Goal: Task Accomplishment & Management: Manage account settings

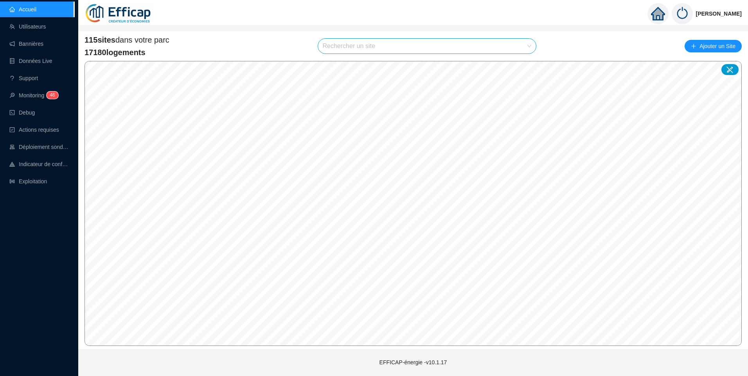
click at [342, 47] on input "search" at bounding box center [424, 46] width 202 height 15
type input "bell"
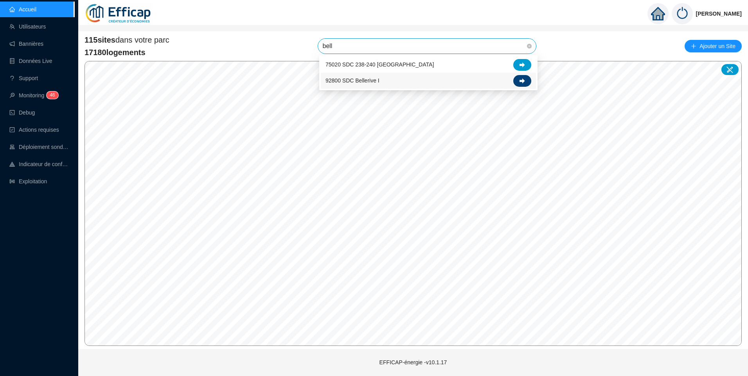
click at [525, 82] on div at bounding box center [522, 81] width 18 height 12
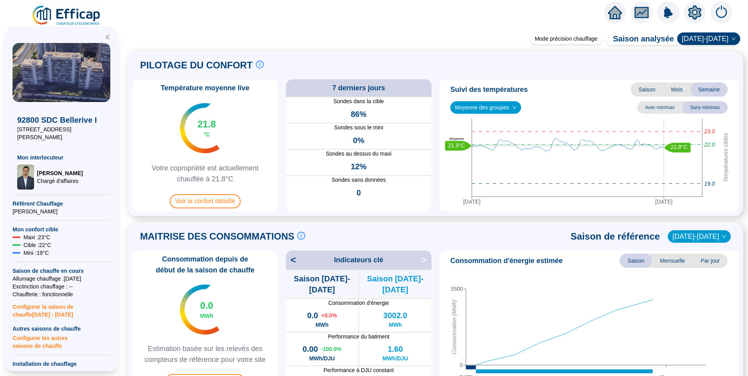
scroll to position [235, 0]
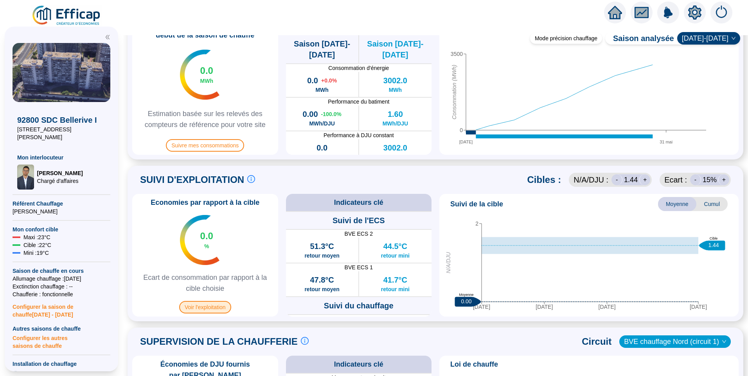
click at [205, 305] on span "Voir l'exploitation" at bounding box center [205, 307] width 52 height 13
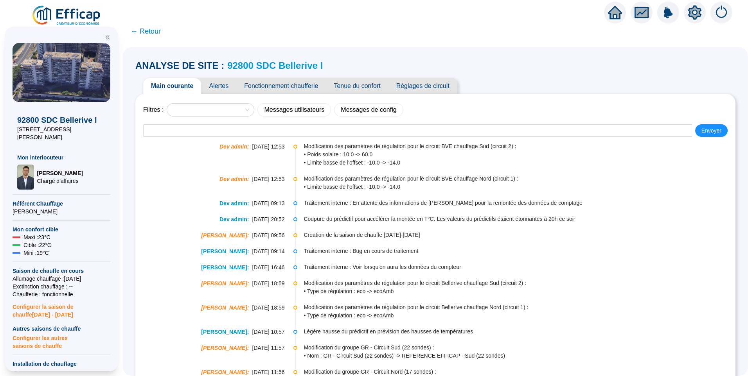
click at [279, 90] on span "Fonctionnement chaufferie" at bounding box center [281, 86] width 90 height 16
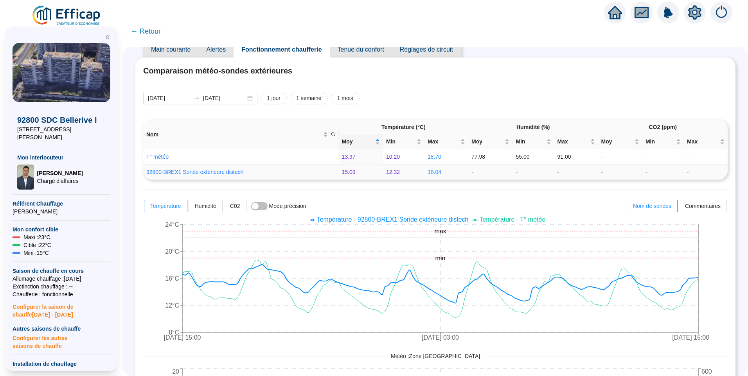
scroll to position [39, 0]
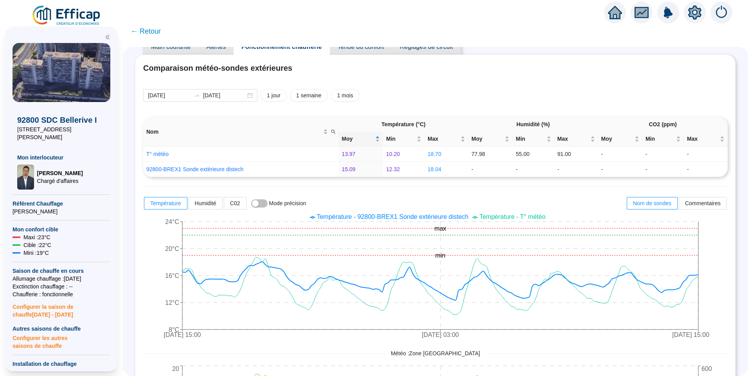
click at [693, 15] on icon "setting" at bounding box center [694, 12] width 5 height 5
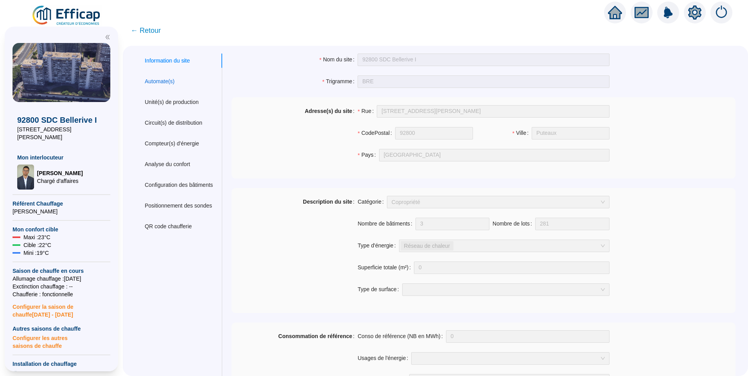
click at [168, 79] on div "Automate(s)" at bounding box center [160, 81] width 30 height 8
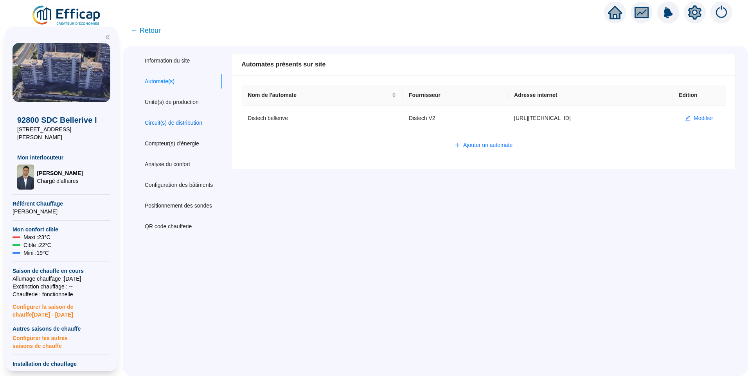
click at [185, 120] on div "Circuit(s) de distribution" at bounding box center [173, 123] width 57 height 8
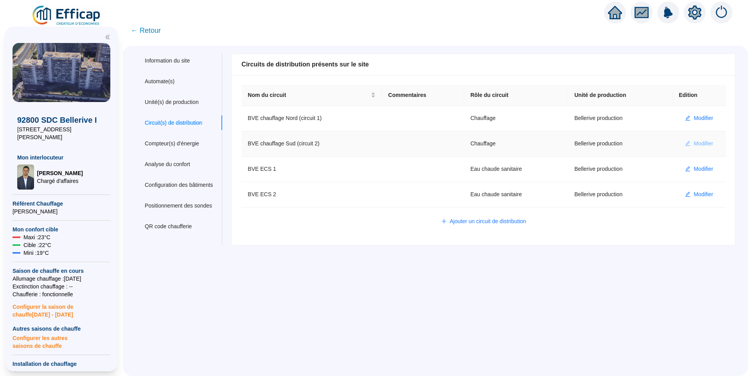
click at [701, 138] on button "Modifier" at bounding box center [699, 144] width 41 height 13
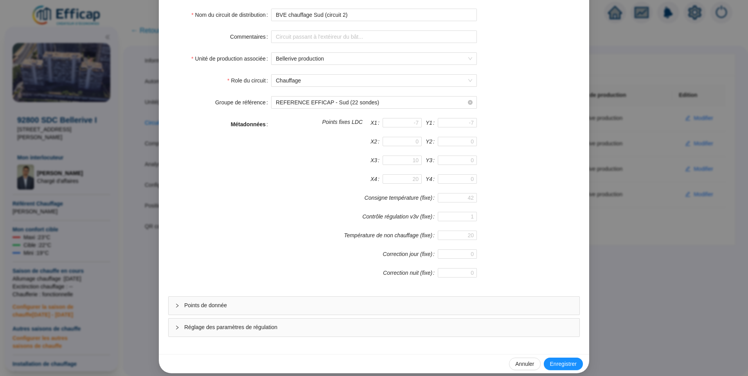
scroll to position [69, 0]
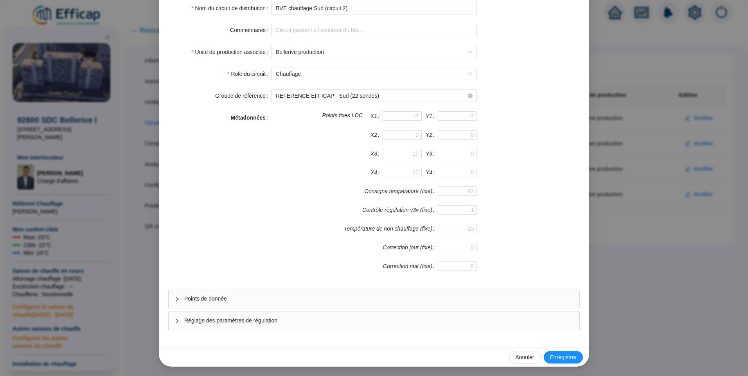
click at [308, 320] on span "Réglage des paramètres de régulation" at bounding box center [378, 321] width 389 height 8
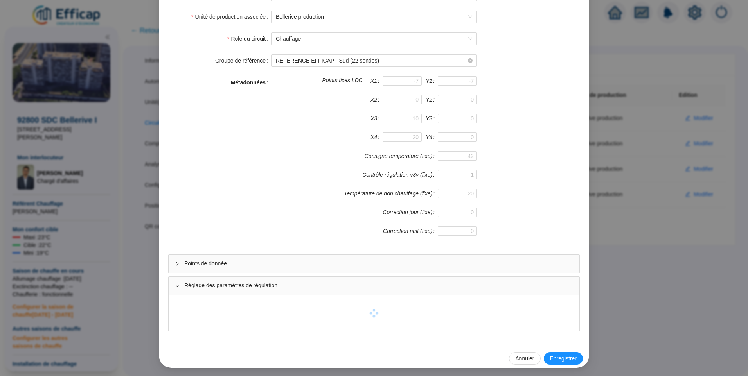
scroll to position [105, 0]
click at [259, 263] on span "Points de donnée" at bounding box center [378, 263] width 389 height 8
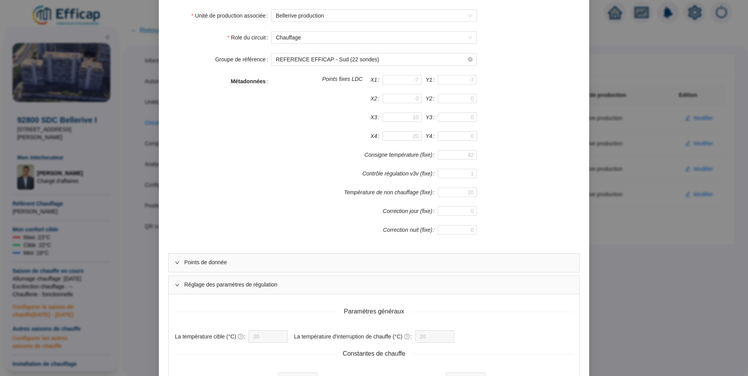
click at [185, 263] on span "Points de donnée" at bounding box center [378, 263] width 389 height 8
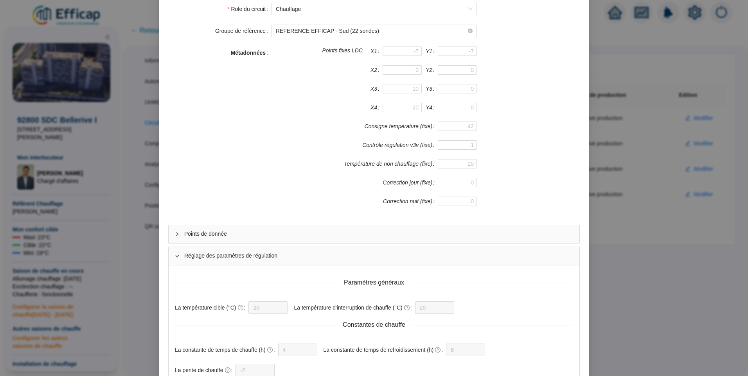
scroll to position [144, 0]
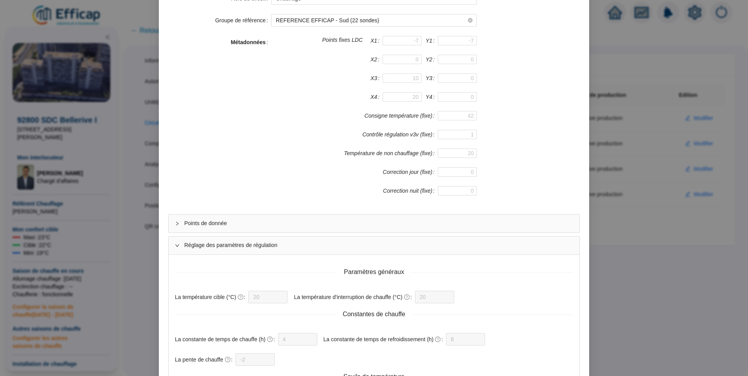
click at [219, 249] on span "Réglage des paramètres de régulation" at bounding box center [378, 245] width 389 height 8
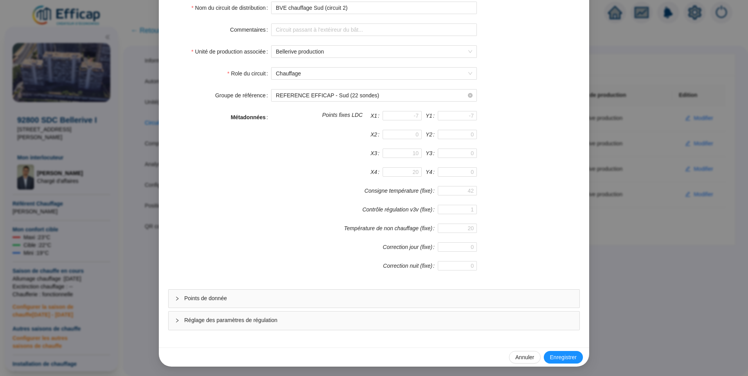
scroll to position [69, 0]
click at [229, 296] on span "Points de donnée" at bounding box center [378, 299] width 389 height 8
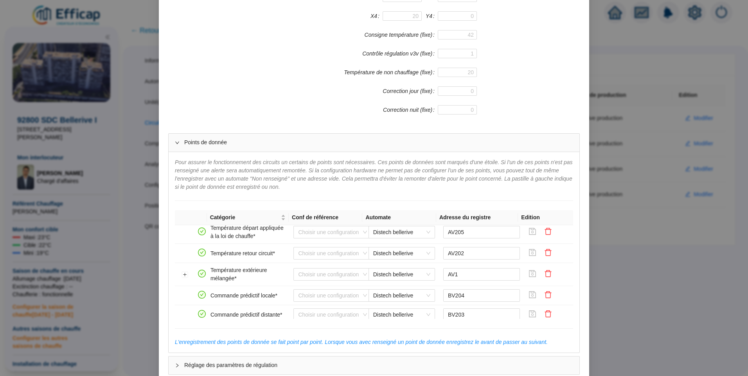
scroll to position [140, 0]
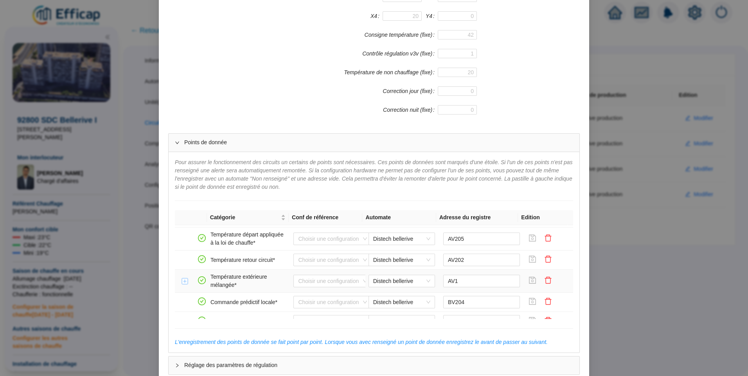
click at [183, 284] on button "Développer la ligne" at bounding box center [185, 281] width 6 height 6
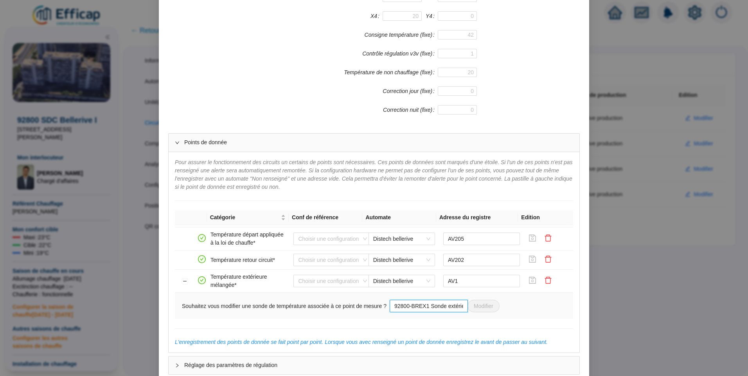
drag, startPoint x: 403, startPoint y: 308, endPoint x: 446, endPoint y: 307, distance: 43.0
click at [446, 307] on input "92800-BREX1 Sonde extérieure distech" at bounding box center [429, 306] width 78 height 13
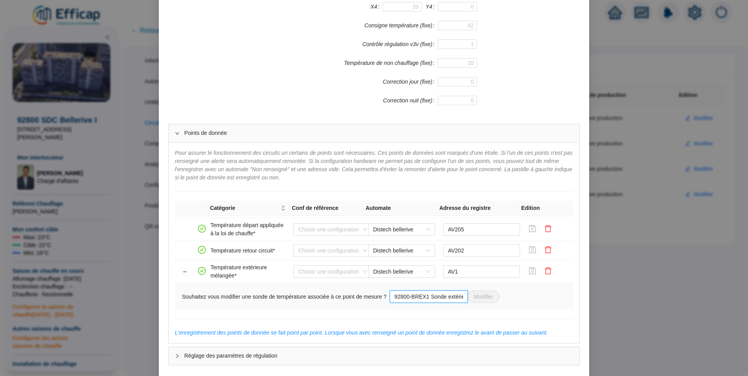
scroll to position [0, 0]
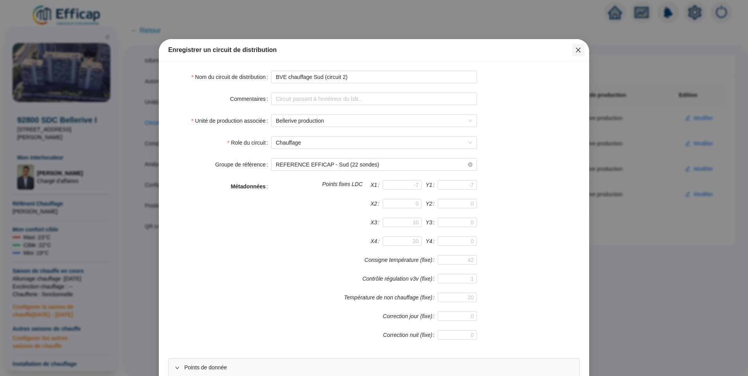
click at [573, 55] on button "Close" at bounding box center [578, 50] width 13 height 13
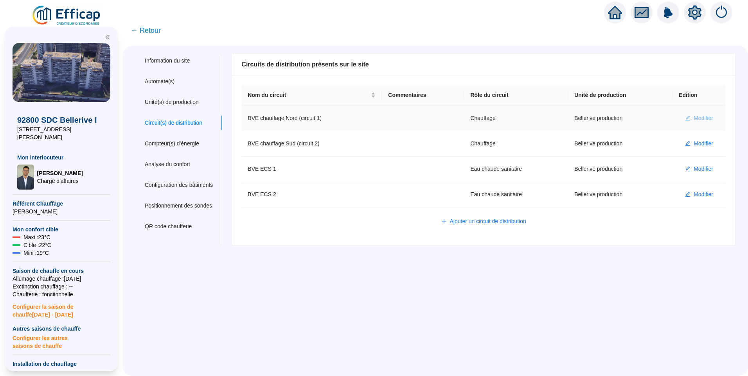
click at [696, 121] on span "Modifier" at bounding box center [703, 118] width 20 height 8
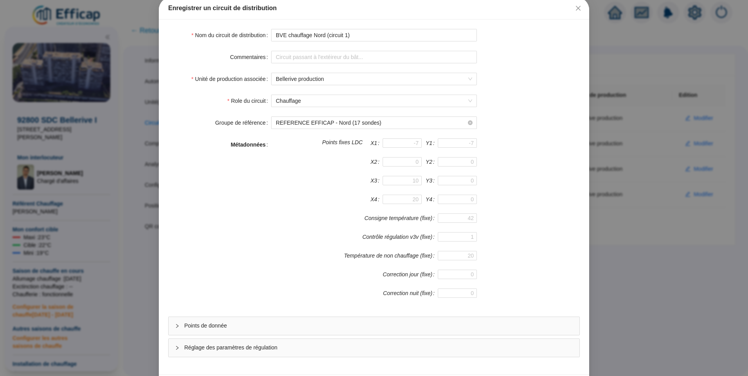
scroll to position [69, 0]
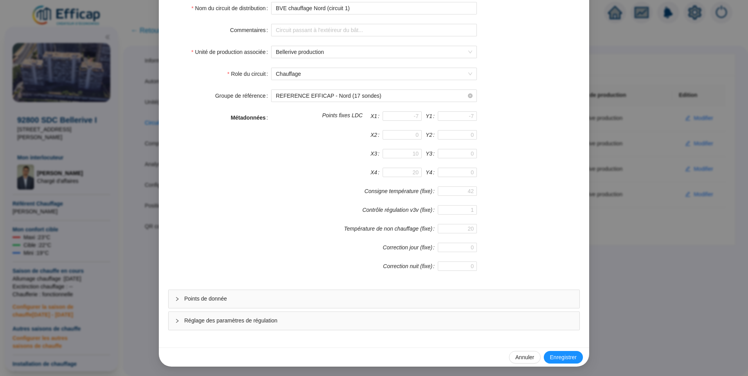
click at [258, 298] on span "Points de donnée" at bounding box center [378, 299] width 389 height 8
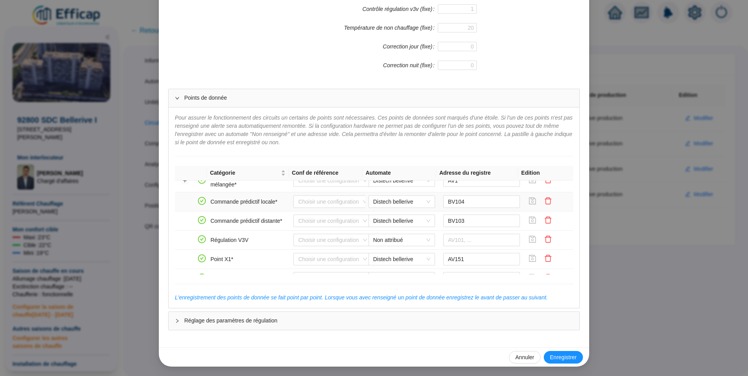
scroll to position [156, 0]
click at [182, 222] on button "Développer la ligne" at bounding box center [185, 220] width 6 height 6
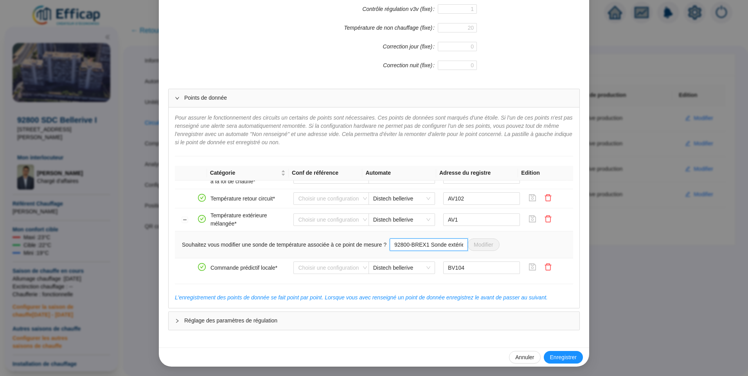
click at [418, 246] on input "92800-BREX1 Sonde extérieure distech" at bounding box center [429, 245] width 78 height 13
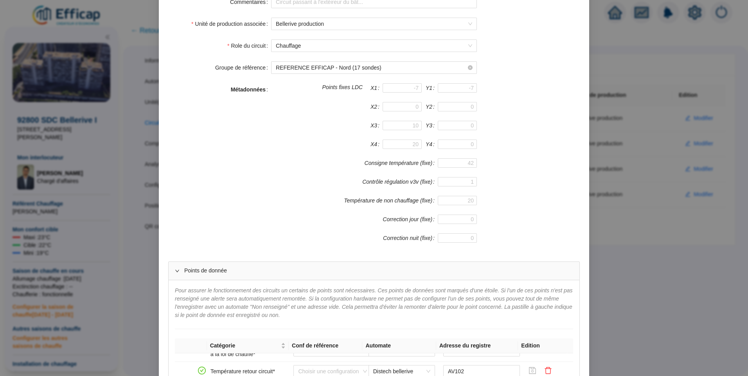
scroll to position [0, 0]
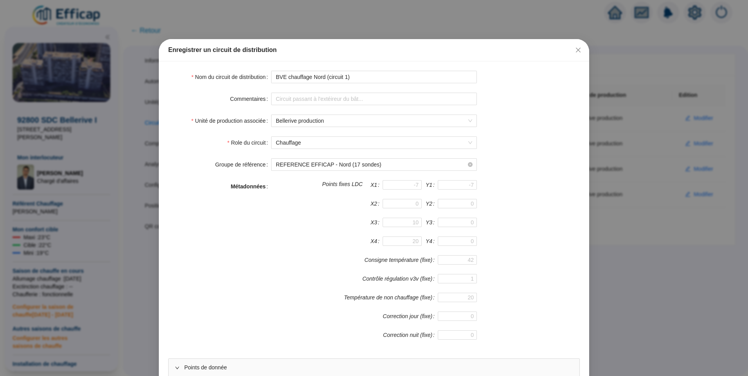
click at [575, 58] on div "Enregistrer un circuit de distribution" at bounding box center [374, 50] width 430 height 22
click at [575, 47] on icon "close" at bounding box center [578, 50] width 6 height 6
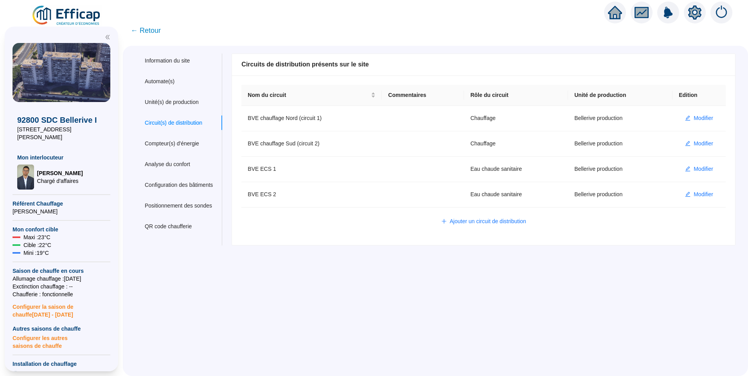
click at [563, 299] on div "Information du site Automate(s) Unité(s) de production Circuit(s) de distributi…" at bounding box center [435, 211] width 625 height 331
click at [166, 83] on div "Automate(s)" at bounding box center [160, 81] width 30 height 8
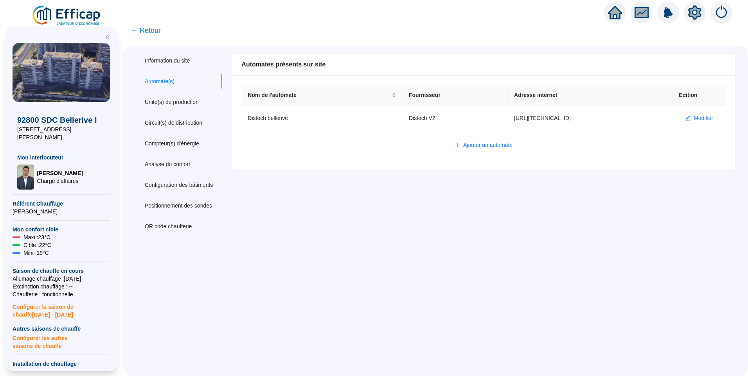
click at [534, 212] on div "Nom du site 92800 SDC Bellerive I Trigramme BRE Adresse(s) du site Rue 34 quai …" at bounding box center [479, 144] width 514 height 180
drag, startPoint x: 159, startPoint y: 34, endPoint x: 162, endPoint y: 38, distance: 4.2
click at [161, 36] on span "← Retour" at bounding box center [435, 31] width 625 height 18
click at [153, 34] on span "← Retour" at bounding box center [146, 30] width 30 height 11
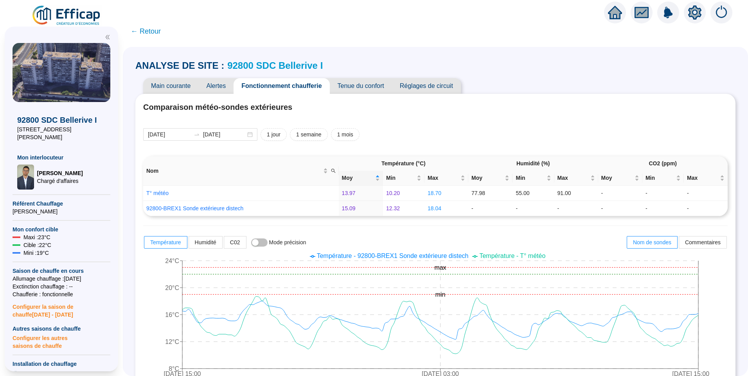
click at [218, 88] on span "Alertes" at bounding box center [215, 86] width 35 height 16
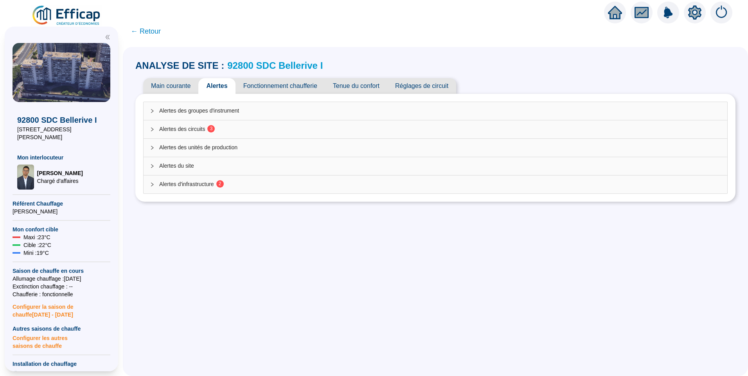
click at [185, 124] on div "Alertes des circuits 3" at bounding box center [436, 129] width 584 height 18
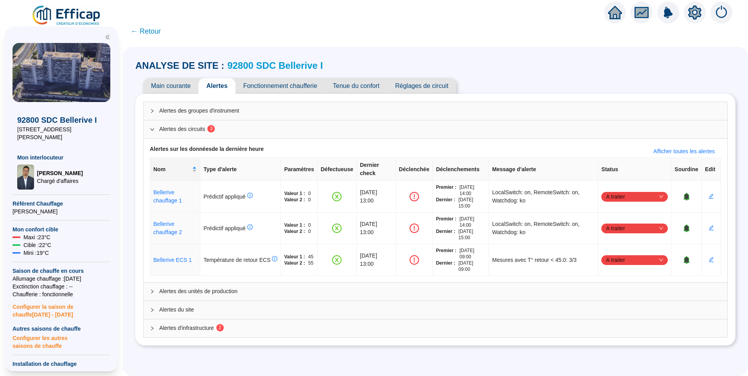
click at [237, 324] on span "Alertes d'infrastructure 2" at bounding box center [440, 328] width 562 height 8
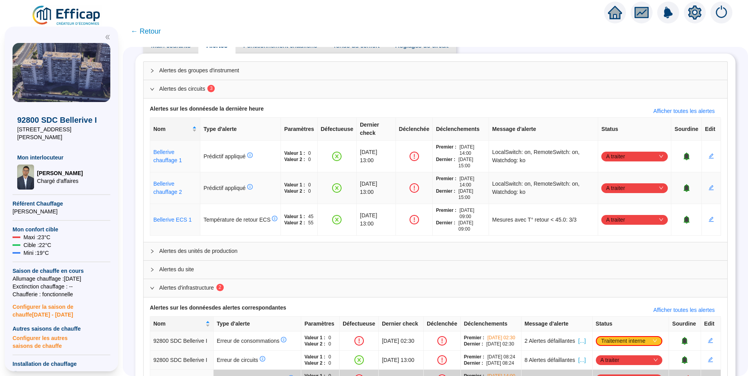
scroll to position [89, 0]
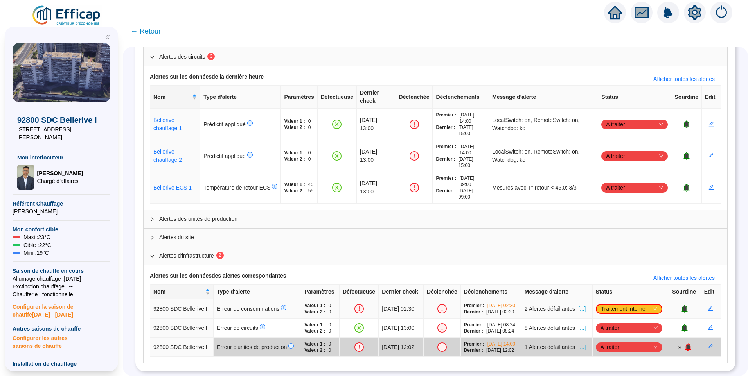
click at [586, 305] on span "[...]" at bounding box center [581, 309] width 7 height 8
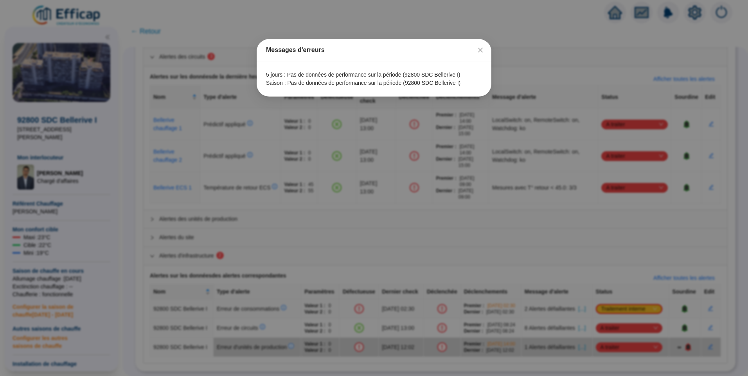
click at [588, 285] on div "Messages d'erreurs 5 jours : Pas de données de performance sur la période (9280…" at bounding box center [374, 188] width 748 height 376
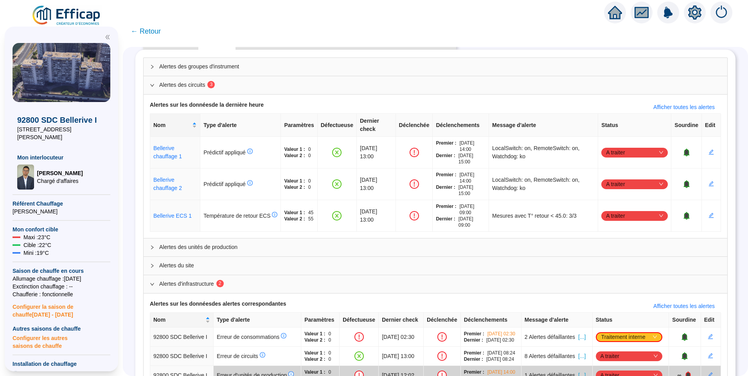
scroll to position [0, 0]
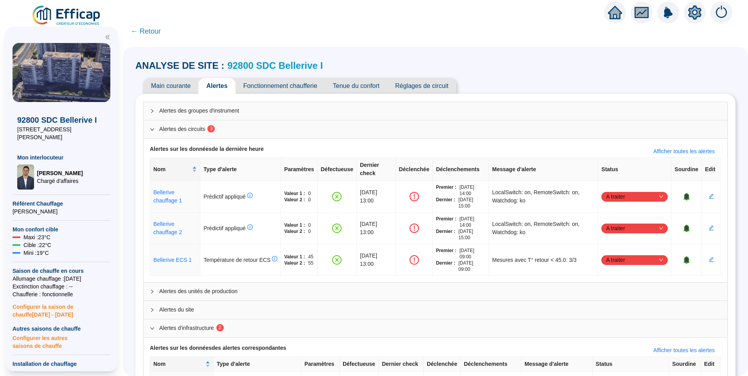
click at [178, 86] on span "Main courante" at bounding box center [170, 86] width 55 height 16
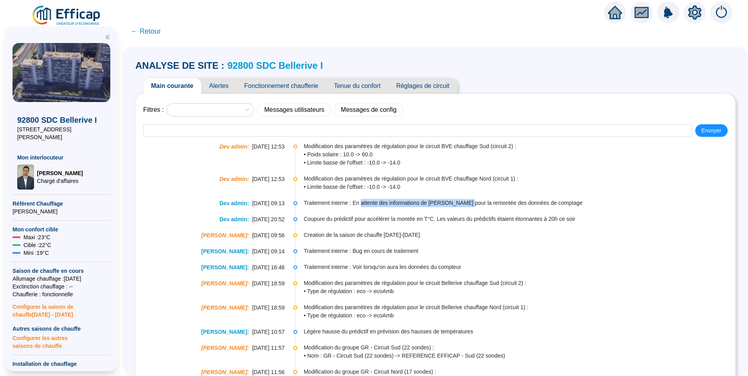
drag, startPoint x: 364, startPoint y: 201, endPoint x: 463, endPoint y: 208, distance: 99.6
click at [463, 208] on li "Dev admin : 04-10-2025 09:13 Traitement interne : En attente des informations d…" at bounding box center [435, 209] width 584 height 16
click at [325, 205] on span "Traitement interne : En attente des informations de Dalkia pour la remontée des…" at bounding box center [519, 203] width 431 height 8
click at [336, 205] on span "Traitement interne : En attente des informations de Dalkia pour la remontée des…" at bounding box center [519, 203] width 431 height 8
drag, startPoint x: 326, startPoint y: 204, endPoint x: 330, endPoint y: 204, distance: 3.9
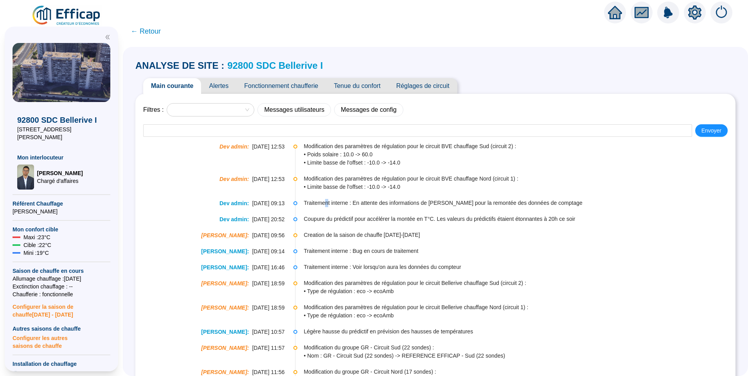
click at [330, 204] on span "Traitement interne : En attente des informations de Dalkia pour la remontée des…" at bounding box center [519, 203] width 431 height 8
click at [356, 90] on span "Tenue du confort" at bounding box center [357, 86] width 62 height 16
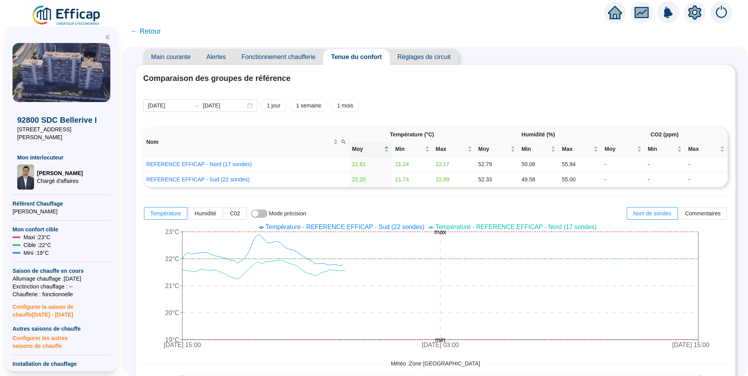
scroll to position [39, 0]
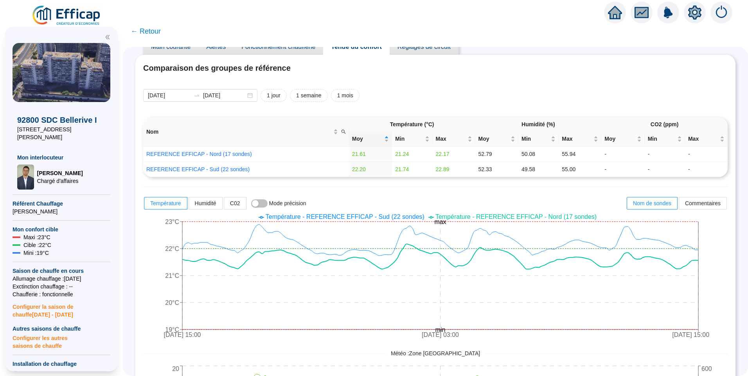
click at [479, 216] on span "Température - REFERENCE EFFICAP - Nord (17 sondes)" at bounding box center [515, 217] width 161 height 7
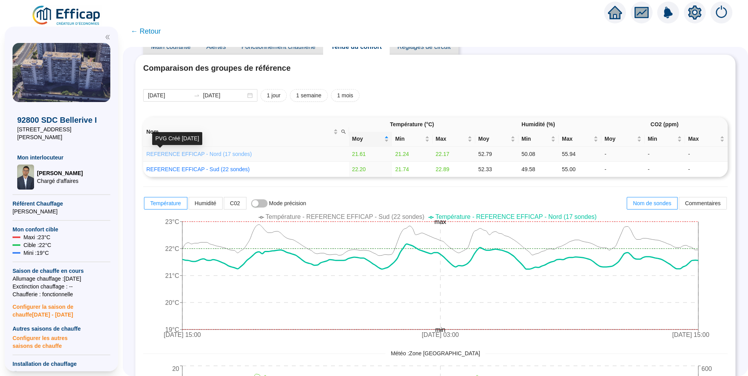
click at [210, 153] on link "REFERENCE EFFICAP - Nord (17 sondes)" at bounding box center [199, 154] width 106 height 6
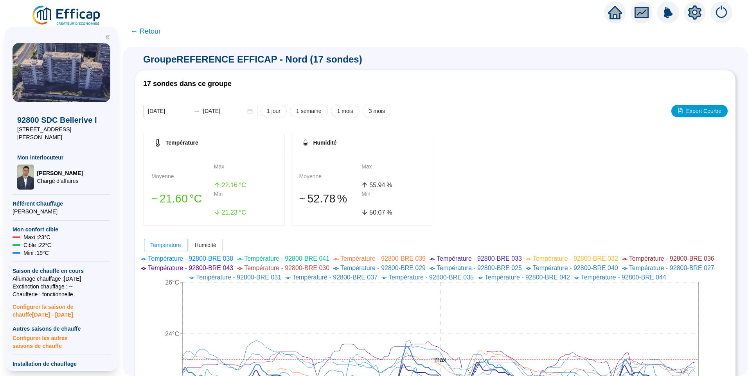
click at [156, 36] on span "← Retour" at bounding box center [146, 31] width 30 height 11
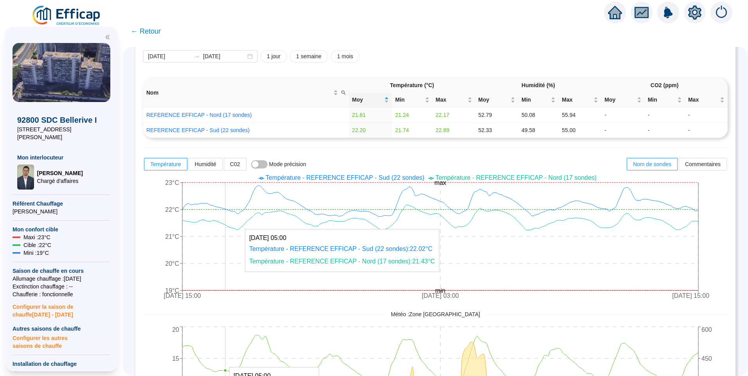
scroll to position [61, 0]
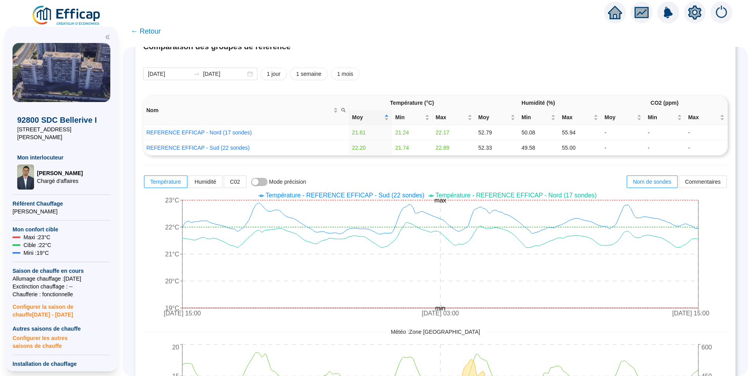
click at [162, 226] on icon "8 oct. 2025 15:00 12 oct. 2025 03:00 15 oct. 2025 15:00 19°C 20°C 21°C 22°C 23°…" at bounding box center [429, 255] width 573 height 133
click at [526, 195] on span "Température - REFERENCE EFFICAP - Nord (17 sondes)" at bounding box center [515, 195] width 161 height 7
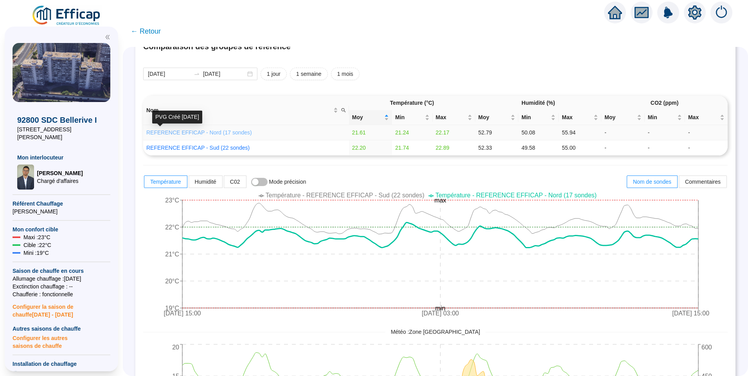
click at [214, 135] on link "REFERENCE EFFICAP - Nord (17 sondes)" at bounding box center [199, 132] width 106 height 6
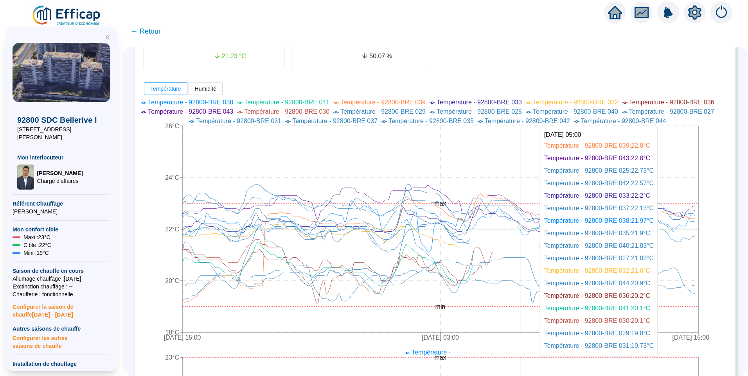
scroll to position [196, 0]
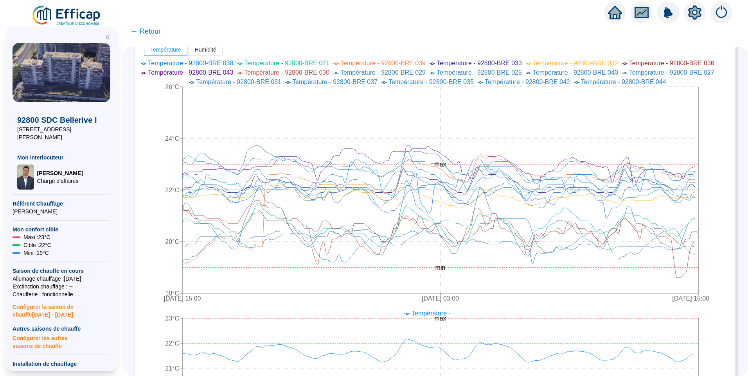
click at [716, 131] on icon "8 oct. 2025 15:00 12 oct. 2025 03:00 15 oct. 2025 15:00 18°C 20°C 22°C 24°C 26°…" at bounding box center [429, 182] width 573 height 250
click at [715, 119] on icon "8 oct. 2025 15:00 12 oct. 2025 03:00 15 oct. 2025 15:00 18°C 20°C 22°C 24°C 26°…" at bounding box center [429, 182] width 573 height 250
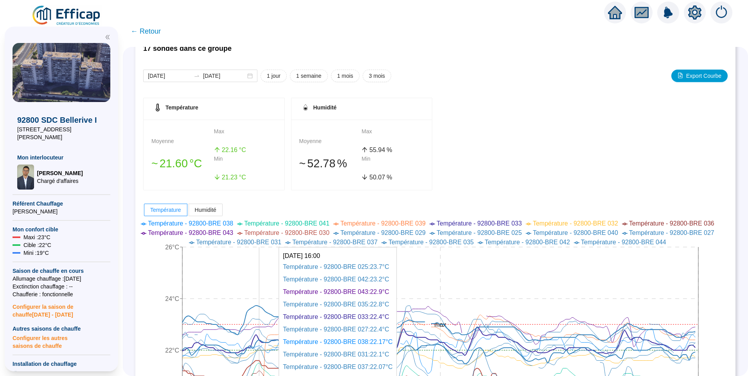
scroll to position [0, 0]
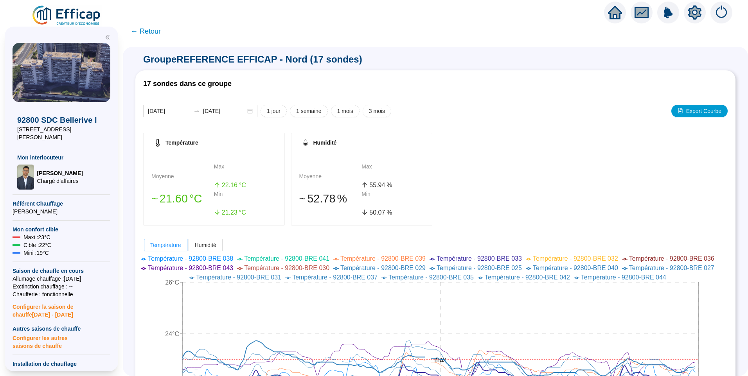
click at [157, 31] on span "← Retour" at bounding box center [146, 31] width 30 height 11
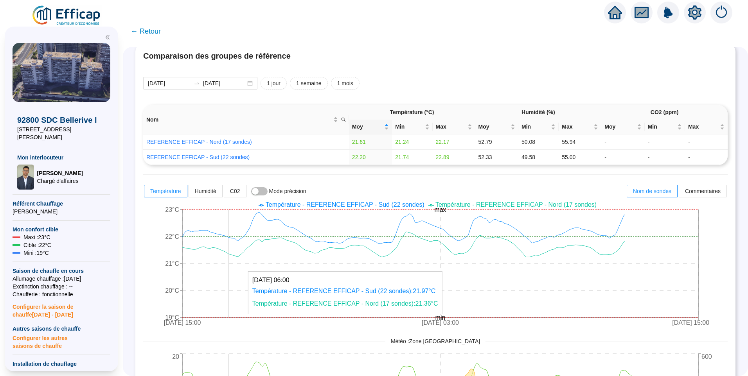
scroll to position [39, 0]
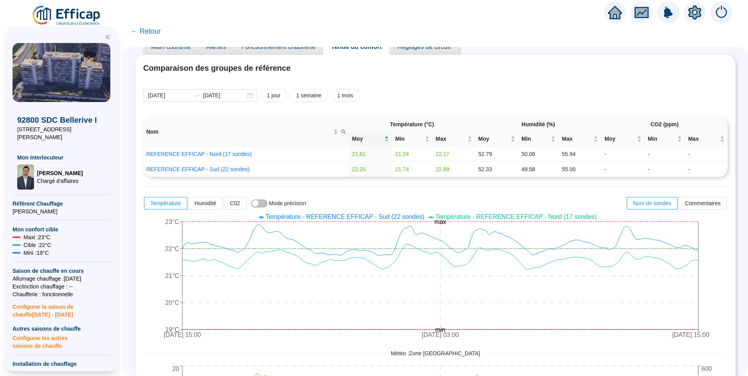
click at [154, 33] on span "← Retour" at bounding box center [146, 31] width 30 height 11
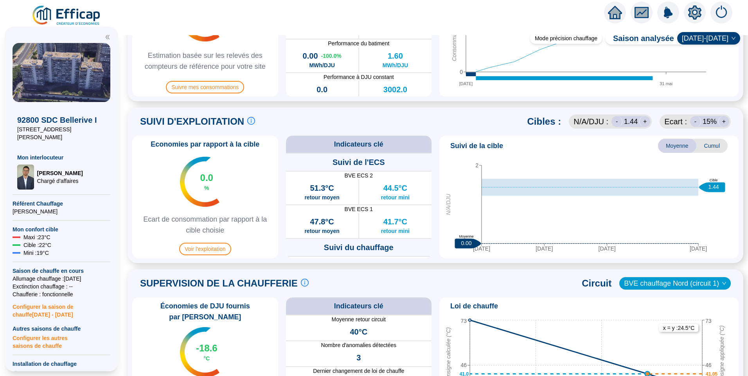
scroll to position [293, 0]
click at [228, 85] on span "Suivre mes consommations" at bounding box center [205, 87] width 78 height 13
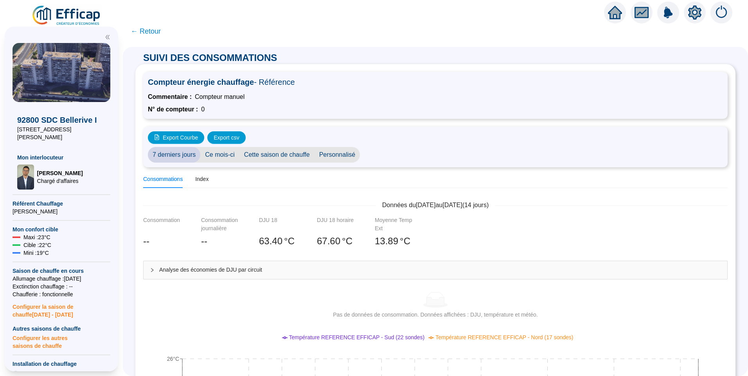
click at [233, 265] on div "Analyse des économies de DJU par circuit" at bounding box center [436, 270] width 584 height 18
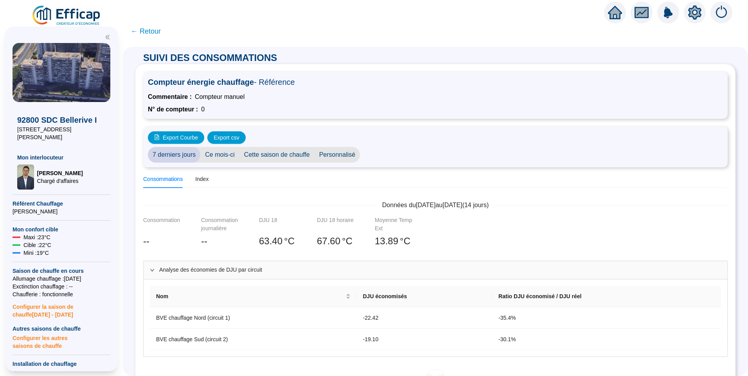
click at [228, 154] on span "Ce mois-ci" at bounding box center [219, 155] width 39 height 16
click at [208, 181] on div "Index" at bounding box center [201, 179] width 13 height 8
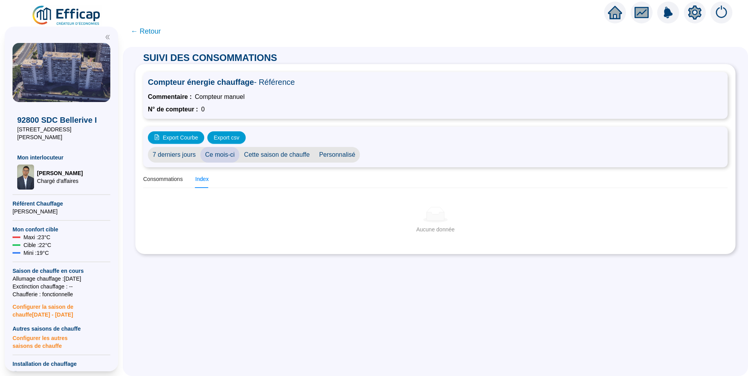
click at [76, 8] on img at bounding box center [66, 16] width 71 height 22
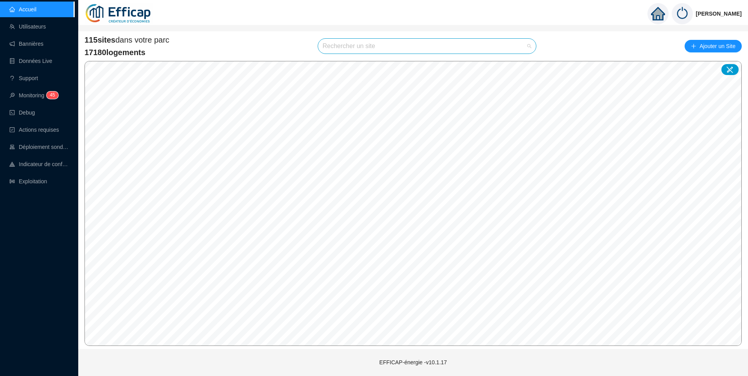
click at [370, 50] on input "search" at bounding box center [424, 46] width 202 height 15
type input "boiel"
click at [523, 66] on icon at bounding box center [521, 64] width 5 height 5
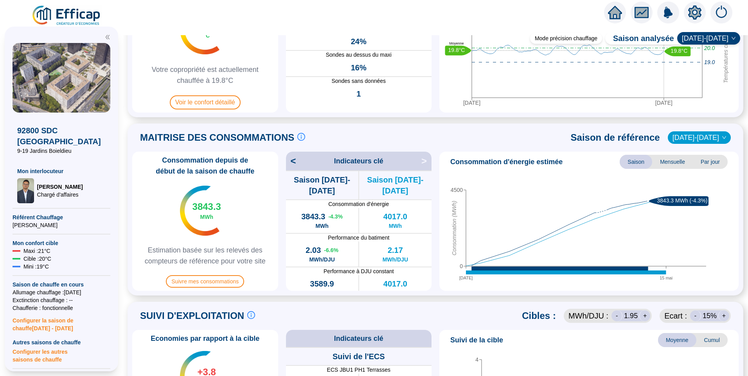
scroll to position [56, 0]
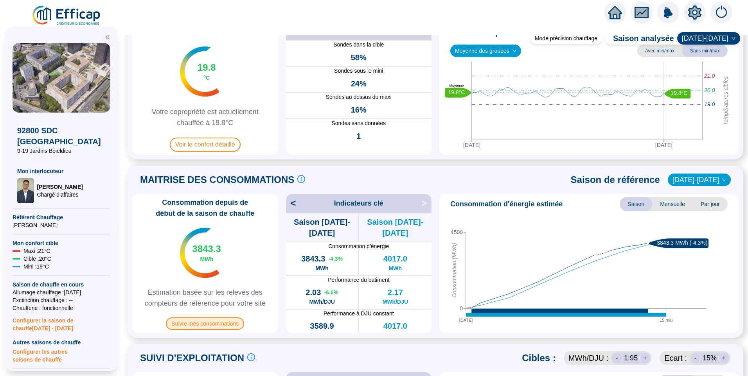
click at [198, 323] on span "Suivre mes consommations" at bounding box center [205, 324] width 78 height 13
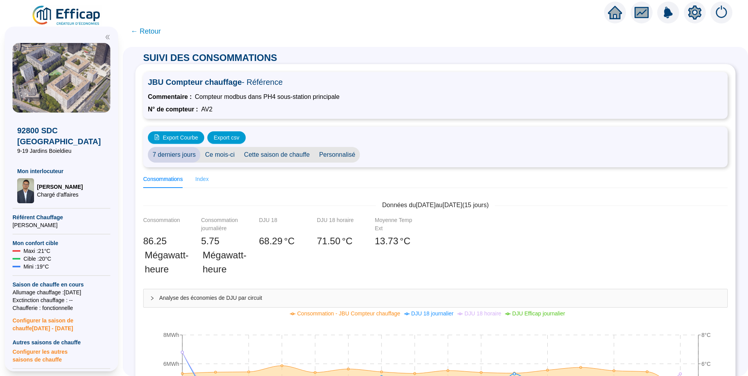
click at [207, 183] on div "Index" at bounding box center [201, 180] width 13 height 18
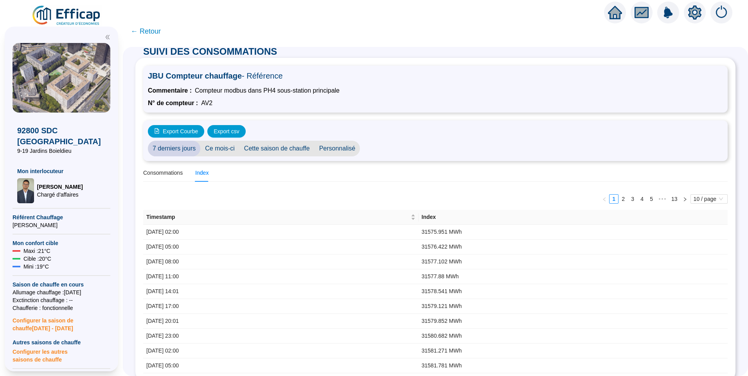
scroll to position [17, 0]
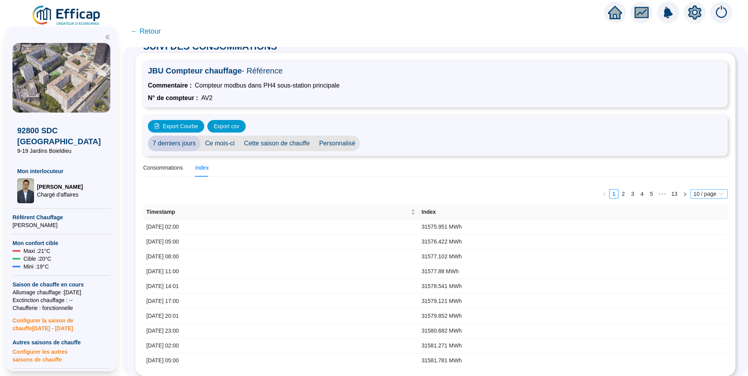
click at [693, 190] on span "10 / page" at bounding box center [708, 194] width 31 height 9
click at [697, 242] on div "100 / page" at bounding box center [710, 246] width 26 height 8
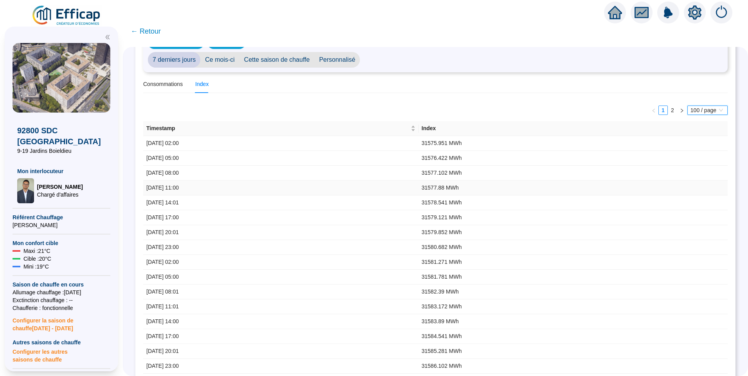
scroll to position [95, 0]
drag, startPoint x: 189, startPoint y: 155, endPoint x: 192, endPoint y: 171, distance: 16.0
click at [171, 281] on td "1 oct. 2025 05:00" at bounding box center [280, 276] width 275 height 15
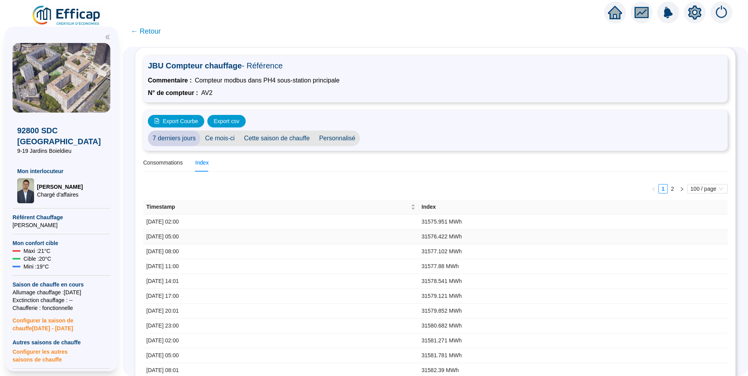
scroll to position [0, 0]
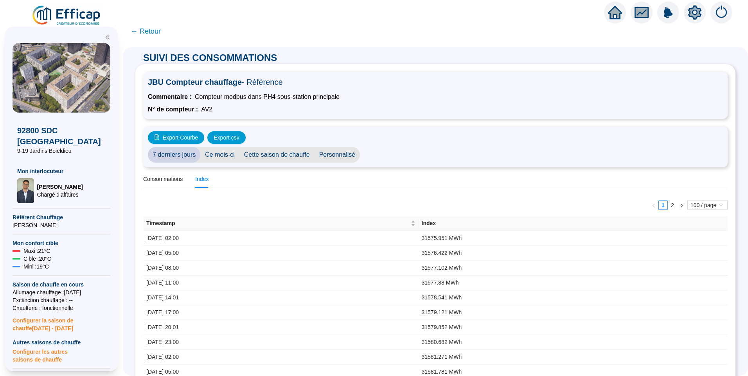
drag, startPoint x: 285, startPoint y: 131, endPoint x: 292, endPoint y: 131, distance: 7.4
click at [288, 131] on div "Export Courbe Export csv 7 derniers jours Ce mois-ci Cette saison de chauffe Pe…" at bounding box center [435, 147] width 584 height 41
click at [228, 136] on span "Export csv" at bounding box center [226, 138] width 25 height 8
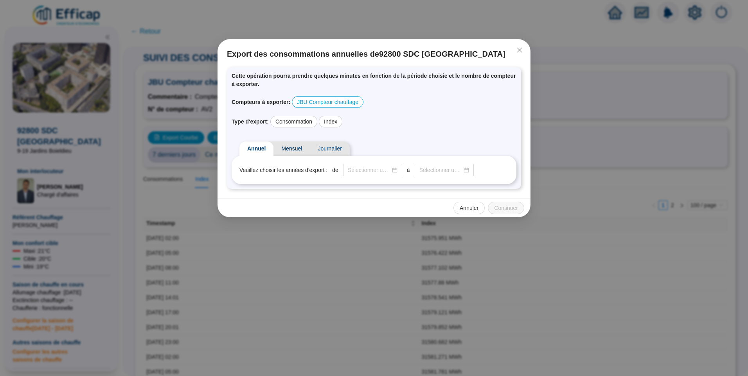
click at [426, 97] on div "Compteurs à exporter : JBU Compteur chauffage" at bounding box center [374, 102] width 285 height 12
click at [334, 120] on div "Index" at bounding box center [330, 122] width 23 height 12
click at [365, 167] on input at bounding box center [369, 170] width 43 height 8
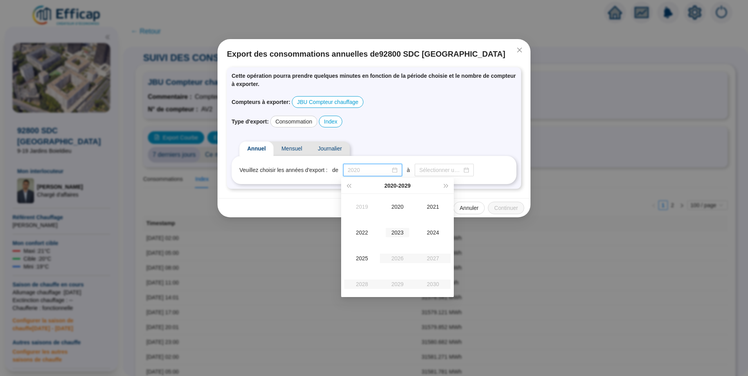
type input "2023"
type input "2025"
type input "2024"
type input "2025"
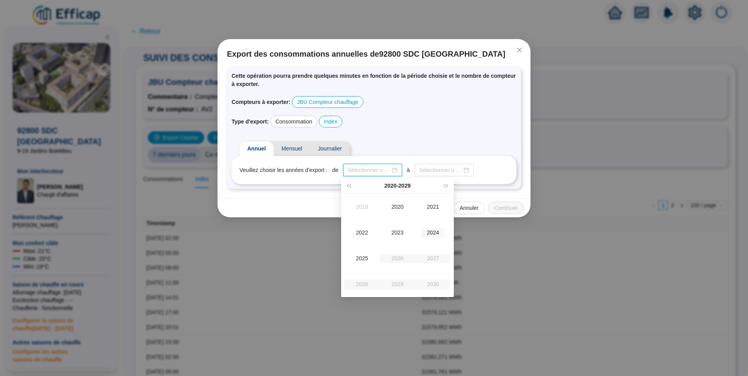
type input "2024"
click at [360, 264] on td "2025" at bounding box center [362, 259] width 36 height 26
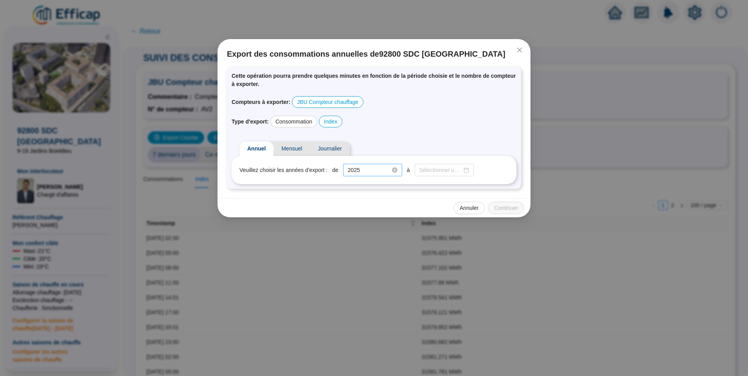
click at [372, 176] on div "2025" at bounding box center [372, 170] width 59 height 13
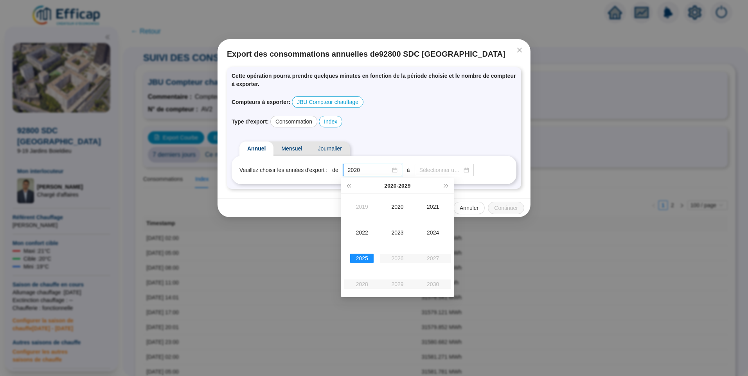
type input "2025"
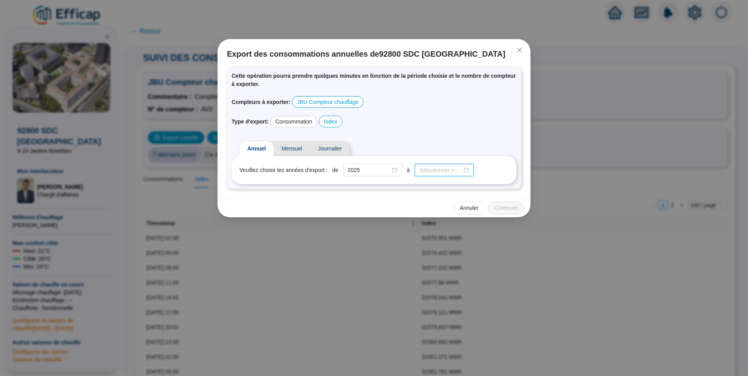
click at [438, 168] on input at bounding box center [440, 170] width 43 height 8
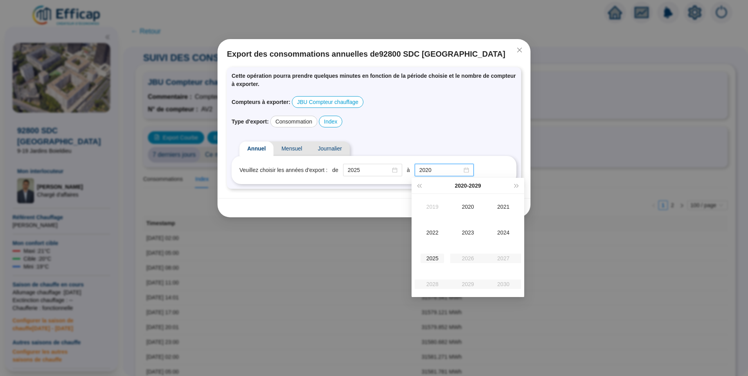
type input "2023"
type input "2025"
type input "2019"
type input "2022"
type input "2025"
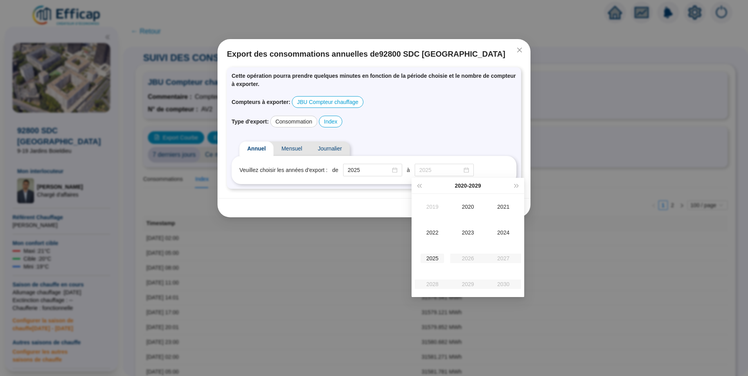
click at [438, 260] on div "2025" at bounding box center [431, 258] width 23 height 9
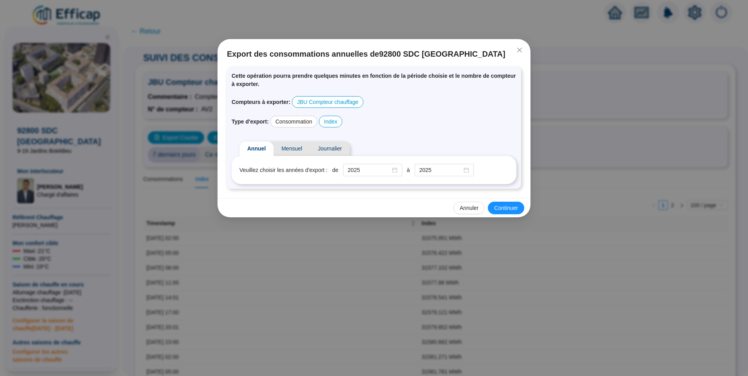
click at [284, 147] on span "Mensuel" at bounding box center [291, 149] width 36 height 14
click at [371, 169] on input at bounding box center [392, 170] width 43 height 8
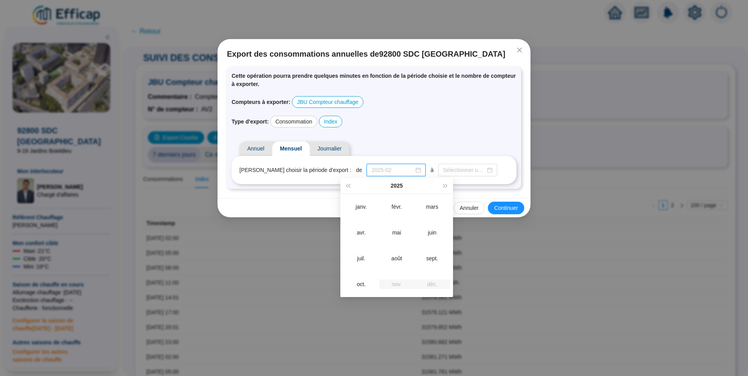
type input "2025-03"
type input "2025-02"
type input "2025-05"
click at [395, 234] on div "mai" at bounding box center [396, 232] width 23 height 9
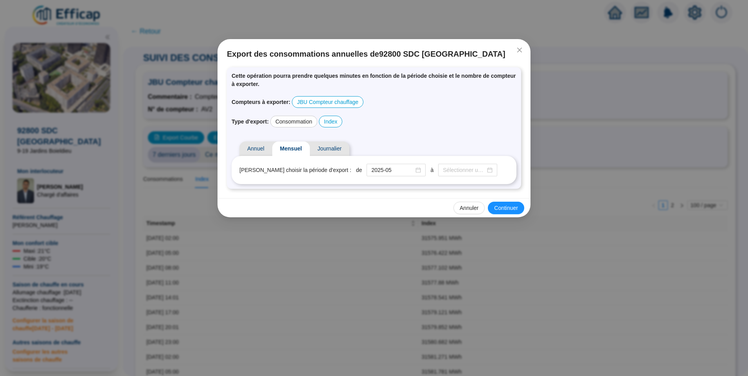
click at [331, 147] on span "Journalier" at bounding box center [330, 149] width 40 height 14
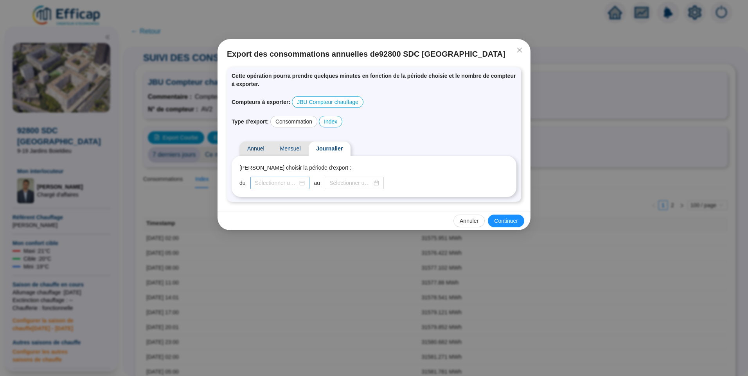
click at [282, 177] on div at bounding box center [279, 183] width 59 height 13
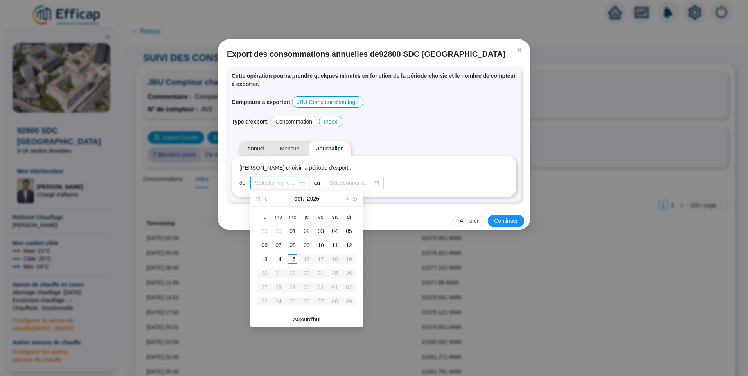
click at [277, 181] on input at bounding box center [276, 183] width 43 height 8
type input "2025-10-09"
type input "2025-10-01"
click at [266, 198] on span "Mois précédent (PageUp)" at bounding box center [267, 199] width 4 height 4
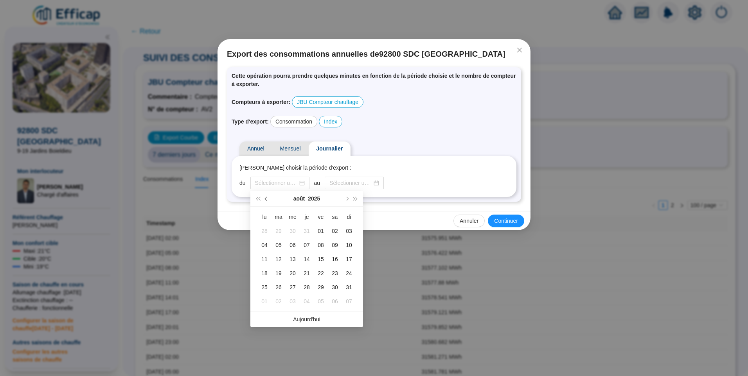
click at [266, 198] on span "Mois précédent (PageUp)" at bounding box center [267, 199] width 4 height 4
type input "2025-05-01"
click at [306, 230] on div "01" at bounding box center [306, 230] width 9 height 9
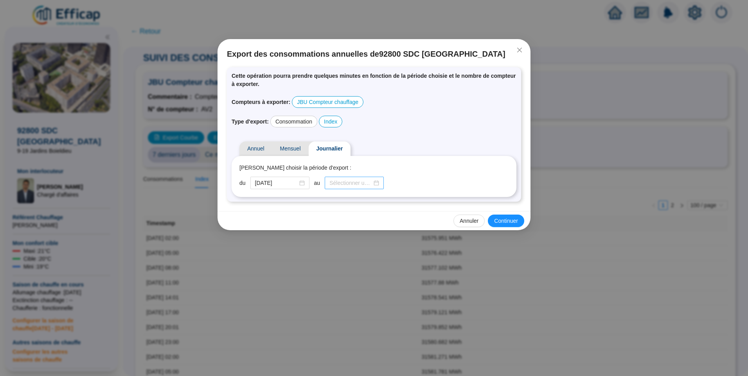
click at [350, 189] on div at bounding box center [354, 183] width 59 height 13
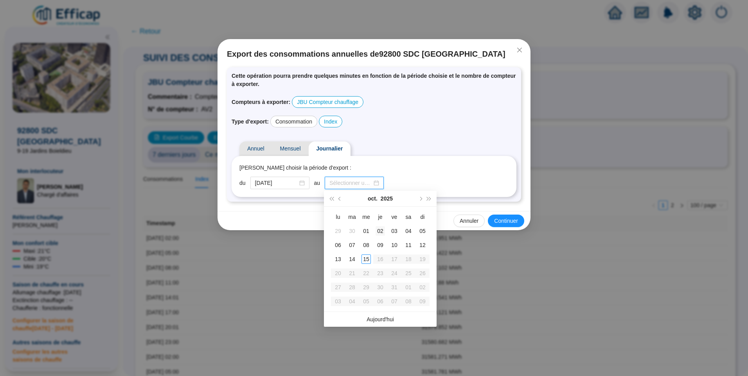
type input "2025-10-02"
type input "[DATE]"
click at [365, 259] on div "15" at bounding box center [365, 259] width 9 height 9
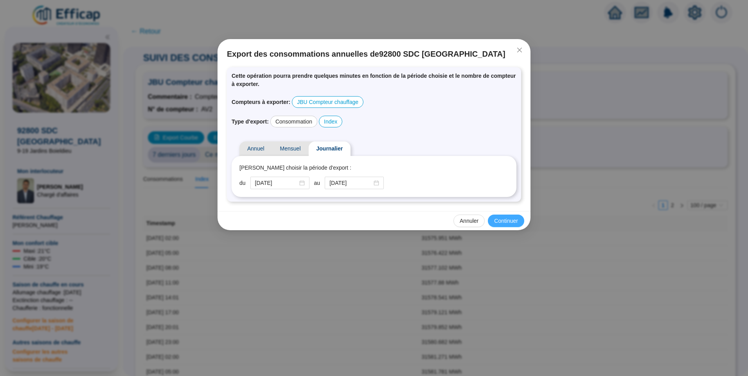
click at [510, 220] on span "Continuer" at bounding box center [506, 221] width 24 height 8
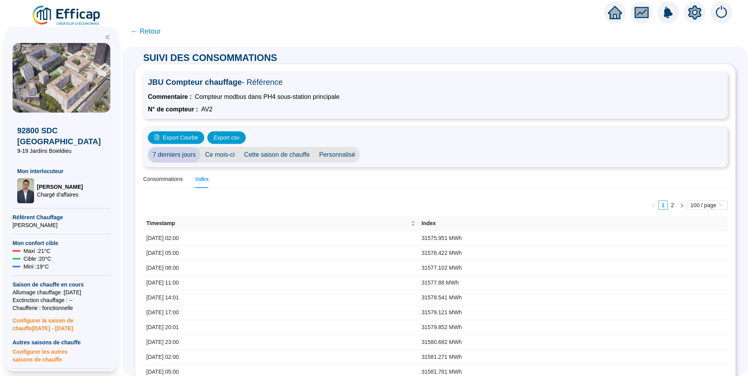
click at [179, 179] on div "Consommations" at bounding box center [163, 179] width 40 height 8
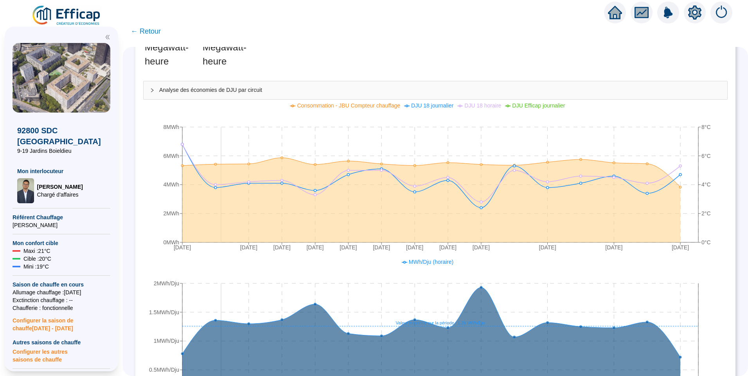
scroll to position [196, 0]
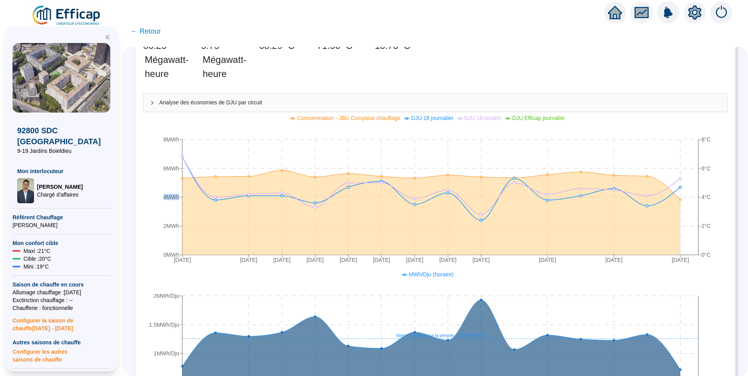
drag, startPoint x: 185, startPoint y: 197, endPoint x: 165, endPoint y: 188, distance: 21.7
click at [168, 201] on icon "30 sept. 2025 2 oct. 2025 3 oct. 2025 4 oct. 2025 5 oct. 2025 6 oct. 2025 7 oct…" at bounding box center [429, 190] width 573 height 156
drag, startPoint x: 169, startPoint y: 169, endPoint x: 183, endPoint y: 167, distance: 14.1
click at [179, 167] on tspan "6MWh" at bounding box center [171, 168] width 16 height 6
click at [176, 169] on tspan "6MWh" at bounding box center [171, 168] width 16 height 6
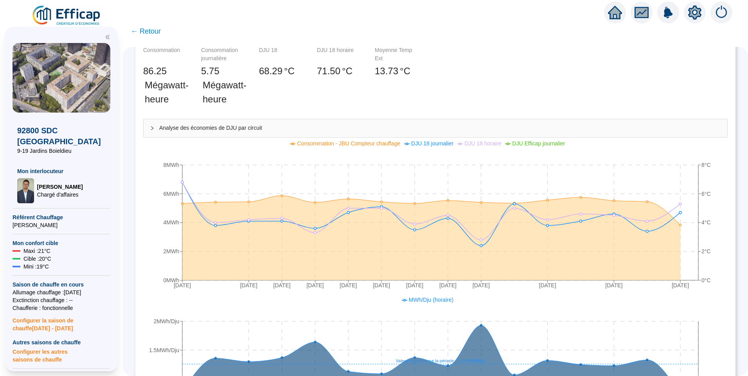
scroll to position [156, 0]
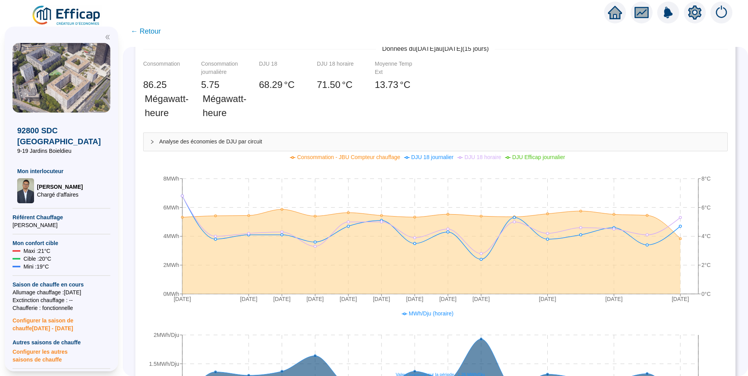
click at [159, 29] on span "← Retour" at bounding box center [146, 31] width 30 height 11
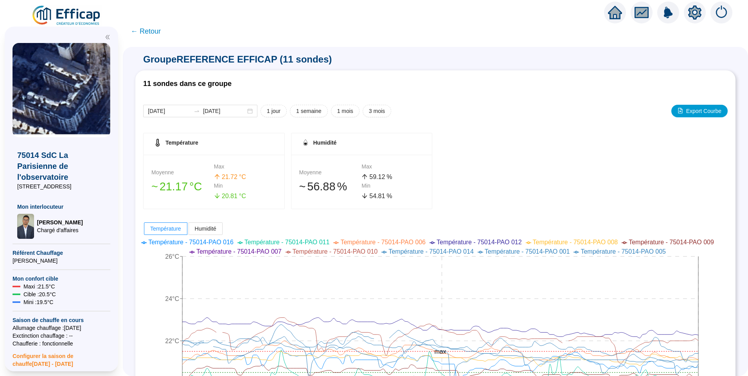
click at [154, 33] on span "← Retour" at bounding box center [146, 31] width 30 height 11
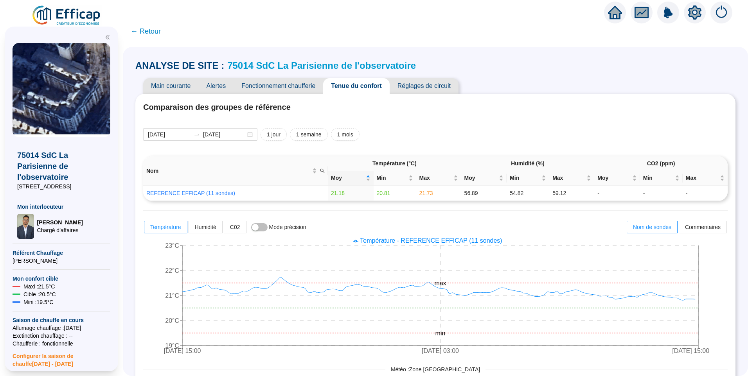
click at [424, 88] on span "Réglages de circuit" at bounding box center [424, 86] width 69 height 16
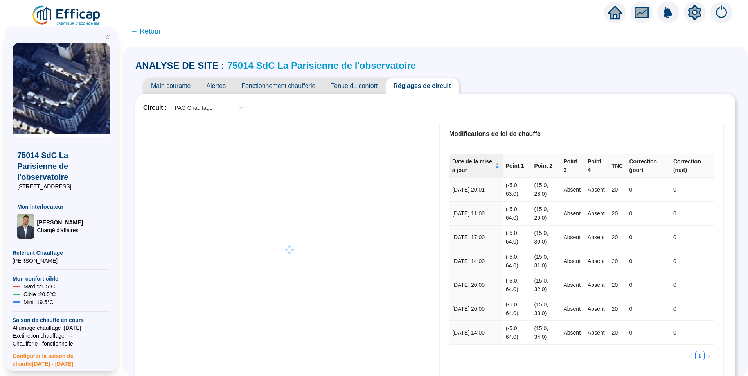
click at [291, 91] on span "Fonctionnement chaufferie" at bounding box center [279, 86] width 90 height 16
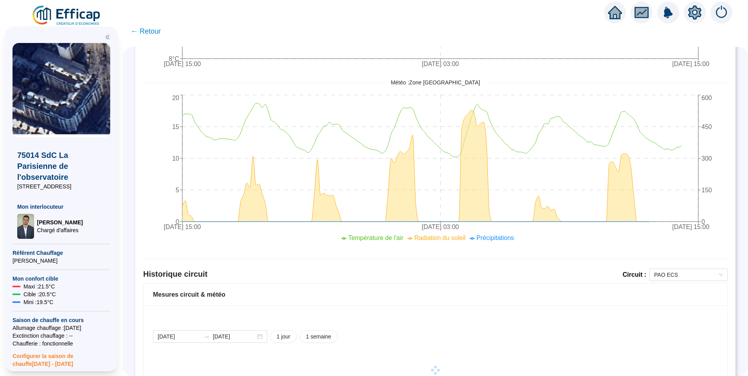
scroll to position [344, 0]
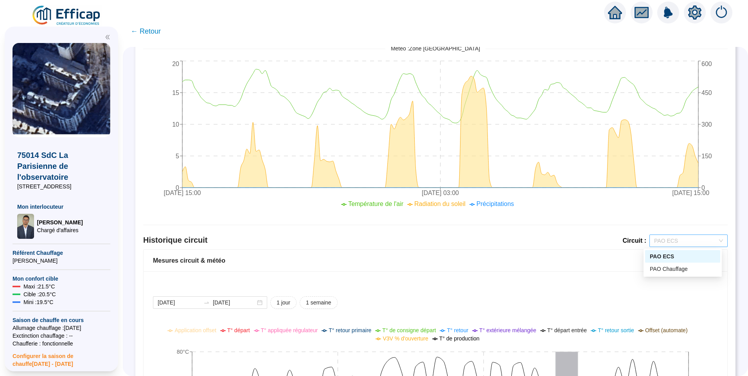
click at [673, 239] on span "PAO ECS" at bounding box center [688, 241] width 69 height 12
click at [663, 268] on div "PAO Chauffage" at bounding box center [683, 269] width 66 height 8
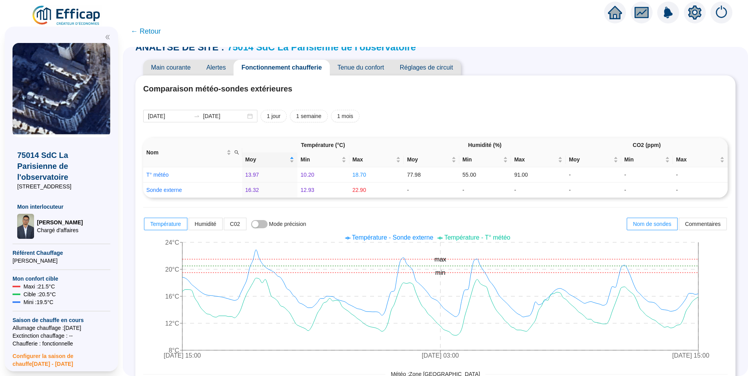
scroll to position [0, 0]
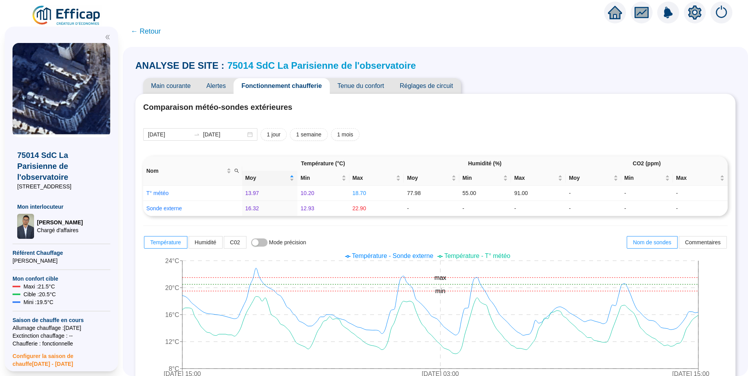
click at [425, 86] on span "Réglages de circuit" at bounding box center [426, 86] width 69 height 16
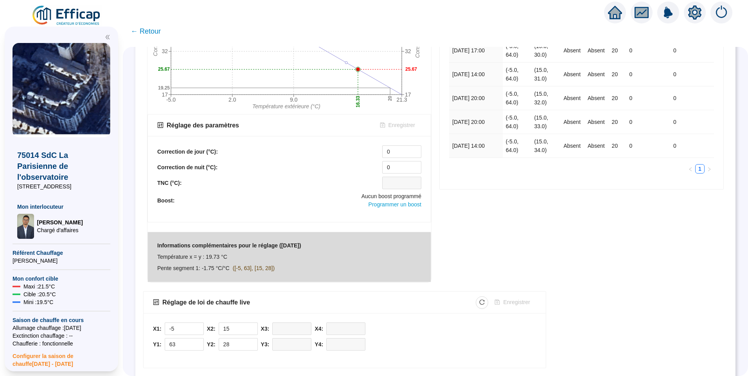
scroll to position [225, 0]
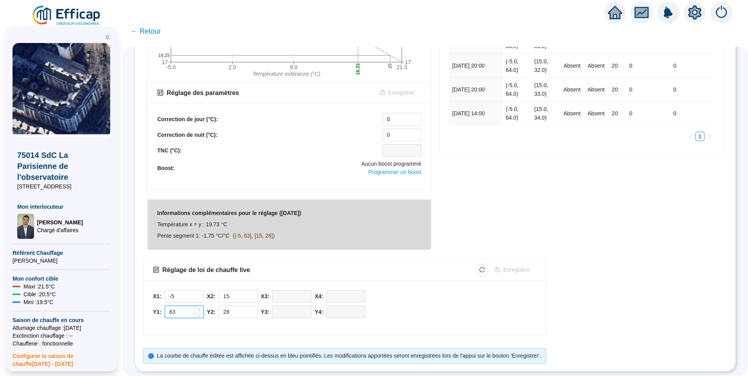
click at [201, 309] on icon "up" at bounding box center [199, 310] width 3 height 3
type input "64"
type input "29"
click at [255, 309] on icon "up" at bounding box center [253, 310] width 3 height 3
click at [526, 266] on span "Enregistrer" at bounding box center [516, 270] width 27 height 8
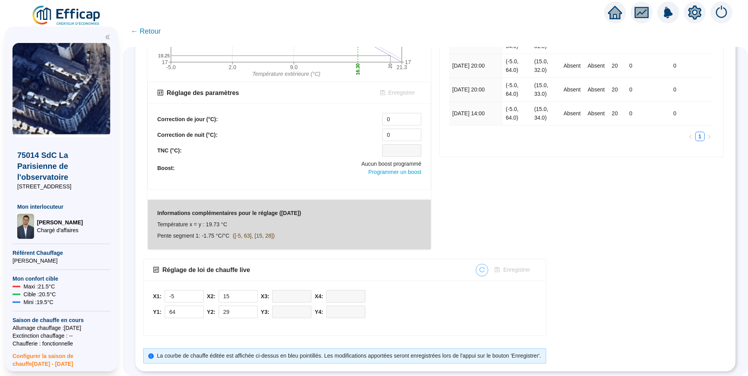
click at [485, 267] on icon "reload" at bounding box center [482, 269] width 5 height 5
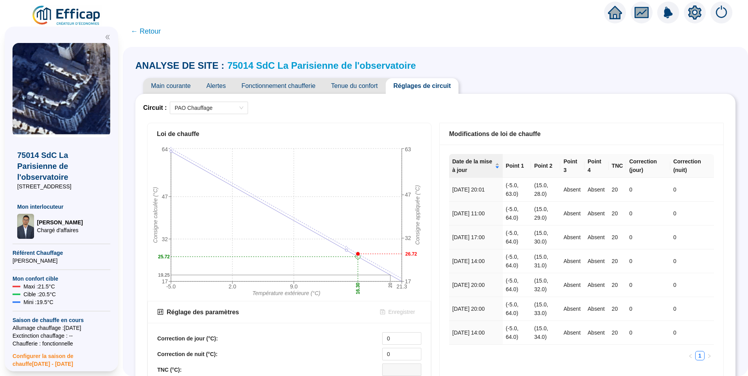
click at [177, 83] on span "Main courante" at bounding box center [170, 86] width 55 height 16
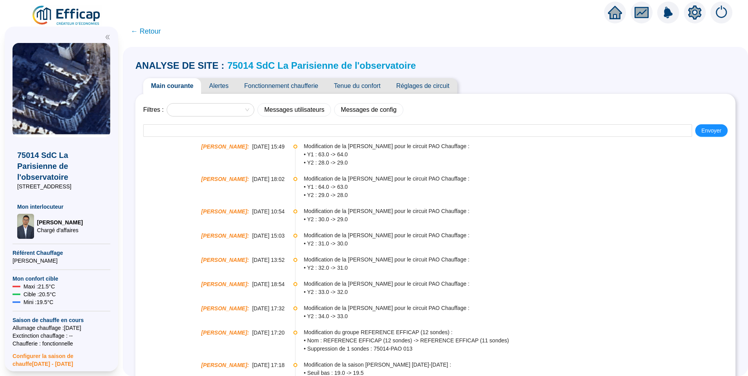
click at [366, 89] on span "Tenue du confort" at bounding box center [357, 86] width 62 height 16
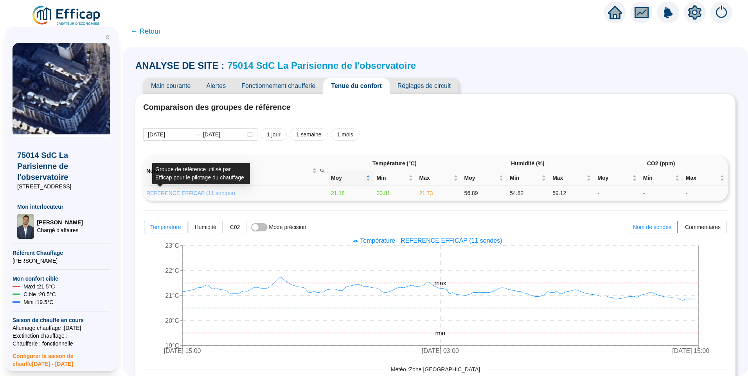
click at [210, 195] on link "REFERENCE EFFICAP (11 sondes)" at bounding box center [190, 193] width 89 height 6
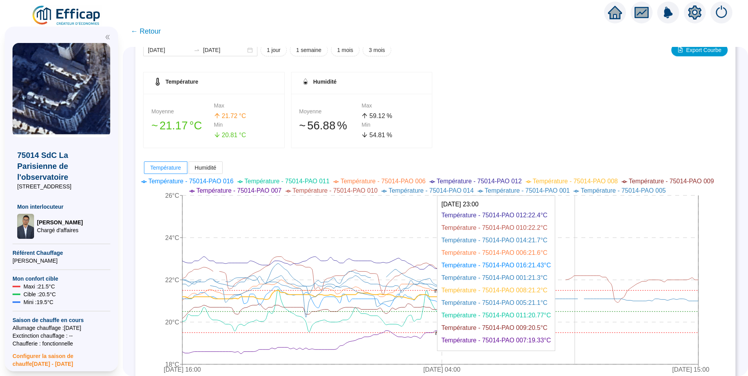
scroll to position [117, 0]
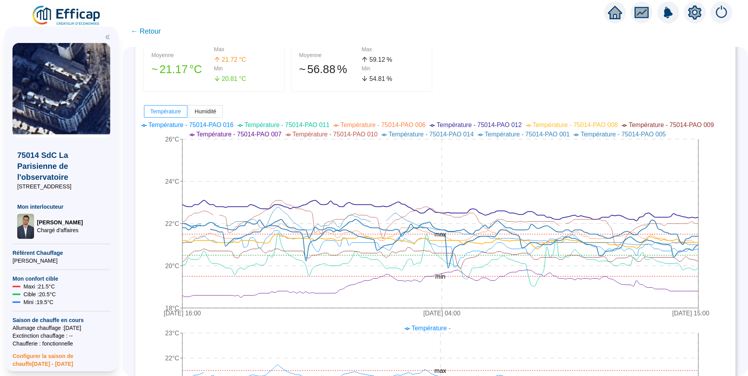
click at [478, 125] on span "Température - 75014-PAO 012" at bounding box center [479, 125] width 85 height 7
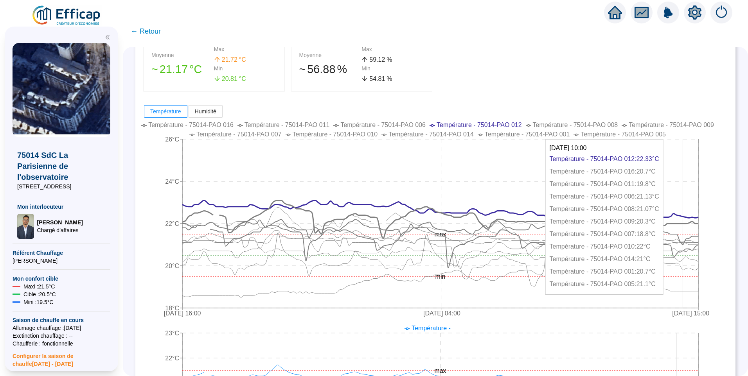
click at [689, 224] on icon at bounding box center [440, 224] width 516 height 46
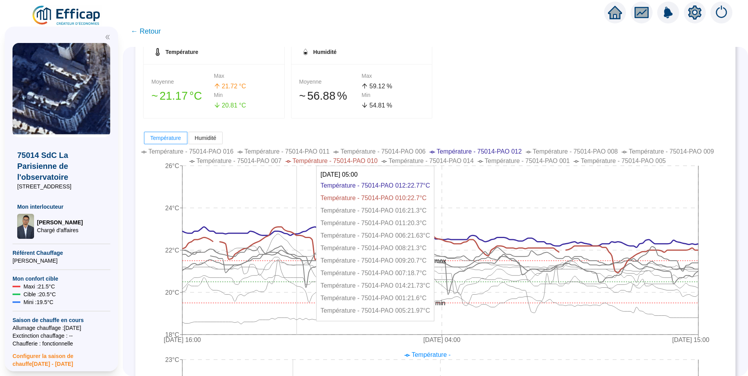
scroll to position [0, 0]
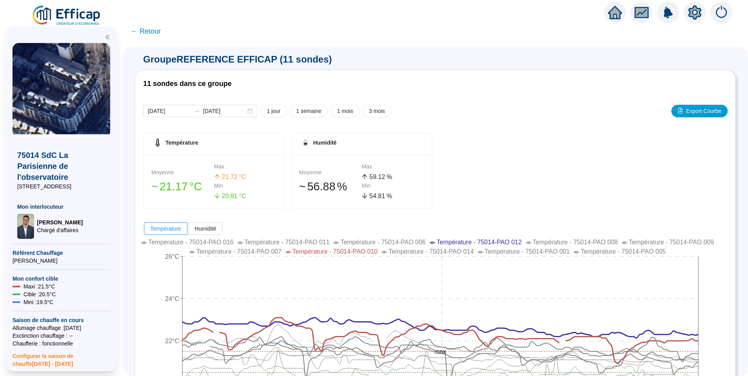
click at [154, 30] on span "← Retour" at bounding box center [146, 31] width 30 height 11
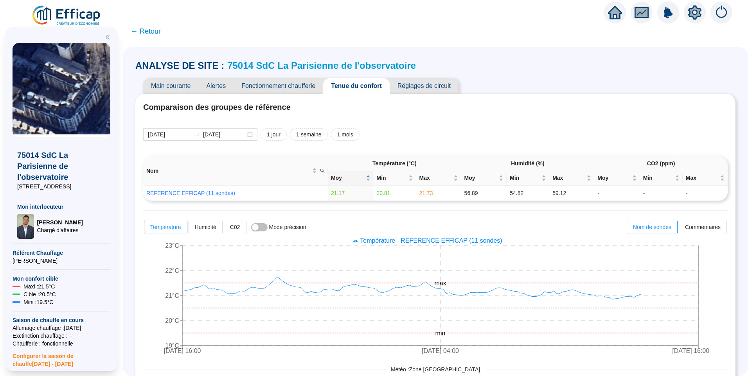
click at [418, 80] on span "Réglages de circuit" at bounding box center [424, 86] width 69 height 16
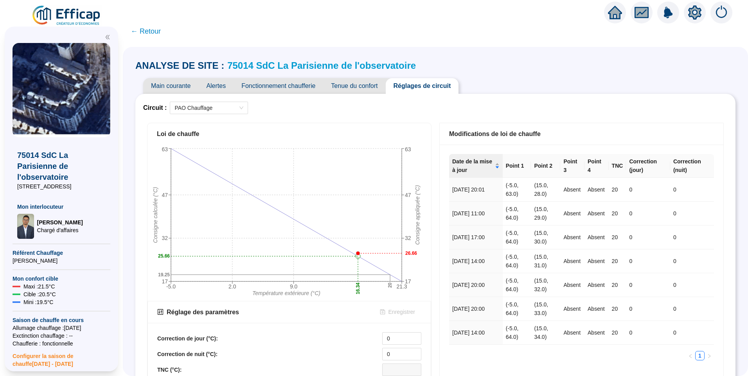
scroll to position [225, 0]
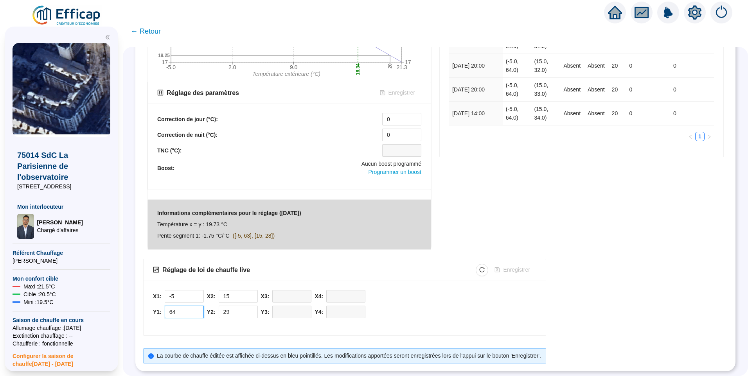
drag, startPoint x: 186, startPoint y: 309, endPoint x: 152, endPoint y: 304, distance: 34.1
click at [152, 304] on div "X1: -5 Y1: 64 X2: 15 Y2: 29 X3: Y3: X4: Y4:" at bounding box center [345, 308] width 402 height 55
type input "63.5"
drag, startPoint x: 237, startPoint y: 305, endPoint x: 205, endPoint y: 292, distance: 35.4
click at [207, 300] on div "X1: -5 Y1: 63.5 X2: 15 Y2: 29 X3: Y3: X4: Y4:" at bounding box center [344, 306] width 383 height 32
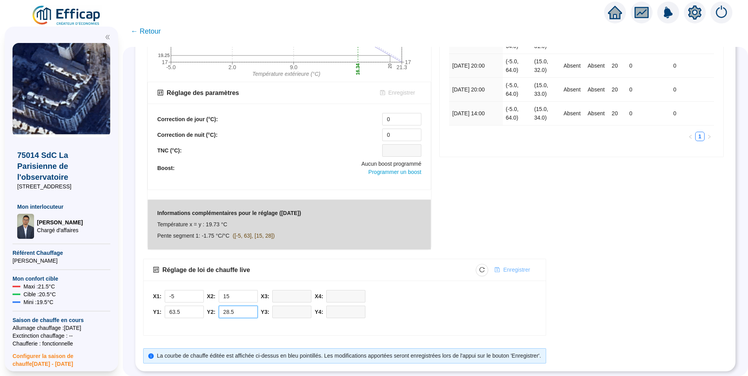
type input "28.5"
click at [518, 266] on span "Enregistrer" at bounding box center [516, 270] width 27 height 8
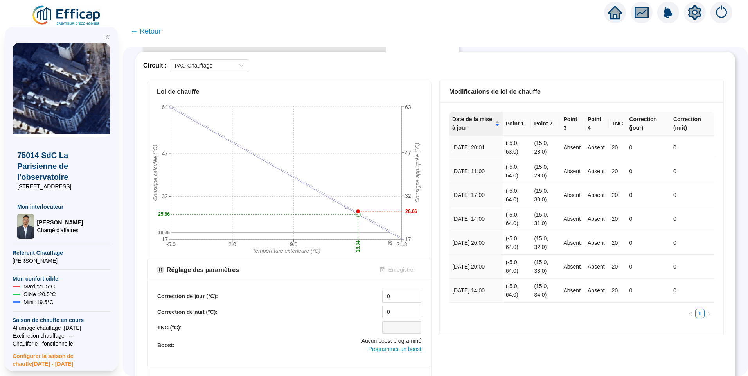
scroll to position [0, 0]
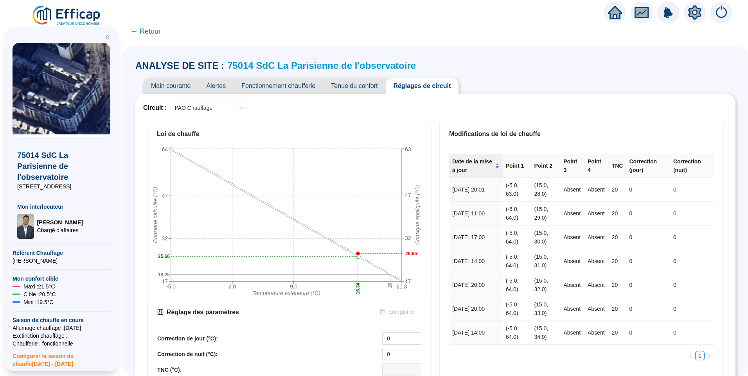
click at [181, 85] on span "Main courante" at bounding box center [170, 86] width 55 height 16
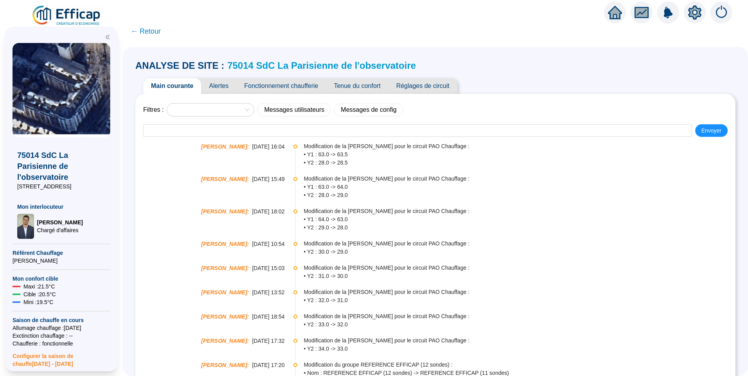
click at [313, 84] on span "Fonctionnement chaufferie" at bounding box center [281, 86] width 90 height 16
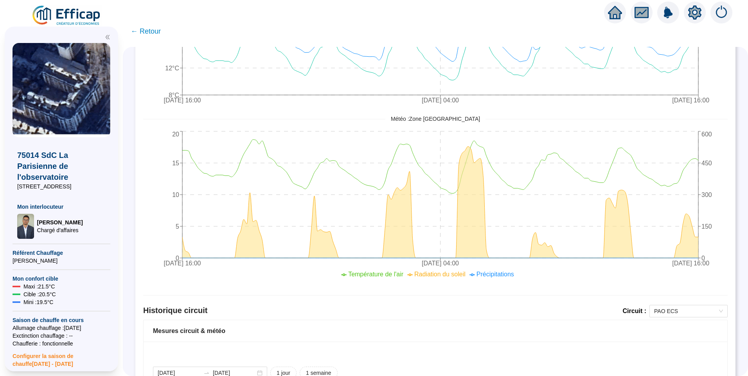
scroll to position [430, 0]
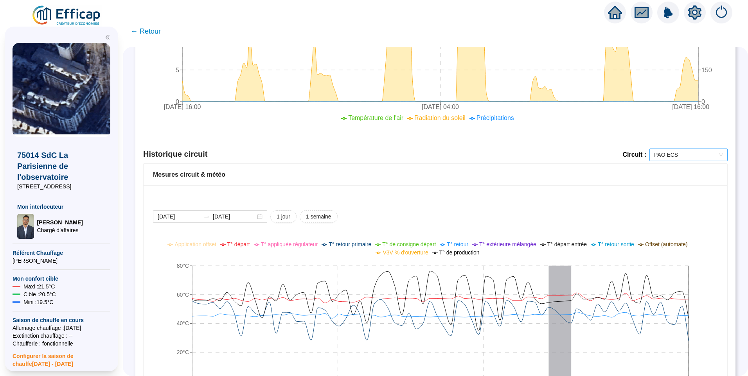
click at [672, 155] on span "PAO ECS" at bounding box center [688, 155] width 69 height 12
click at [670, 181] on div "PAO Chauffage" at bounding box center [683, 183] width 66 height 8
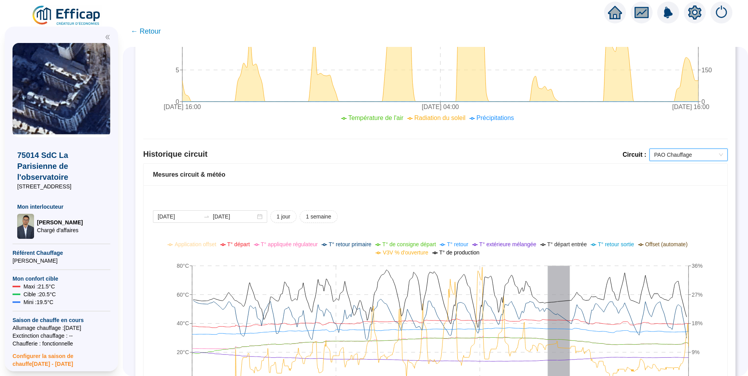
scroll to position [508, 0]
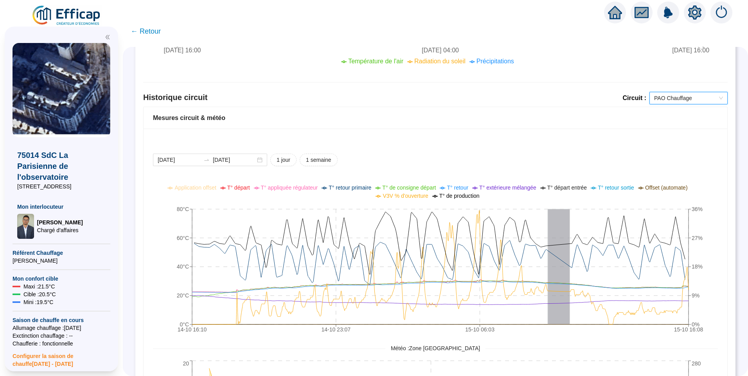
scroll to position [548, 0]
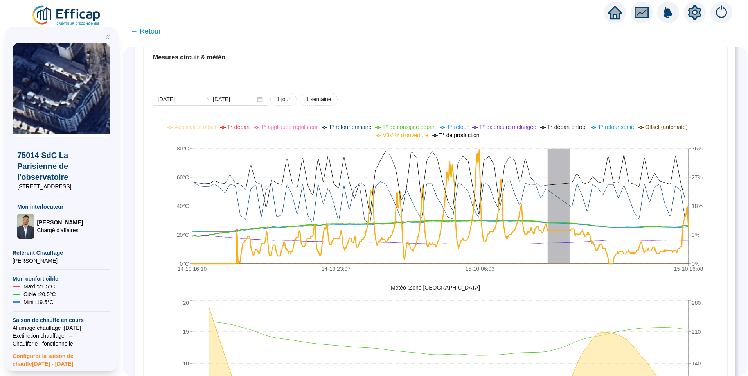
click at [419, 129] on span "T° de consigne départ" at bounding box center [409, 127] width 54 height 6
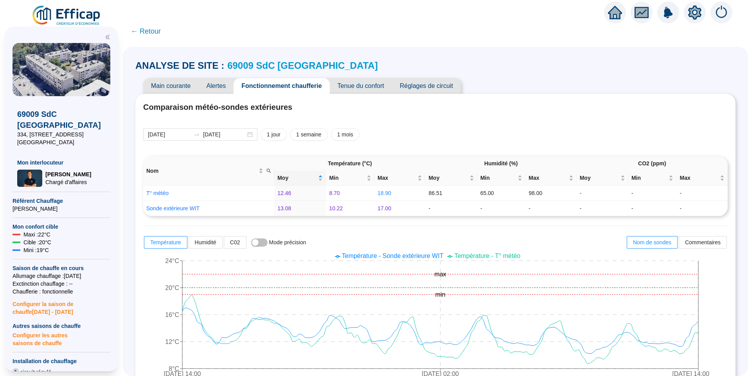
click at [71, 20] on img at bounding box center [66, 16] width 71 height 22
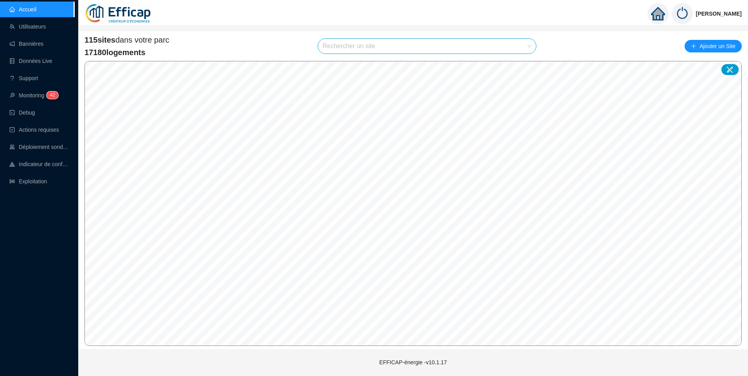
click at [337, 42] on input "search" at bounding box center [424, 46] width 202 height 15
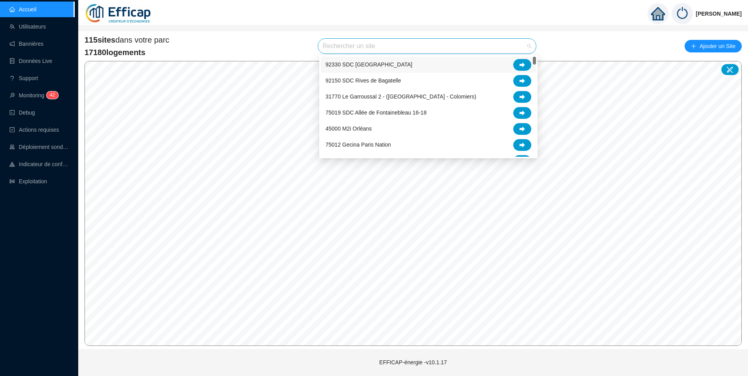
click at [337, 42] on input "search" at bounding box center [424, 46] width 202 height 15
click at [337, 42] on input "sd" at bounding box center [424, 46] width 202 height 15
type input "s"
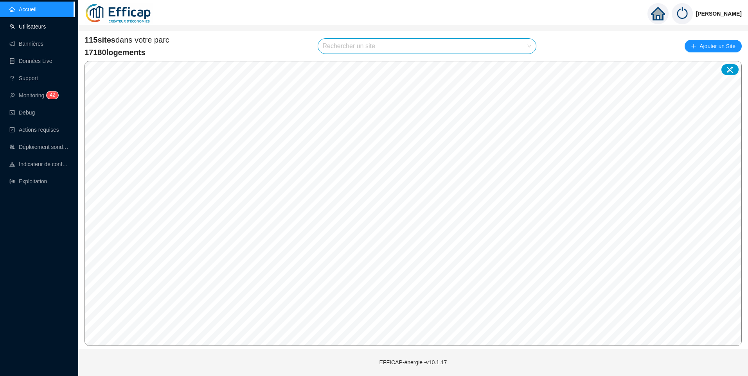
click at [44, 29] on link "Utilisateurs" at bounding box center [27, 26] width 36 height 6
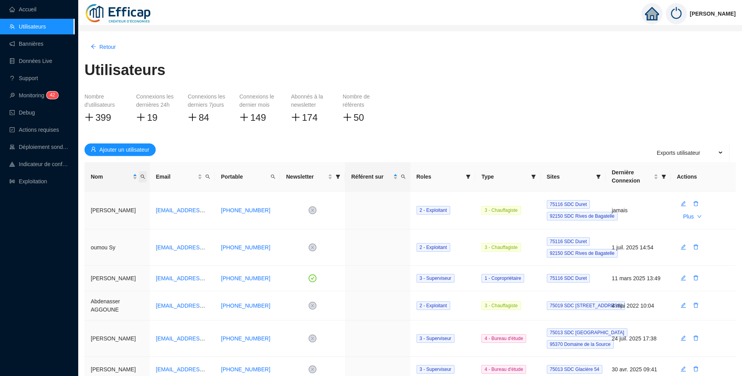
click at [142, 178] on icon "search" at bounding box center [142, 177] width 4 height 4
type input "petit"
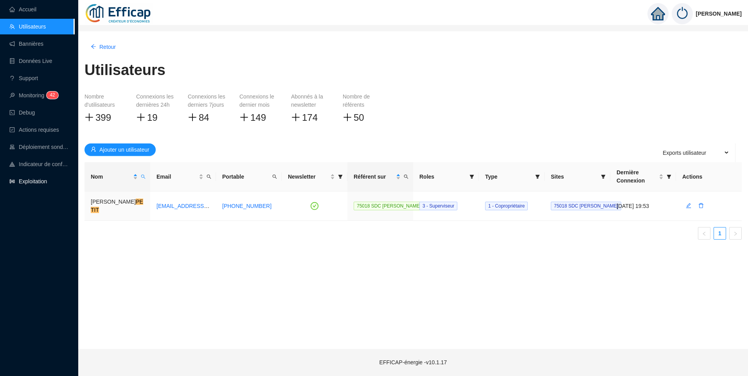
click at [38, 181] on link "Exploitation" at bounding box center [28, 181] width 38 height 6
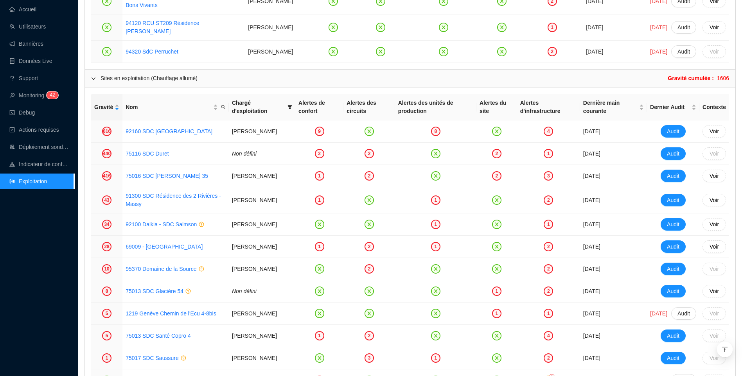
scroll to position [939, 0]
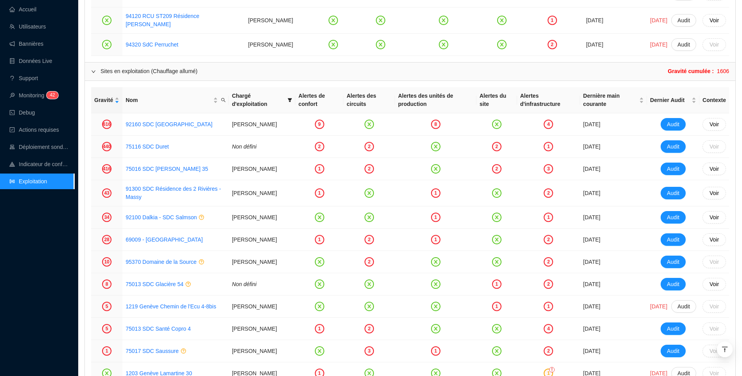
click at [52, 244] on div "Accueil Utilisateurs Bannières Données Live Support Monitoring 4 2 Debug Action…" at bounding box center [37, 188] width 74 height 376
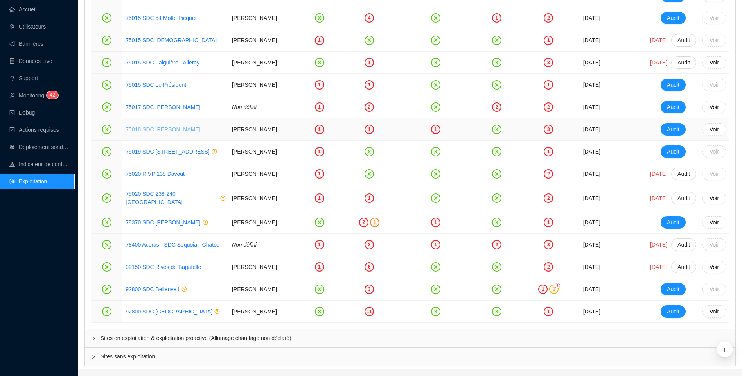
click at [174, 133] on link "75018 SDC [PERSON_NAME]" at bounding box center [163, 129] width 75 height 6
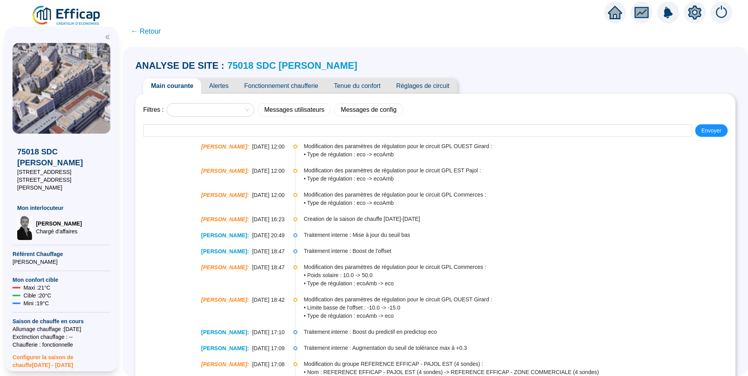
click at [380, 83] on span "Tenue du confort" at bounding box center [357, 86] width 62 height 16
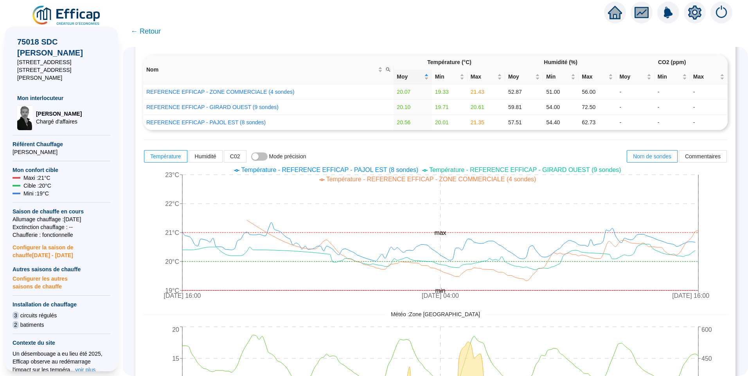
scroll to position [117, 0]
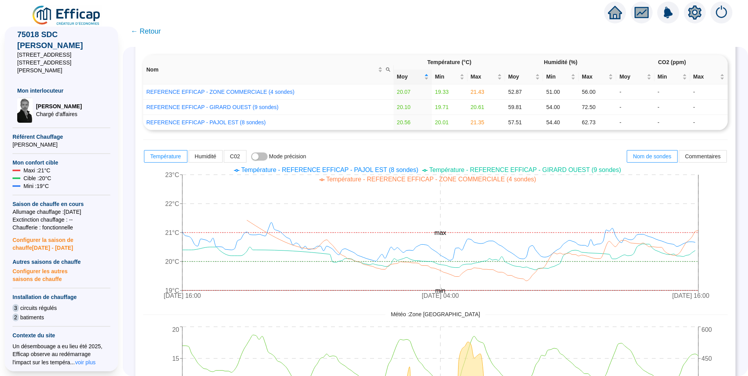
click at [35, 266] on span "Configurer les autres saisons de chauffe" at bounding box center [62, 274] width 98 height 17
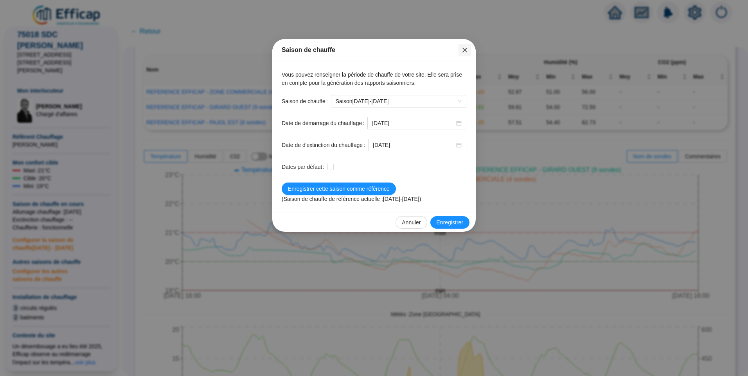
click at [466, 52] on icon "close" at bounding box center [465, 50] width 6 height 6
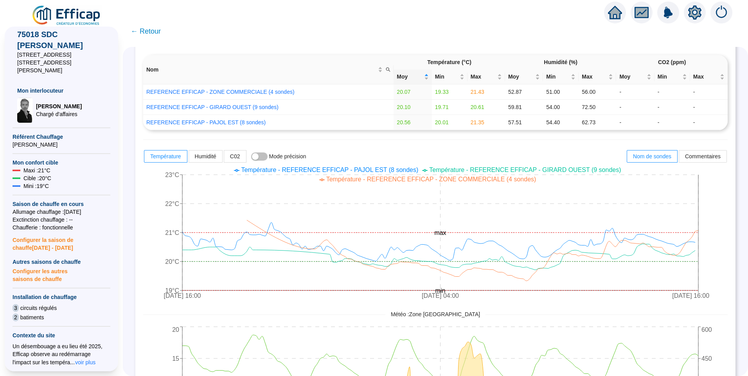
click at [45, 232] on span "Configurer la saison de chauffe [DATE] - [DATE]" at bounding box center [62, 242] width 98 height 20
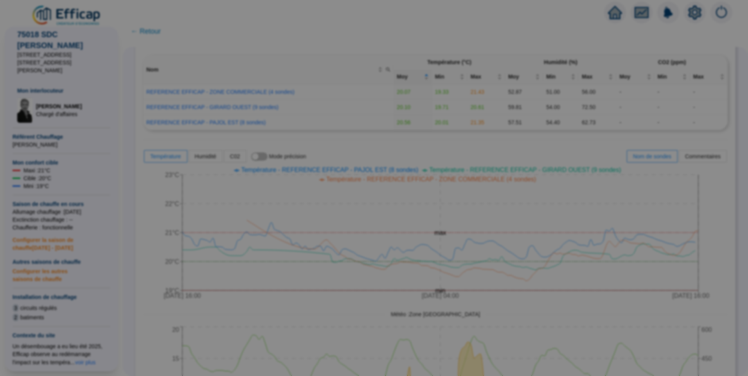
type input "[DATE]"
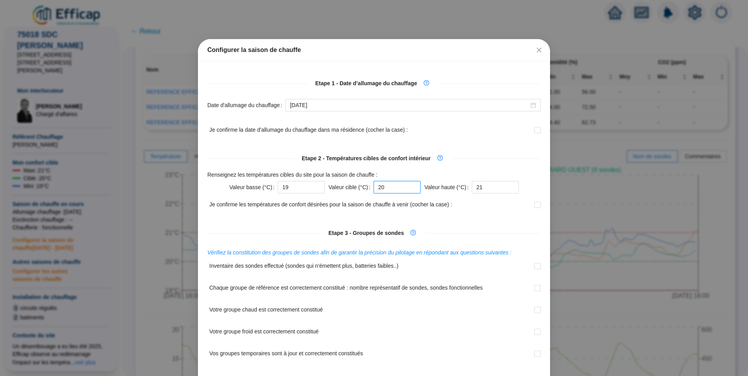
drag, startPoint x: 366, startPoint y: 184, endPoint x: 353, endPoint y: 181, distance: 13.3
click at [353, 181] on div "Valeur cible (°C) 20" at bounding box center [375, 187] width 92 height 13
type input "21"
drag, startPoint x: 481, startPoint y: 186, endPoint x: 443, endPoint y: 181, distance: 37.9
click at [445, 181] on div "Valeur haute (°C) 21" at bounding box center [471, 187] width 94 height 13
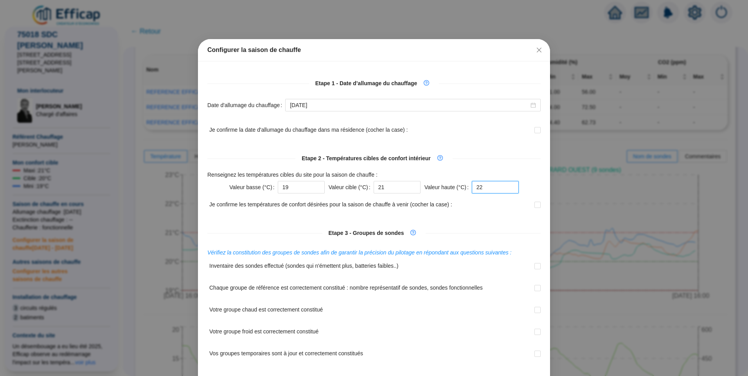
type input "22"
drag, startPoint x: 264, startPoint y: 188, endPoint x: 85, endPoint y: 174, distance: 180.1
click at [94, 183] on div "Configurer la saison de chauffe Etape 1 - Date d’allumage du chauffage Date d'a…" at bounding box center [374, 188] width 748 height 376
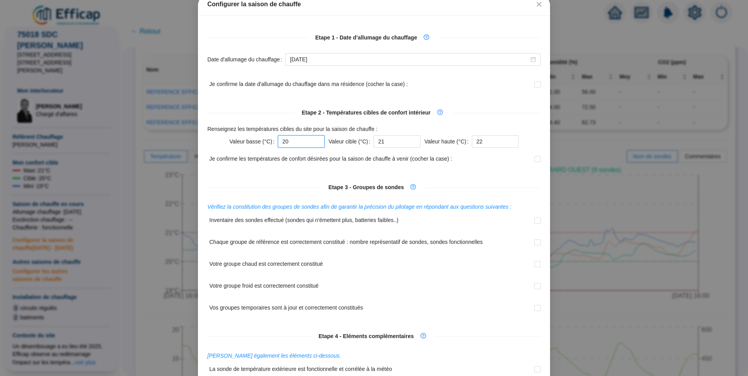
scroll to position [201, 0]
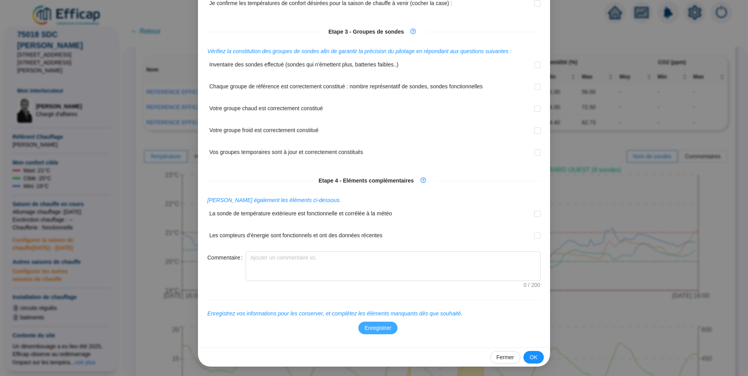
type input "20"
click at [373, 326] on span "Enregistrer" at bounding box center [378, 328] width 27 height 8
click at [530, 355] on span "OK" at bounding box center [534, 358] width 8 height 8
click at [503, 358] on span "Fermer" at bounding box center [505, 358] width 18 height 8
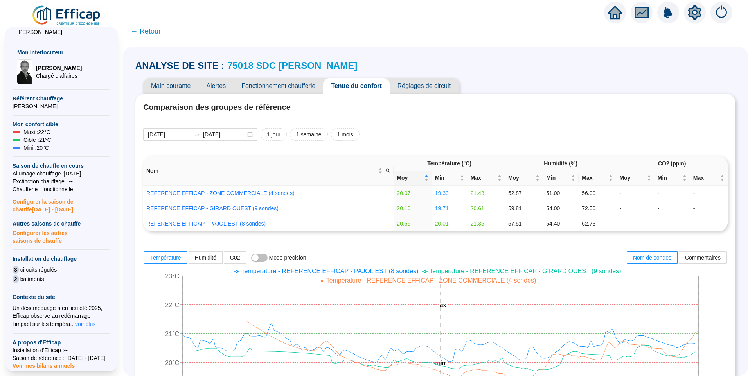
scroll to position [235, 0]
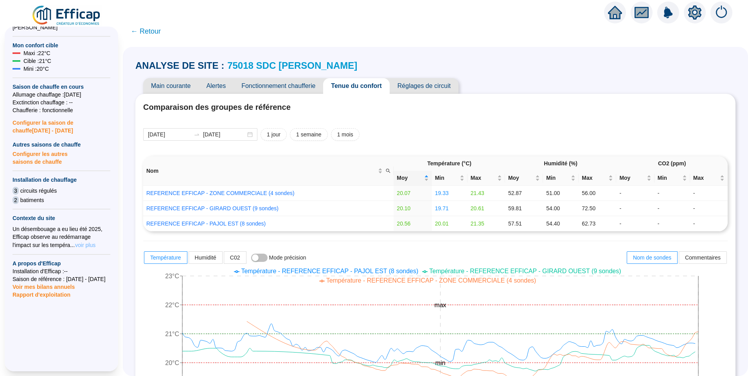
click at [75, 241] on span "voir plus" at bounding box center [85, 245] width 20 height 8
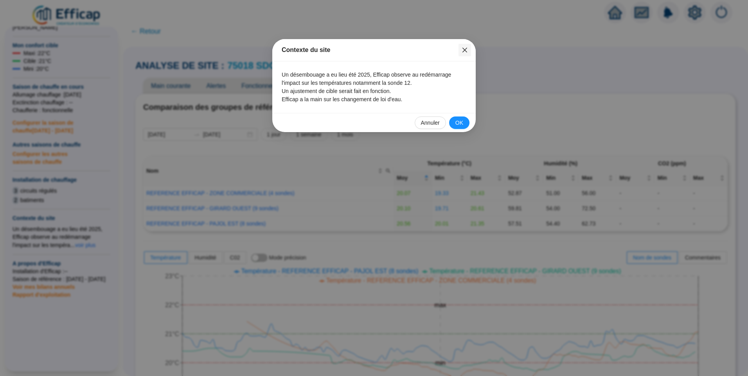
click at [464, 46] on button "Close" at bounding box center [464, 50] width 13 height 13
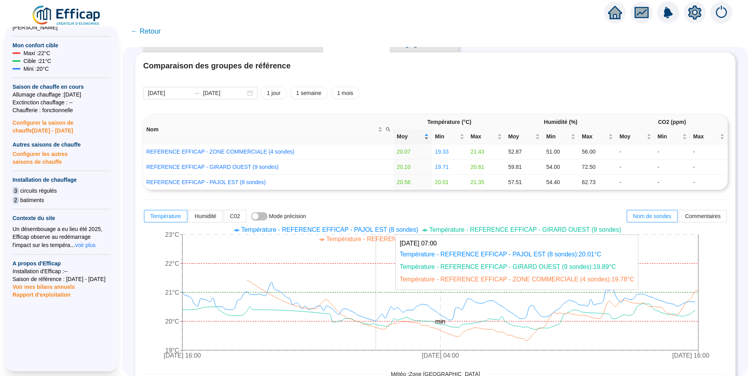
scroll to position [0, 0]
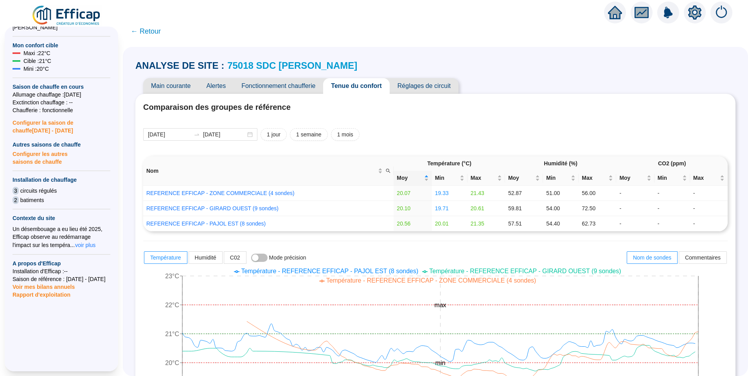
click at [298, 88] on span "Fonctionnement chaufferie" at bounding box center [279, 86] width 90 height 16
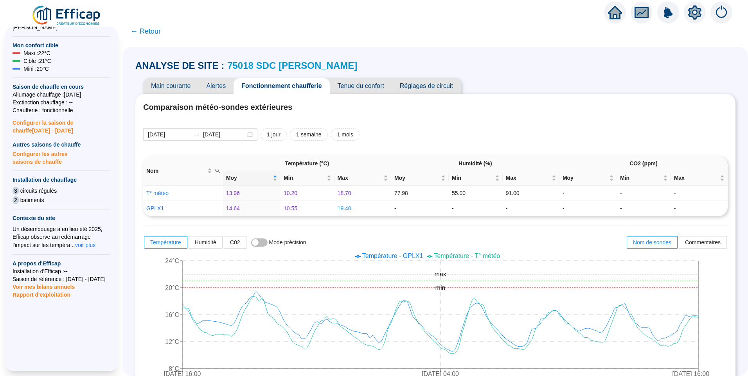
click at [439, 81] on span "Réglages de circuit" at bounding box center [426, 86] width 69 height 16
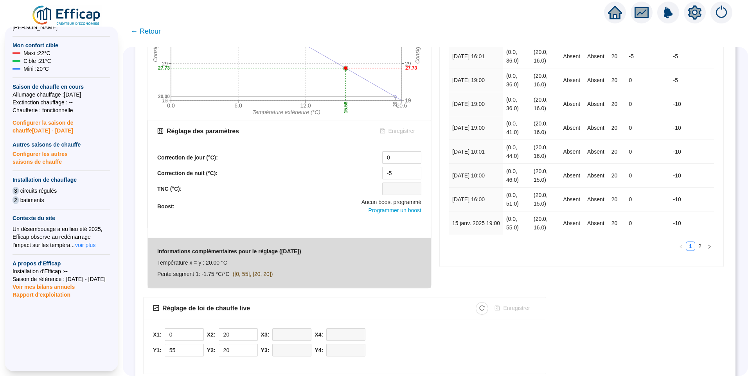
scroll to position [30, 0]
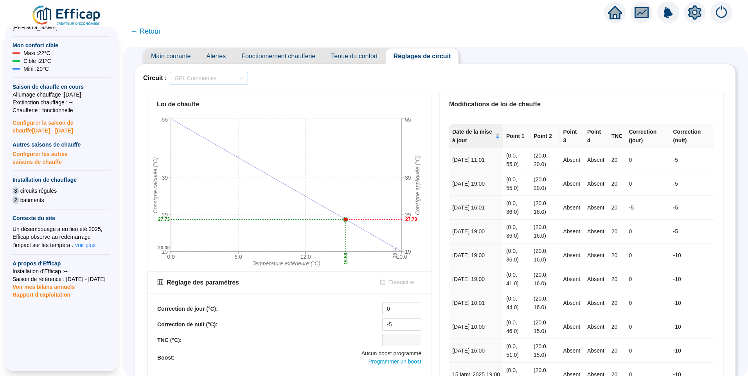
click at [206, 81] on span "GPL Commerces" at bounding box center [208, 78] width 69 height 12
click at [203, 102] on div "GPL OUEST Girard" at bounding box center [214, 106] width 66 height 8
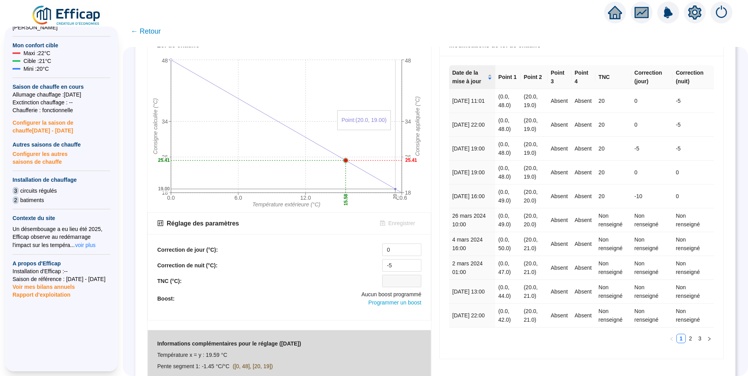
scroll to position [0, 0]
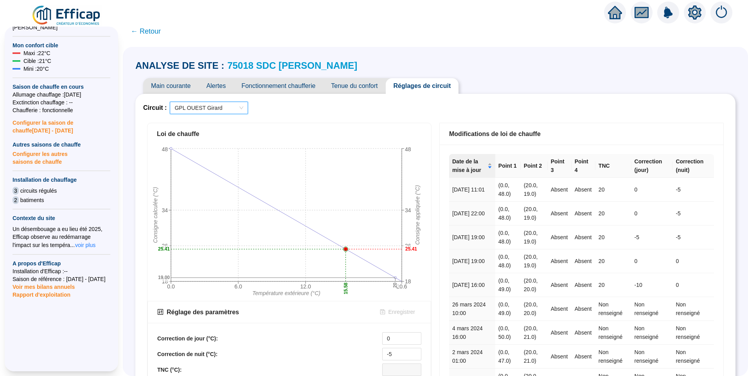
click at [214, 104] on span "GPL OUEST Girard" at bounding box center [208, 108] width 69 height 12
click at [191, 147] on div "GPL EST Pajol" at bounding box center [214, 149] width 66 height 8
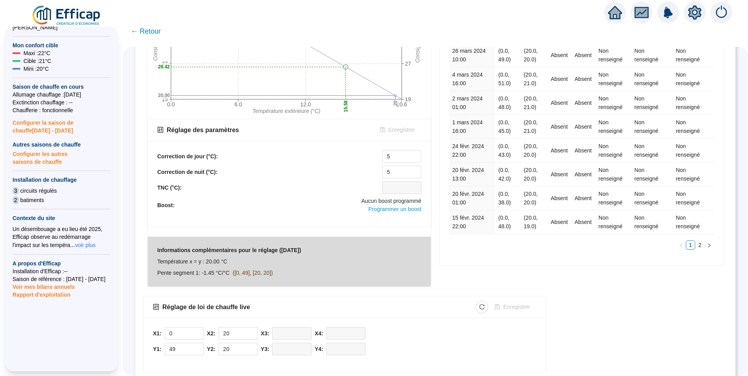
scroll to position [225, 0]
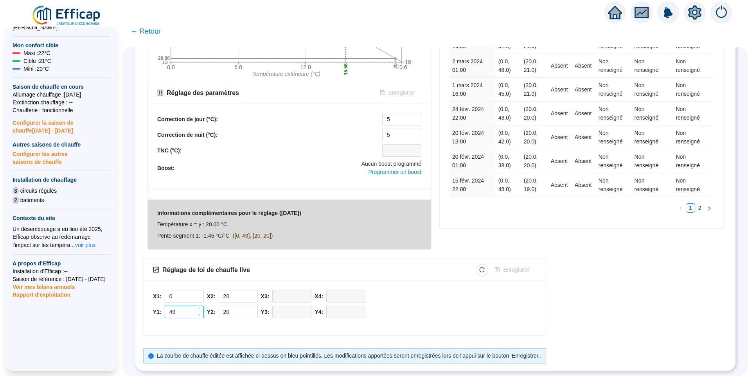
click at [201, 313] on icon "down" at bounding box center [199, 314] width 3 height 3
click at [201, 309] on icon "up" at bounding box center [199, 310] width 3 height 3
type input "50"
click at [201, 309] on icon "up" at bounding box center [199, 310] width 3 height 3
click at [257, 306] on span "Increase Value" at bounding box center [253, 309] width 9 height 7
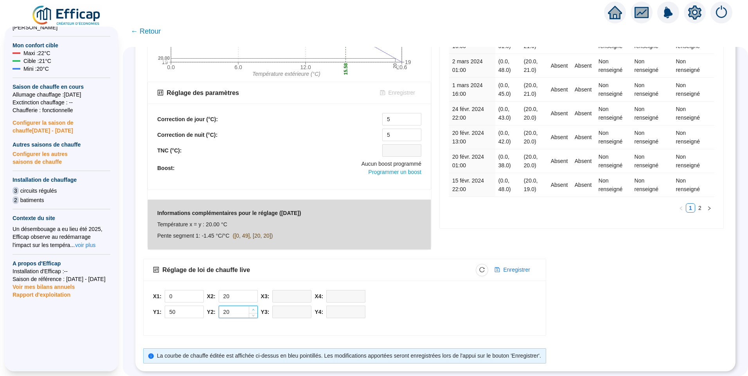
type input "21"
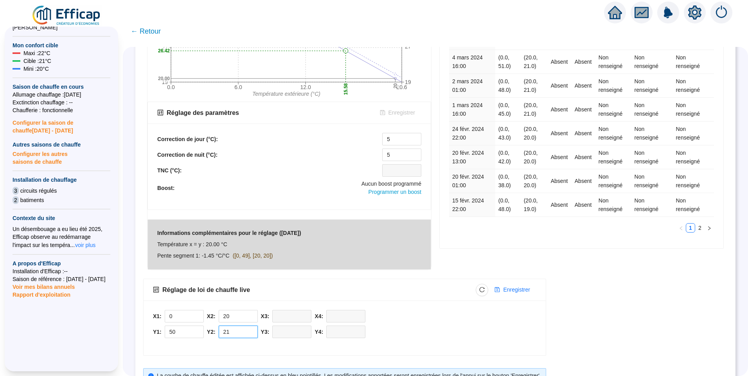
scroll to position [186, 0]
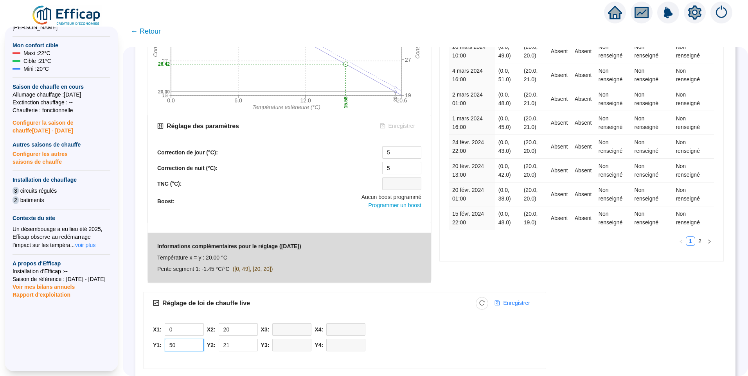
drag, startPoint x: 193, startPoint y: 345, endPoint x: 64, endPoint y: 353, distance: 128.9
click at [68, 353] on div "X 75018 SDC Girard Pajol 29 rue Pajol 70 rue Philippe de Girard Mon interlocute…" at bounding box center [374, 199] width 748 height 354
type input "55"
drag, startPoint x: 241, startPoint y: 347, endPoint x: 167, endPoint y: 349, distance: 73.9
click at [167, 349] on div "X1: 0 Y1: 55 X2: 20 Y2: 21 X3: Y3: X4: Y4:" at bounding box center [344, 339] width 383 height 32
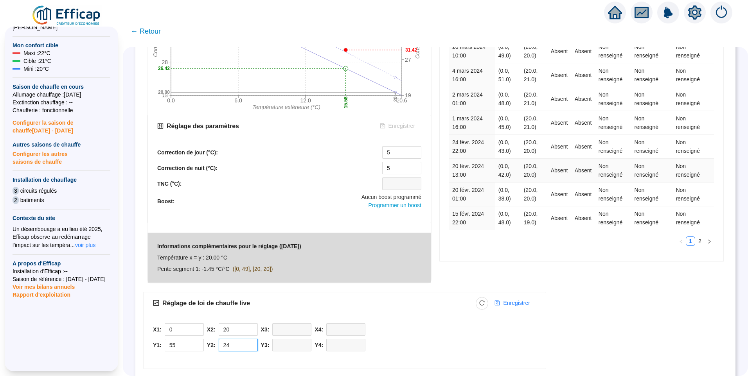
scroll to position [225, 0]
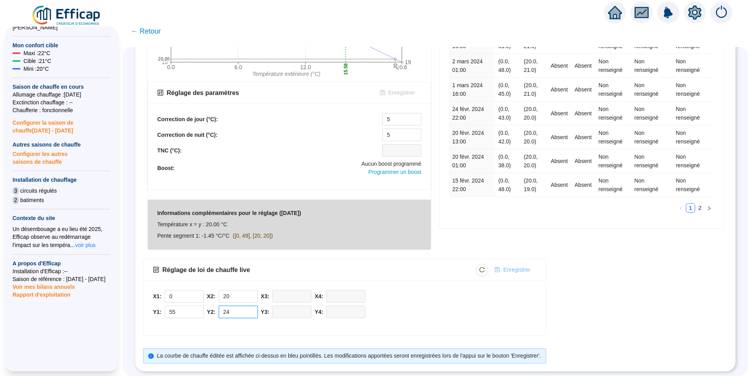
type input "24"
click at [523, 267] on span "Enregistrer" at bounding box center [516, 270] width 27 height 8
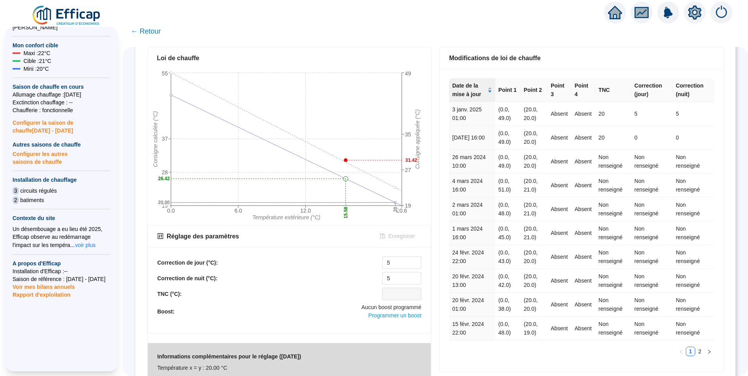
scroll to position [69, 0]
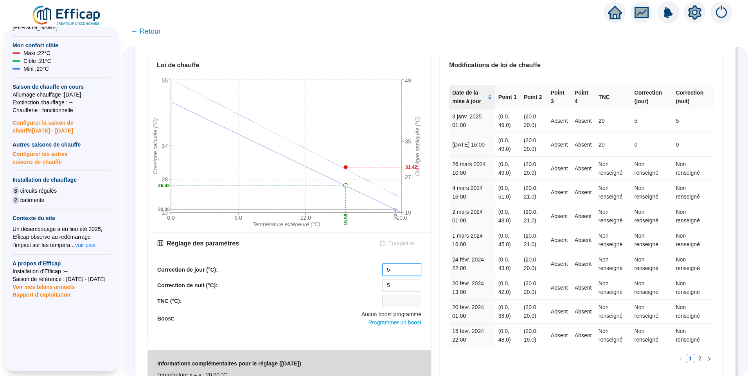
drag, startPoint x: 389, startPoint y: 269, endPoint x: 280, endPoint y: 263, distance: 108.5
click at [281, 263] on div "Correction de jour (°C): 5 Correction de nuit (°C): 5 TNC (°C): Boost: Aucun bo…" at bounding box center [289, 297] width 283 height 86
type input "0"
drag, startPoint x: 394, startPoint y: 286, endPoint x: 278, endPoint y: 288, distance: 115.4
click at [278, 288] on div "Correction de nuit (°C): 5" at bounding box center [289, 285] width 264 height 13
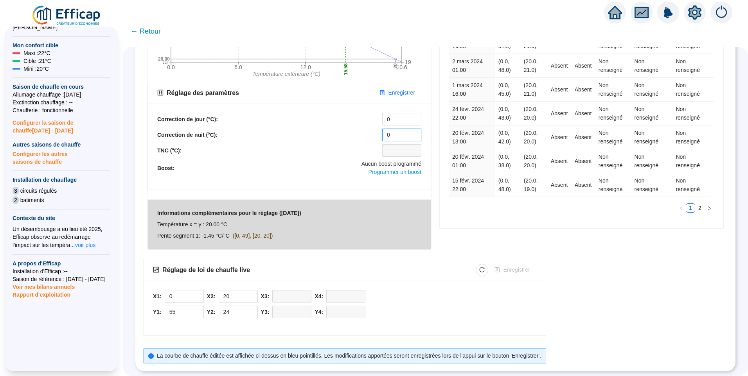
scroll to position [108, 0]
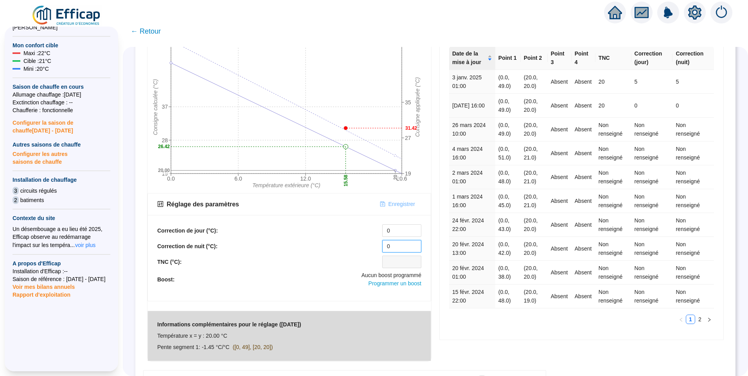
type input "0"
click at [407, 203] on span "Enregistrer" at bounding box center [401, 204] width 27 height 8
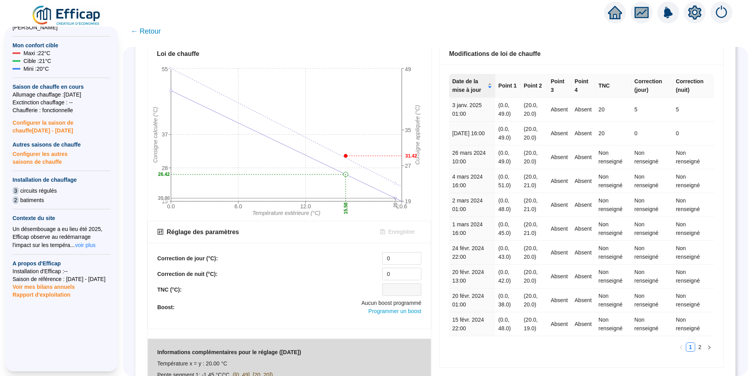
scroll to position [0, 0]
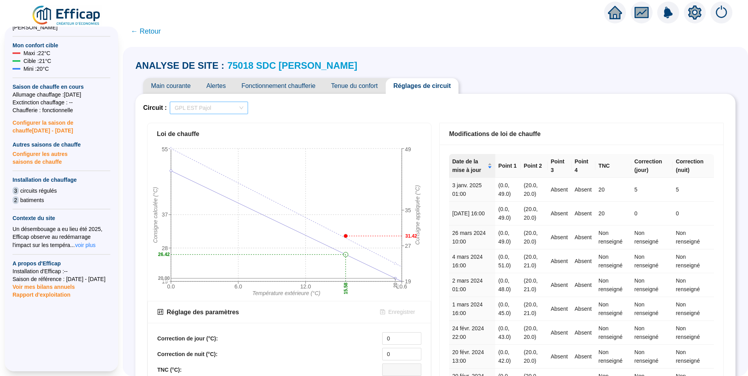
click at [223, 104] on span "GPL EST Pajol" at bounding box center [208, 108] width 69 height 12
click at [220, 138] on div "GPL OUEST Girard" at bounding box center [214, 136] width 66 height 8
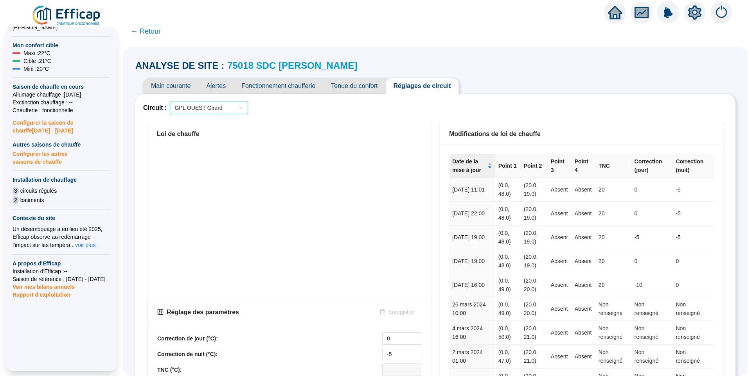
click at [220, 138] on div "Loi de chauffe" at bounding box center [289, 133] width 265 height 9
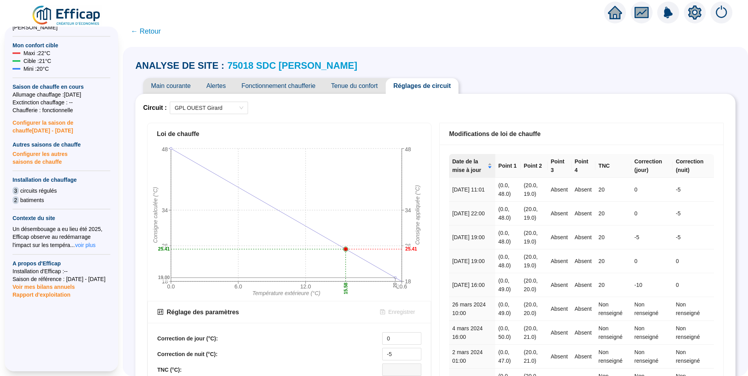
click at [361, 88] on span "Tenue du confort" at bounding box center [354, 86] width 62 height 16
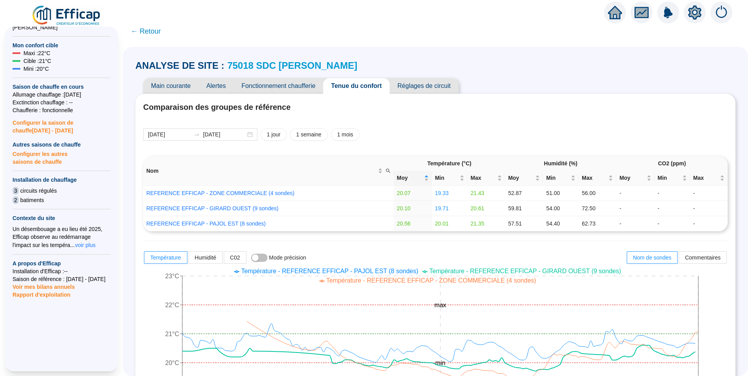
click at [429, 269] on span "Température - REFERENCE EFFICAP - GIRARD OUEST (9 sondes)" at bounding box center [525, 271] width 192 height 7
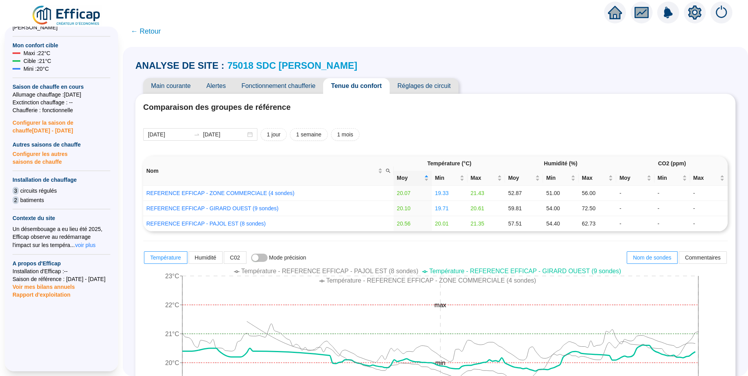
click at [409, 87] on span "Réglages de circuit" at bounding box center [424, 86] width 69 height 16
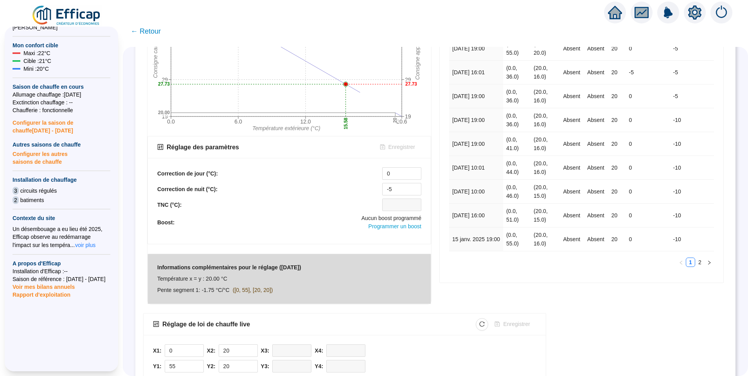
scroll to position [225, 0]
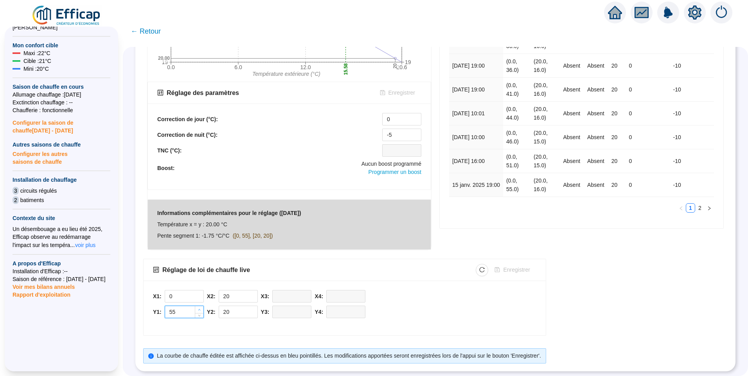
type input "56"
click at [203, 306] on span "Increase Value" at bounding box center [199, 309] width 9 height 7
click at [254, 309] on icon "up" at bounding box center [253, 310] width 2 height 2
type input "21"
click at [523, 266] on span "Enregistrer" at bounding box center [516, 270] width 27 height 8
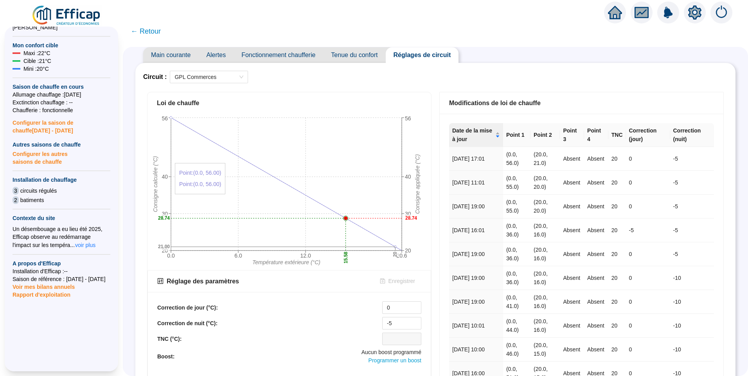
scroll to position [0, 0]
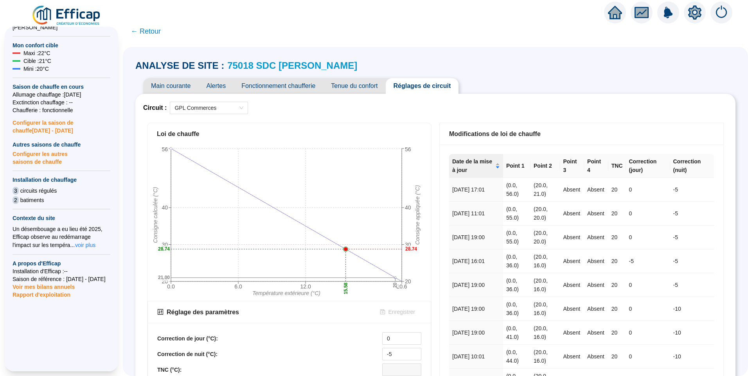
click at [185, 88] on span "Main courante" at bounding box center [170, 86] width 55 height 16
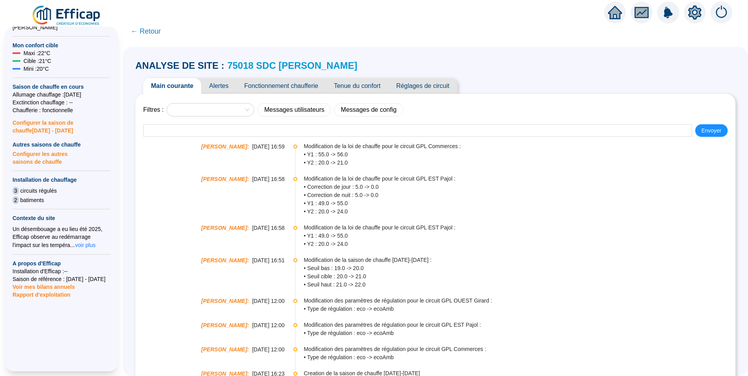
click at [431, 86] on span "Réglages de circuit" at bounding box center [422, 86] width 69 height 16
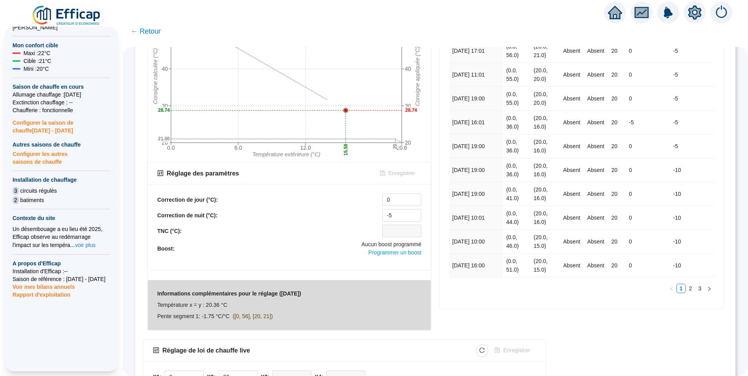
scroll to position [225, 0]
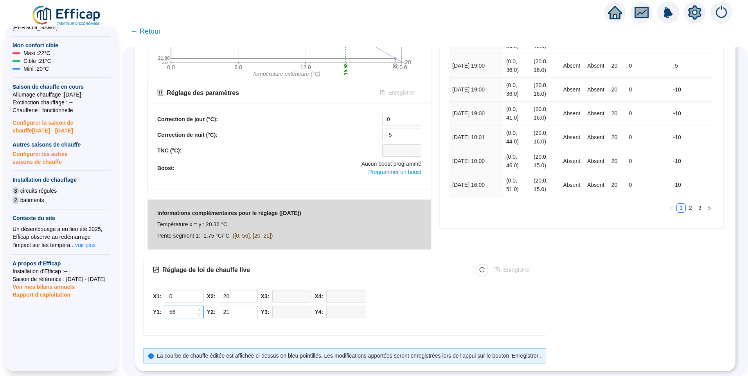
type input "57"
click at [203, 306] on span "Increase Value" at bounding box center [199, 309] width 9 height 7
click at [257, 306] on span "Increase Value" at bounding box center [253, 309] width 9 height 7
type input "22"
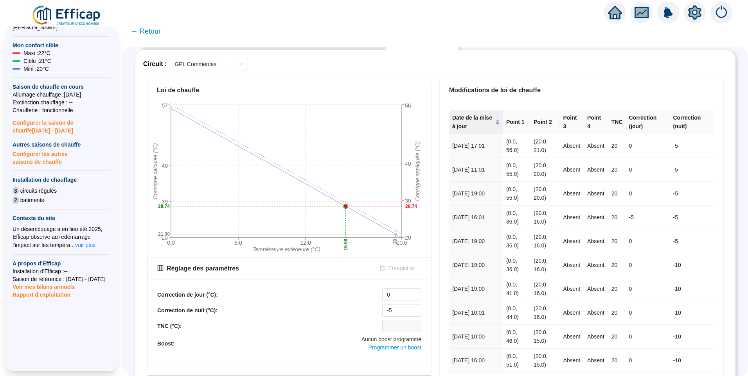
scroll to position [30, 0]
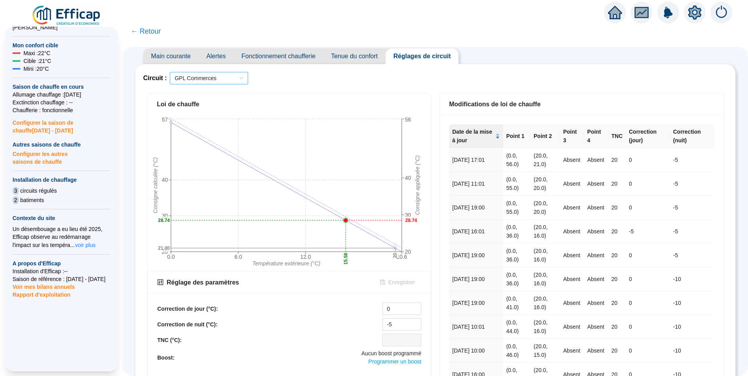
click at [218, 78] on span "GPL Commerces" at bounding box center [208, 78] width 69 height 12
click at [226, 110] on div "GPL OUEST Girard" at bounding box center [214, 106] width 66 height 8
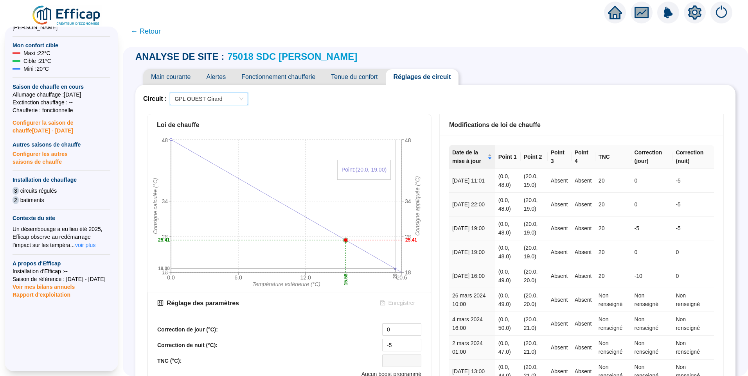
scroll to position [0, 0]
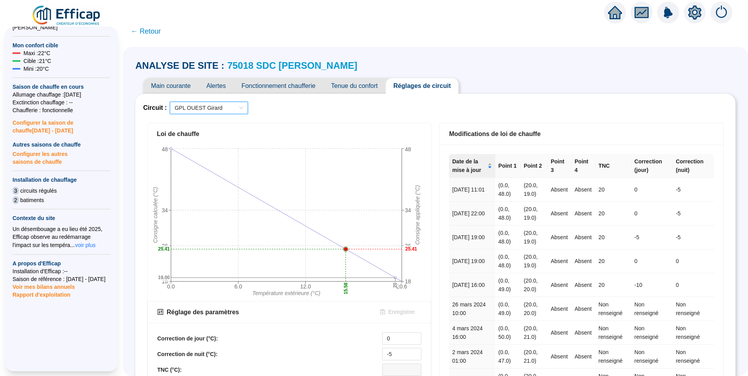
click at [176, 82] on span "Main courante" at bounding box center [170, 86] width 55 height 16
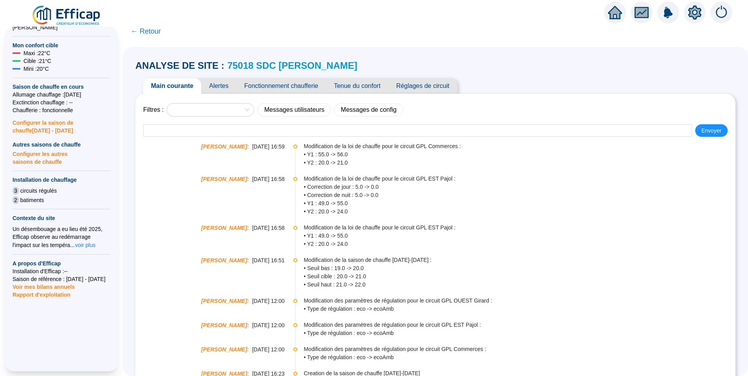
click at [364, 88] on span "Tenue du confort" at bounding box center [357, 86] width 62 height 16
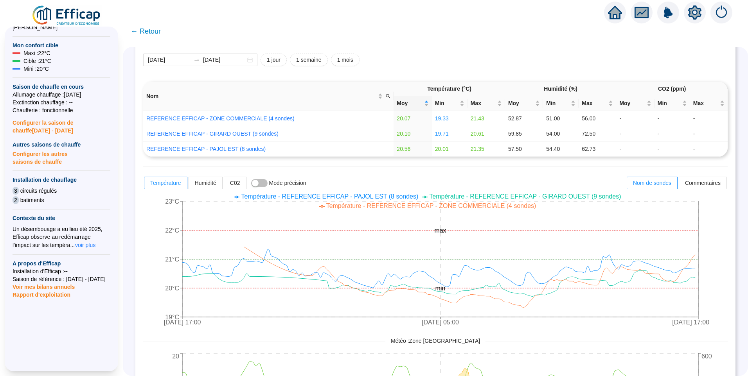
scroll to position [78, 0]
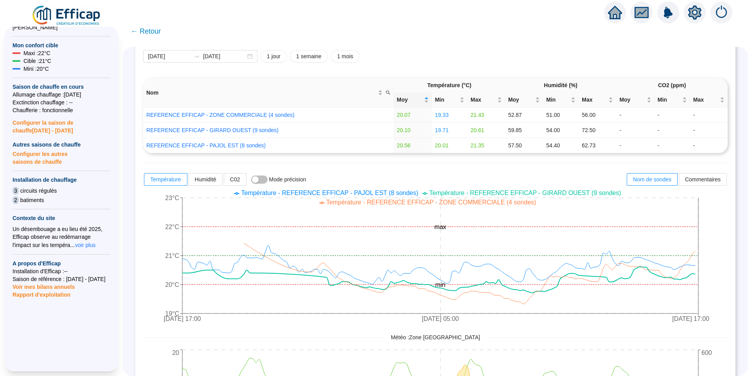
click at [429, 191] on span "Température - REFERENCE EFFICAP - GIRARD OUEST (9 sondes)" at bounding box center [525, 193] width 192 height 7
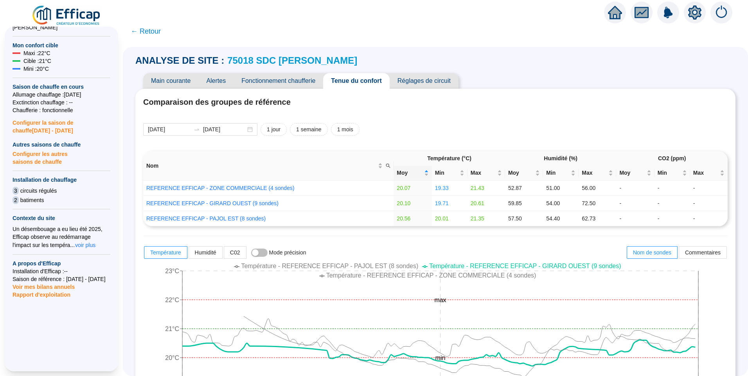
scroll to position [0, 0]
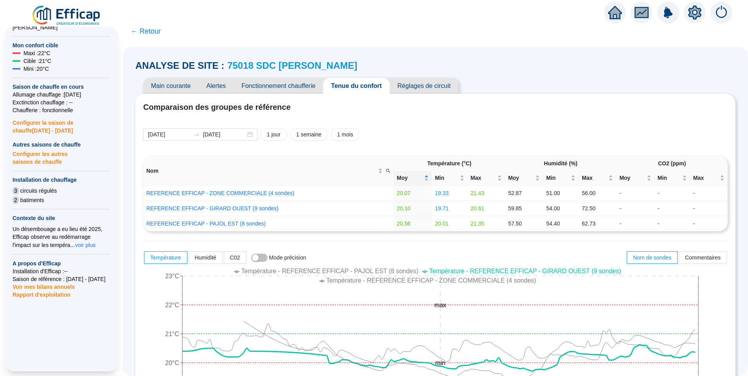
click at [451, 88] on span "Réglages de circuit" at bounding box center [424, 86] width 69 height 16
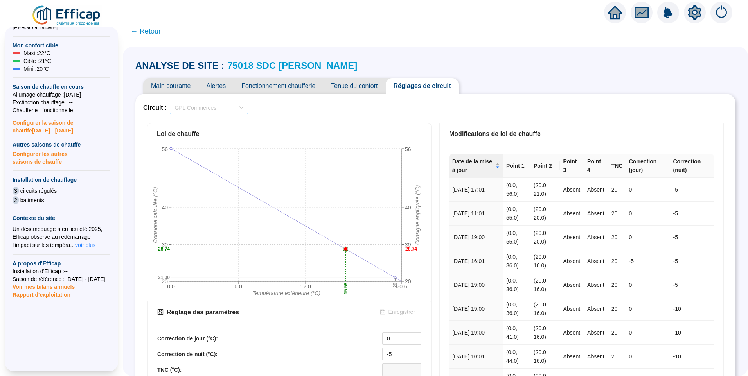
click at [212, 103] on span "GPL Commerces" at bounding box center [208, 108] width 69 height 12
click at [212, 138] on div "GPL OUEST Girard" at bounding box center [214, 136] width 66 height 8
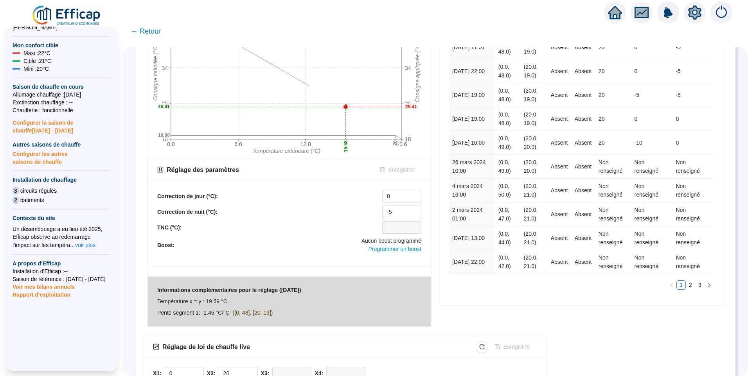
scroll to position [225, 0]
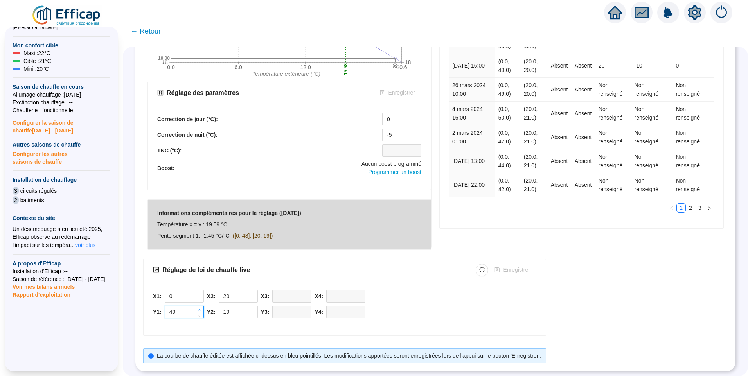
click at [201, 309] on icon "up" at bounding box center [199, 310] width 3 height 3
type input "50"
click at [203, 306] on span "Increase Value" at bounding box center [199, 309] width 9 height 7
click at [255, 309] on icon "up" at bounding box center [253, 310] width 3 height 3
type input "21"
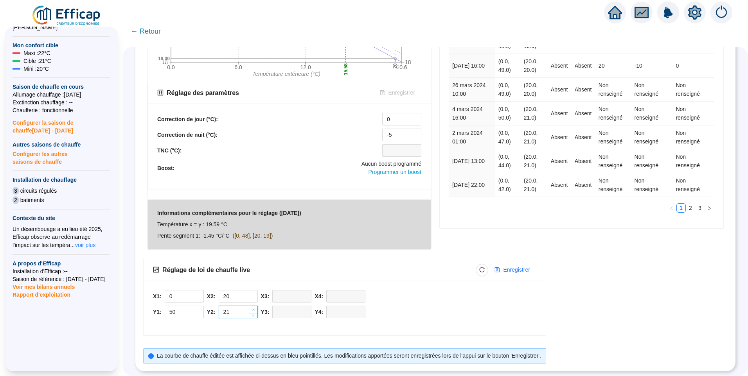
click at [255, 309] on icon "up" at bounding box center [253, 310] width 3 height 3
click at [521, 266] on span "Enregistrer" at bounding box center [516, 270] width 27 height 8
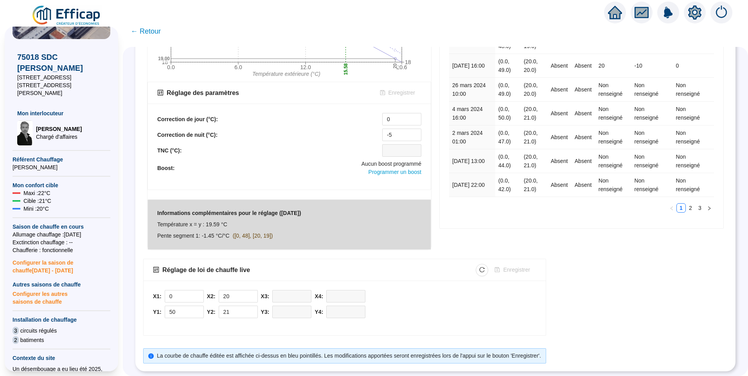
scroll to position [0, 0]
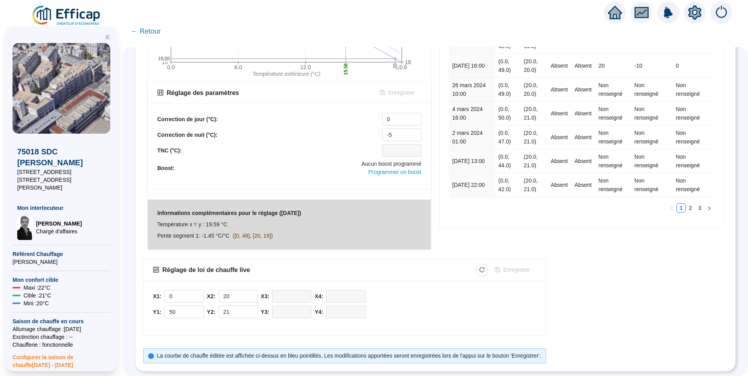
click at [699, 9] on icon "setting" at bounding box center [694, 12] width 13 height 14
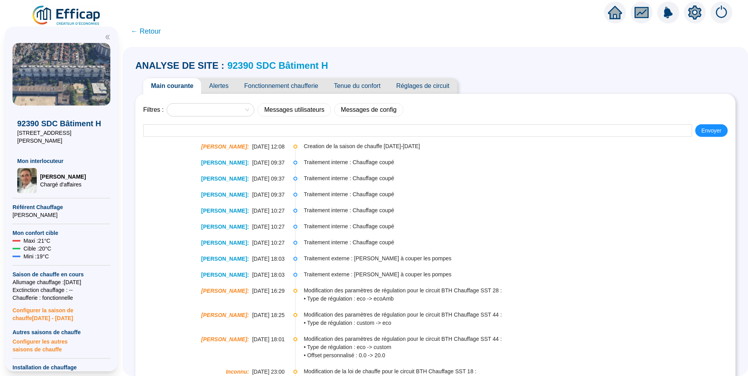
scroll to position [78, 0]
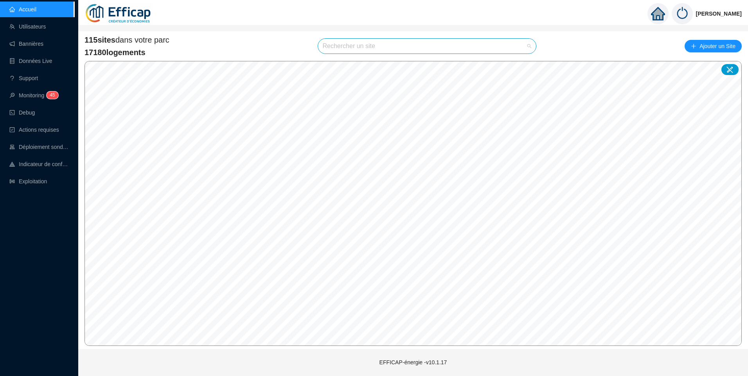
click at [342, 45] on input "search" at bounding box center [424, 46] width 202 height 15
type input "banv"
click at [520, 64] on icon at bounding box center [521, 64] width 5 height 5
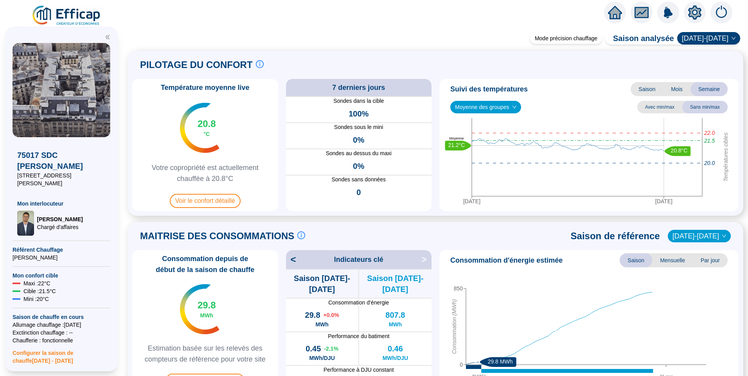
scroll to position [196, 0]
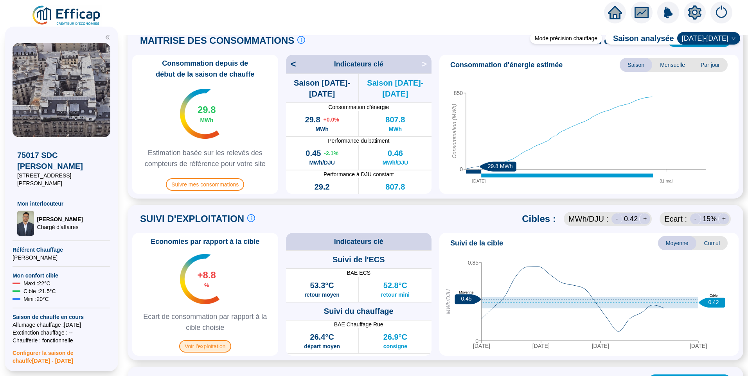
click at [199, 347] on span "Voir l'exploitation" at bounding box center [205, 346] width 52 height 13
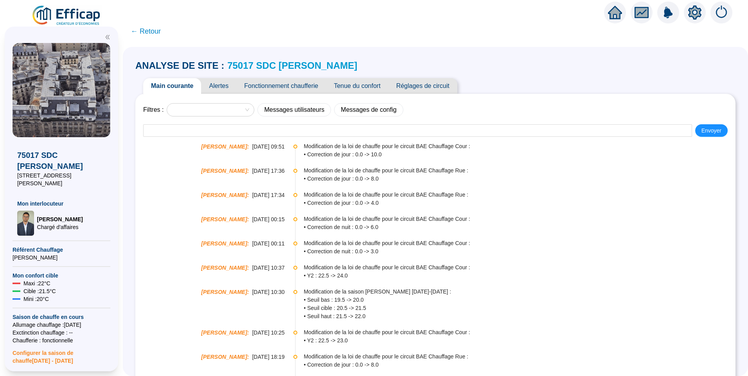
click at [358, 88] on span "Tenue du confort" at bounding box center [357, 86] width 62 height 16
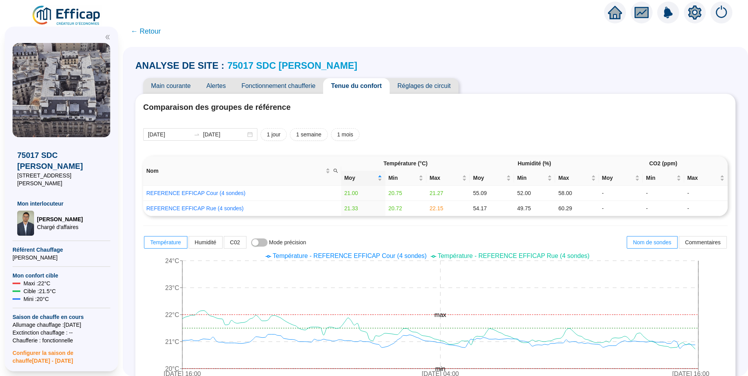
click at [167, 85] on span "Main courante" at bounding box center [170, 86] width 55 height 16
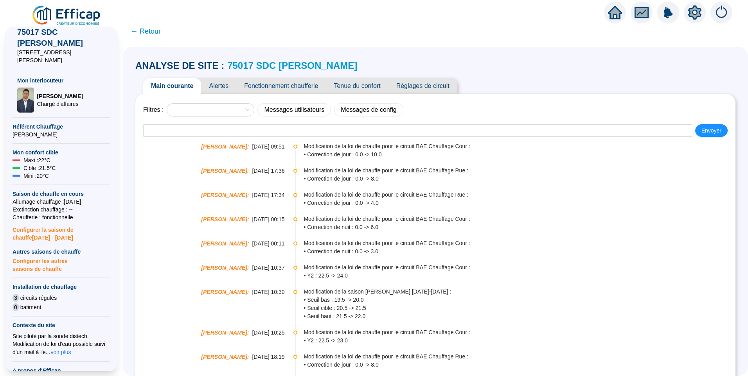
scroll to position [250, 0]
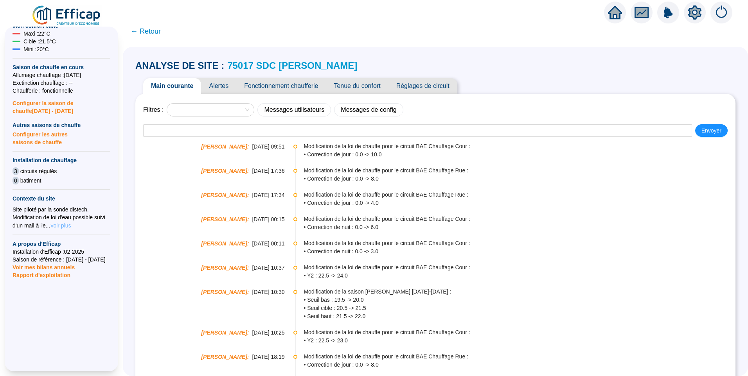
click at [63, 222] on span "voir plus" at bounding box center [60, 226] width 20 height 8
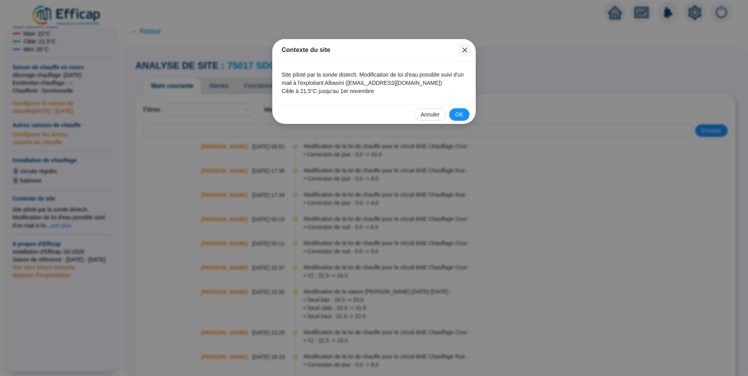
click at [467, 50] on icon "close" at bounding box center [465, 50] width 6 height 6
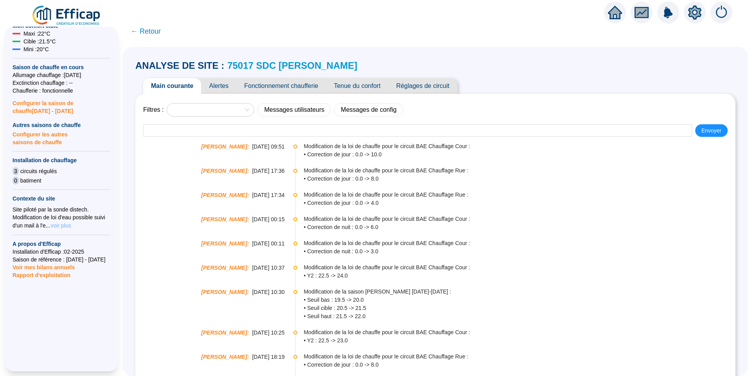
click at [63, 222] on span "voir plus" at bounding box center [60, 226] width 20 height 8
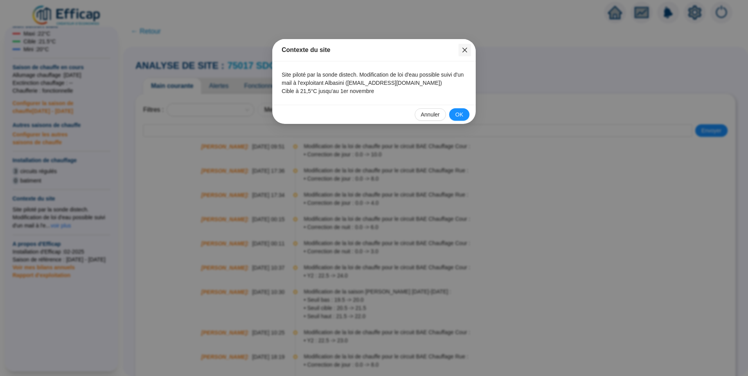
click at [463, 55] on button "Close" at bounding box center [464, 50] width 13 height 13
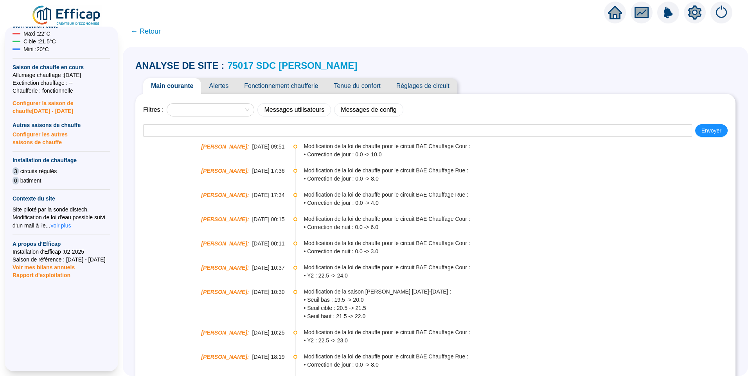
drag, startPoint x: 266, startPoint y: 243, endPoint x: 281, endPoint y: 242, distance: 14.5
click at [281, 242] on span "[DATE] 00:11" at bounding box center [268, 244] width 32 height 8
click at [341, 66] on link "75017 SDC [PERSON_NAME]" at bounding box center [292, 65] width 130 height 11
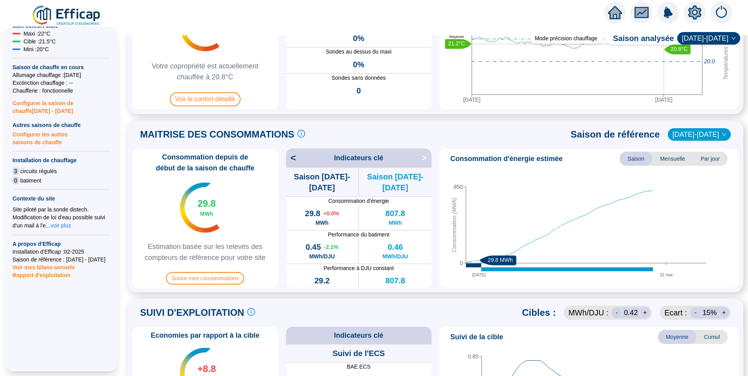
scroll to position [313, 0]
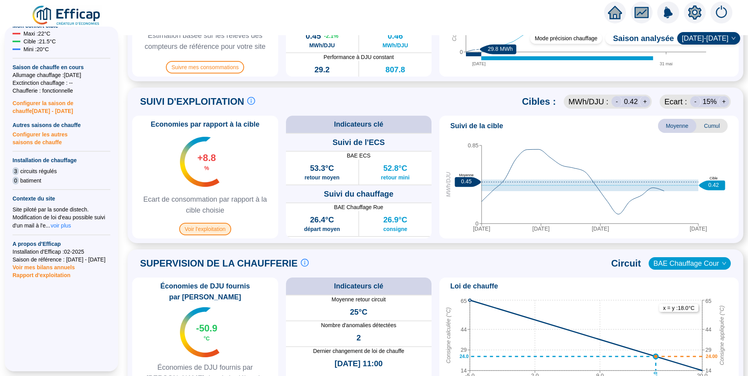
click at [198, 228] on span "Voir l'exploitation" at bounding box center [205, 229] width 52 height 13
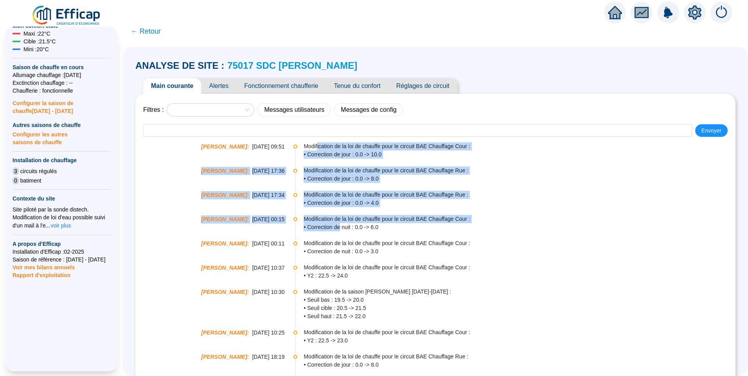
drag, startPoint x: 321, startPoint y: 147, endPoint x: 339, endPoint y: 235, distance: 90.2
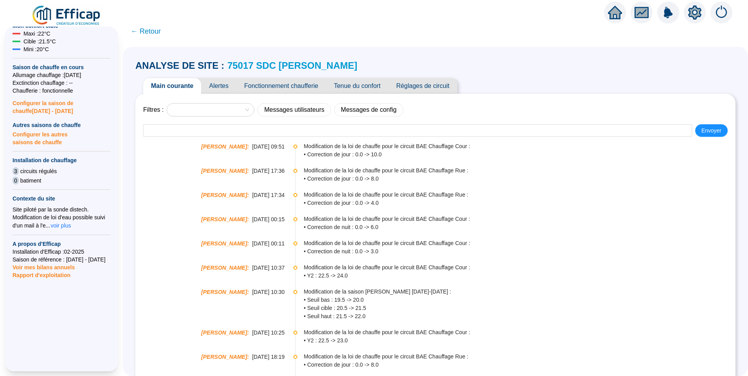
click at [374, 248] on span "• Correction de nuit : 0.0 -> 3.0" at bounding box center [519, 252] width 431 height 8
click at [326, 156] on span "• Correction de jour : 0.0 -> 10.0" at bounding box center [519, 155] width 431 height 8
drag, startPoint x: 340, startPoint y: 157, endPoint x: 355, endPoint y: 157, distance: 14.5
click at [355, 157] on span "• Correction de jour : 0.0 -> 10.0" at bounding box center [519, 155] width 431 height 8
click at [374, 156] on span "• Correction de jour : 0.0 -> 10.0" at bounding box center [519, 155] width 431 height 8
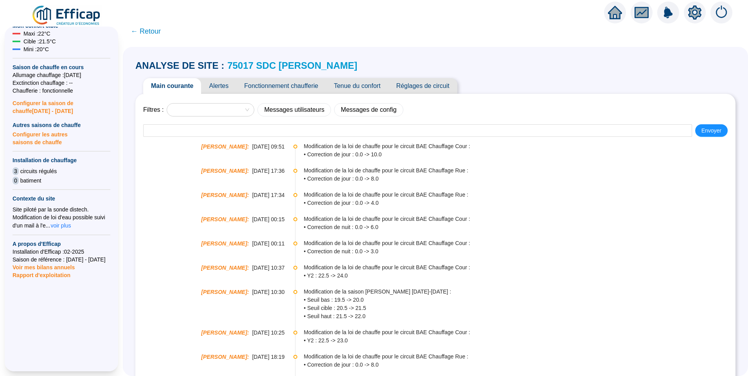
click at [431, 86] on span "Réglages de circuit" at bounding box center [422, 86] width 69 height 16
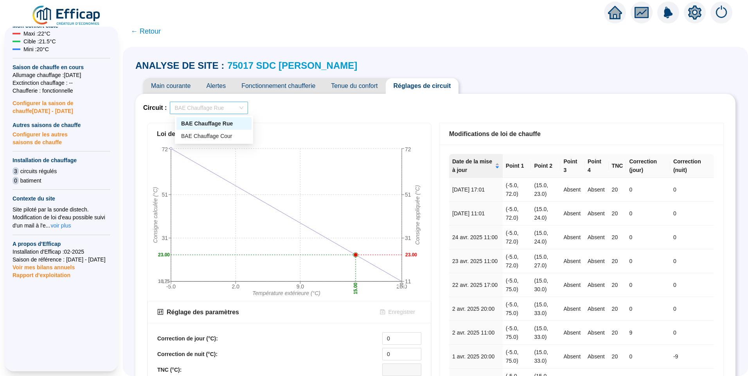
click at [212, 107] on span "BAE Chauffage Rue" at bounding box center [208, 108] width 69 height 12
click at [211, 137] on div "BAE Chauffage Cour" at bounding box center [214, 136] width 66 height 8
click at [181, 83] on span "Main courante" at bounding box center [170, 86] width 55 height 16
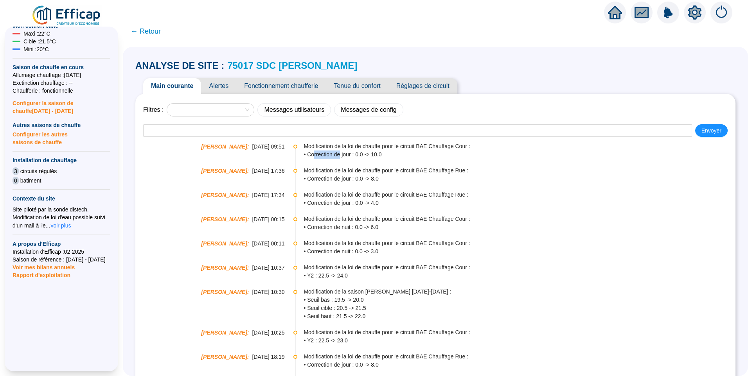
drag, startPoint x: 316, startPoint y: 155, endPoint x: 340, endPoint y: 154, distance: 24.6
click at [340, 154] on span "• Correction de jour : 0.0 -> 10.0" at bounding box center [519, 155] width 431 height 8
drag, startPoint x: 361, startPoint y: 155, endPoint x: 371, endPoint y: 163, distance: 13.1
click at [363, 159] on li "Youssef JANAH : 14-10-2025 09:51 Modification de la loi de chauffe pour le circ…" at bounding box center [435, 157] width 584 height 24
click at [383, 151] on span "• Correction de jour : 0.0 -> 10.0" at bounding box center [519, 155] width 431 height 8
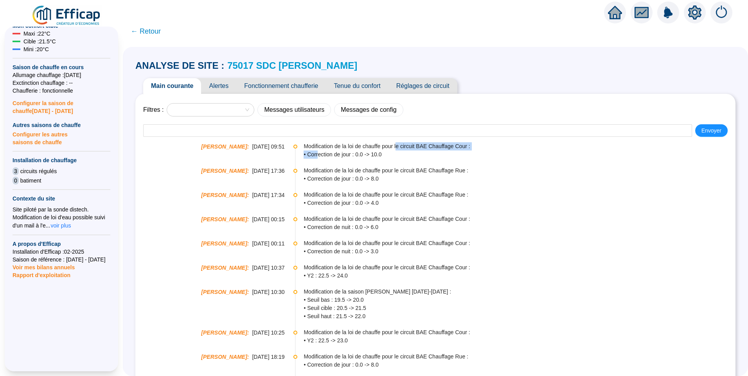
drag, startPoint x: 318, startPoint y: 156, endPoint x: 400, endPoint y: 146, distance: 82.7
click at [400, 146] on div "Modification de la loi de chauffe pour le circuit BAE Chauffage Cour : • Correc…" at bounding box center [519, 150] width 431 height 16
click at [317, 151] on span "• Correction de jour : 0.0 -> 10.0" at bounding box center [519, 155] width 431 height 8
click at [437, 86] on span "Réglages de circuit" at bounding box center [422, 86] width 69 height 16
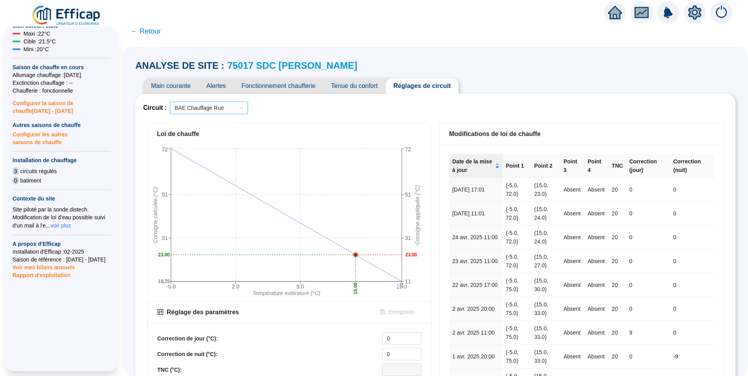
click at [189, 102] on span "BAE Chauffage Rue" at bounding box center [208, 108] width 69 height 12
click at [209, 138] on div "BAE Chauffage Cour" at bounding box center [214, 136] width 66 height 8
click at [398, 125] on div "Loi de chauffe" at bounding box center [289, 134] width 284 height 22
click at [295, 87] on span "Fonctionnement chaufferie" at bounding box center [279, 86] width 90 height 16
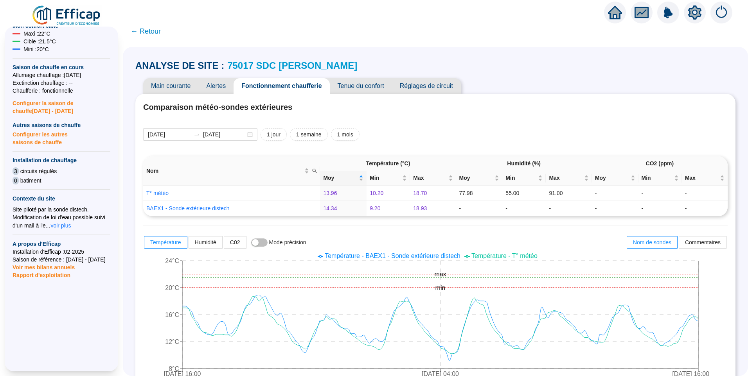
click at [375, 88] on span "Tenue du confort" at bounding box center [361, 86] width 62 height 16
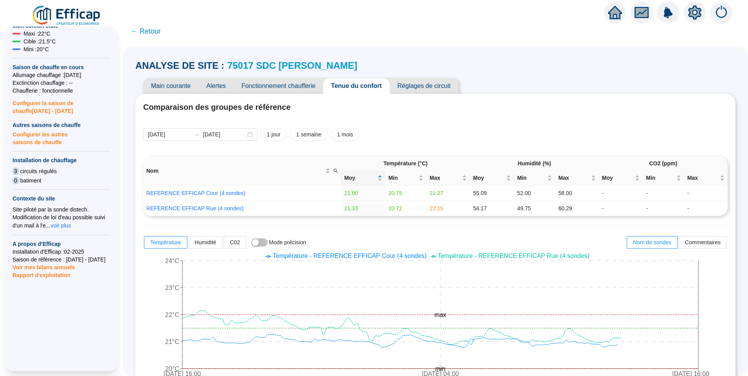
click at [166, 83] on span "Main courante" at bounding box center [170, 86] width 55 height 16
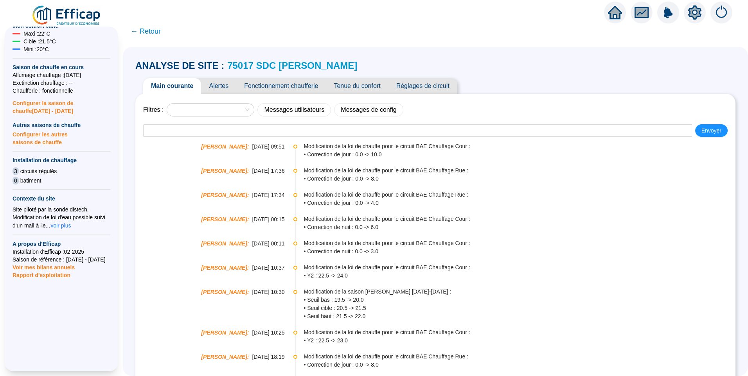
click at [360, 84] on span "Tenue du confort" at bounding box center [357, 86] width 62 height 16
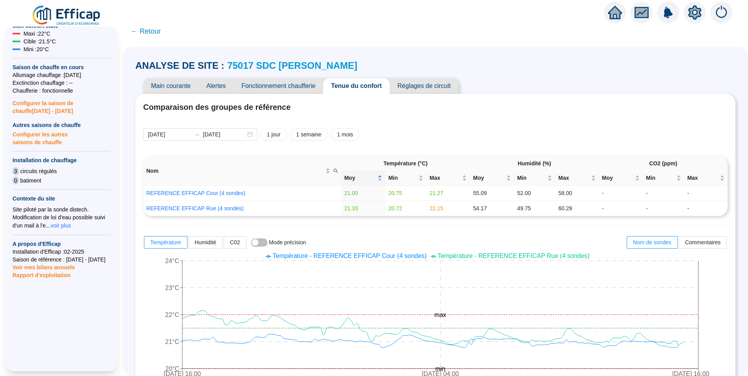
click at [301, 86] on span "Fonctionnement chaufferie" at bounding box center [279, 86] width 90 height 16
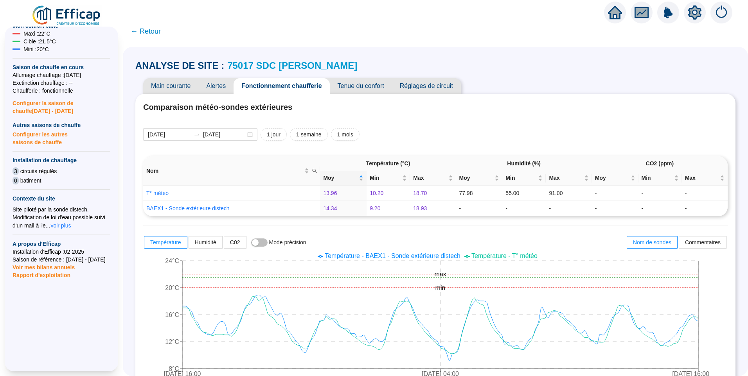
click at [439, 83] on span "Réglages de circuit" at bounding box center [426, 86] width 69 height 16
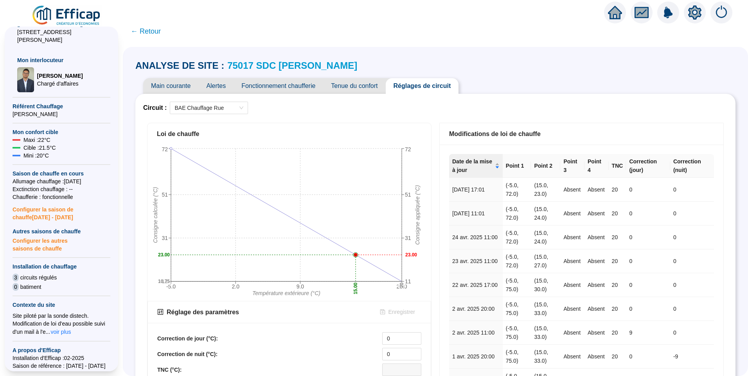
scroll to position [133, 0]
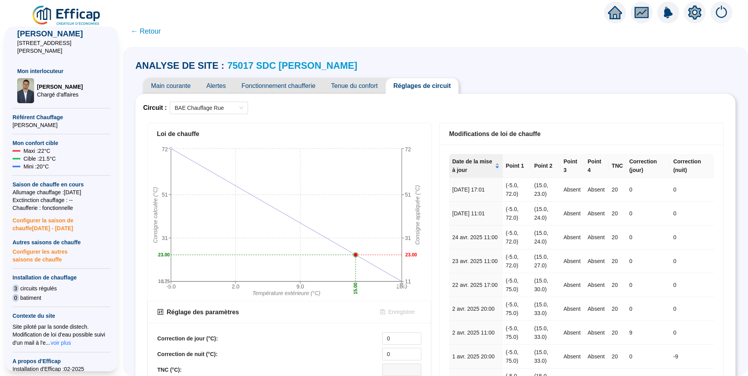
click at [222, 85] on span "Alertes" at bounding box center [215, 86] width 35 height 16
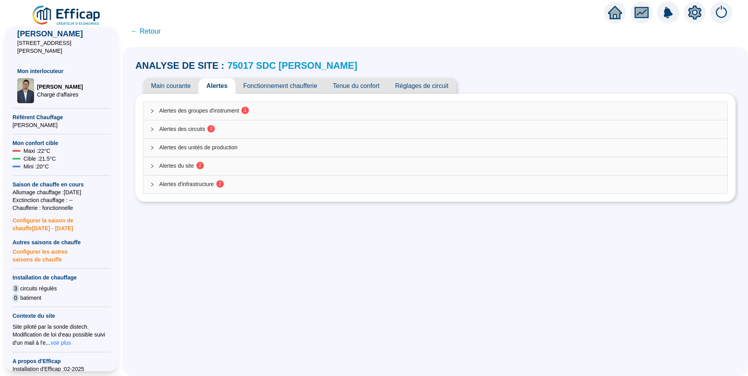
click at [179, 123] on div "Alertes des circuits 2" at bounding box center [436, 129] width 584 height 18
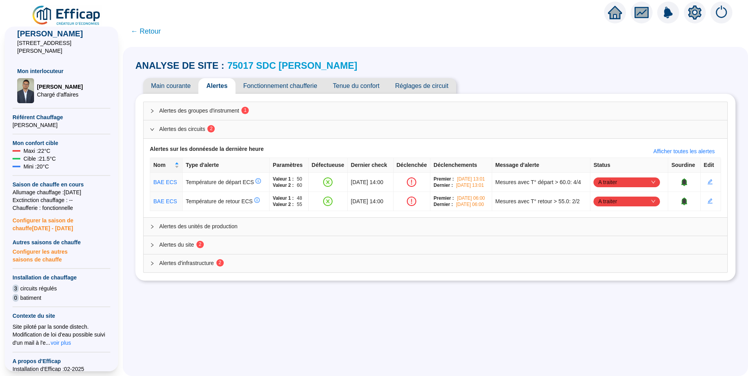
click at [192, 113] on span "Alertes des groupes d'instrument 1" at bounding box center [440, 111] width 562 height 8
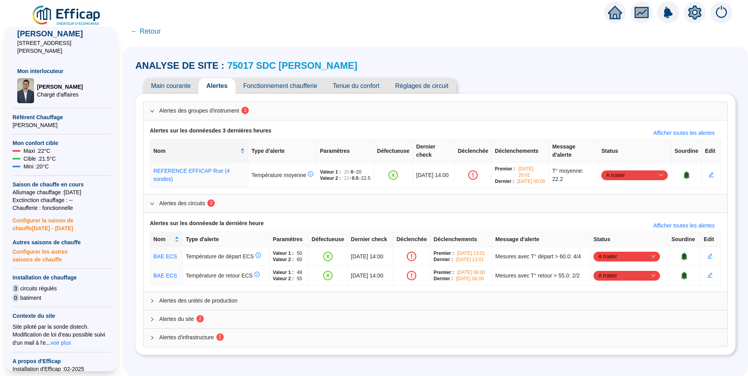
click at [354, 86] on span "Tenue du confort" at bounding box center [356, 86] width 62 height 16
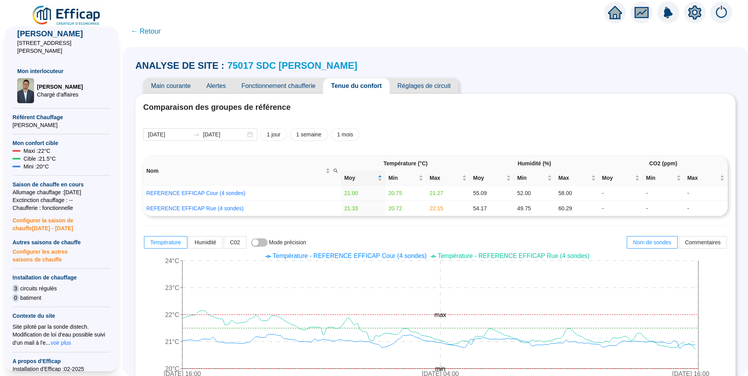
click at [170, 83] on span "Main courante" at bounding box center [170, 86] width 55 height 16
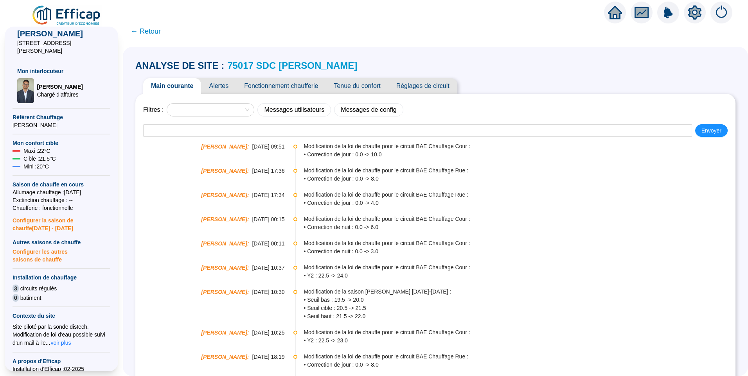
click at [412, 86] on span "Réglages de circuit" at bounding box center [422, 86] width 69 height 16
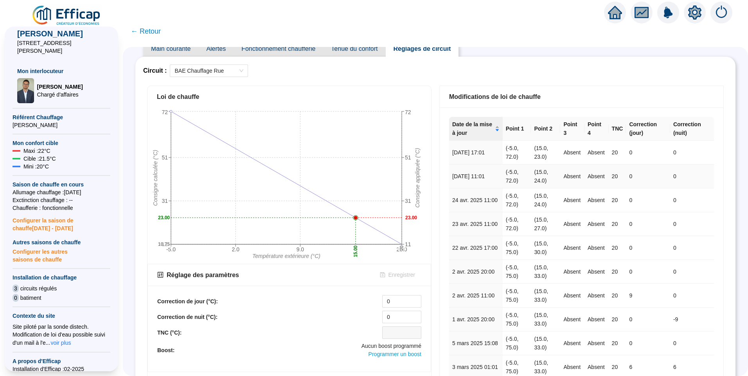
scroll to position [30, 0]
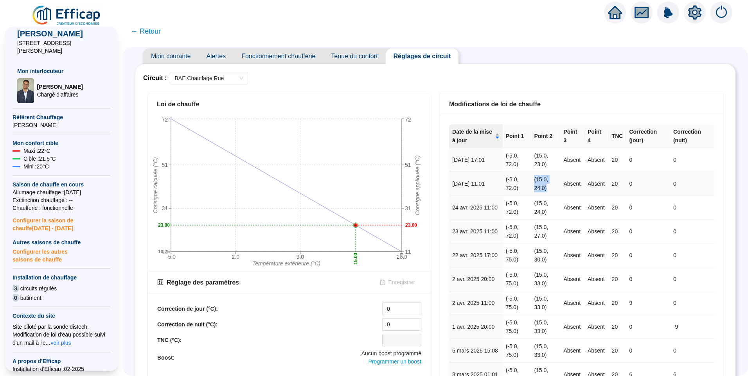
drag, startPoint x: 529, startPoint y: 185, endPoint x: 544, endPoint y: 186, distance: 15.3
click at [544, 186] on tr "2 sept. 2025 11:01 (-5.0, 72.0) (15.0, 24.0) Absent Absent 20 0 0" at bounding box center [581, 184] width 265 height 24
drag, startPoint x: 511, startPoint y: 234, endPoint x: 545, endPoint y: 235, distance: 34.4
click at [545, 235] on tr "23 avr. 2025 11:00 (-5.0, 72.0) (15.0, 27.0) Absent Absent 20 0 0" at bounding box center [581, 232] width 265 height 24
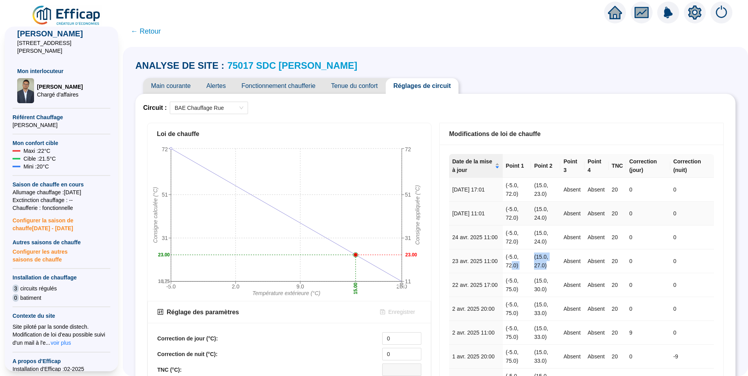
scroll to position [117, 0]
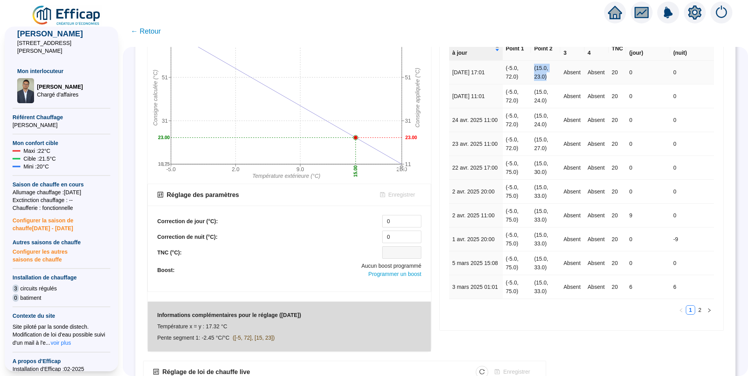
drag, startPoint x: 529, startPoint y: 75, endPoint x: 547, endPoint y: 76, distance: 17.6
click at [547, 76] on tr "1 oct. 2025 17:01 (-5.0, 72.0) (15.0, 23.0) Absent Absent 20 0 0" at bounding box center [581, 73] width 265 height 24
drag, startPoint x: 539, startPoint y: 126, endPoint x: 562, endPoint y: 128, distance: 23.2
click at [545, 125] on td "(15.0, 24.0)" at bounding box center [545, 120] width 29 height 24
drag, startPoint x: 540, startPoint y: 148, endPoint x: 551, endPoint y: 148, distance: 10.6
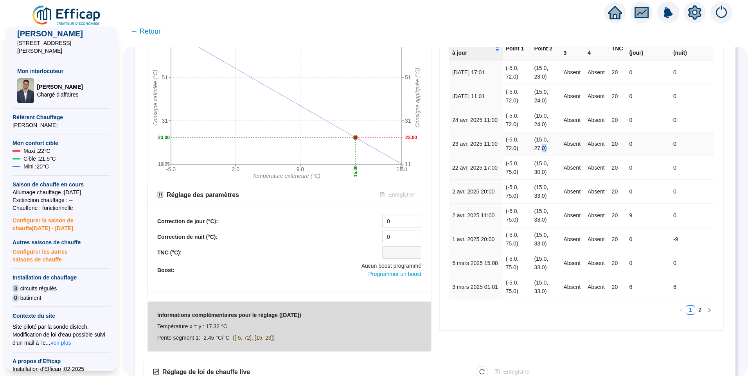
click at [551, 148] on td "(15.0, 27.0)" at bounding box center [545, 144] width 29 height 24
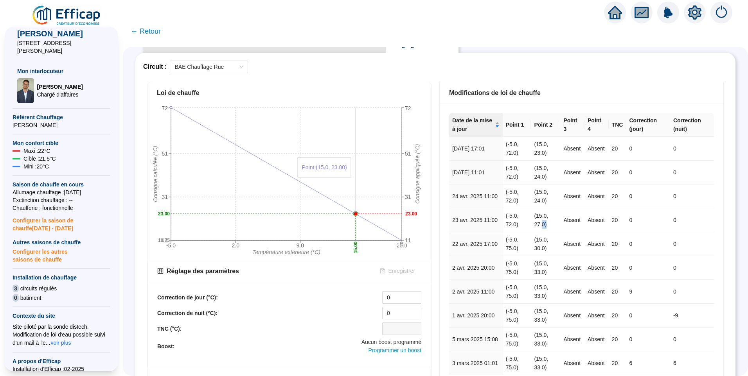
scroll to position [0, 0]
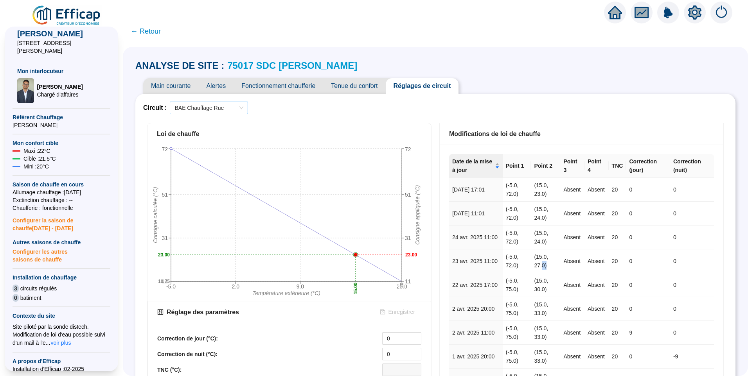
click at [202, 108] on span "BAE Chauffage Rue" at bounding box center [208, 108] width 69 height 12
click at [203, 136] on div "BAE Chauffage Cour" at bounding box center [214, 136] width 66 height 8
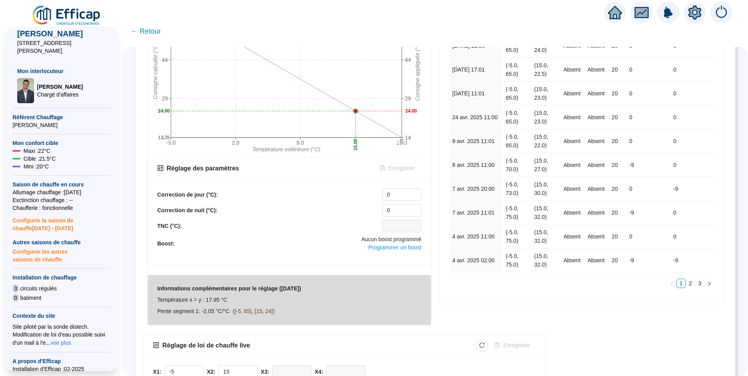
scroll to position [30, 0]
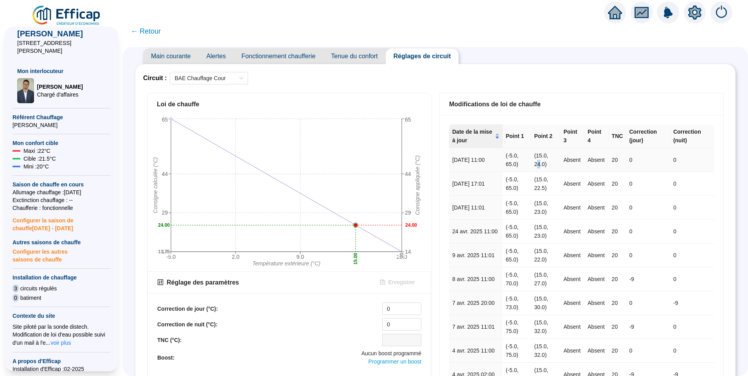
click at [538, 164] on td "(15.0, 24.0)" at bounding box center [545, 160] width 29 height 24
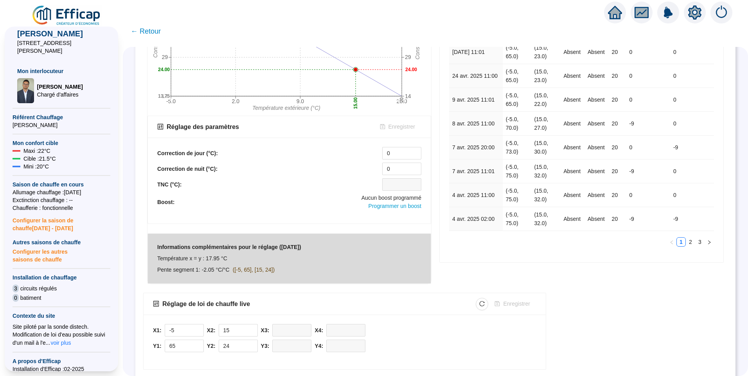
scroll to position [108, 0]
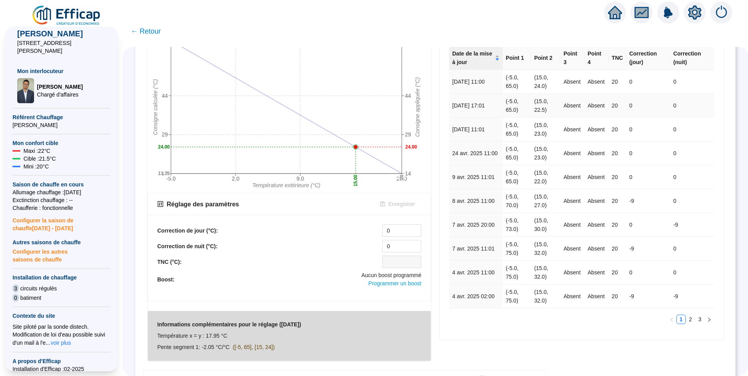
click at [539, 110] on td "(15.0, 22.5)" at bounding box center [545, 106] width 29 height 24
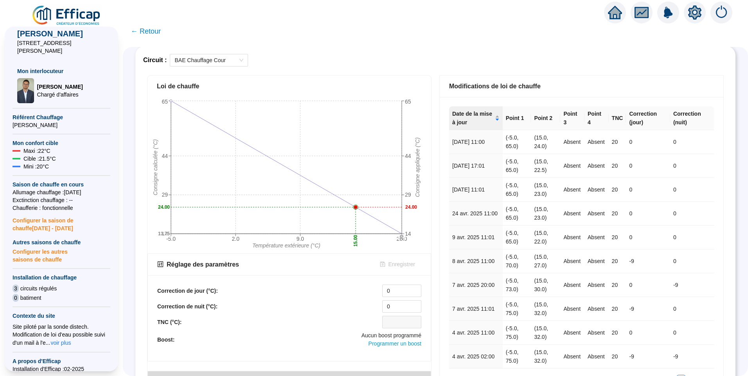
scroll to position [0, 0]
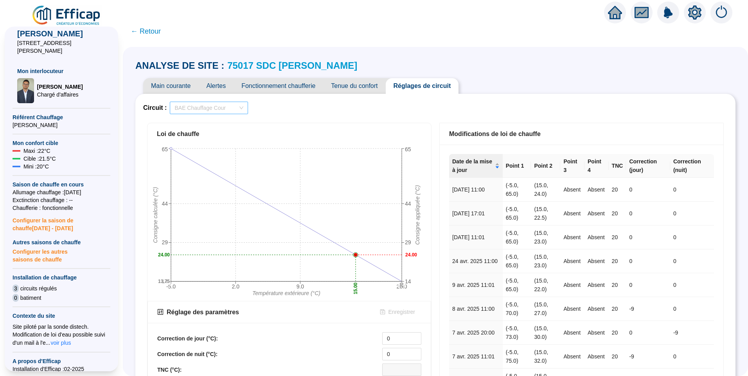
click at [212, 104] on span "BAE Chauffage Cour" at bounding box center [208, 108] width 69 height 12
click at [215, 120] on div "BAE Chauffage Rue" at bounding box center [214, 124] width 66 height 8
click at [343, 86] on span "Tenue du confort" at bounding box center [354, 86] width 62 height 16
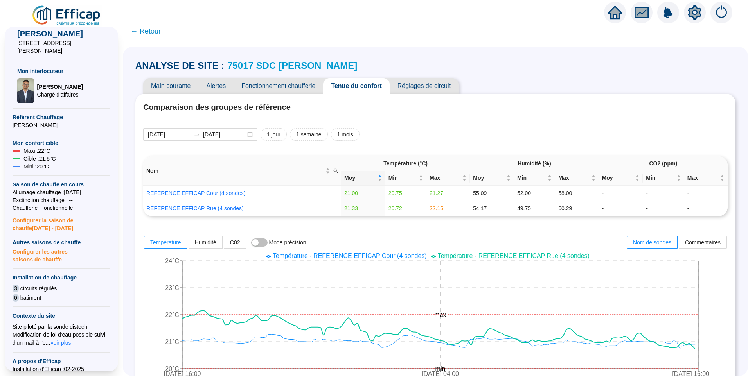
click at [512, 254] on span "Température - REFERENCE EFFICAP Rue (4 sondes)" at bounding box center [514, 256] width 152 height 7
click at [445, 82] on span "Réglages de circuit" at bounding box center [424, 86] width 69 height 16
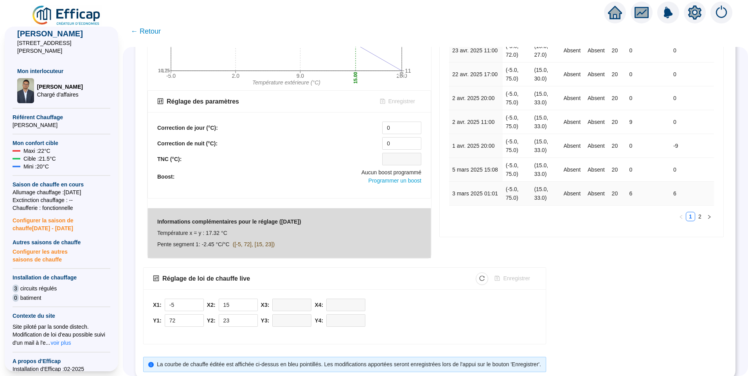
scroll to position [225, 0]
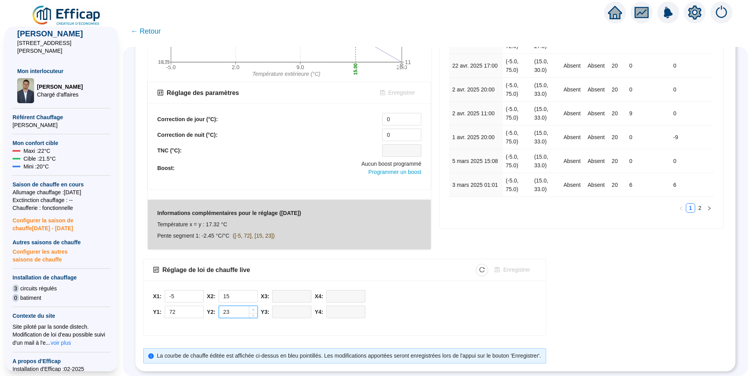
type input "24"
click at [255, 309] on icon "up" at bounding box center [253, 310] width 3 height 3
click at [530, 266] on span "Enregistrer" at bounding box center [516, 270] width 27 height 8
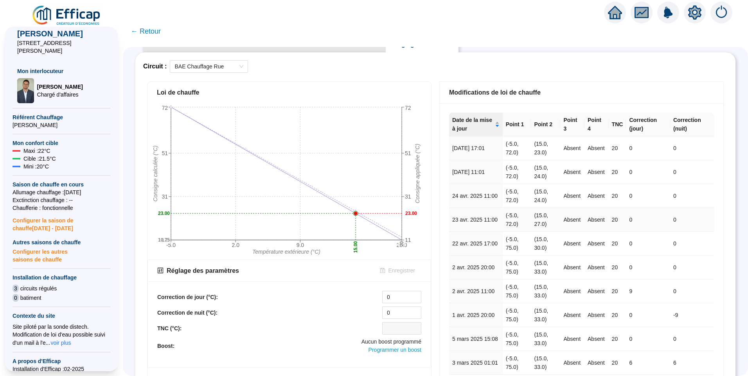
scroll to position [0, 0]
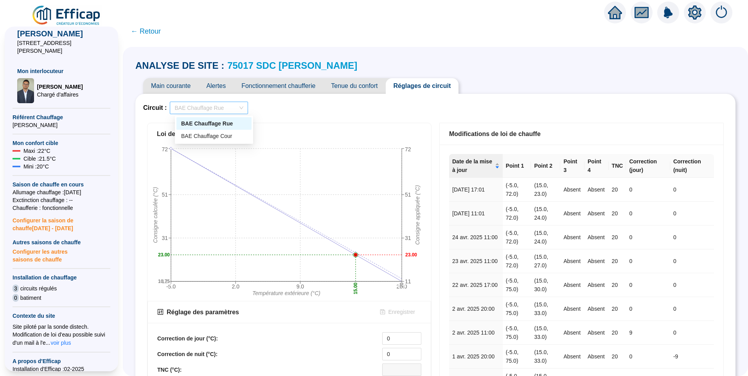
click at [221, 110] on span "BAE Chauffage Rue" at bounding box center [208, 108] width 69 height 12
click at [220, 135] on div "BAE Chauffage Cour" at bounding box center [214, 136] width 66 height 8
click at [222, 108] on span "BAE Chauffage Cour" at bounding box center [208, 108] width 69 height 12
click at [215, 127] on div "BAE Chauffage Rue" at bounding box center [214, 124] width 66 height 8
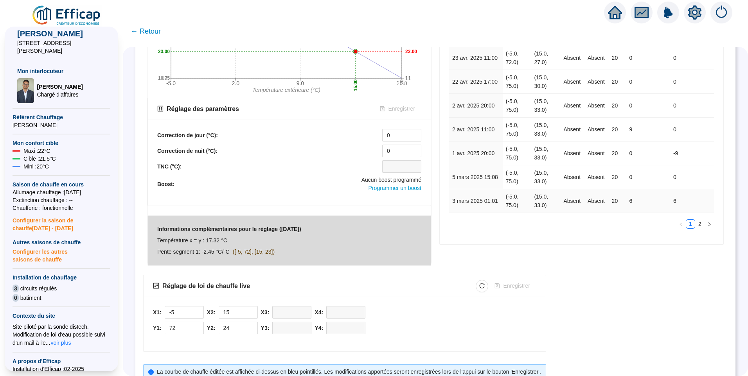
scroll to position [225, 0]
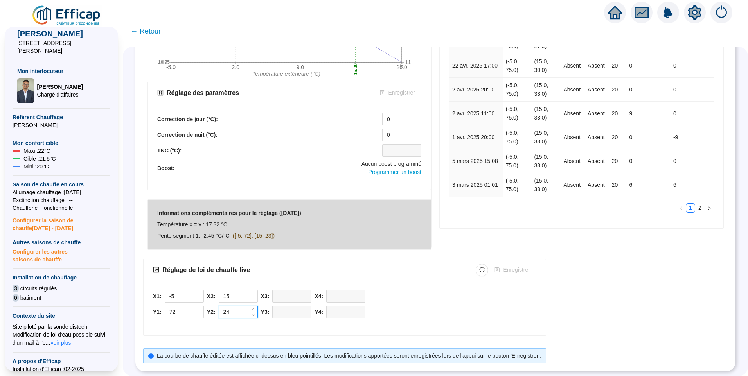
click at [249, 308] on input "24" at bounding box center [238, 312] width 38 height 12
click at [257, 306] on span "Increase Value" at bounding box center [253, 309] width 9 height 7
click at [255, 309] on icon "up" at bounding box center [253, 310] width 3 height 3
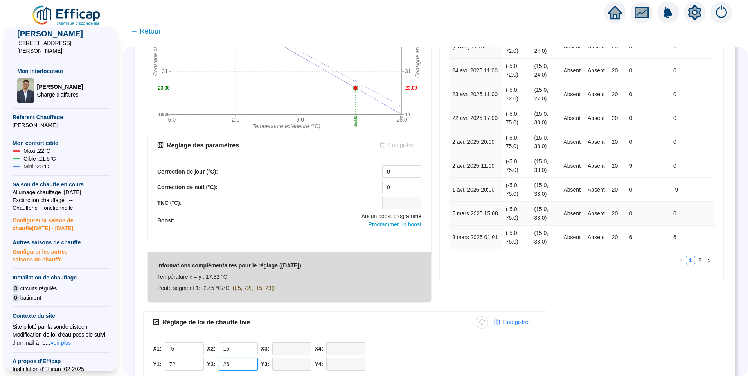
scroll to position [186, 0]
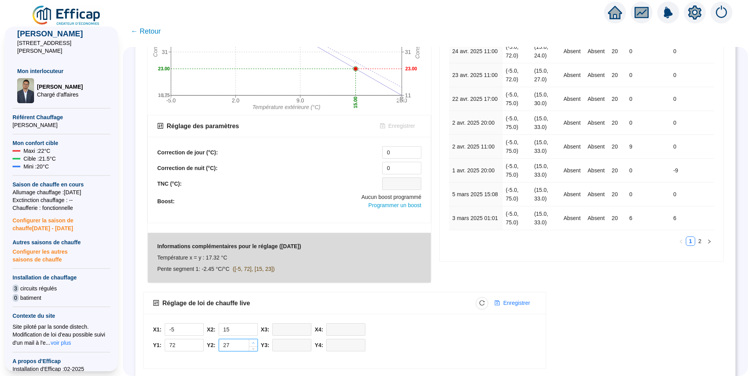
click at [254, 343] on icon "up" at bounding box center [253, 343] width 2 height 2
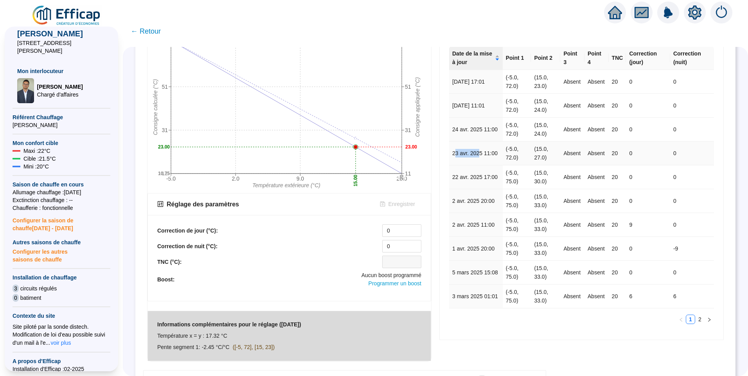
drag, startPoint x: 467, startPoint y: 157, endPoint x: 478, endPoint y: 156, distance: 10.6
click at [478, 156] on td "23 avr. 2025 11:00" at bounding box center [476, 154] width 54 height 24
click at [480, 156] on td "23 avr. 2025 11:00" at bounding box center [476, 154] width 54 height 24
drag, startPoint x: 460, startPoint y: 152, endPoint x: 511, endPoint y: 151, distance: 51.3
click at [510, 150] on tr "23 avr. 2025 11:00 (-5.0, 72.0) (15.0, 27.0) Absent Absent 20 0 0" at bounding box center [581, 154] width 265 height 24
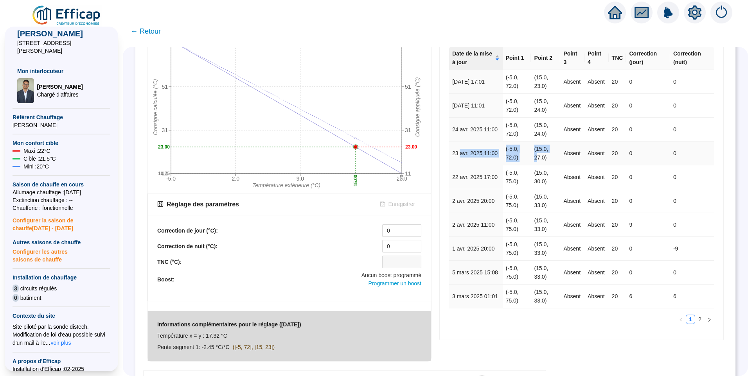
drag, startPoint x: 536, startPoint y: 157, endPoint x: 461, endPoint y: 147, distance: 76.1
click at [461, 147] on tr "23 avr. 2025 11:00 (-5.0, 72.0) (15.0, 27.0) Absent Absent 20 0 0" at bounding box center [581, 154] width 265 height 24
click at [451, 157] on td "23 avr. 2025 11:00" at bounding box center [476, 154] width 54 height 24
drag, startPoint x: 458, startPoint y: 155, endPoint x: 554, endPoint y: 159, distance: 96.3
click at [554, 159] on tr "23 avr. 2025 11:00 (-5.0, 72.0) (15.0, 27.0) Absent Absent 20 0 0" at bounding box center [581, 154] width 265 height 24
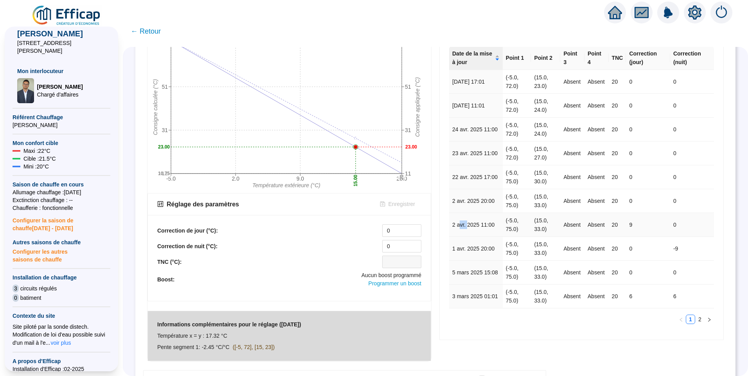
drag, startPoint x: 459, startPoint y: 228, endPoint x: 466, endPoint y: 227, distance: 7.1
click at [466, 227] on td "2 avr. 2025 11:00" at bounding box center [476, 225] width 54 height 24
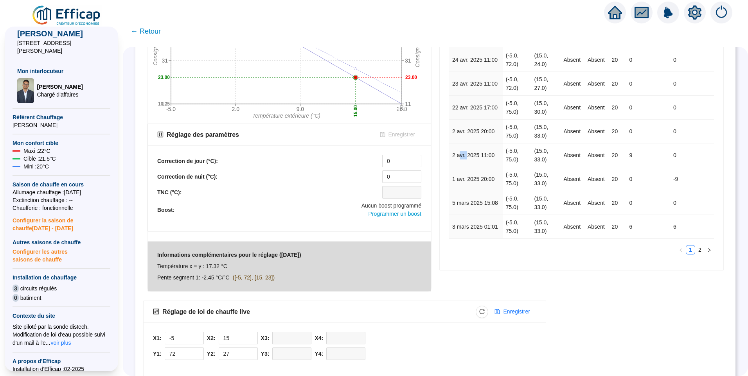
scroll to position [225, 0]
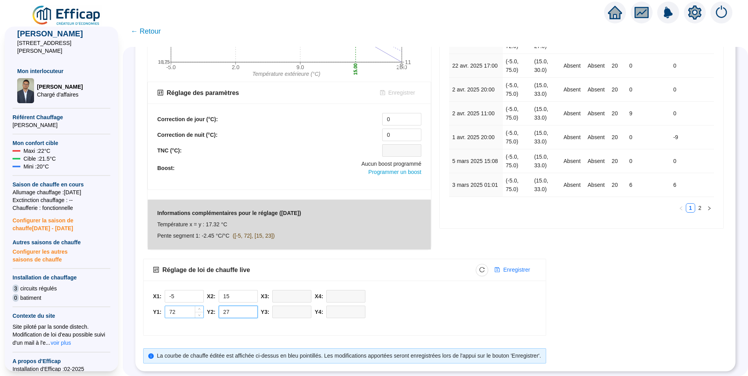
drag, startPoint x: 239, startPoint y: 311, endPoint x: 196, endPoint y: 303, distance: 43.0
click at [196, 311] on div "X1: -5 Y1: 72 X2: 15 Y2: 27 X3: Y3: X4: Y4:" at bounding box center [344, 306] width 383 height 32
drag, startPoint x: 239, startPoint y: 305, endPoint x: 197, endPoint y: 296, distance: 42.8
click at [192, 299] on div "X1: -5 Y1: 72 X2: 15 Y2: 33 X3: Y3: X4: Y4:" at bounding box center [344, 306] width 383 height 32
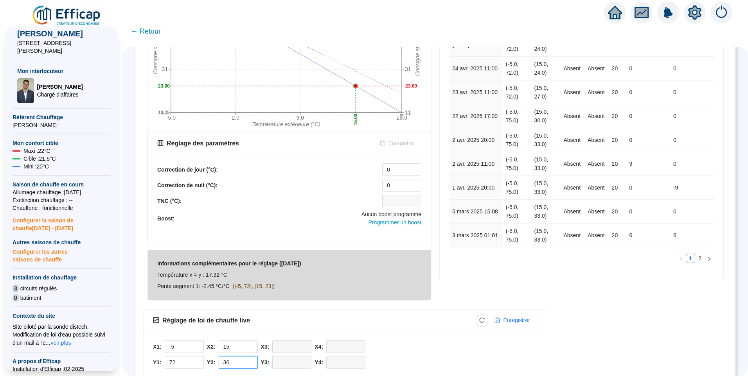
scroll to position [196, 0]
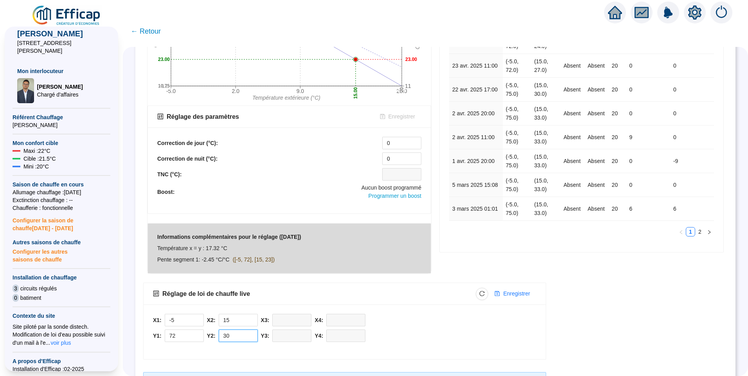
type input "30"
click at [393, 316] on div "X1: -5 Y1: 72 X2: 15 Y2: 30 X3: Y3: X4: Y4:" at bounding box center [344, 330] width 383 height 32
click at [392, 316] on div "X1: -5 Y1: 72 X2: 15 Y2: 30 X3: Y3: X4: Y4:" at bounding box center [344, 330] width 383 height 32
click at [425, 295] on div "Réglage de loi de chauffe live" at bounding box center [314, 293] width 323 height 9
click at [510, 257] on div "Modifications de loi de chauffe Date de la mise à jour Point 1 Point 2 Point 3 …" at bounding box center [581, 100] width 292 height 355
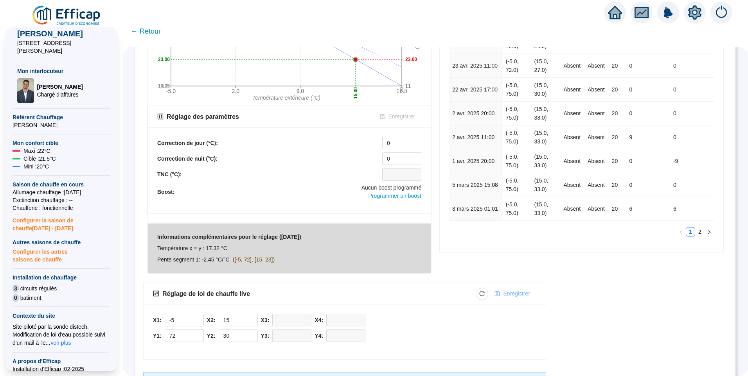
click at [510, 296] on span "Enregistrer" at bounding box center [516, 294] width 27 height 8
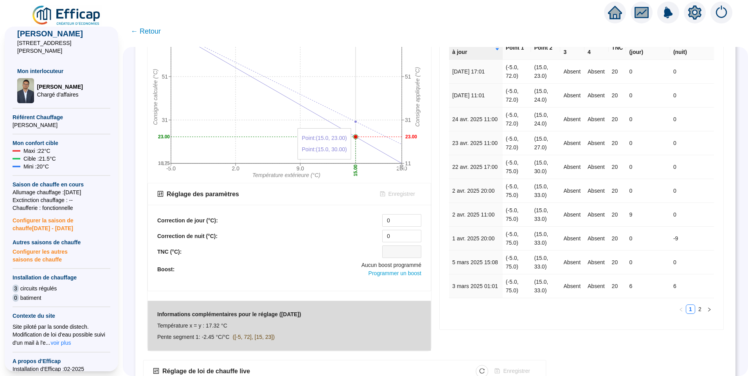
scroll to position [0, 0]
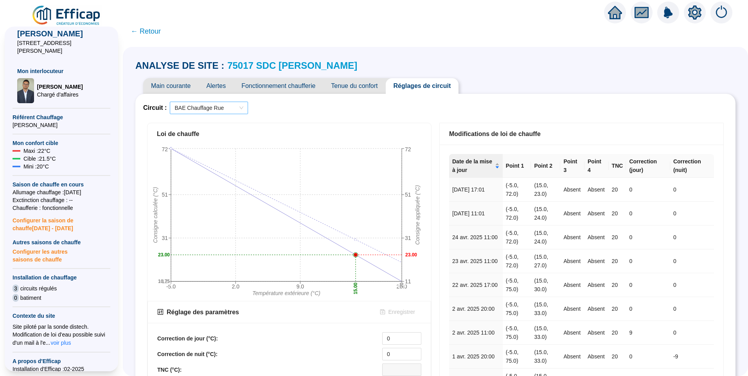
click at [228, 107] on span "BAE Chauffage Rue" at bounding box center [208, 108] width 69 height 12
click at [219, 135] on div "BAE Chauffage Cour" at bounding box center [214, 136] width 66 height 8
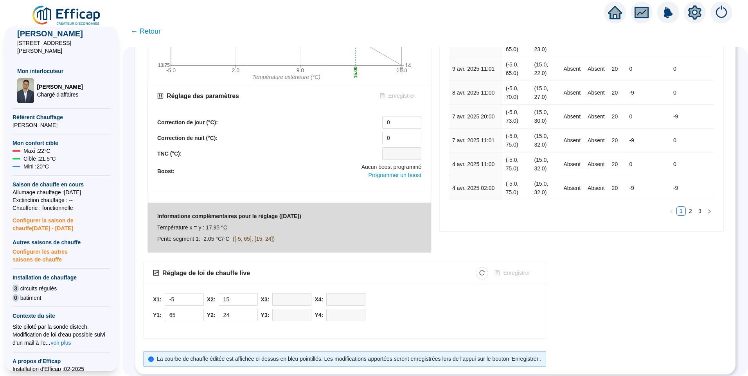
scroll to position [225, 0]
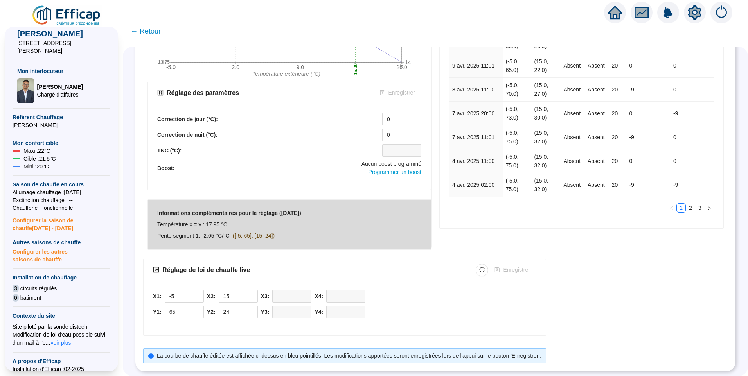
click at [508, 244] on div "Modifications de loi de chauffe Date de la mise à jour Point 1 Point 2 Point 3 …" at bounding box center [581, 76] width 292 height 355
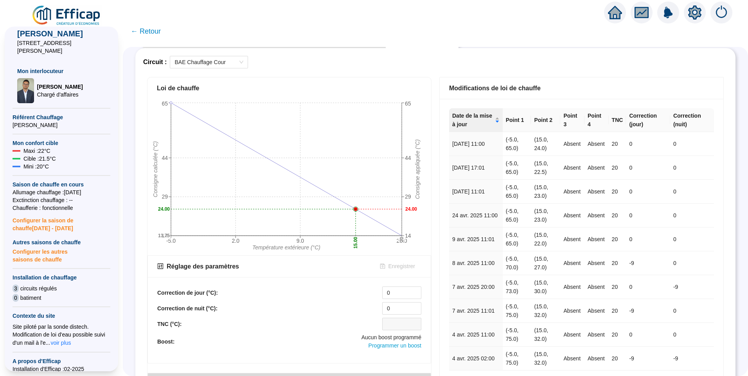
scroll to position [0, 0]
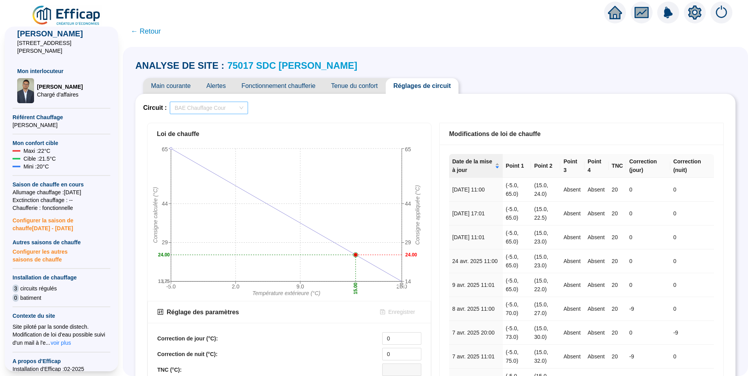
click at [218, 109] on span "BAE Chauffage Cour" at bounding box center [208, 108] width 69 height 12
click at [224, 122] on div "BAE Chauffage Rue" at bounding box center [214, 124] width 66 height 8
click at [517, 108] on div "Circuit : BAE Chauffage Rue" at bounding box center [435, 108] width 584 height 13
click at [228, 106] on span "BAE Chauffage Rue" at bounding box center [208, 108] width 69 height 12
click at [355, 111] on div "Circuit : BAE Chauffage Rue" at bounding box center [435, 108] width 584 height 13
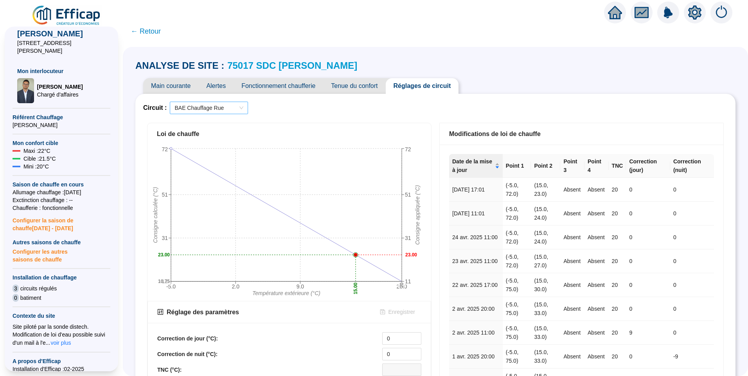
click at [226, 107] on span "BAE Chauffage Rue" at bounding box center [208, 108] width 69 height 12
click at [344, 83] on span "Tenue du confort" at bounding box center [354, 86] width 62 height 16
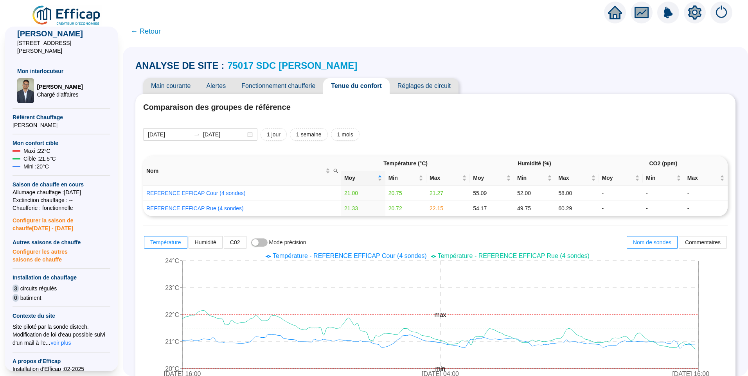
click at [501, 109] on h4 "Comparaison des groupes de référence" at bounding box center [435, 107] width 584 height 11
click at [161, 84] on span "Main courante" at bounding box center [170, 86] width 55 height 16
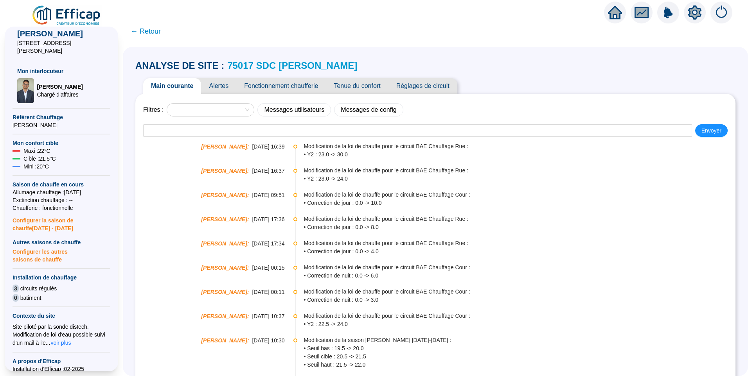
click at [432, 88] on span "Réglages de circuit" at bounding box center [422, 86] width 69 height 16
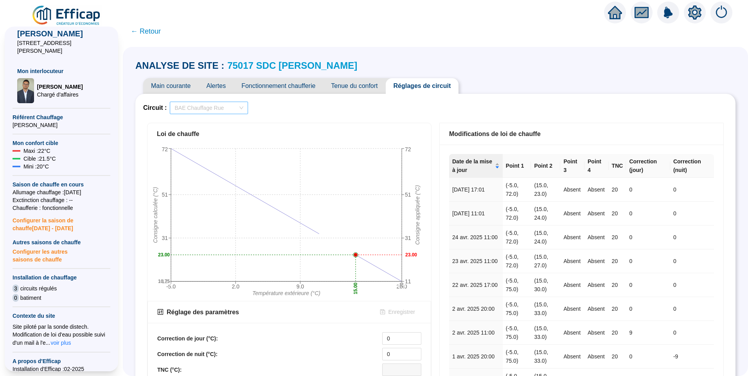
click at [211, 111] on span "BAE Chauffage Rue" at bounding box center [208, 108] width 69 height 12
click at [212, 134] on div "BAE Chauffage Cour" at bounding box center [214, 136] width 66 height 8
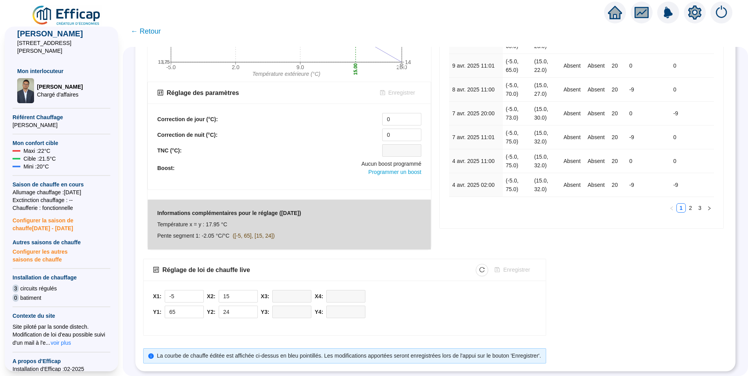
scroll to position [225, 0]
type input "25"
click at [255, 309] on icon "up" at bounding box center [253, 310] width 3 height 3
click at [519, 267] on span "Enregistrer" at bounding box center [516, 270] width 27 height 8
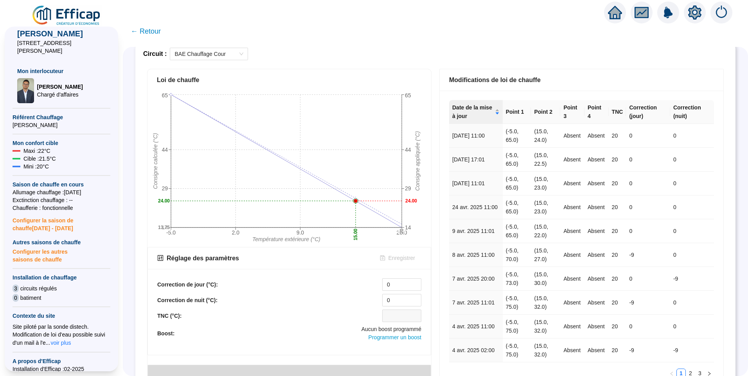
scroll to position [0, 0]
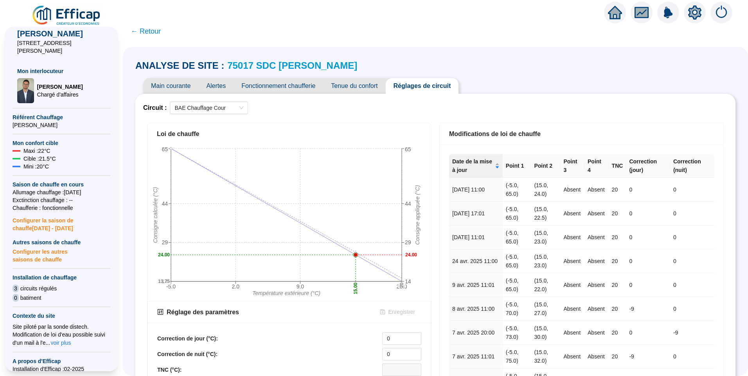
click at [176, 88] on span "Main courante" at bounding box center [170, 86] width 55 height 16
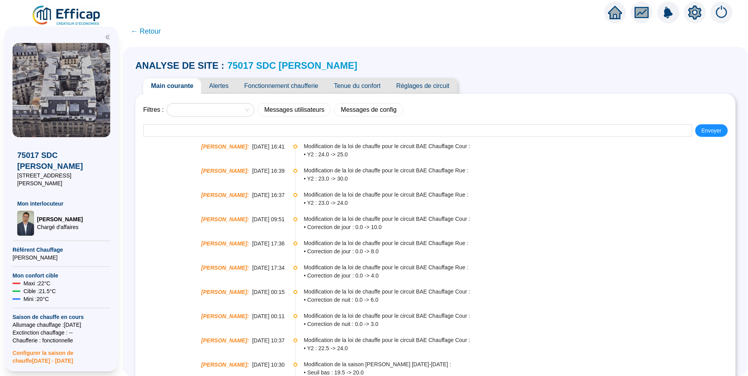
click at [361, 86] on span "Tenue du confort" at bounding box center [357, 86] width 62 height 16
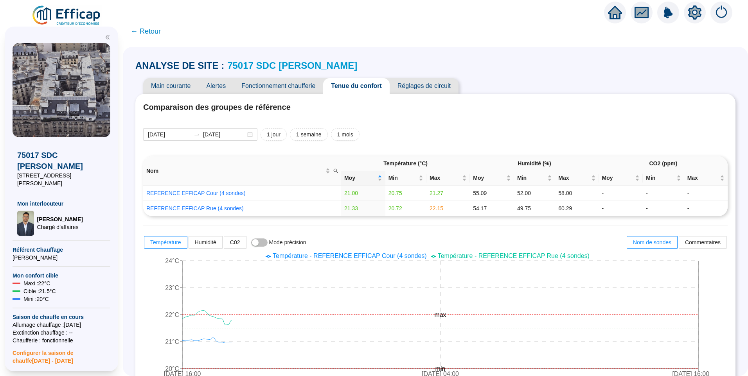
scroll to position [39, 0]
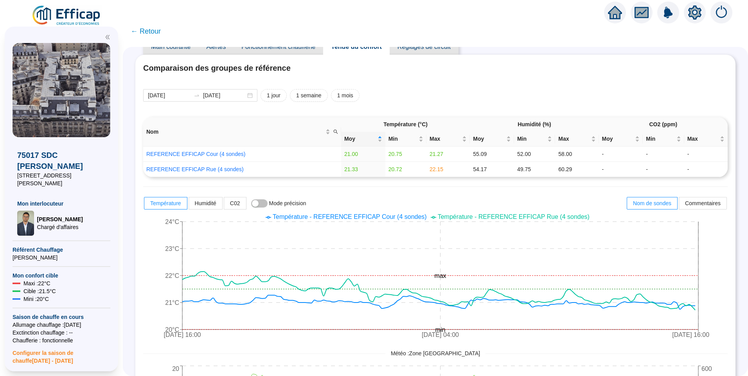
click at [544, 217] on span "Température - REFERENCE EFFICAP Rue (4 sondes)" at bounding box center [514, 217] width 152 height 7
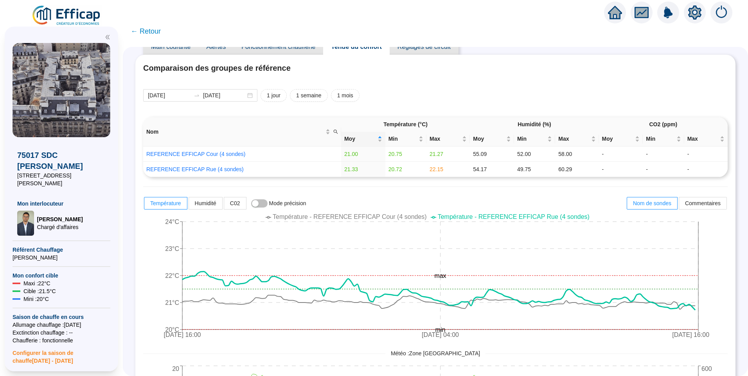
scroll to position [0, 0]
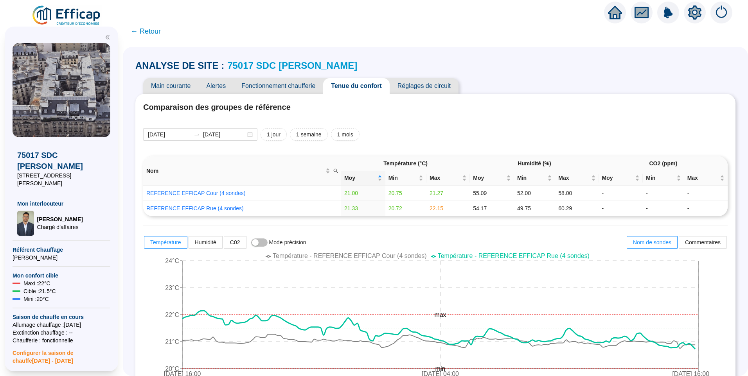
click at [469, 132] on div "[DATE] [DATE] 1 jour 1 semaine 1 mois" at bounding box center [435, 134] width 584 height 13
click at [220, 196] on link "REFERENCE EFFICAP Cour (4 sondes)" at bounding box center [195, 193] width 99 height 6
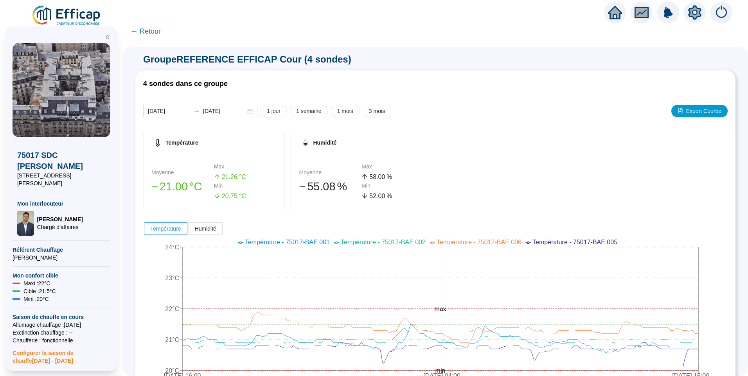
click at [145, 30] on span "← Retour" at bounding box center [146, 31] width 30 height 11
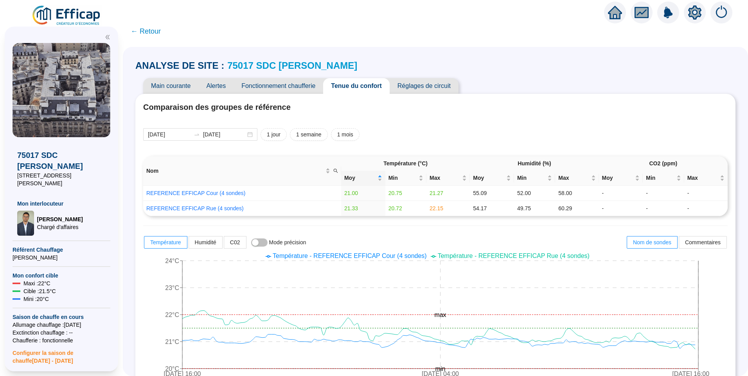
click at [288, 83] on span "Fonctionnement chaufferie" at bounding box center [279, 86] width 90 height 16
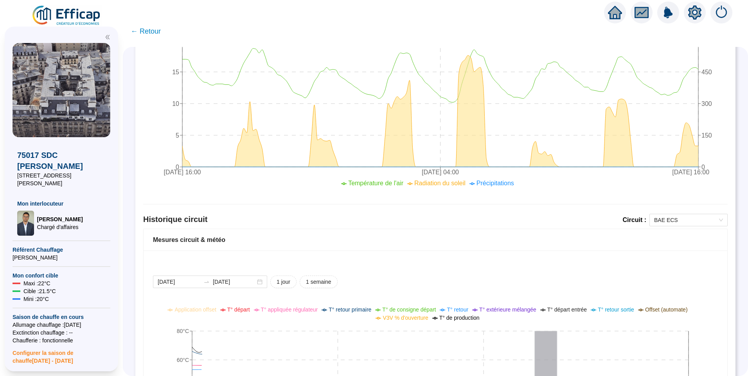
scroll to position [383, 0]
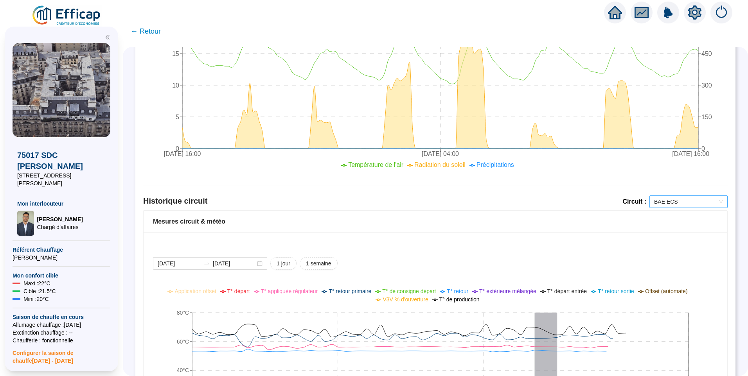
click at [672, 201] on span "BAE ECS" at bounding box center [688, 202] width 69 height 12
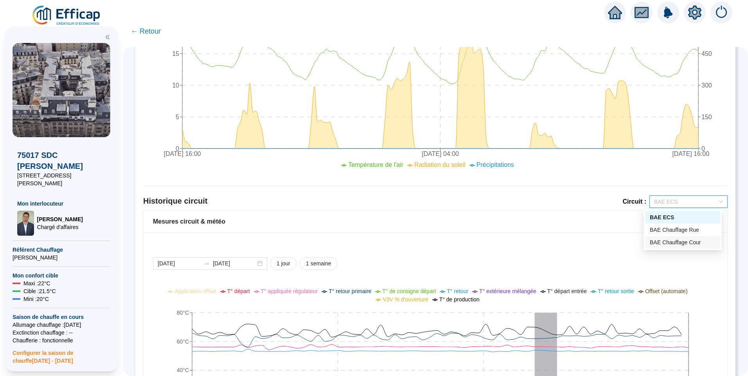
click at [672, 244] on div "BAE Chauffage Cour" at bounding box center [683, 243] width 66 height 8
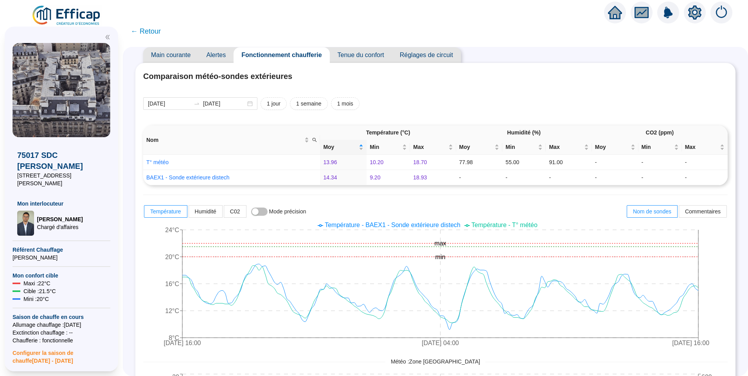
scroll to position [0, 0]
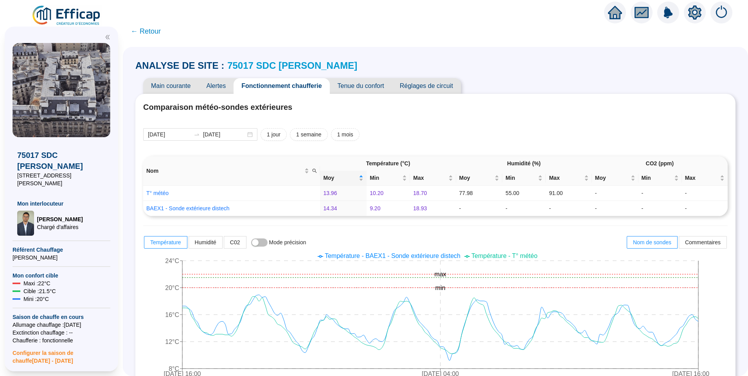
click at [184, 91] on span "Main courante" at bounding box center [170, 86] width 55 height 16
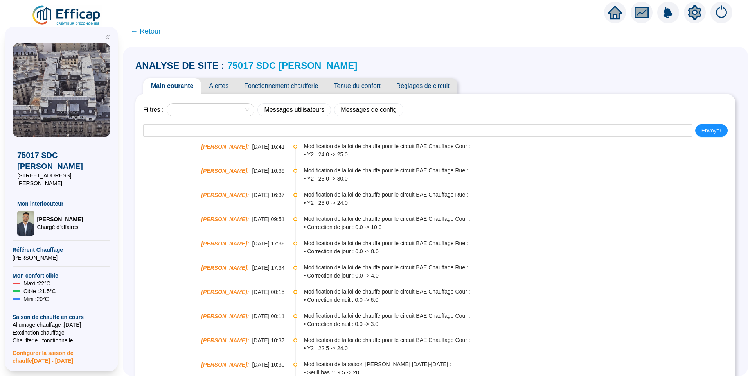
click at [436, 91] on span "Réglages de circuit" at bounding box center [422, 86] width 69 height 16
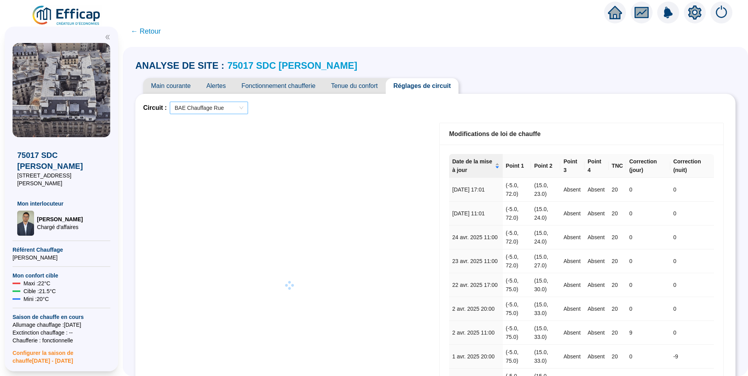
click at [235, 104] on span "BAE Chauffage Rue" at bounding box center [208, 108] width 69 height 12
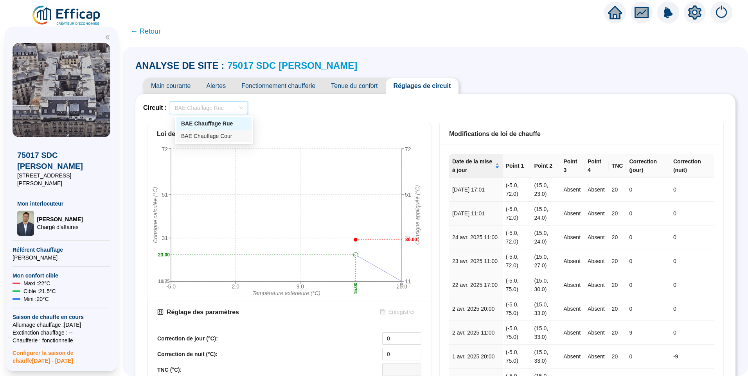
click at [232, 135] on div "BAE Chauffage Cour" at bounding box center [214, 136] width 66 height 8
click at [177, 85] on span "Main courante" at bounding box center [170, 86] width 55 height 16
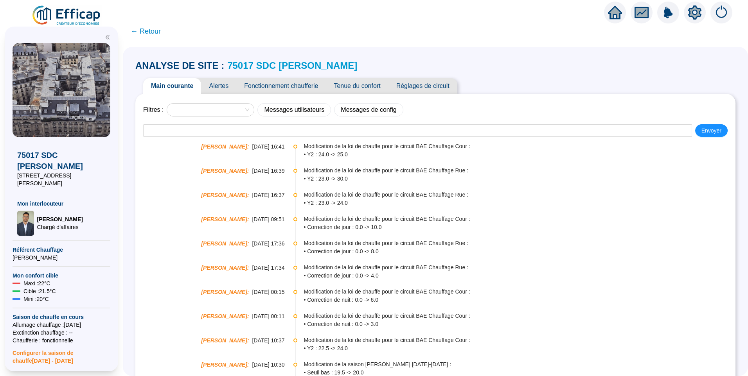
click at [421, 86] on span "Réglages de circuit" at bounding box center [422, 86] width 69 height 16
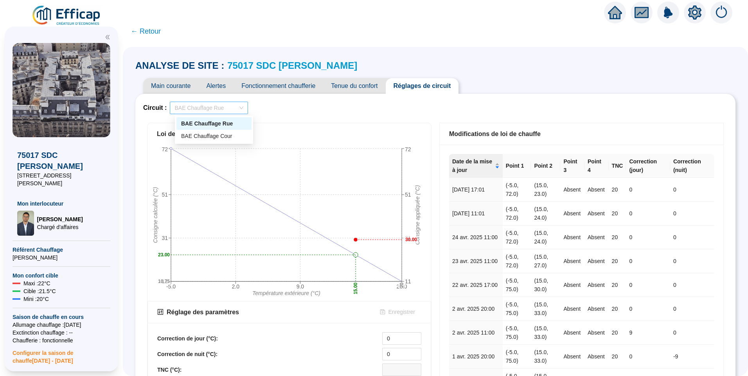
click at [216, 105] on span "BAE Chauffage Rue" at bounding box center [208, 108] width 69 height 12
click at [217, 138] on div "BAE Chauffage Cour" at bounding box center [214, 136] width 66 height 8
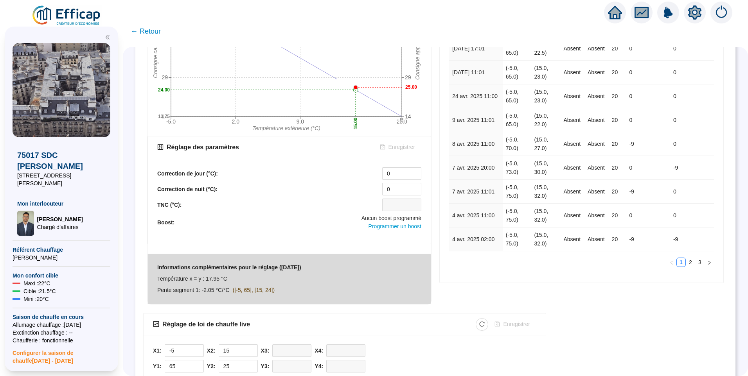
scroll to position [225, 0]
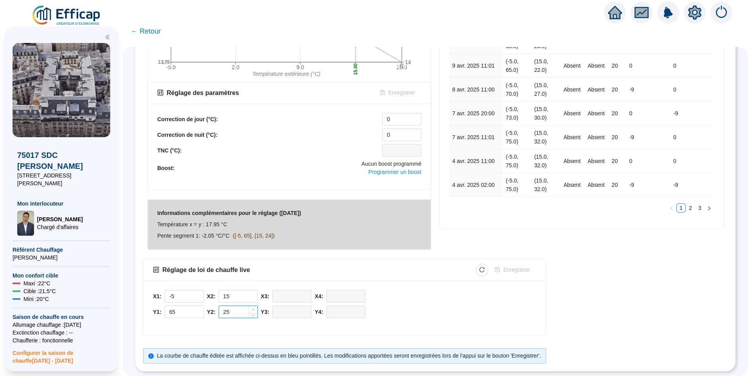
type input "26"
click at [255, 309] on icon "up" at bounding box center [253, 310] width 3 height 3
click at [523, 268] on span "Enregistrer" at bounding box center [516, 270] width 27 height 8
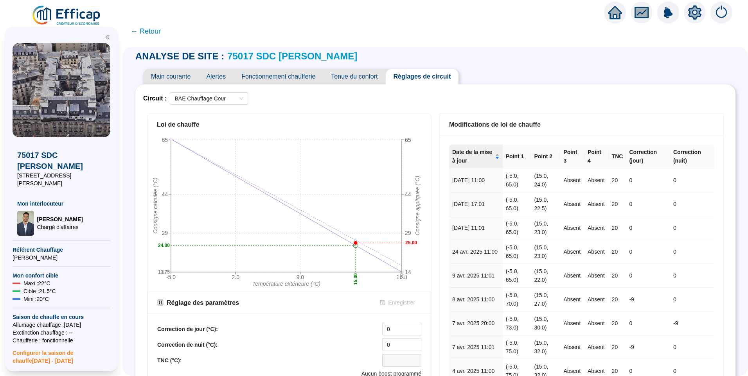
scroll to position [0, 0]
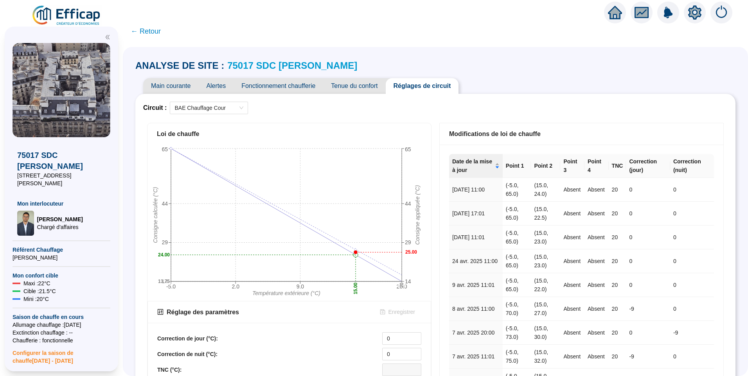
click at [176, 87] on span "Main courante" at bounding box center [170, 86] width 55 height 16
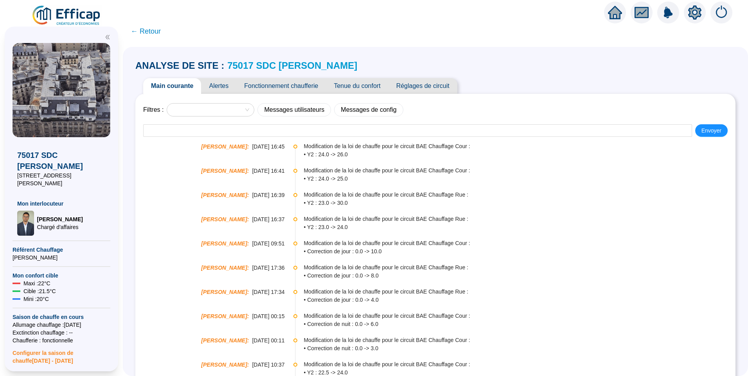
click at [303, 91] on span "Fonctionnement chaufferie" at bounding box center [281, 86] width 90 height 16
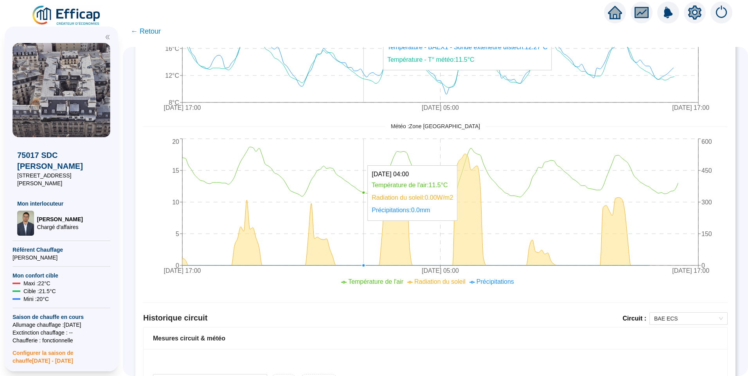
scroll to position [344, 0]
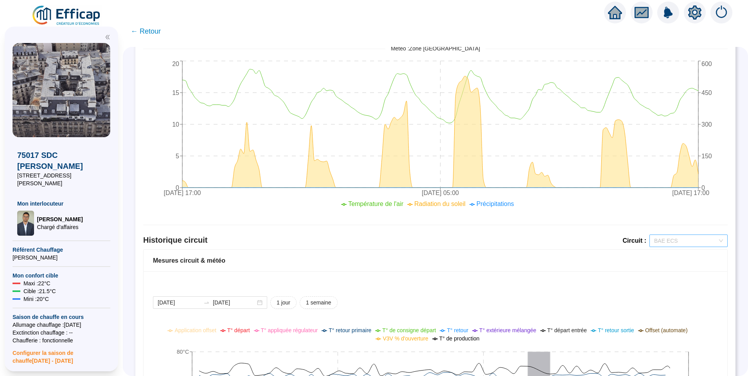
click at [692, 240] on span "BAE ECS" at bounding box center [688, 241] width 69 height 12
click at [668, 271] on div "BAE Chauffage Rue" at bounding box center [683, 269] width 66 height 8
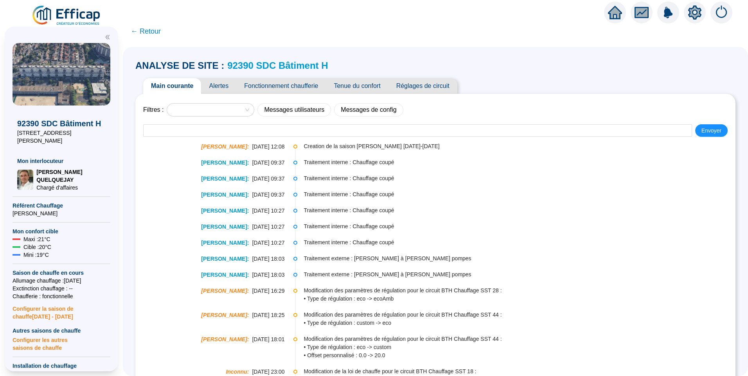
scroll to position [78, 0]
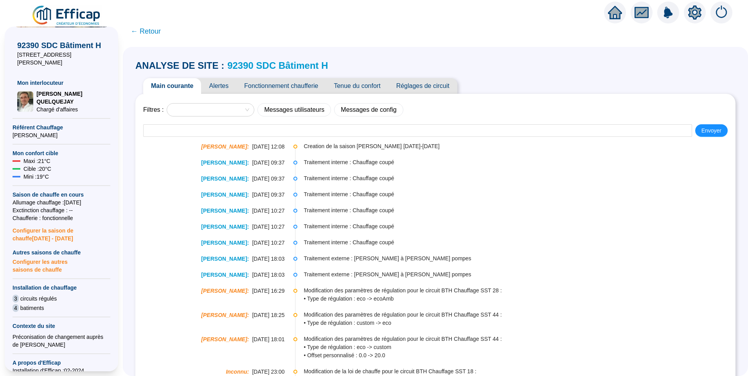
click at [286, 82] on span "Fonctionnement chaufferie" at bounding box center [281, 86] width 90 height 16
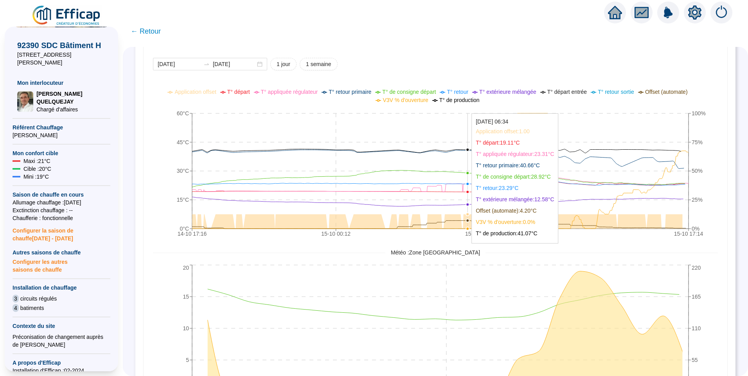
scroll to position [586, 0]
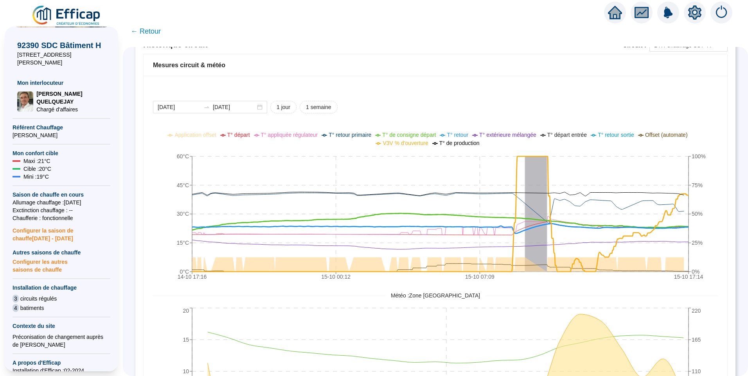
click at [415, 136] on span "T° de consigne départ" at bounding box center [409, 135] width 54 height 6
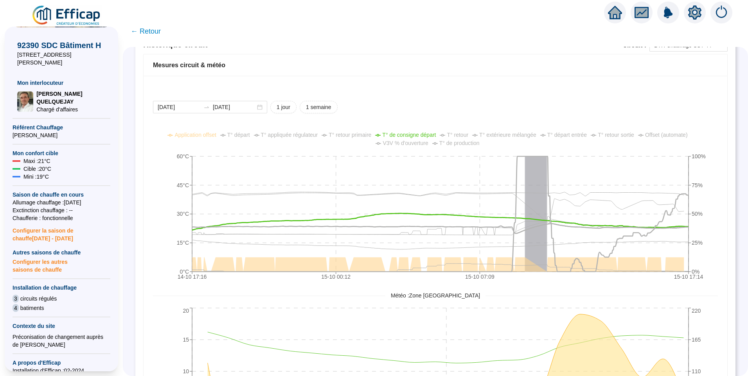
click at [250, 135] on span "T° départ" at bounding box center [238, 135] width 23 height 6
click at [27, 227] on span "Configurer la saison [PERSON_NAME] [DATE] - [DATE]" at bounding box center [62, 232] width 98 height 20
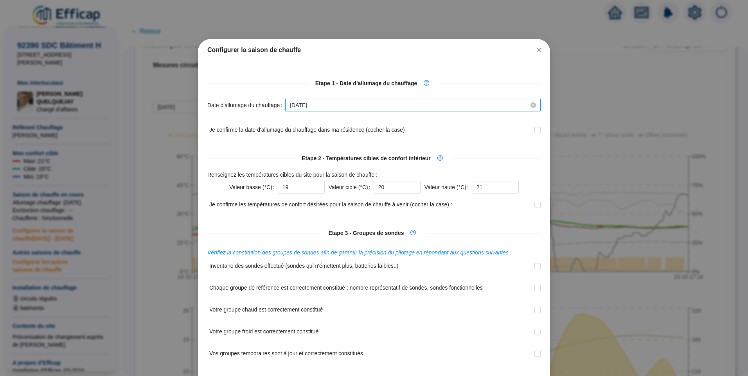
click at [335, 104] on input "2025-10-15" at bounding box center [409, 105] width 239 height 8
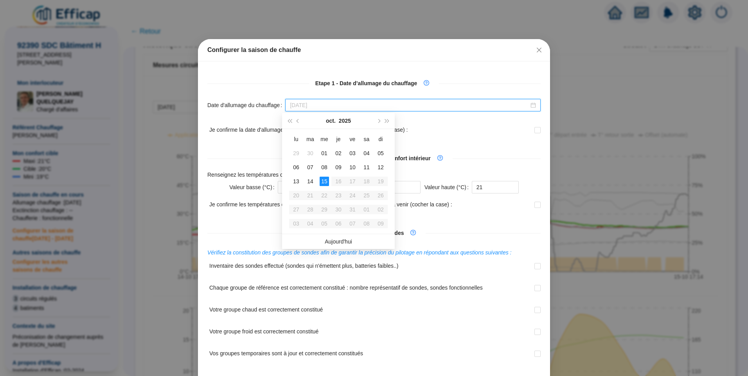
type input "2025-10-15"
click at [323, 180] on div "15" at bounding box center [324, 181] width 9 height 9
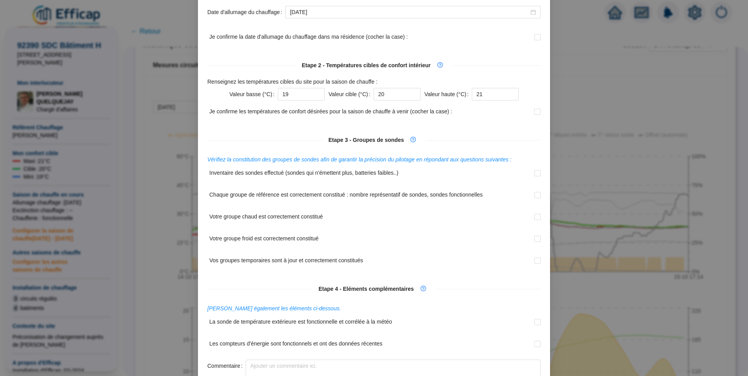
scroll to position [0, 0]
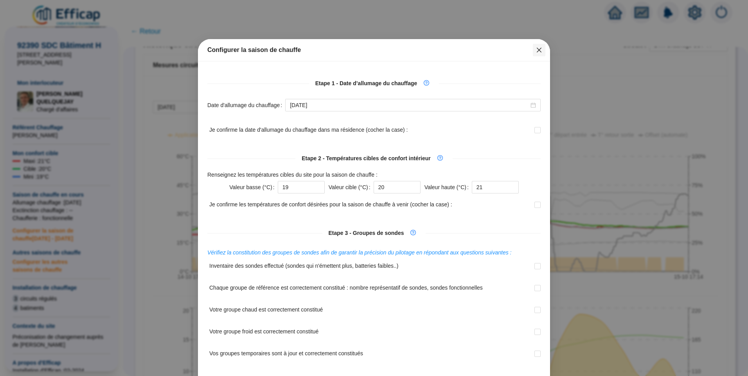
click at [537, 50] on icon "close" at bounding box center [539, 50] width 6 height 6
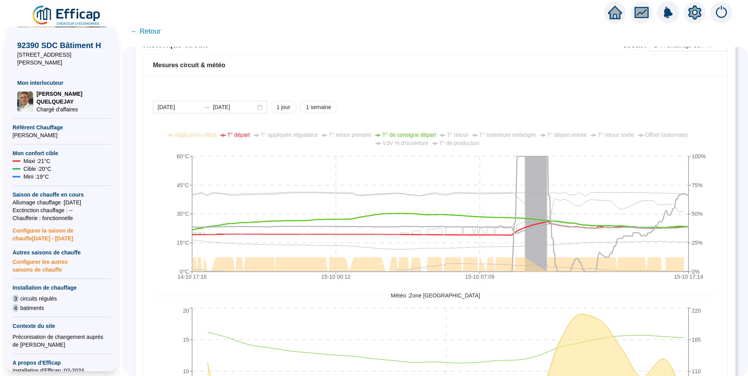
click at [45, 225] on span "Configurer la saison de chauffe 2025 - 2026" at bounding box center [62, 232] width 98 height 20
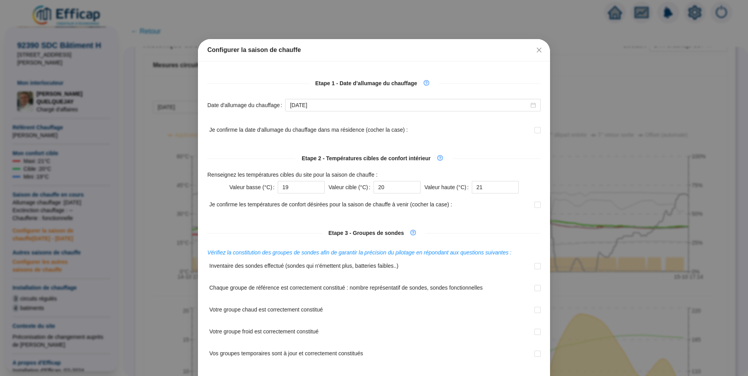
scroll to position [201, 0]
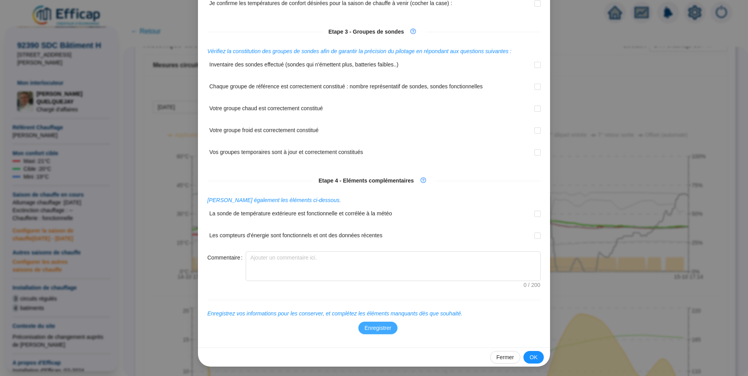
click at [372, 328] on span "Enregistrer" at bounding box center [378, 328] width 27 height 8
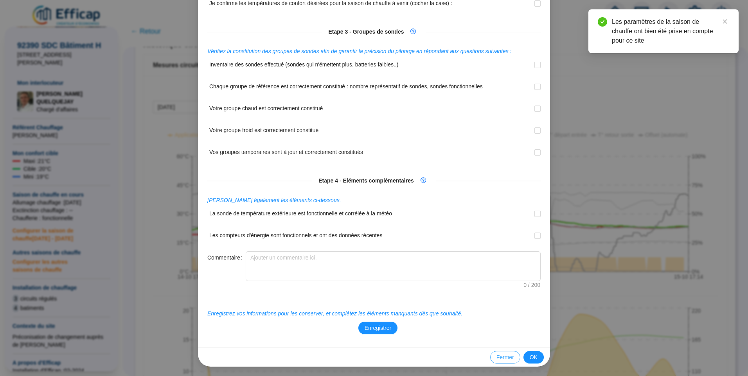
click at [502, 359] on span "Fermer" at bounding box center [505, 358] width 18 height 8
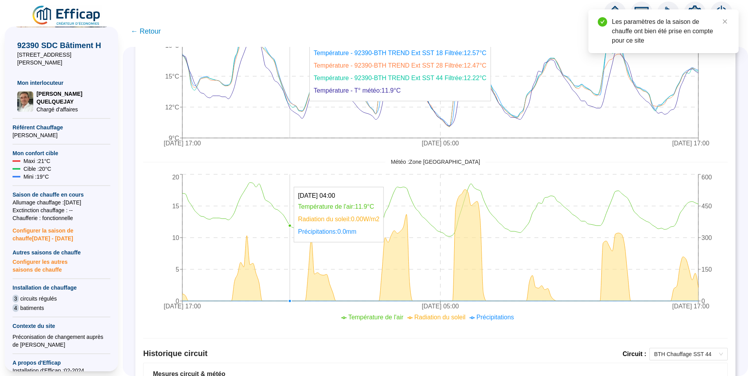
scroll to position [273, 0]
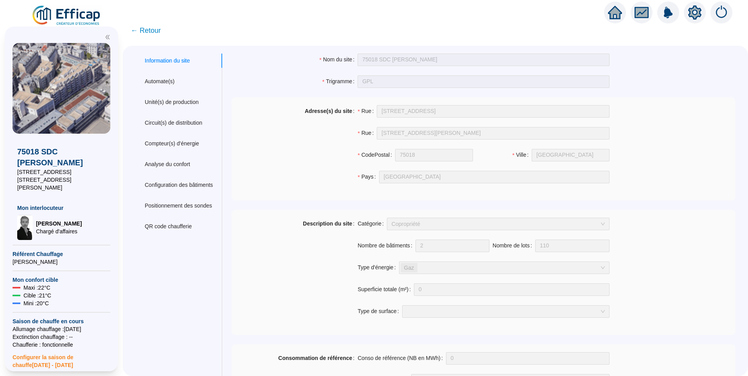
click at [160, 30] on span "← Retour" at bounding box center [146, 30] width 30 height 11
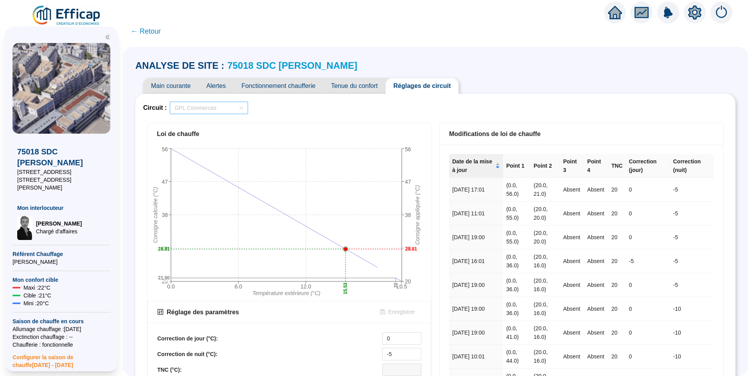
click at [225, 112] on span "GPL Commerces" at bounding box center [208, 108] width 69 height 12
click at [216, 138] on div "GPL OUEST Girard" at bounding box center [214, 136] width 66 height 8
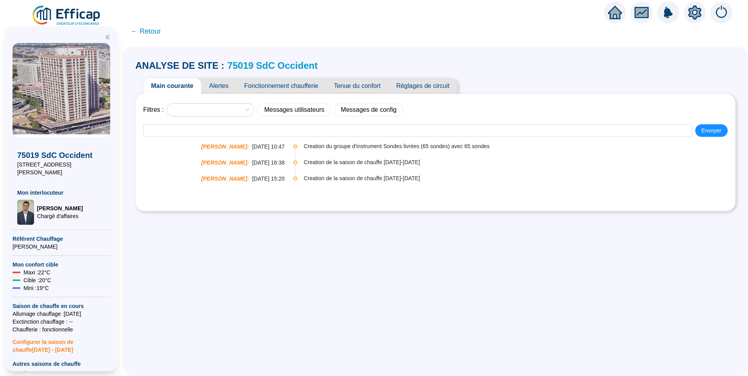
click at [217, 88] on span "Alertes" at bounding box center [218, 86] width 35 height 16
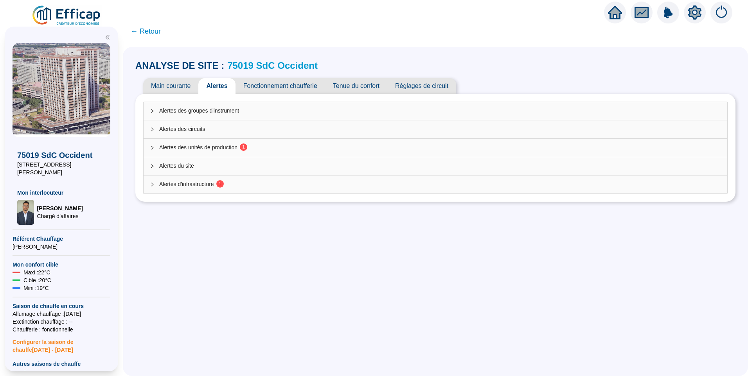
click at [232, 140] on div "Alertes des unités de production 1" at bounding box center [436, 148] width 584 height 18
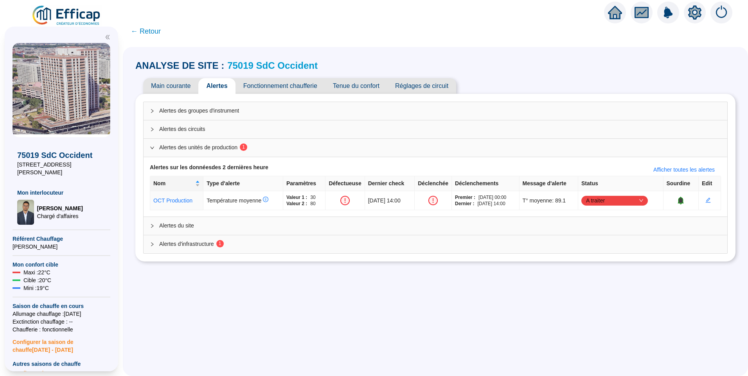
click at [223, 245] on sup "1" at bounding box center [219, 243] width 7 height 7
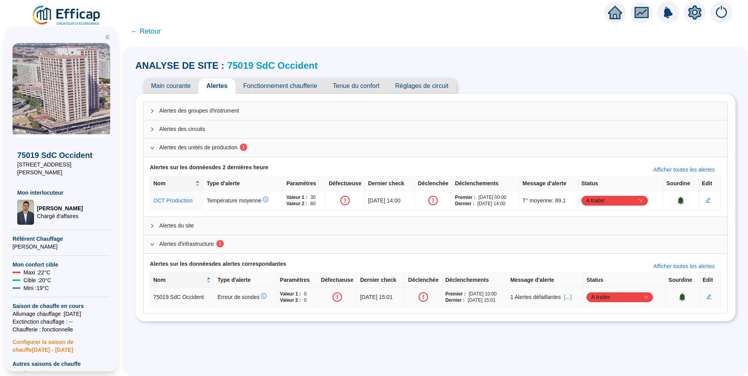
click at [571, 300] on span "[...]" at bounding box center [567, 297] width 7 height 8
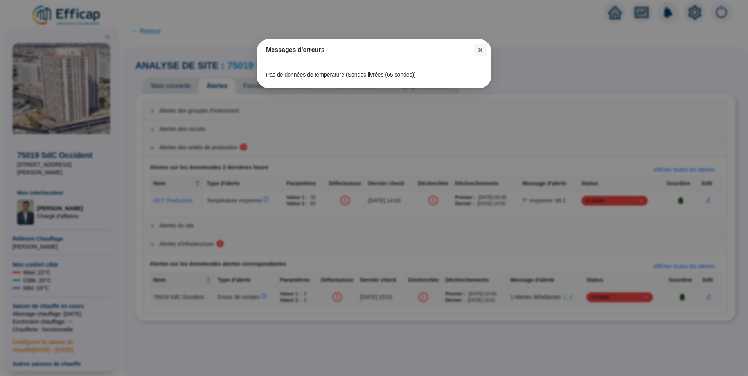
click at [480, 51] on icon "close" at bounding box center [480, 50] width 6 height 6
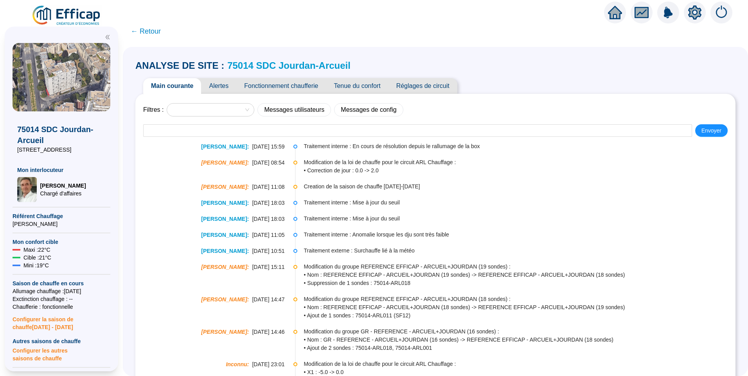
click at [223, 86] on span "Alertes" at bounding box center [218, 86] width 35 height 16
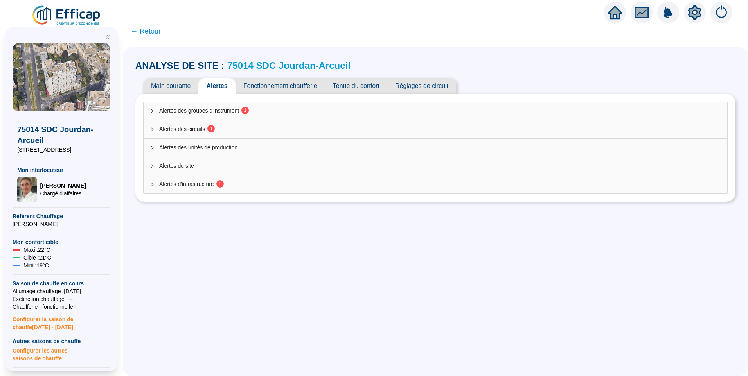
click at [192, 133] on div "Alertes des circuits 1" at bounding box center [436, 129] width 584 height 18
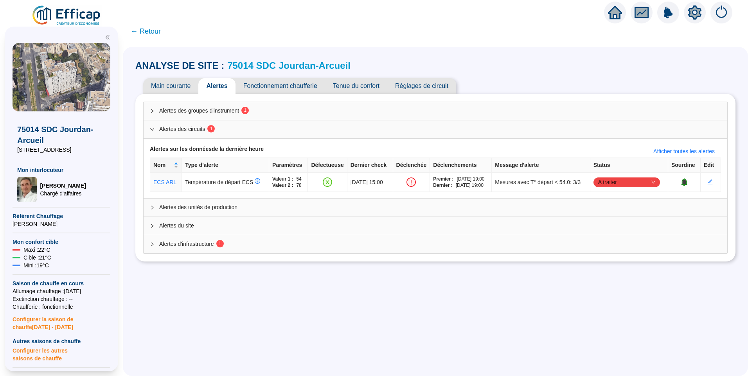
click at [189, 240] on div "Alertes d'infrastructure 1" at bounding box center [436, 244] width 584 height 18
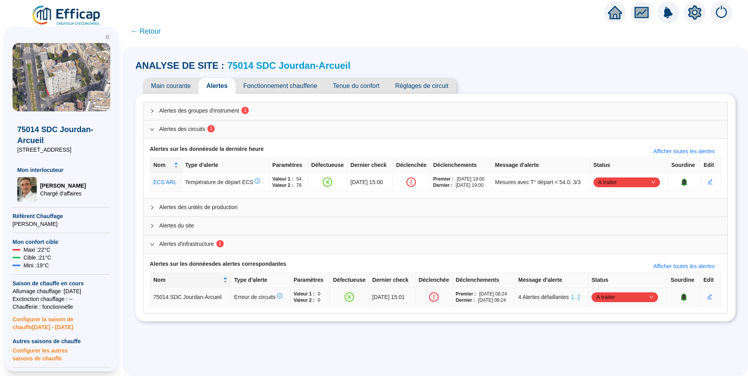
click at [579, 298] on span "[...]" at bounding box center [575, 297] width 7 height 8
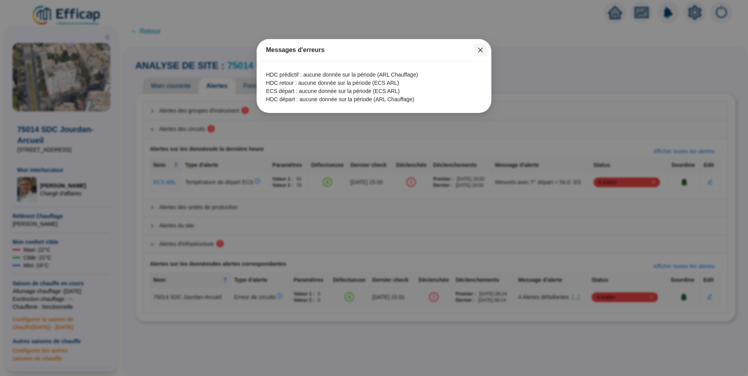
click at [483, 53] on icon "close" at bounding box center [480, 50] width 6 height 6
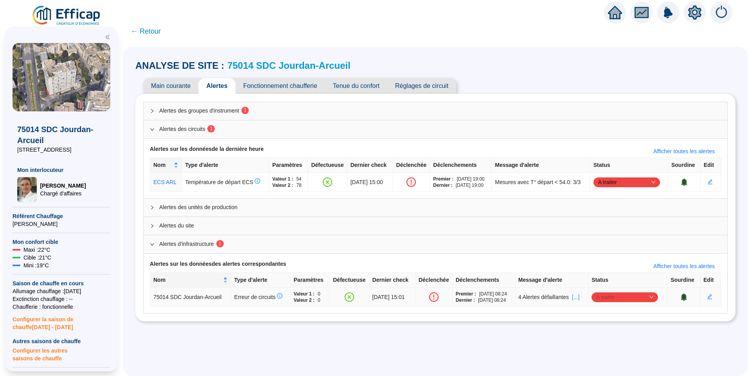
click at [609, 298] on span "A traiter" at bounding box center [624, 297] width 57 height 12
drag, startPoint x: 601, startPoint y: 341, endPoint x: 604, endPoint y: 335, distance: 6.1
click at [601, 341] on div "Traité" at bounding box center [626, 337] width 54 height 8
click at [616, 183] on span "A traiter" at bounding box center [626, 182] width 57 height 12
click at [620, 224] on div "Traité" at bounding box center [627, 222] width 54 height 8
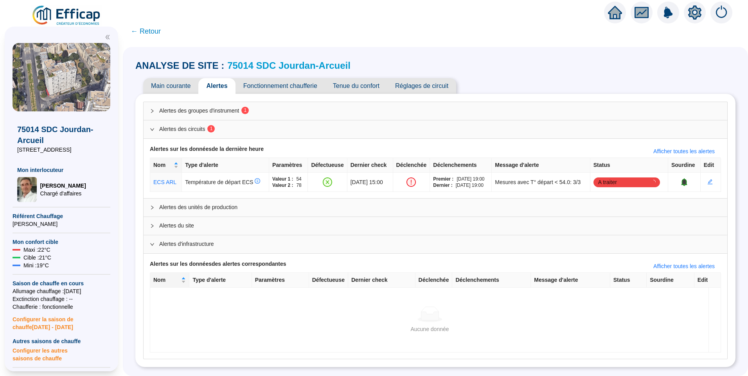
click at [245, 99] on div "Alertes des groupes d'instrument 1 Alertes des circuits 1 Alertes sur les donné…" at bounding box center [435, 230] width 600 height 273
click at [249, 108] on span "Alertes des groupes d'instrument 1" at bounding box center [440, 111] width 562 height 8
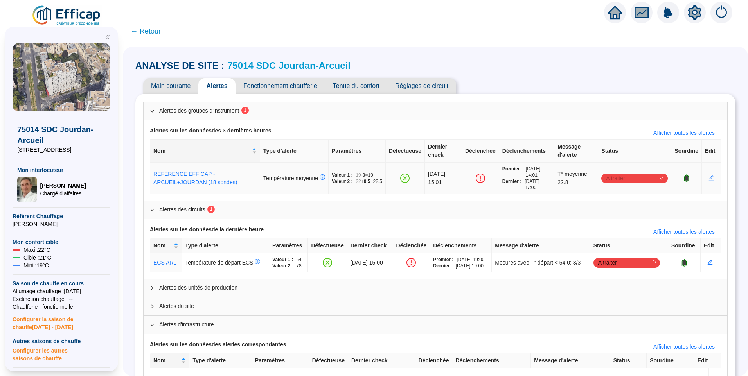
click at [610, 180] on span "A traiter" at bounding box center [634, 178] width 57 height 12
click at [613, 222] on div "Traité" at bounding box center [630, 218] width 54 height 8
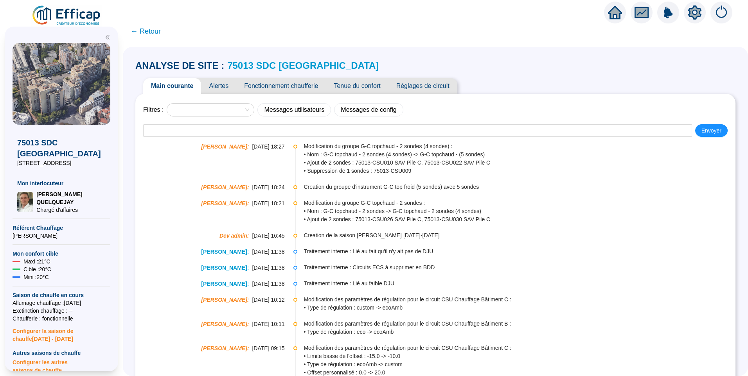
click at [236, 84] on span "Alertes" at bounding box center [218, 86] width 35 height 16
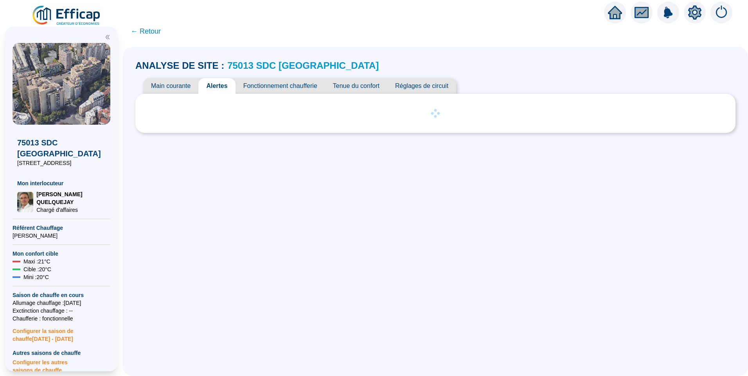
click at [189, 88] on span "Main courante" at bounding box center [170, 86] width 55 height 16
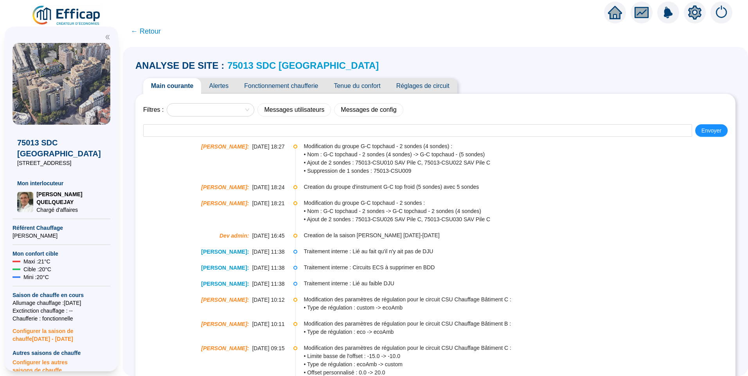
click at [220, 87] on span "Alertes" at bounding box center [218, 86] width 35 height 16
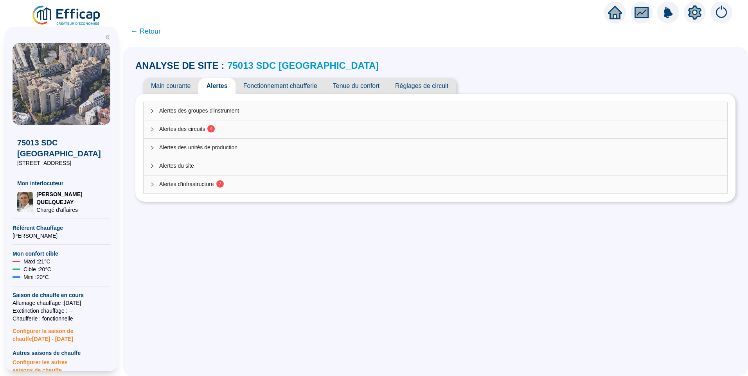
click at [195, 123] on div "Alertes des circuits 4" at bounding box center [436, 129] width 584 height 18
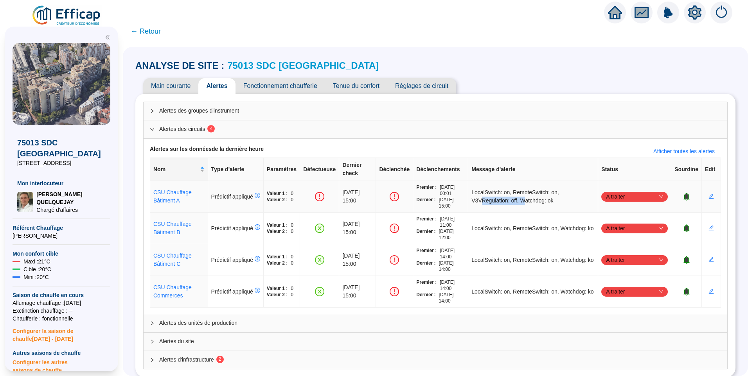
drag, startPoint x: 490, startPoint y: 192, endPoint x: 533, endPoint y: 192, distance: 43.4
click at [533, 192] on span "LocalSwitch: on, RemoteSwitch: on, V3VRegulation: off, Watchdog: ok" at bounding box center [532, 197] width 123 height 16
click at [279, 88] on span "Fonctionnement chaufferie" at bounding box center [280, 86] width 90 height 16
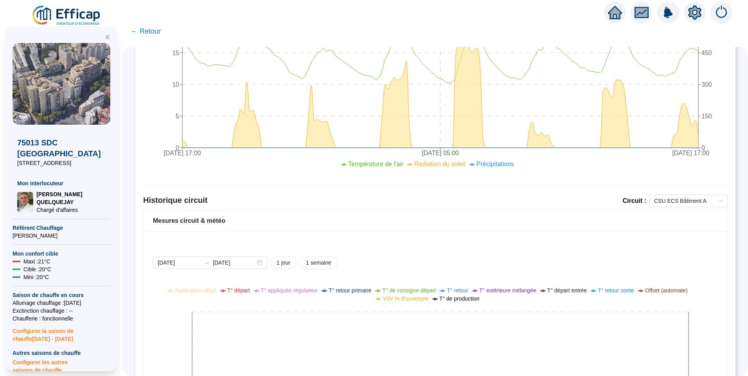
scroll to position [523, 0]
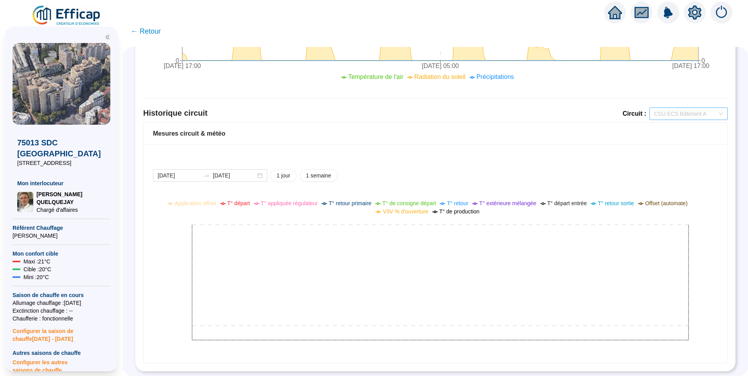
click at [680, 108] on span "CSU ECS Bâtiment A" at bounding box center [688, 114] width 69 height 12
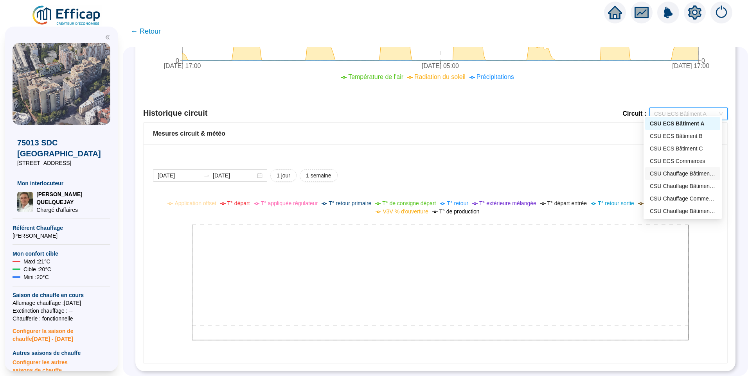
click at [693, 172] on div "CSU Chauffage Bâtiment C" at bounding box center [683, 174] width 66 height 8
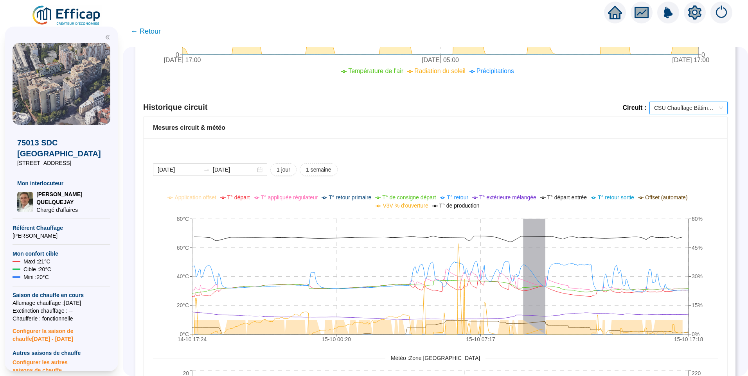
click at [682, 108] on span "CSU Chauffage Bâtiment C" at bounding box center [688, 108] width 69 height 12
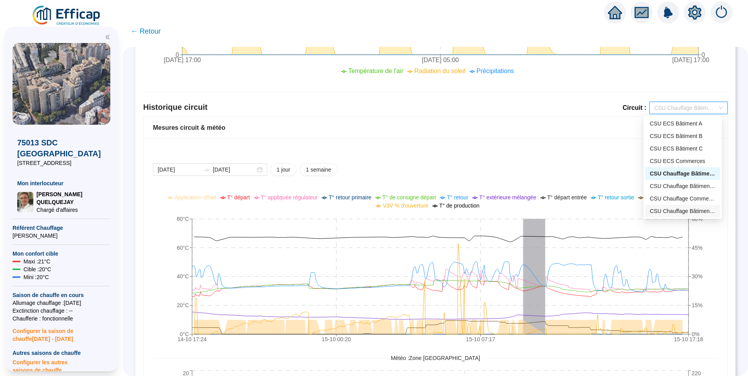
click at [683, 213] on div "CSU Chauffage Bâtiment A" at bounding box center [683, 211] width 66 height 8
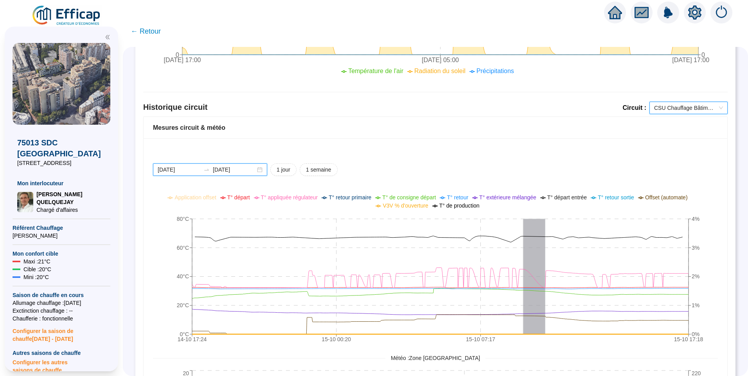
click at [193, 170] on input "[DATE]" at bounding box center [179, 170] width 43 height 8
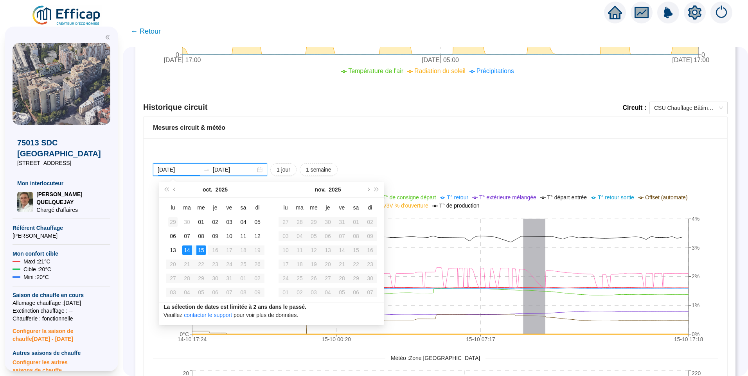
type input "2025-09-29"
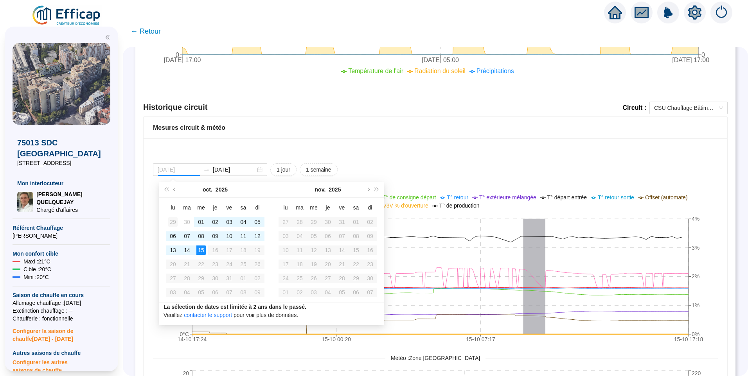
click at [169, 221] on div "29" at bounding box center [172, 221] width 9 height 9
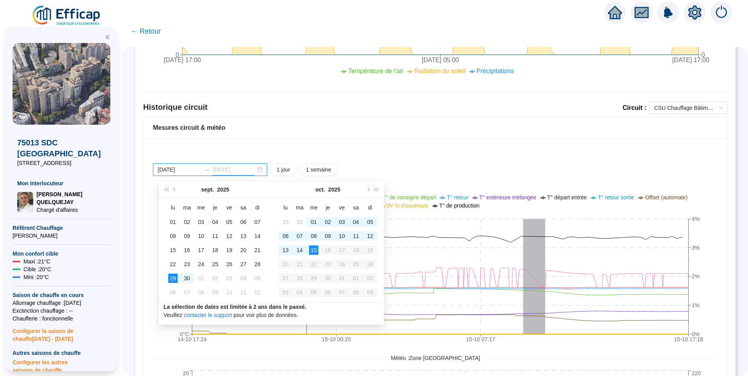
type input "[DATE]"
click at [313, 250] on div "15" at bounding box center [313, 250] width 9 height 9
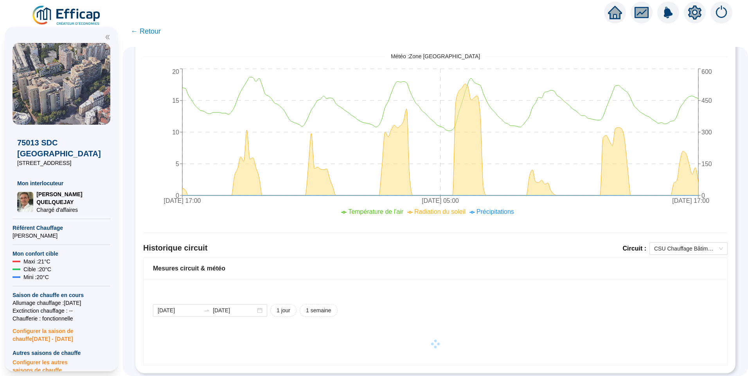
scroll to position [390, 0]
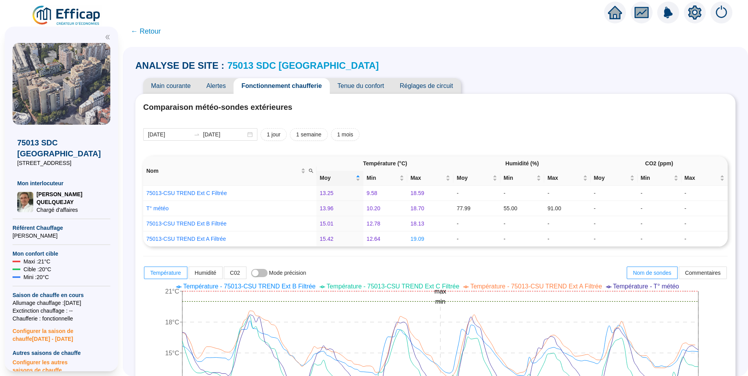
scroll to position [523, 0]
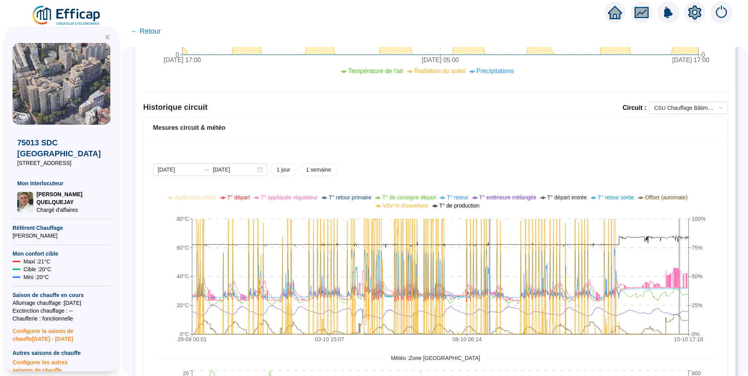
click at [418, 208] on span "V3V % d'ouverture" at bounding box center [405, 206] width 45 height 6
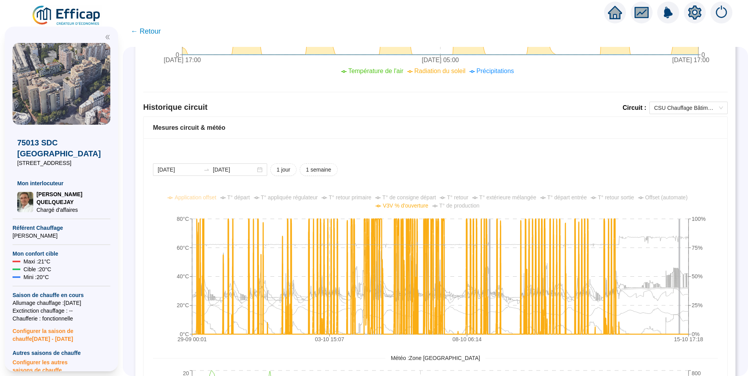
click at [418, 208] on span "V3V % d'ouverture" at bounding box center [405, 206] width 45 height 6
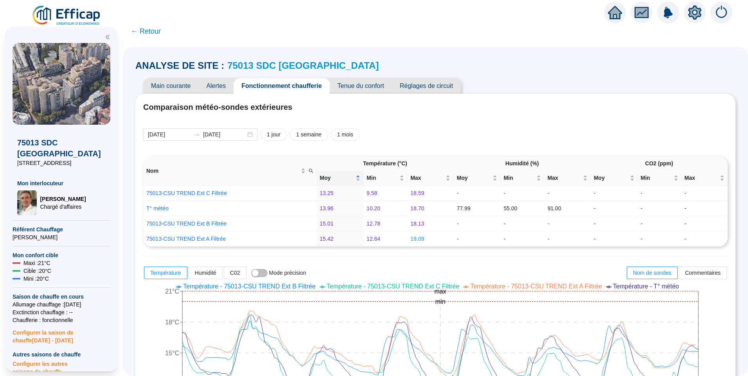
scroll to position [523, 0]
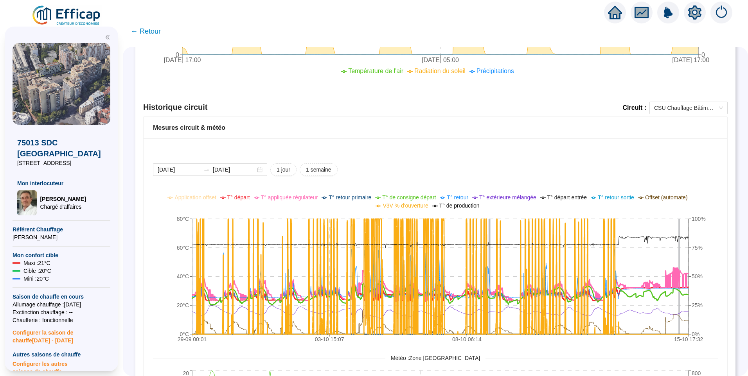
click at [295, 198] on span "T° appliquée régulateur" at bounding box center [289, 197] width 57 height 6
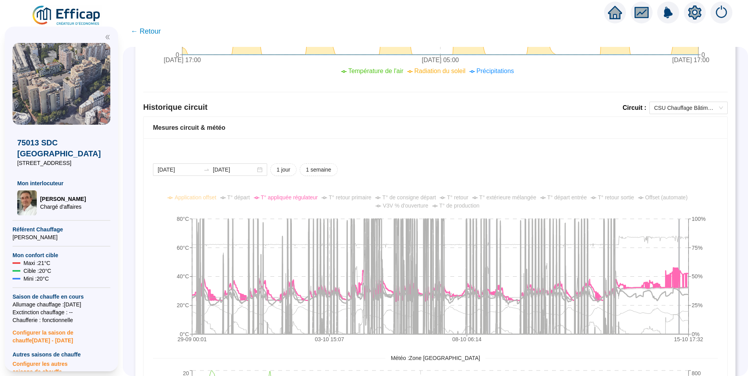
click at [409, 199] on span "T° de consigne départ" at bounding box center [409, 197] width 54 height 6
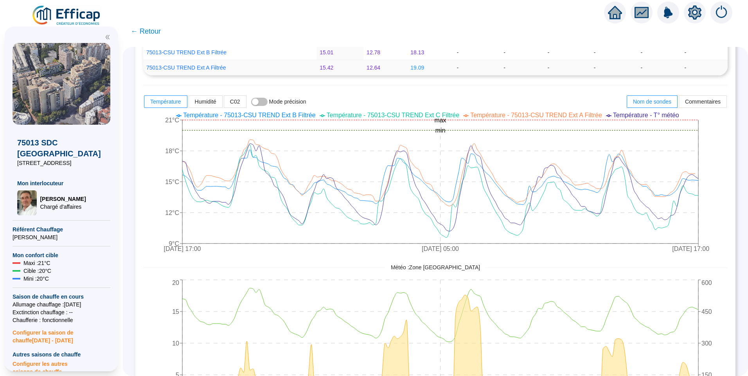
scroll to position [0, 0]
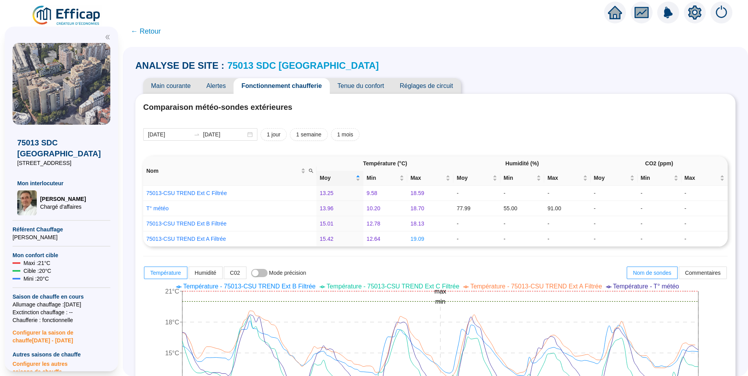
click at [366, 89] on span "Tenue du confort" at bounding box center [361, 86] width 62 height 16
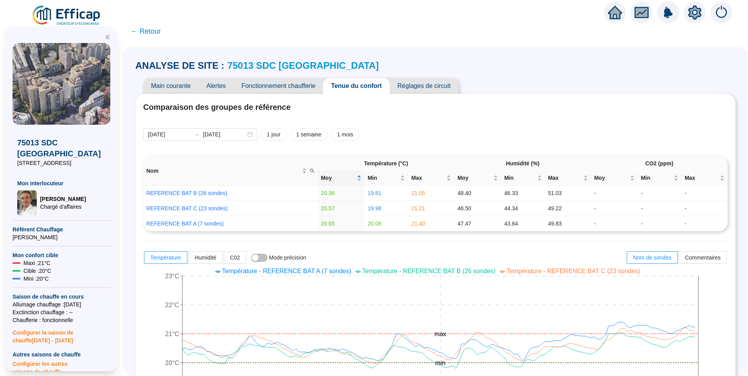
click at [437, 87] on span "Réglages de circuit" at bounding box center [424, 86] width 69 height 16
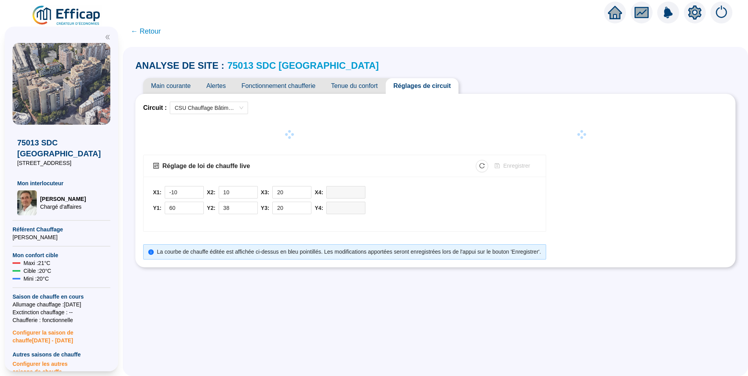
click at [374, 83] on span "Tenue du confort" at bounding box center [354, 86] width 62 height 16
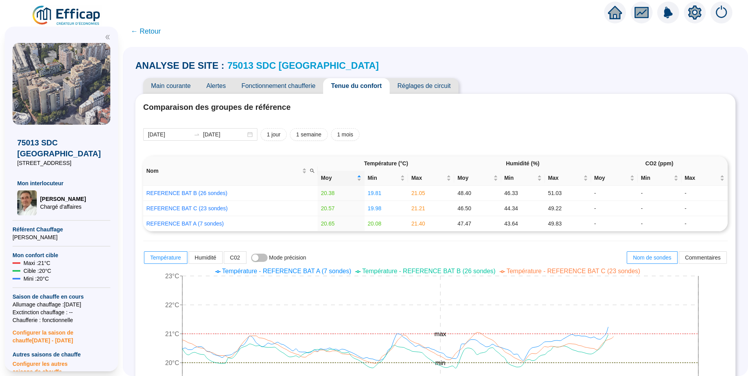
click at [693, 18] on icon "setting" at bounding box center [694, 12] width 13 height 14
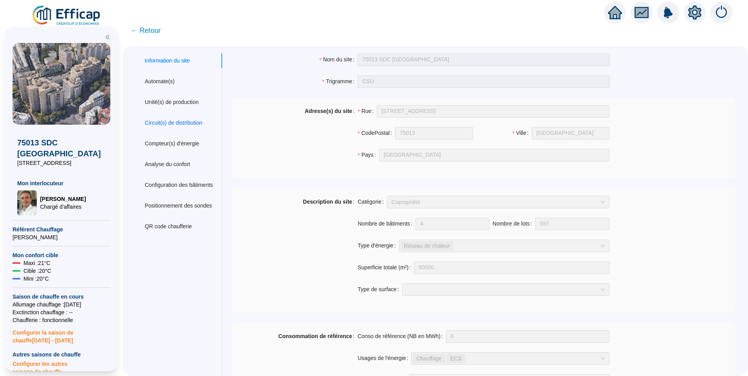
click at [195, 121] on div "Circuit(s) de distribution" at bounding box center [173, 123] width 57 height 8
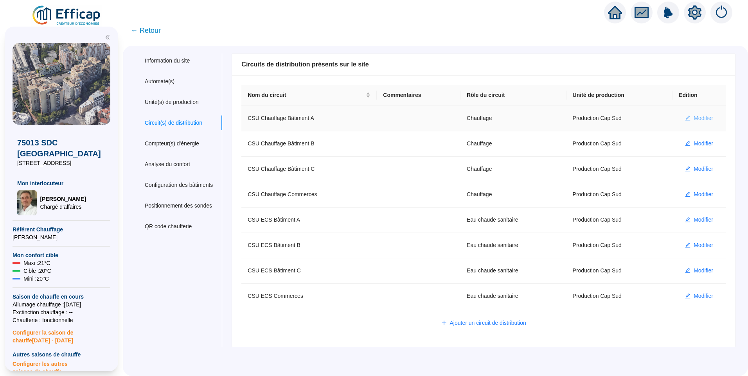
click at [693, 120] on span "Modifier" at bounding box center [703, 118] width 20 height 8
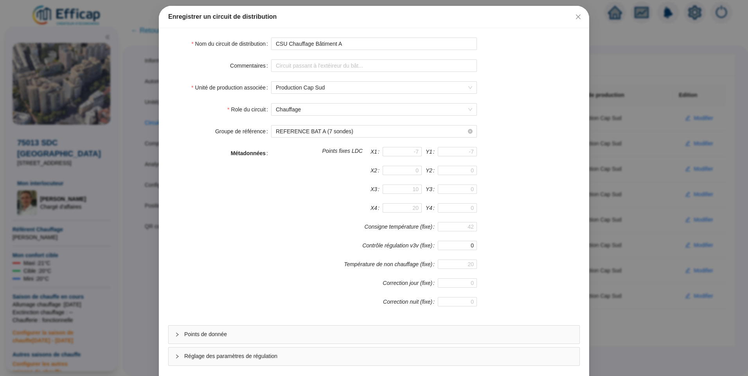
scroll to position [69, 0]
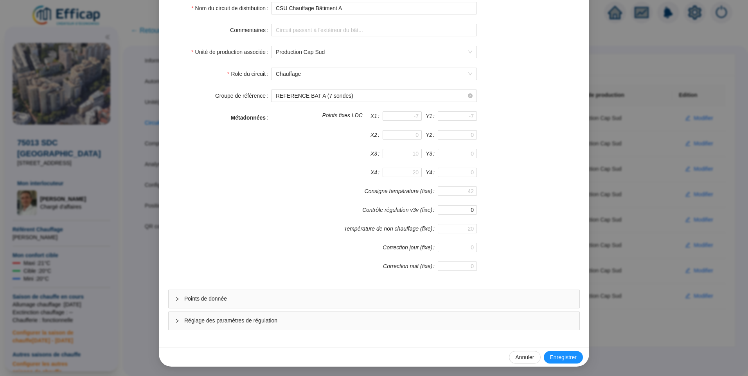
click at [225, 296] on span "Points de donnée" at bounding box center [378, 299] width 389 height 8
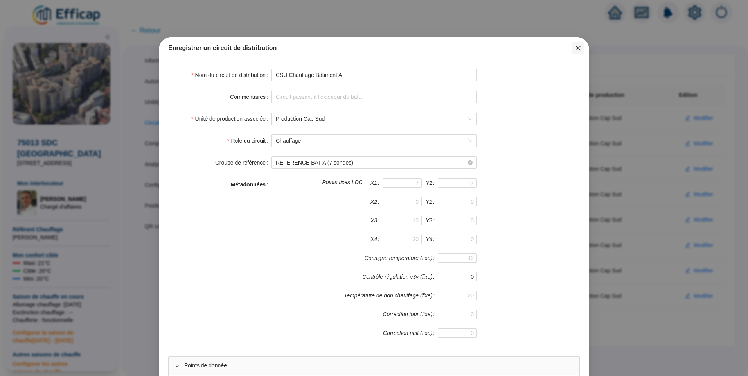
scroll to position [0, 0]
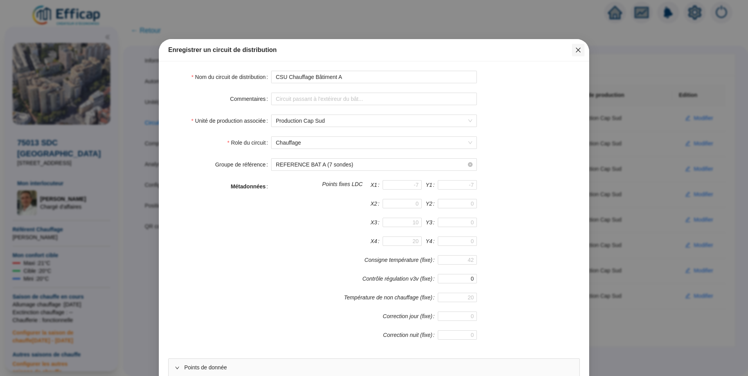
click at [577, 53] on button "Close" at bounding box center [578, 50] width 13 height 13
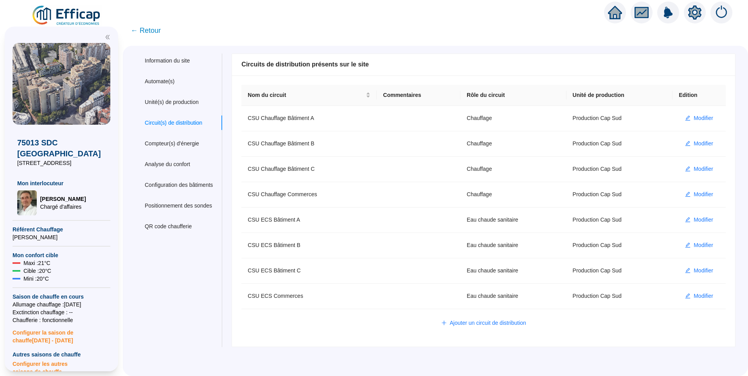
click at [152, 32] on span "← Retour" at bounding box center [146, 30] width 30 height 11
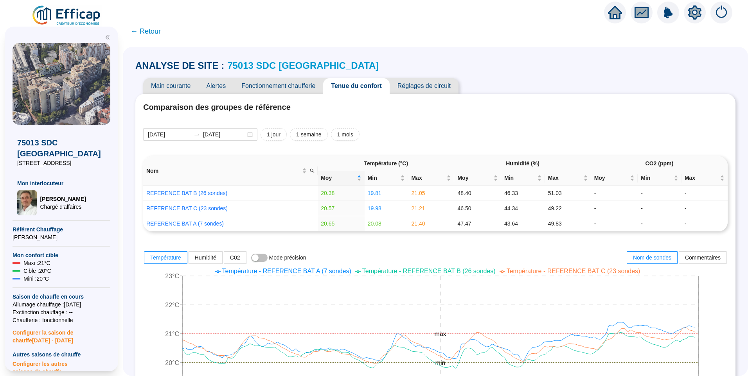
click at [225, 91] on span "Alertes" at bounding box center [215, 86] width 35 height 16
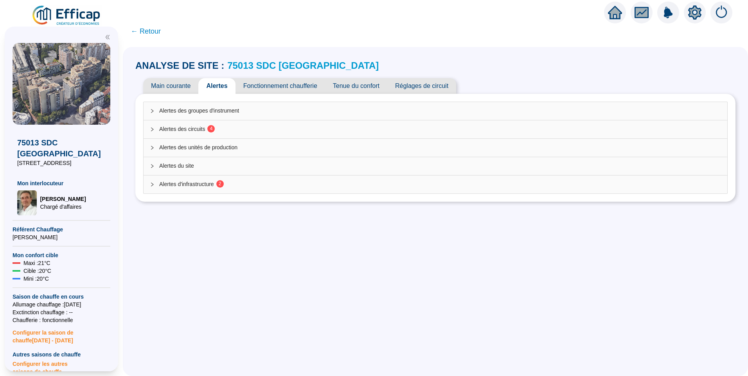
click at [200, 124] on div "Alertes des circuits 4" at bounding box center [436, 129] width 584 height 18
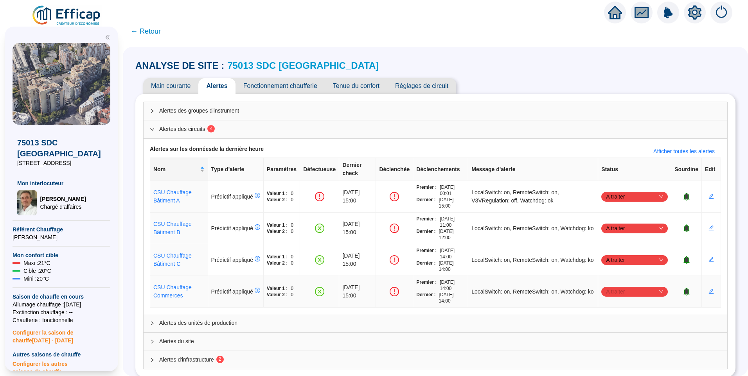
click at [619, 286] on span "A traiter" at bounding box center [634, 292] width 57 height 12
click at [610, 325] on div "Traité" at bounding box center [630, 323] width 54 height 8
click at [615, 254] on span "A traiter" at bounding box center [634, 260] width 57 height 12
click at [612, 292] on div "Traité" at bounding box center [630, 291] width 54 height 8
click at [622, 223] on span "A traiter" at bounding box center [634, 229] width 57 height 12
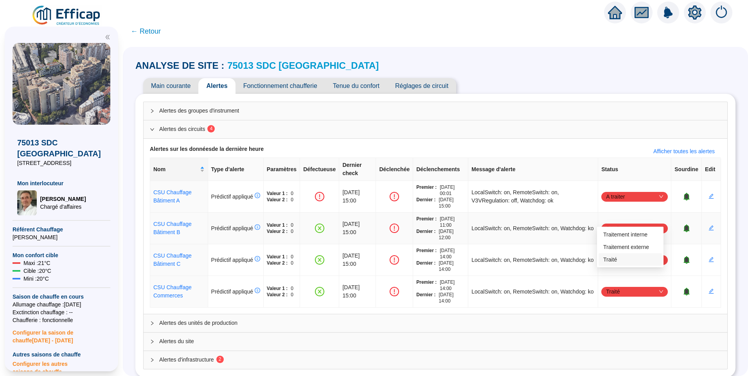
click at [614, 264] on div "Traité" at bounding box center [630, 260] width 54 height 8
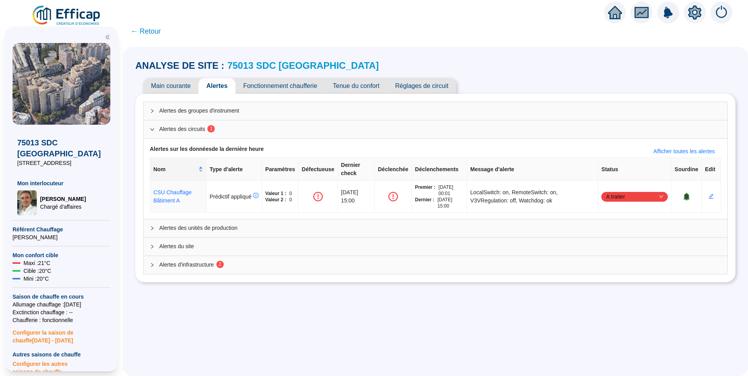
click at [185, 91] on span "Main courante" at bounding box center [170, 86] width 55 height 16
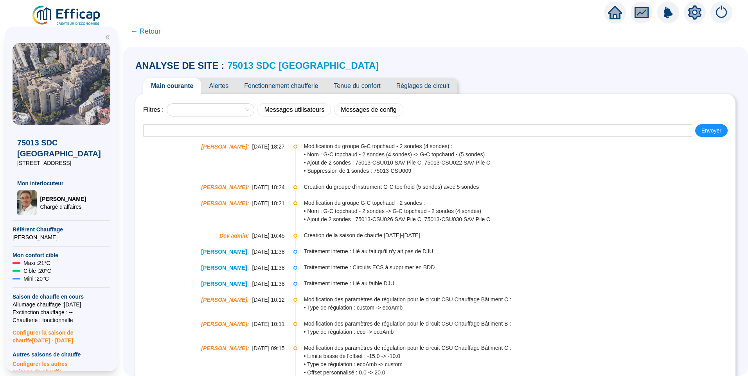
click at [454, 82] on span "Réglages de circuit" at bounding box center [422, 86] width 69 height 16
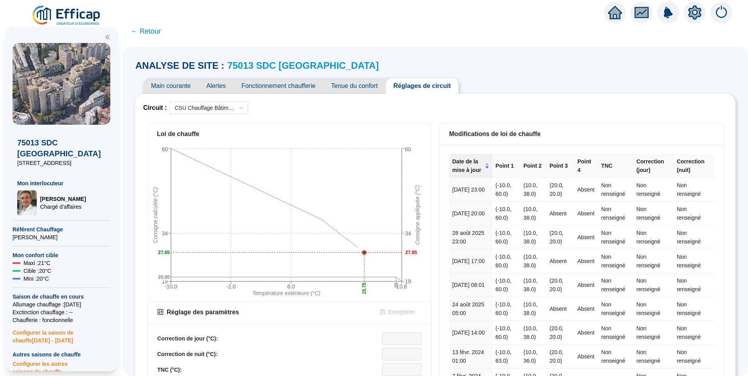
click at [361, 88] on span "Tenue du confort" at bounding box center [354, 86] width 62 height 16
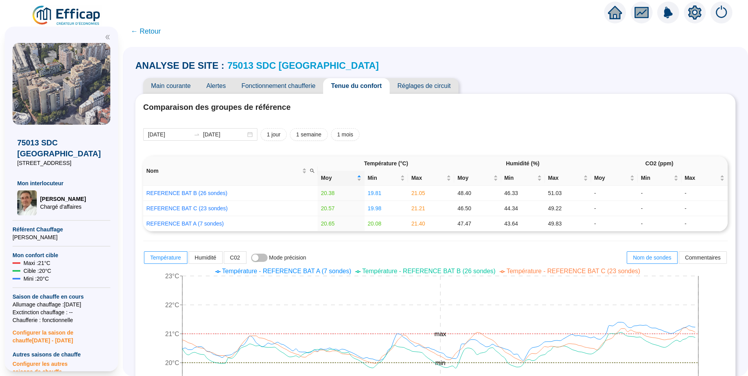
click at [300, 84] on span "Fonctionnement chaufferie" at bounding box center [279, 86] width 90 height 16
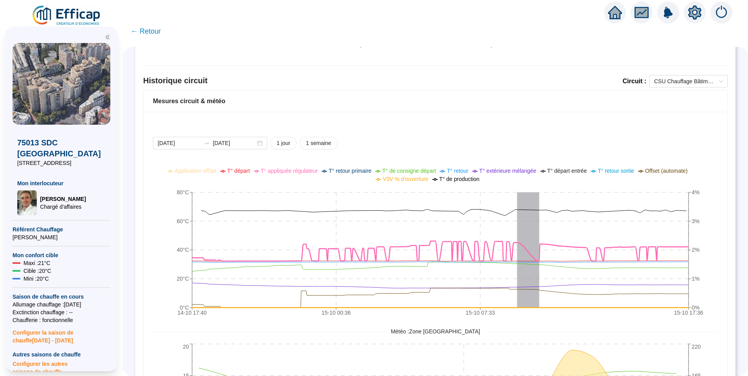
scroll to position [508, 0]
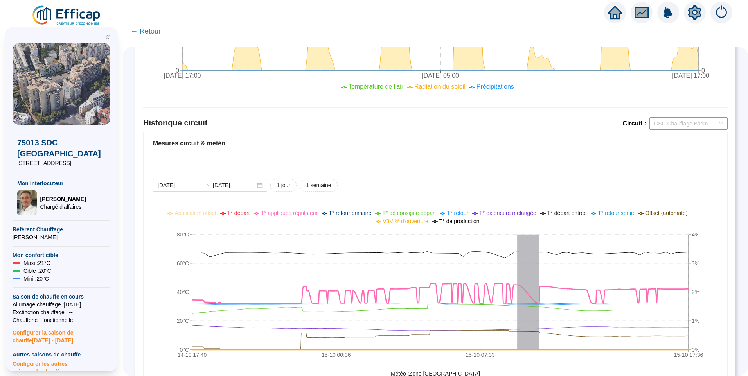
click at [675, 122] on span "CSU Chauffage Bâtiment A" at bounding box center [688, 124] width 69 height 12
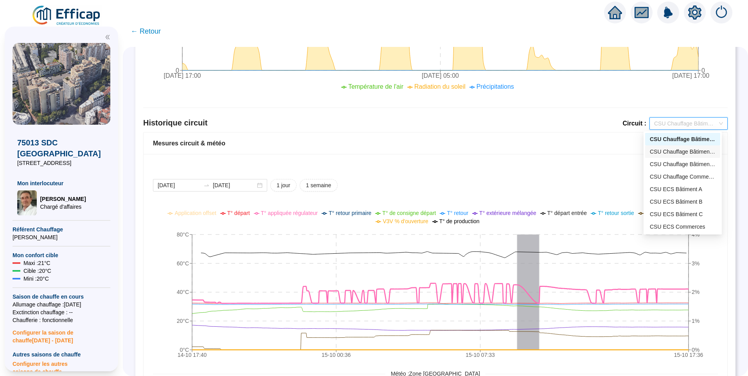
click at [678, 154] on div "CSU Chauffage Bâtiment B" at bounding box center [683, 152] width 66 height 8
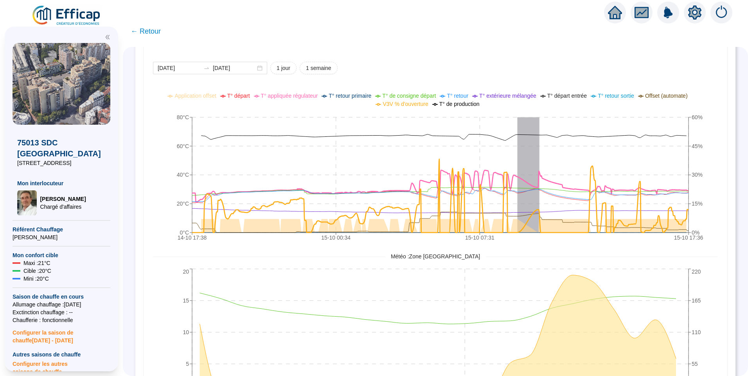
scroll to position [531, 0]
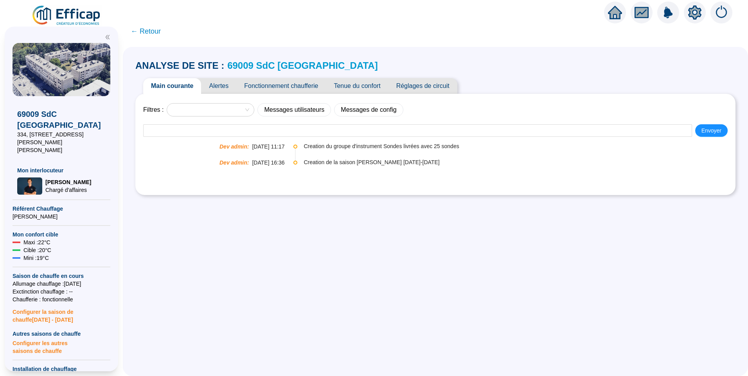
click at [363, 84] on span "Tenue du confort" at bounding box center [357, 86] width 62 height 16
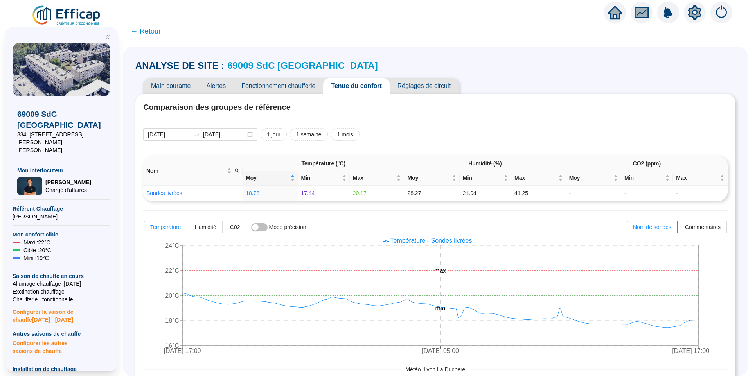
click at [419, 85] on span "Réglages de circuit" at bounding box center [424, 86] width 69 height 16
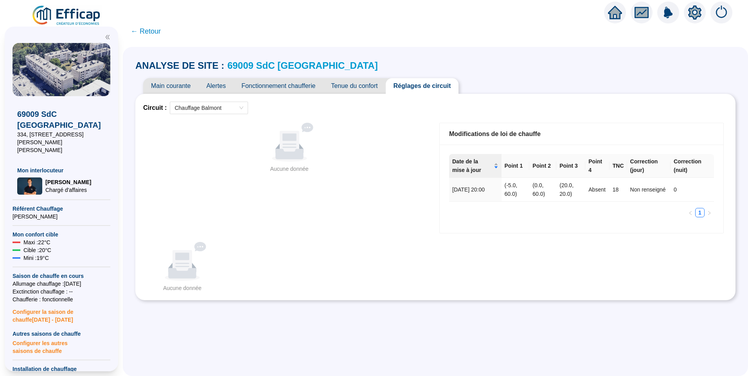
click at [273, 89] on span "Fonctionnement chaufferie" at bounding box center [279, 86] width 90 height 16
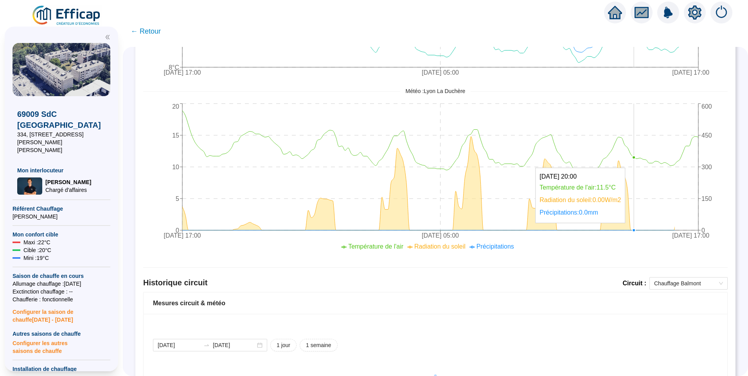
scroll to position [344, 0]
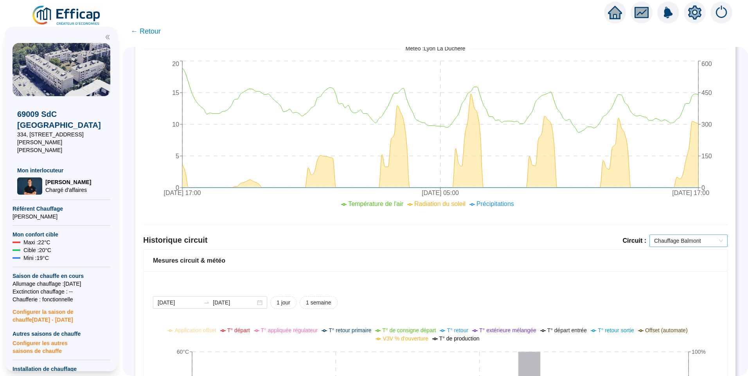
click at [695, 244] on span "Chauffage Balmont" at bounding box center [688, 241] width 69 height 12
click at [551, 243] on div "Historique circuit Circuit : Chauffage Balmont" at bounding box center [435, 242] width 584 height 15
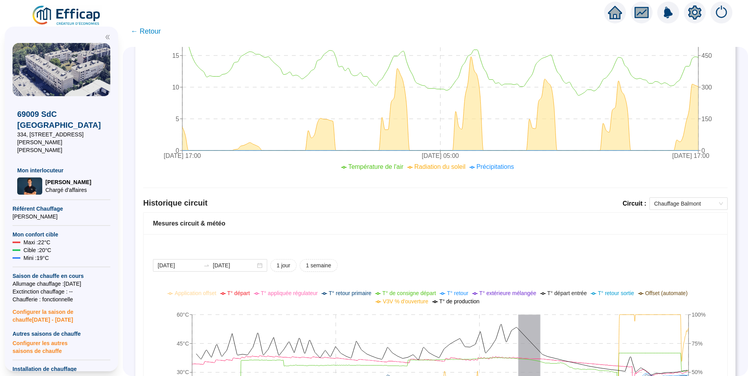
scroll to position [540, 0]
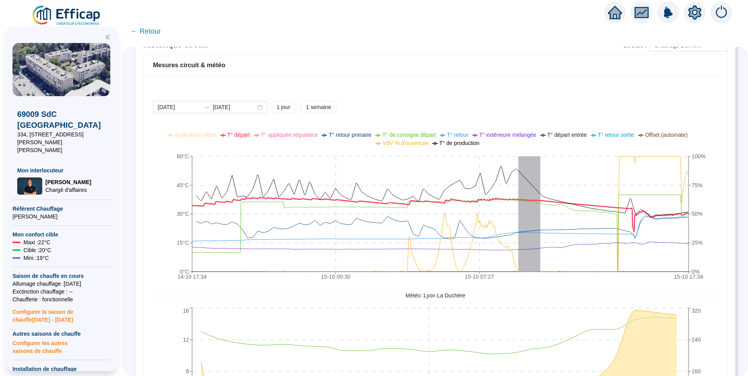
click at [241, 137] on span "T° départ" at bounding box center [238, 135] width 23 height 6
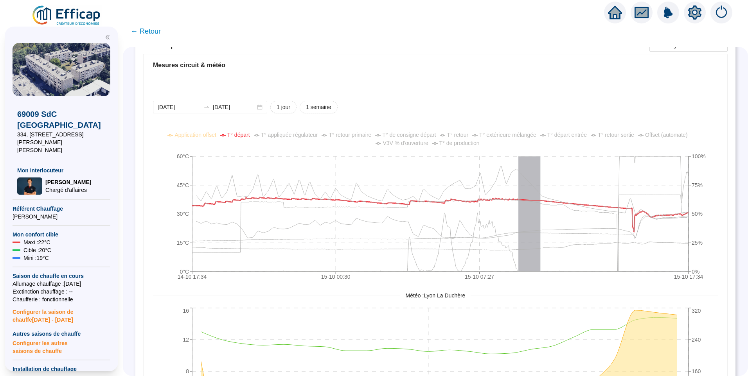
click at [411, 137] on span "T° de consigne départ" at bounding box center [409, 135] width 54 height 6
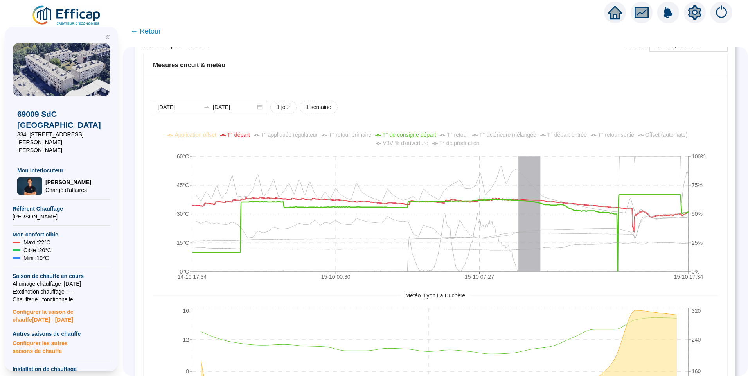
click at [311, 137] on span "T° appliquée régulateur" at bounding box center [289, 135] width 57 height 6
click at [301, 135] on span "T° appliquée régulateur" at bounding box center [289, 135] width 57 height 6
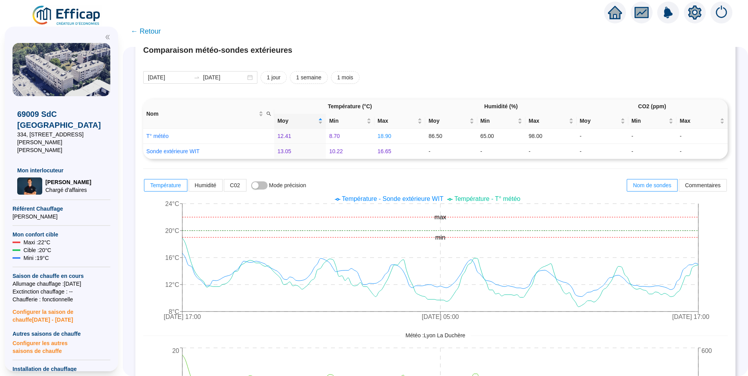
scroll to position [0, 0]
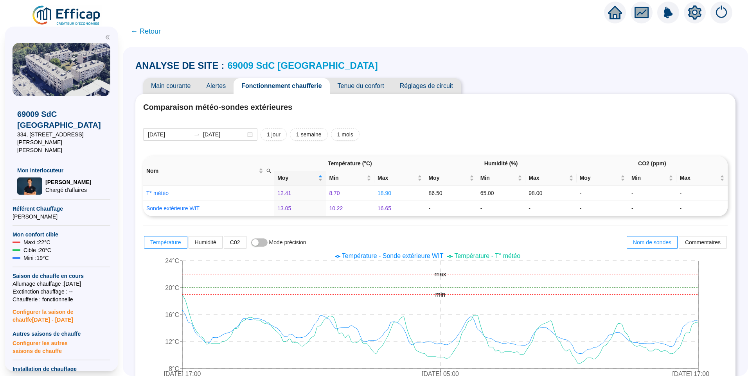
click at [365, 87] on span "Tenue du confort" at bounding box center [361, 86] width 62 height 16
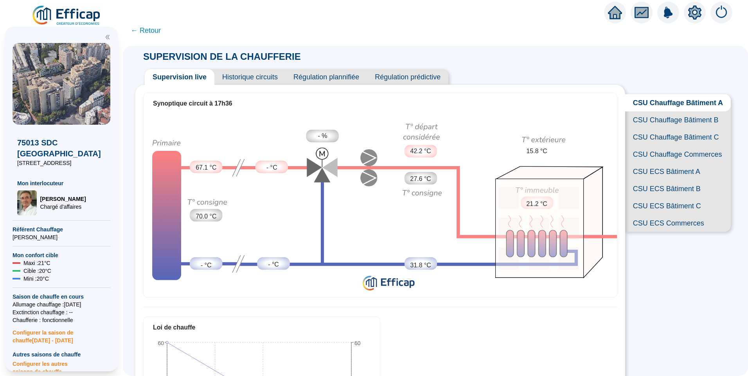
click at [405, 77] on span "Régulation prédictive" at bounding box center [407, 77] width 81 height 16
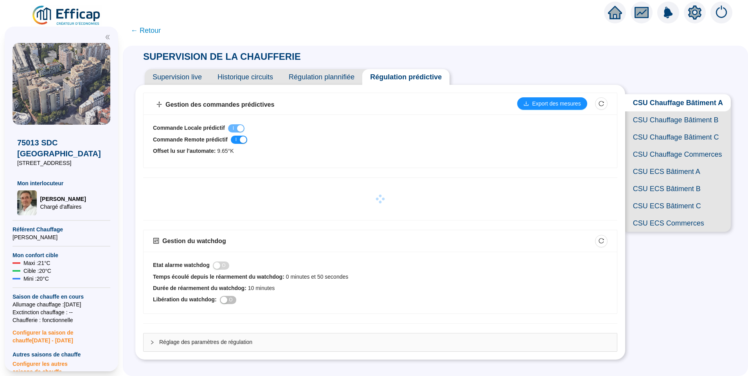
click at [666, 126] on span "CSU Chauffage Bâtiment B" at bounding box center [678, 119] width 106 height 17
click at [666, 146] on span "CSU Chauffage Bâtiment C" at bounding box center [678, 137] width 106 height 17
click at [145, 30] on span "← Retour" at bounding box center [146, 30] width 30 height 11
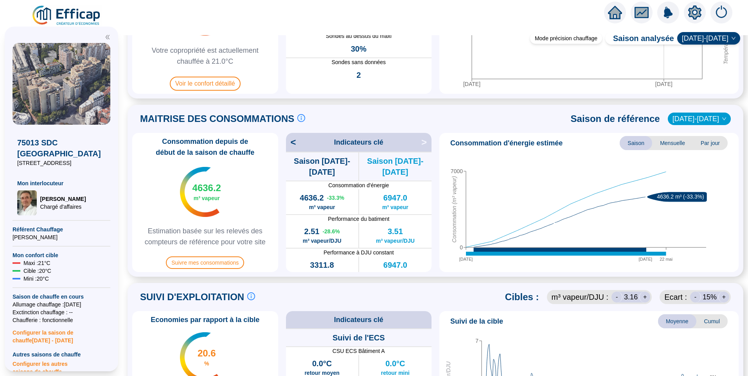
scroll to position [196, 0]
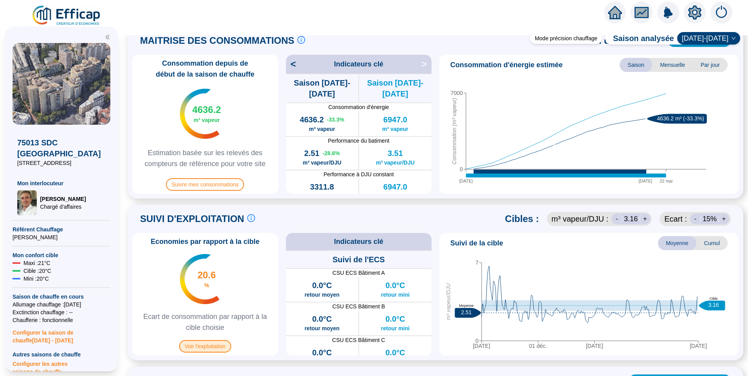
click at [203, 351] on span "Voir l'exploitation" at bounding box center [205, 346] width 52 height 13
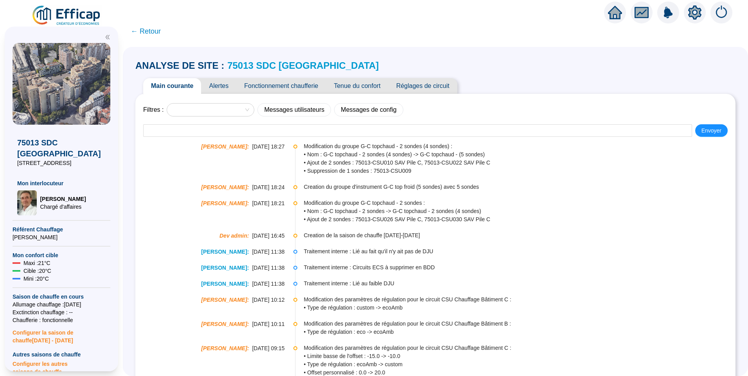
click at [230, 84] on span "Alertes" at bounding box center [218, 86] width 35 height 16
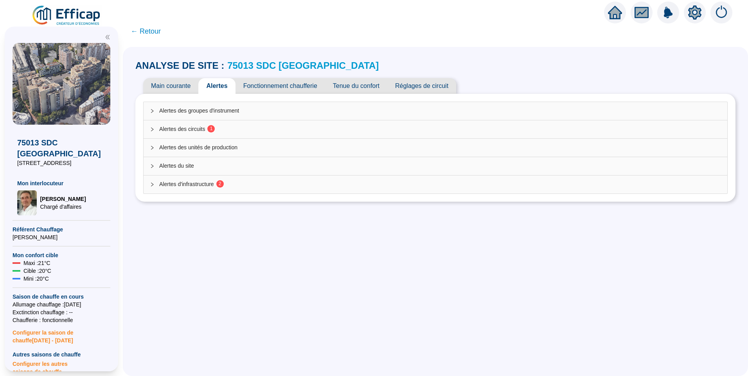
click at [194, 126] on span "Alertes des circuits 1" at bounding box center [440, 129] width 562 height 8
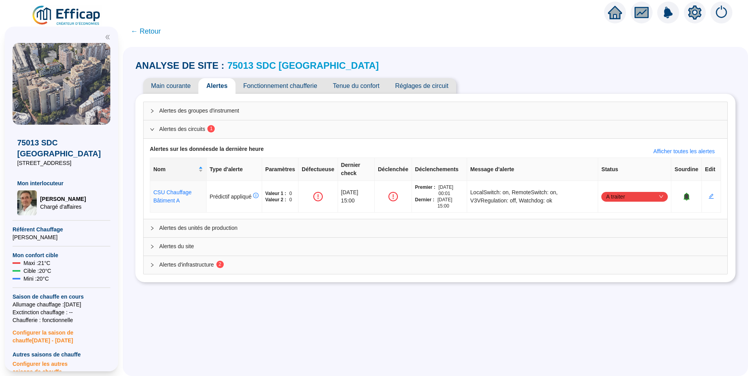
click at [697, 16] on icon "setting" at bounding box center [694, 12] width 13 height 13
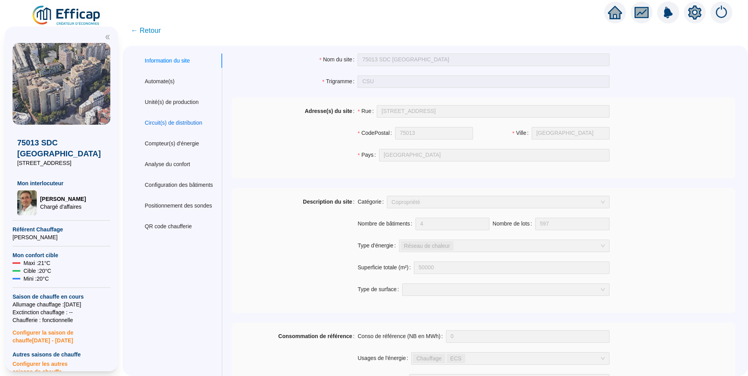
click at [173, 123] on div "Circuit(s) de distribution" at bounding box center [173, 123] width 57 height 8
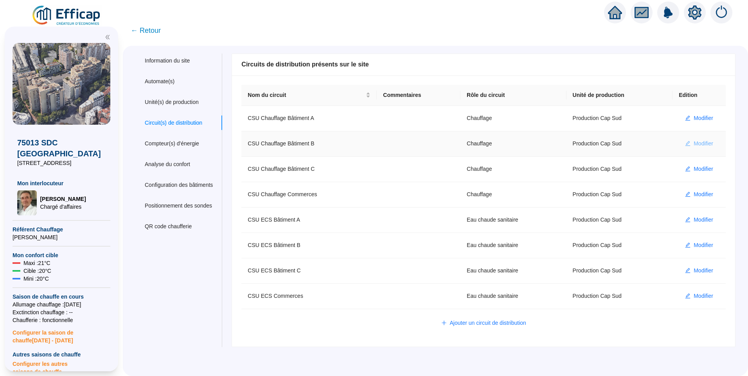
click at [702, 142] on span "Modifier" at bounding box center [703, 144] width 20 height 8
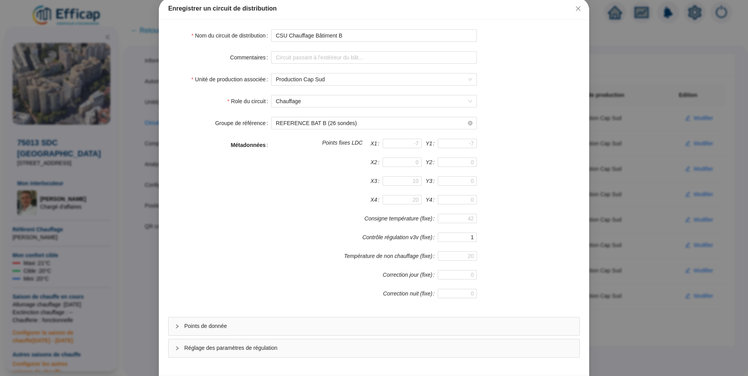
scroll to position [69, 0]
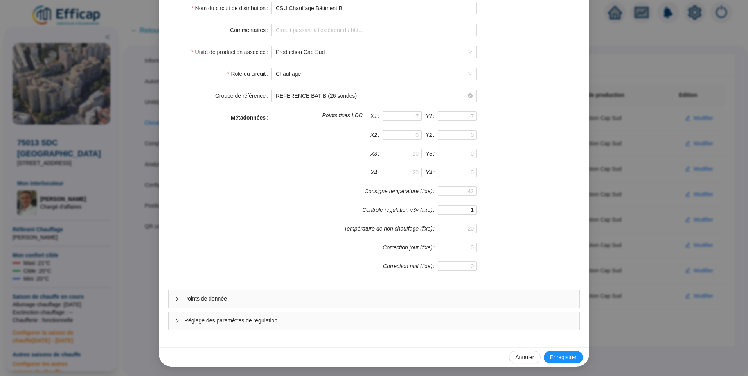
click at [259, 303] on div "Points de donnée" at bounding box center [374, 299] width 411 height 18
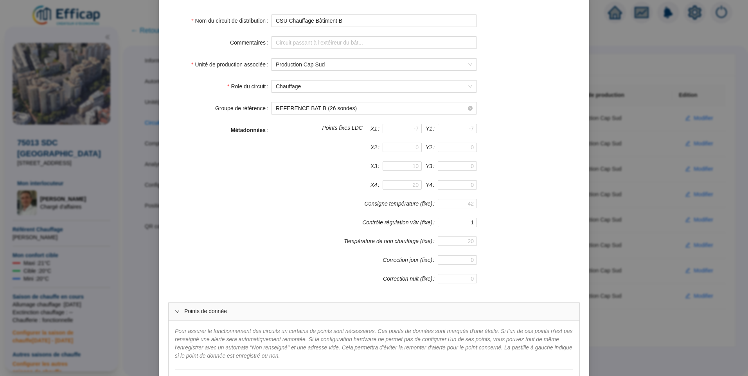
scroll to position [0, 0]
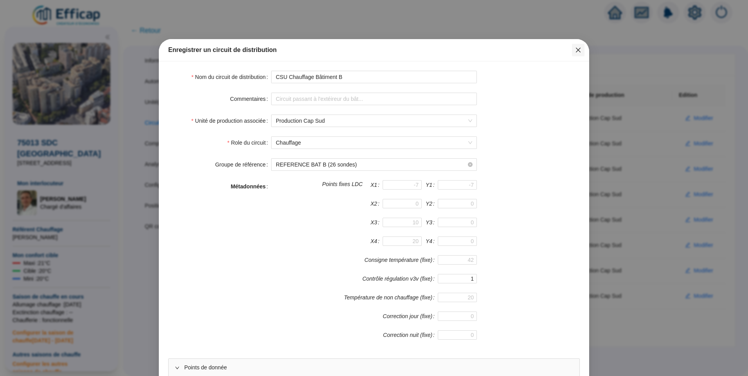
click at [576, 50] on icon "close" at bounding box center [578, 50] width 5 height 5
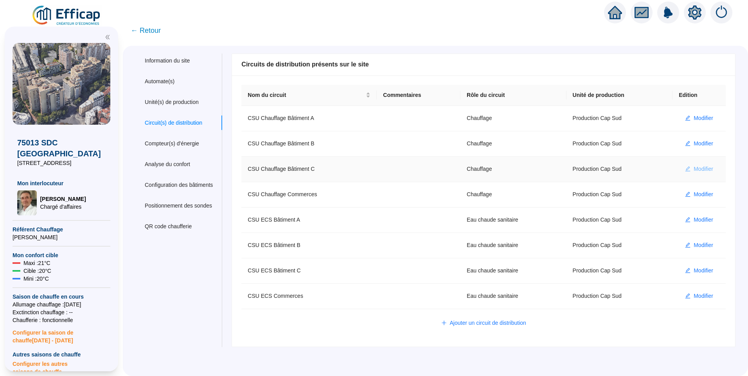
click at [694, 165] on span "Modifier" at bounding box center [703, 169] width 20 height 8
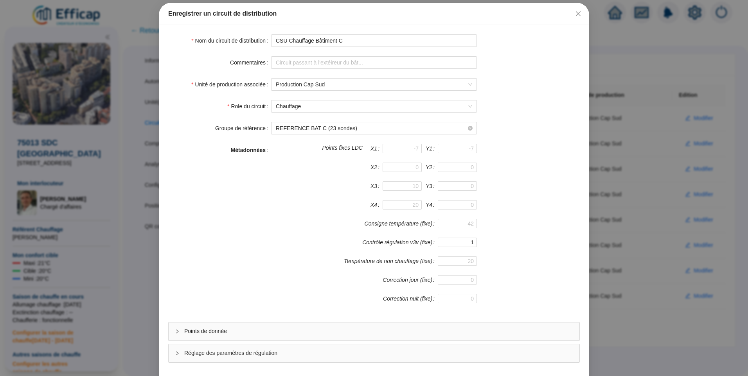
scroll to position [69, 0]
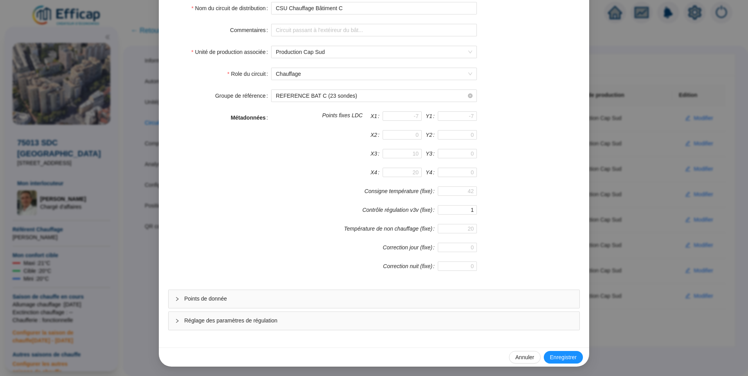
click at [253, 294] on div "Points de donnée" at bounding box center [374, 299] width 411 height 18
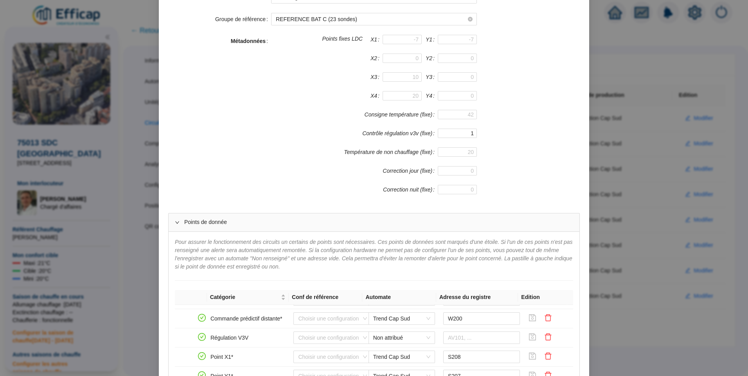
scroll to position [0, 0]
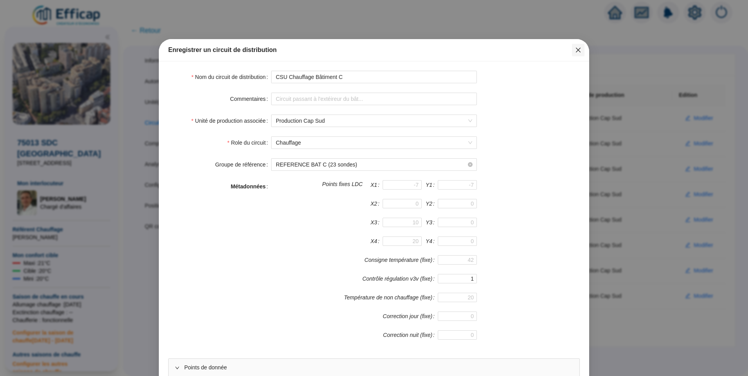
click at [575, 54] on button "Close" at bounding box center [578, 50] width 13 height 13
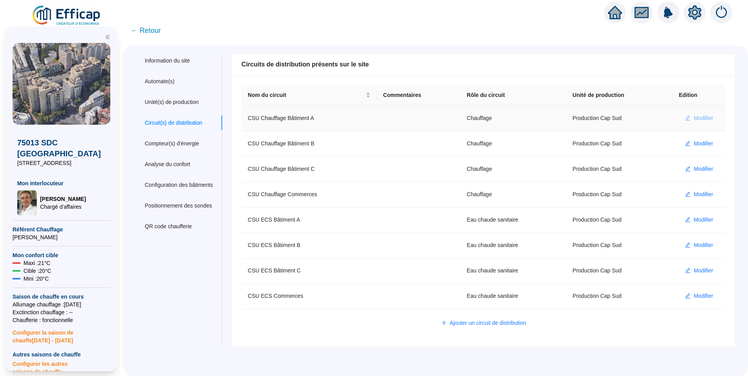
click at [697, 119] on span "Modifier" at bounding box center [703, 118] width 20 height 8
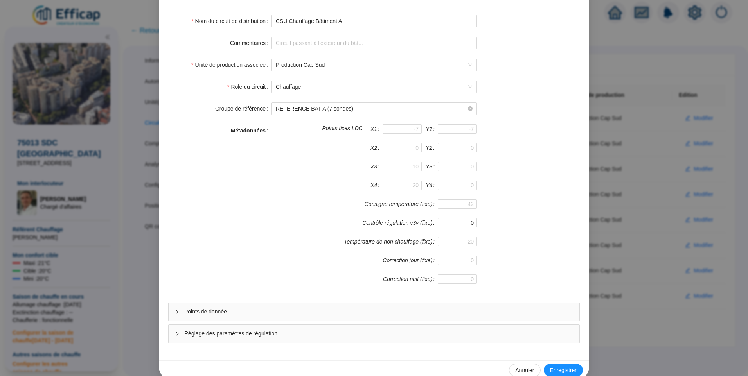
scroll to position [69, 0]
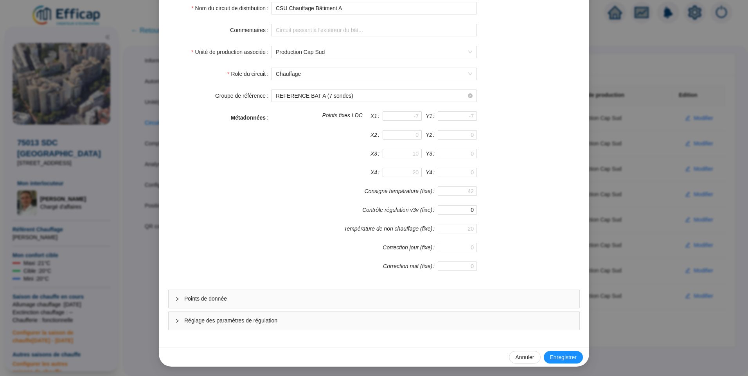
click at [246, 322] on span "Réglage des paramètres de régulation" at bounding box center [378, 321] width 389 height 8
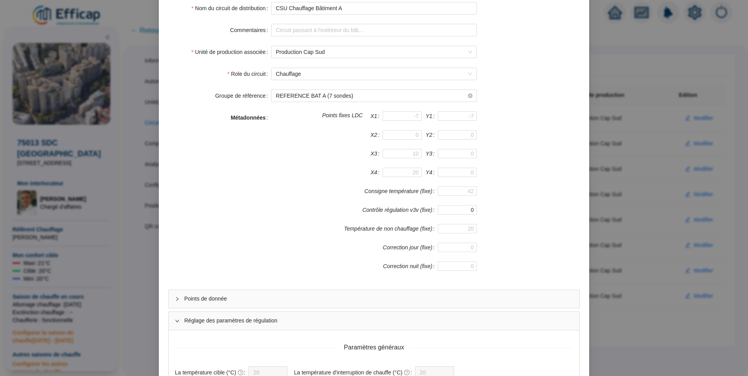
scroll to position [262, 0]
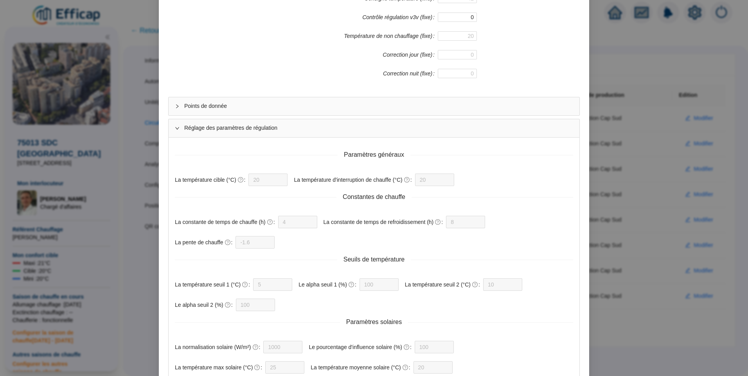
click at [243, 127] on span "Réglage des paramètres de régulation" at bounding box center [378, 128] width 389 height 8
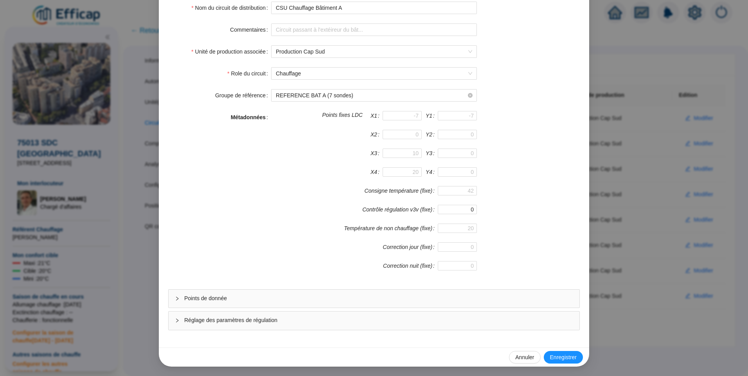
scroll to position [69, 0]
click at [239, 291] on div "Points de donnée" at bounding box center [374, 299] width 411 height 18
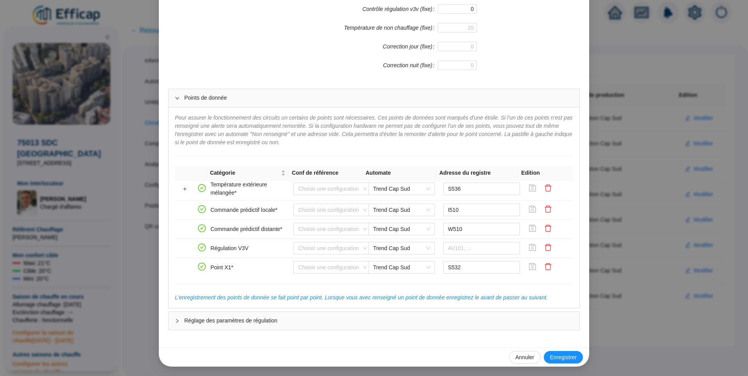
scroll to position [190, 0]
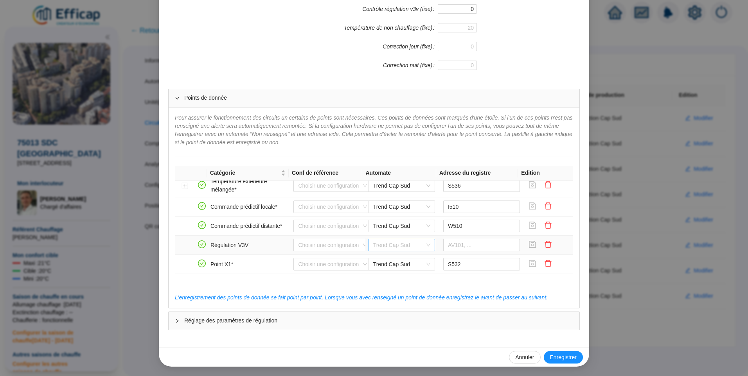
click at [383, 248] on span "Trend Cap Sud" at bounding box center [401, 245] width 57 height 12
click at [390, 277] on div "Non attribué" at bounding box center [396, 273] width 54 height 8
click at [528, 245] on icon "save" at bounding box center [532, 245] width 8 height 8
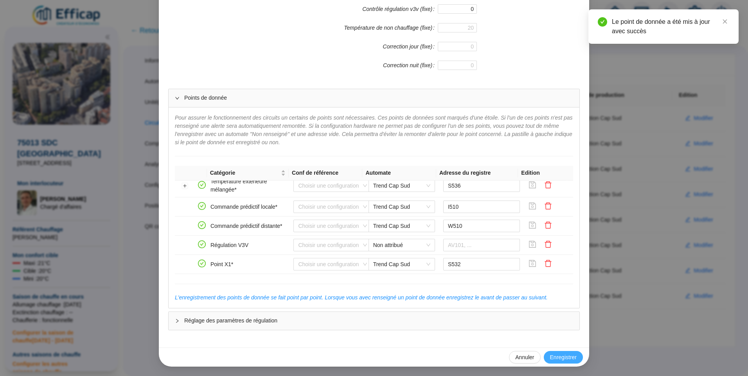
click at [551, 354] on span "Enregistrer" at bounding box center [563, 358] width 27 height 8
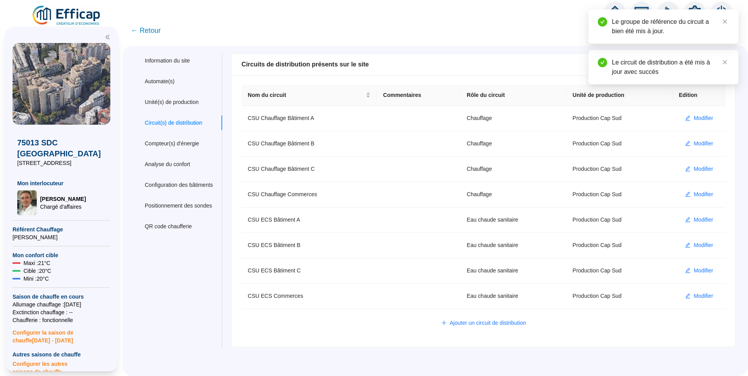
click at [160, 33] on span "← Retour" at bounding box center [146, 30] width 30 height 11
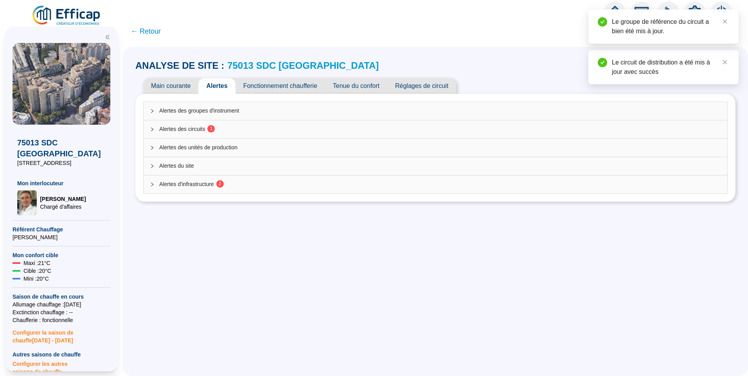
click at [204, 131] on span "Alertes des circuits 1" at bounding box center [440, 129] width 562 height 8
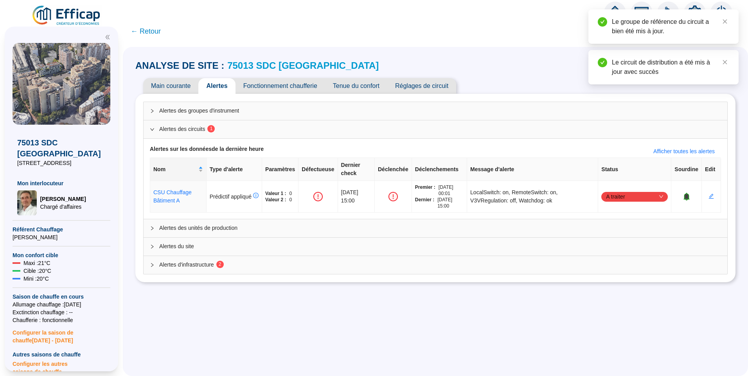
click at [208, 262] on div "Alertes d'infrastructure 2" at bounding box center [436, 265] width 584 height 18
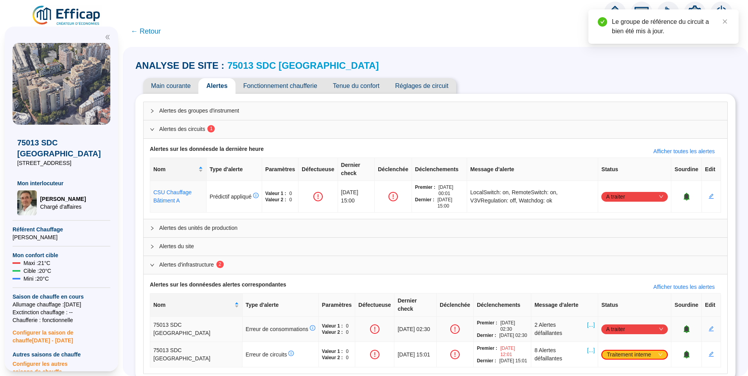
click at [587, 321] on span "[...]" at bounding box center [590, 329] width 7 height 16
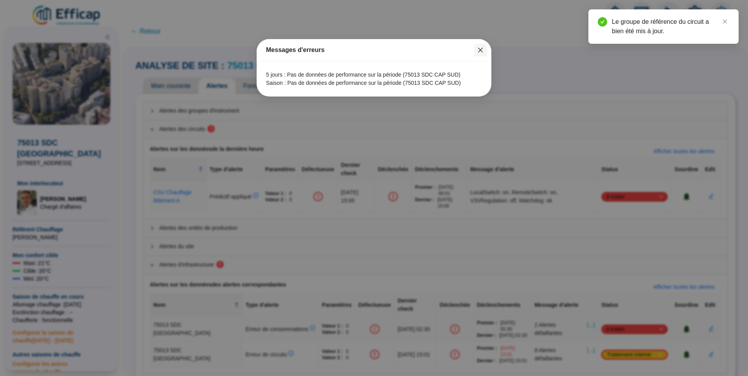
click at [478, 47] on icon "close" at bounding box center [480, 50] width 6 height 6
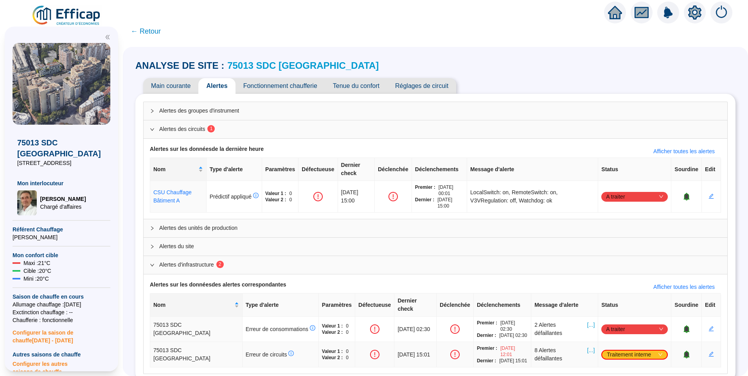
click at [587, 347] on span "[...]" at bounding box center [590, 355] width 7 height 16
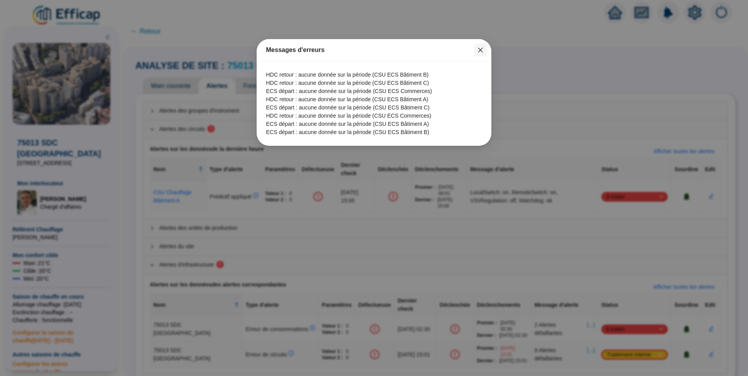
click at [479, 51] on icon "close" at bounding box center [480, 50] width 5 height 5
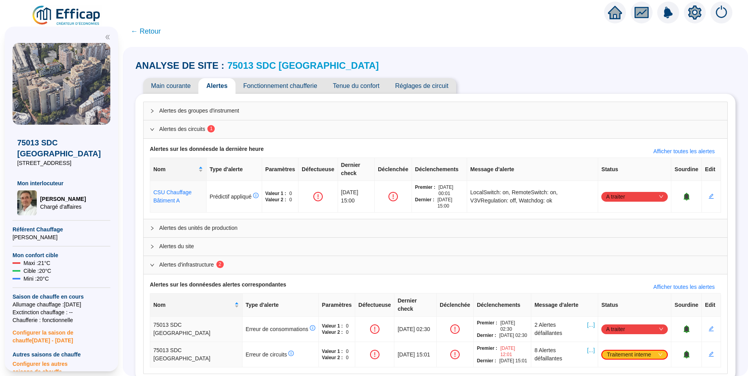
click at [277, 64] on link "75013 SDC [GEOGRAPHIC_DATA]" at bounding box center [302, 65] width 151 height 11
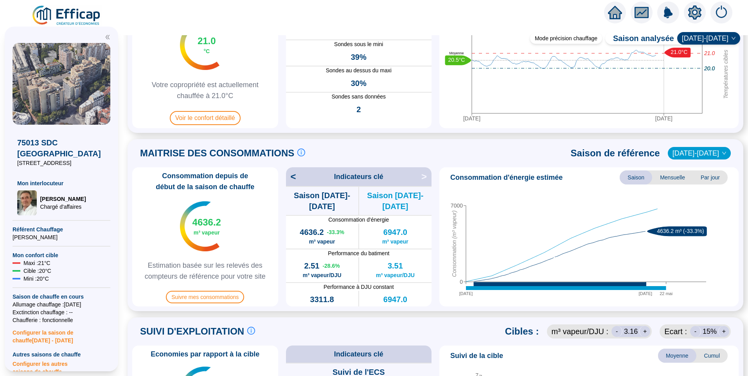
scroll to position [117, 0]
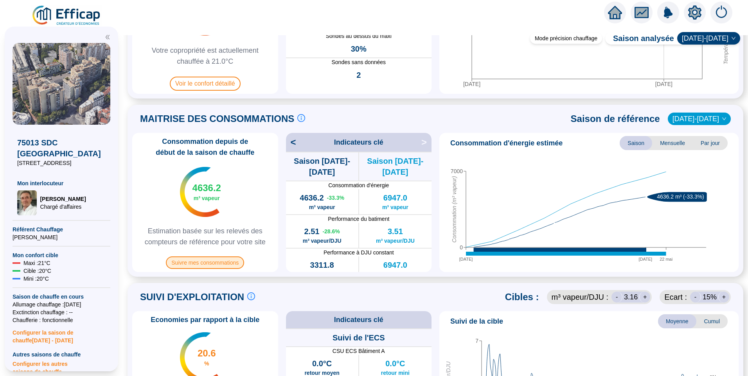
click at [228, 264] on span "Suivre mes consommations" at bounding box center [205, 263] width 78 height 13
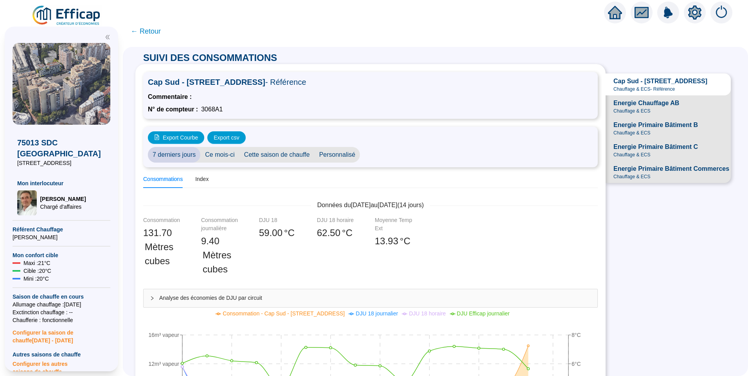
click at [156, 35] on span "← Retour" at bounding box center [146, 31] width 30 height 11
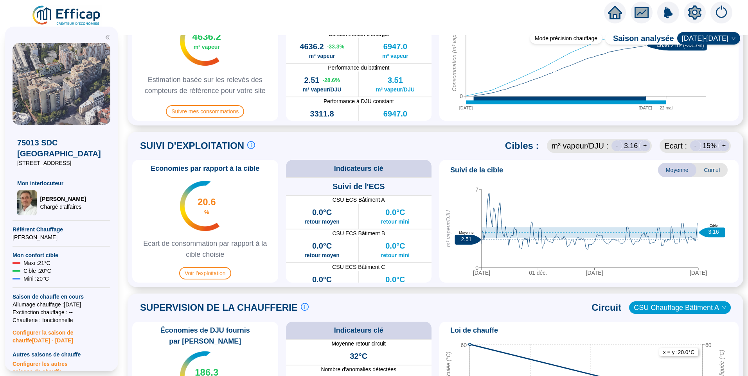
scroll to position [274, 0]
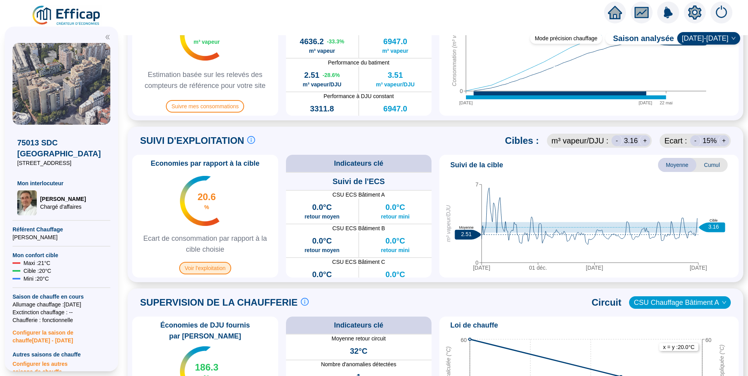
click at [221, 268] on span "Voir l'exploitation" at bounding box center [205, 268] width 52 height 13
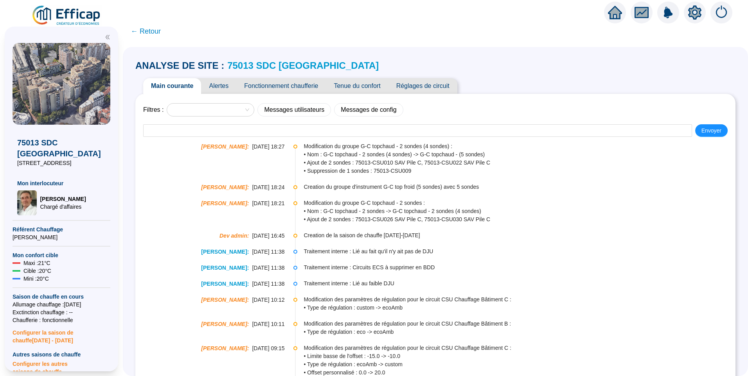
click at [286, 86] on span "Fonctionnement chaufferie" at bounding box center [281, 86] width 90 height 16
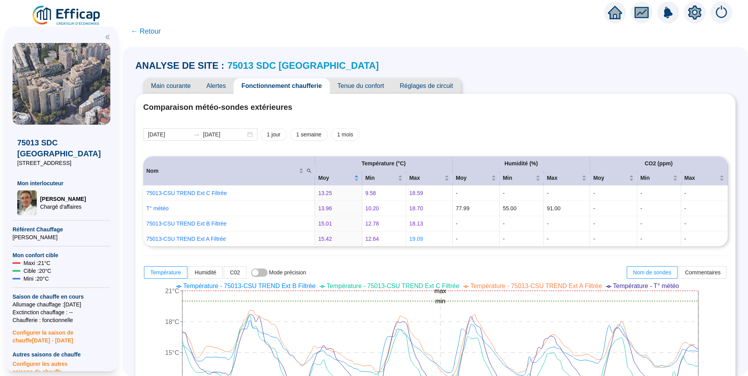
click at [220, 88] on span "Alertes" at bounding box center [215, 86] width 35 height 16
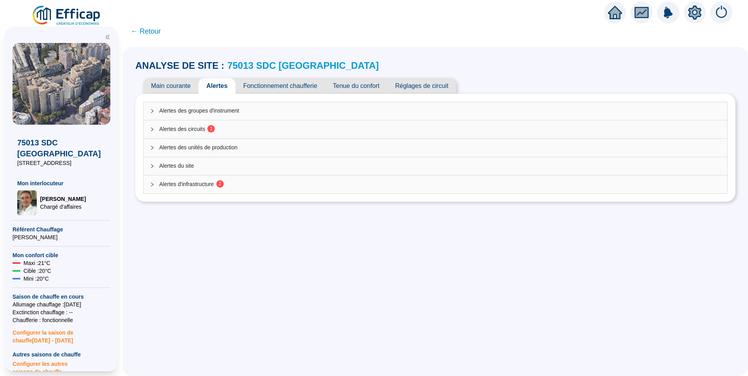
click at [207, 130] on span "Alertes des circuits 1" at bounding box center [440, 129] width 562 height 8
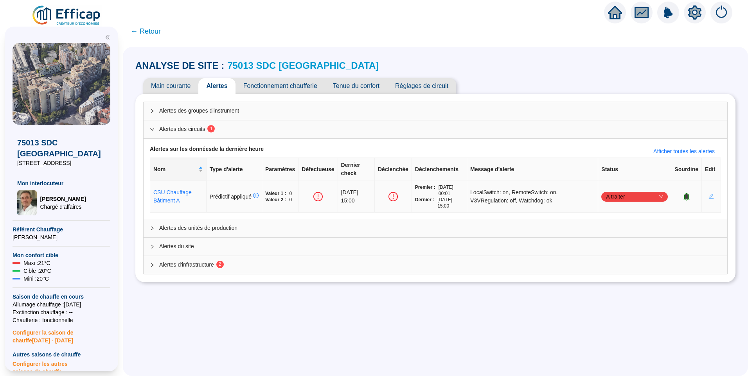
click at [708, 194] on icon "edit" at bounding box center [710, 196] width 5 height 5
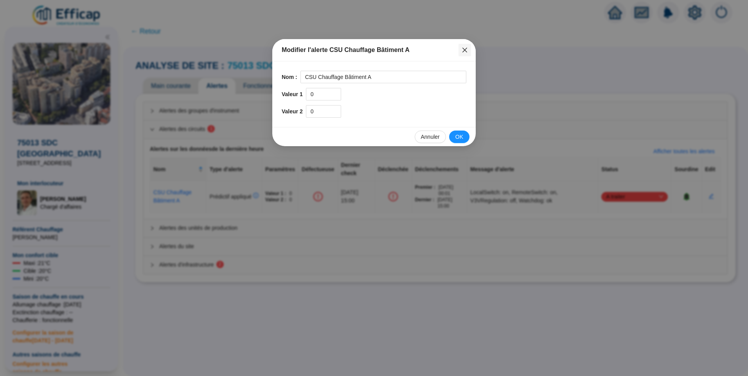
click at [462, 49] on icon "close" at bounding box center [465, 50] width 6 height 6
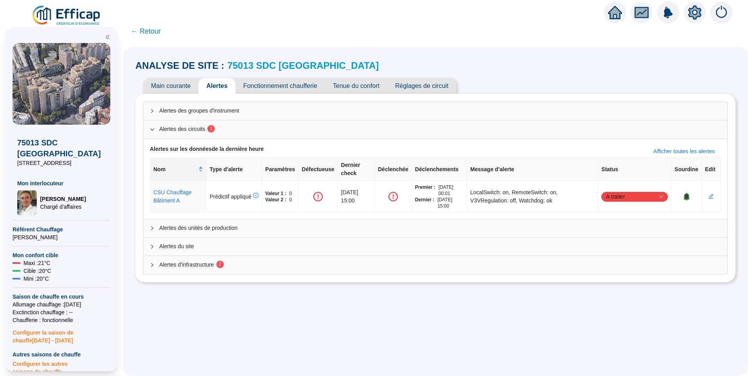
click at [347, 261] on span "Alertes d'infrastructure 2" at bounding box center [440, 265] width 562 height 8
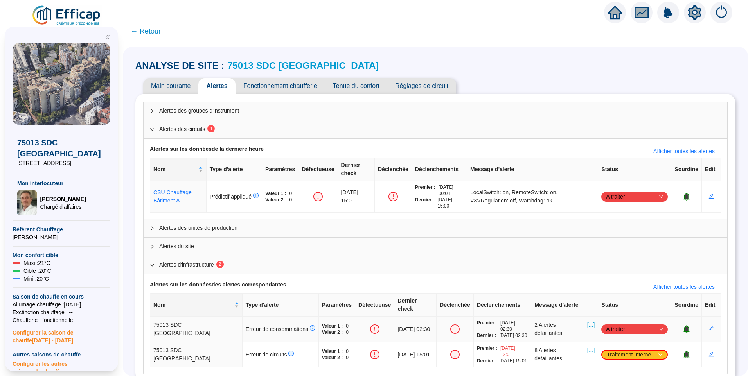
click at [684, 326] on icon "bell" at bounding box center [686, 328] width 5 height 5
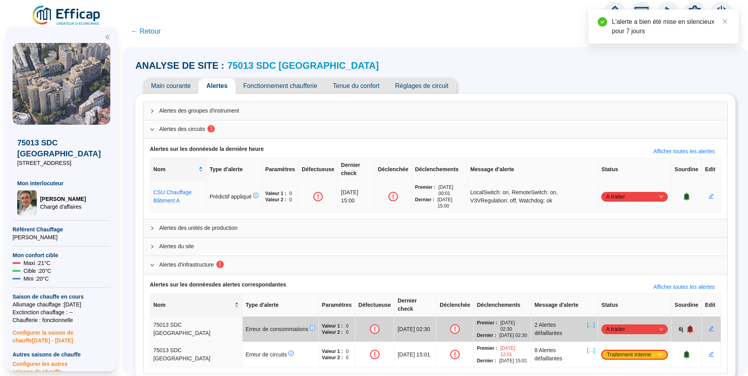
click at [647, 191] on span "A traiter" at bounding box center [634, 197] width 57 height 12
click at [636, 200] on div "Traitement interne" at bounding box center [630, 203] width 54 height 8
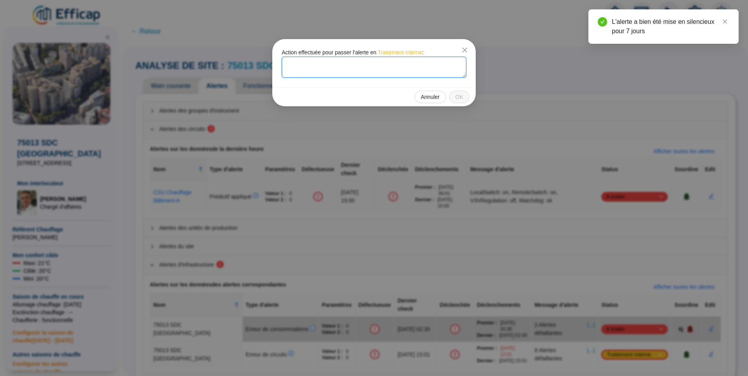
click at [329, 70] on textarea at bounding box center [374, 67] width 185 height 21
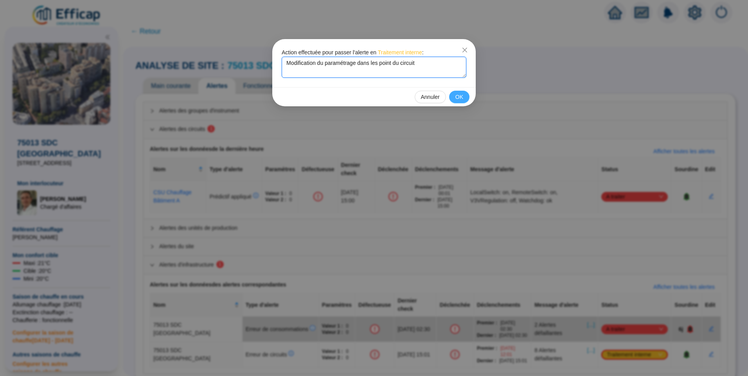
type textarea "Modification du paramétrage dans les point du circuit"
click at [455, 95] on button "OK" at bounding box center [459, 97] width 20 height 13
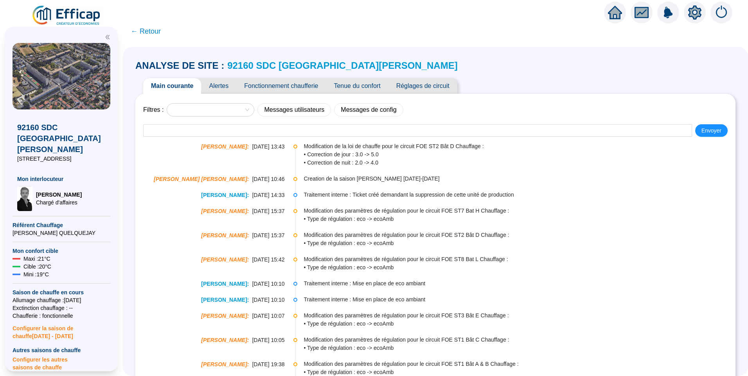
click at [226, 86] on span "Alertes" at bounding box center [218, 86] width 35 height 16
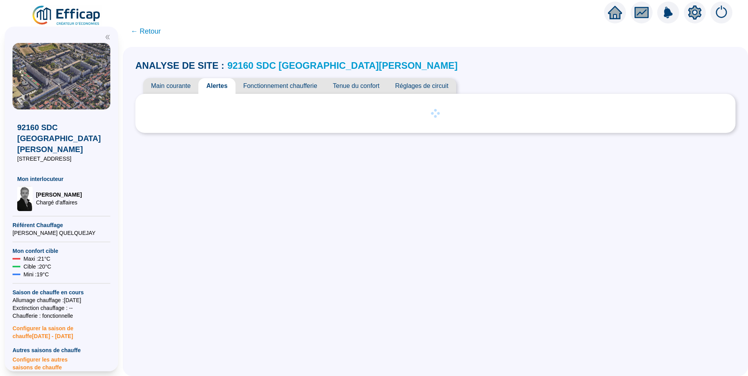
scroll to position [211, 0]
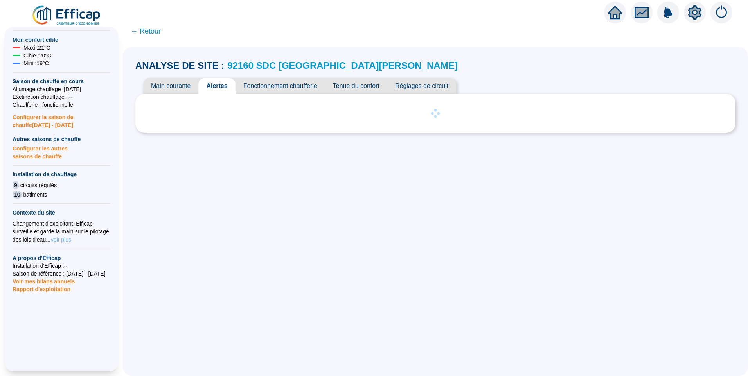
click at [68, 236] on span "voir plus" at bounding box center [61, 240] width 20 height 8
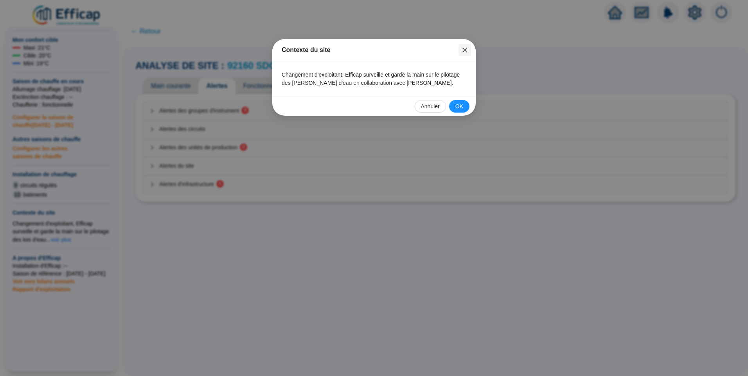
click at [463, 51] on icon "close" at bounding box center [464, 50] width 5 height 5
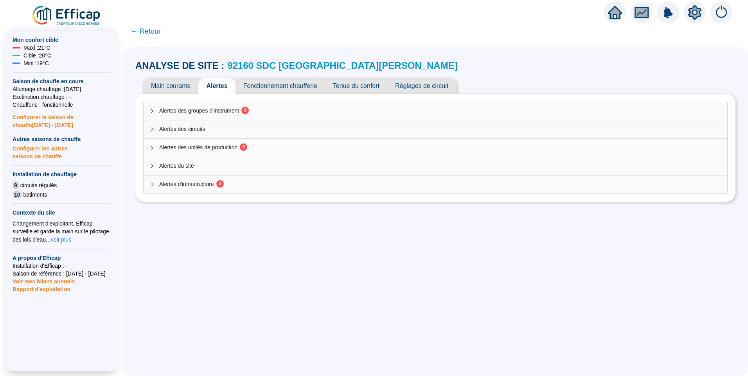
click at [215, 107] on span "Alertes des groupes d'instrument 9" at bounding box center [440, 111] width 562 height 8
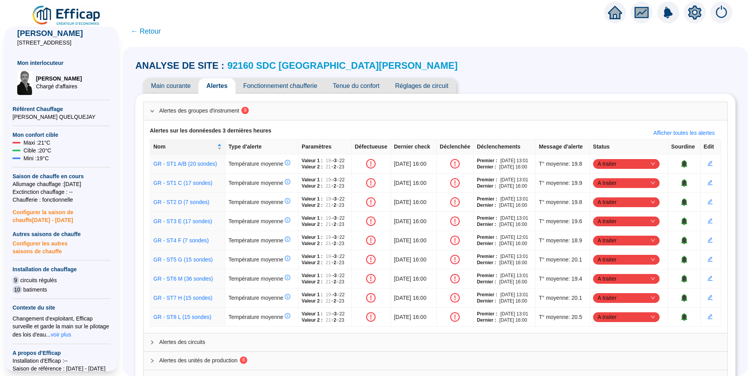
scroll to position [0, 0]
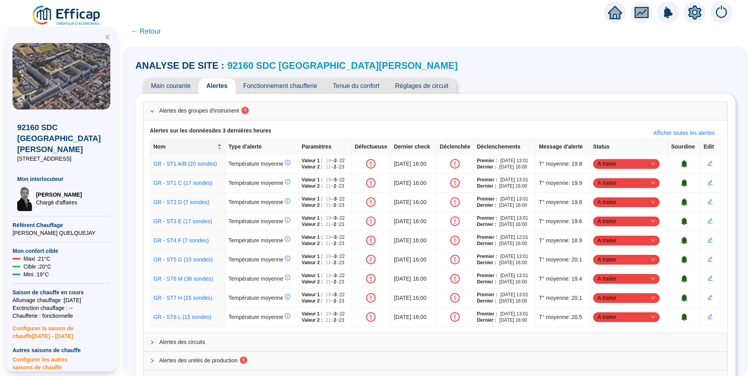
click at [361, 90] on span "Tenue du confort" at bounding box center [356, 86] width 62 height 16
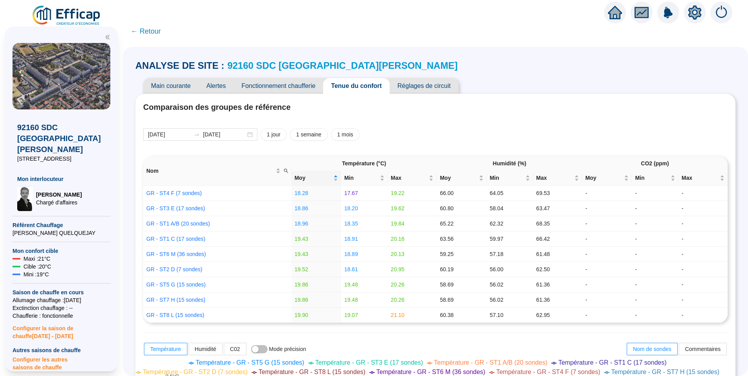
click at [232, 88] on span "Alertes" at bounding box center [215, 86] width 35 height 16
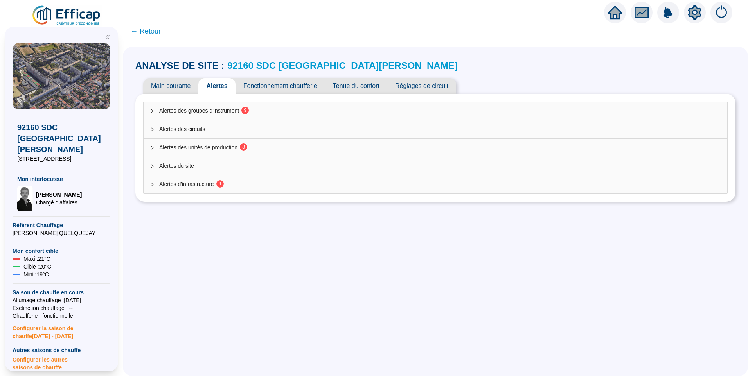
click at [227, 109] on span "Alertes des groupes d'instrument 9" at bounding box center [440, 111] width 562 height 8
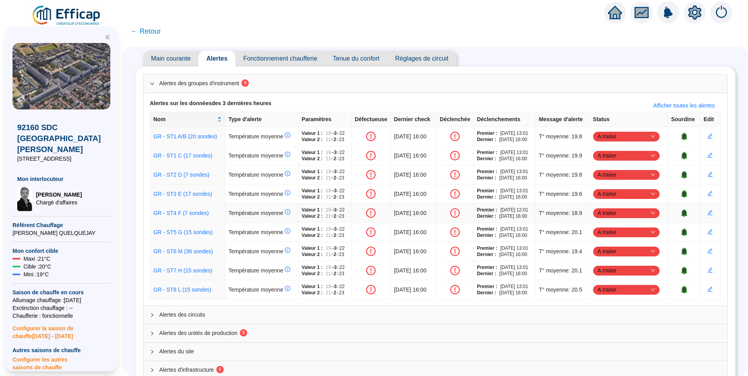
scroll to position [49, 0]
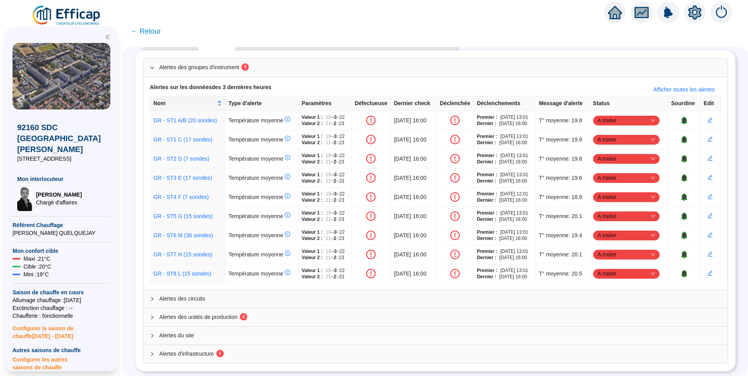
click at [229, 318] on div "Alertes des unités de production 8" at bounding box center [436, 318] width 584 height 18
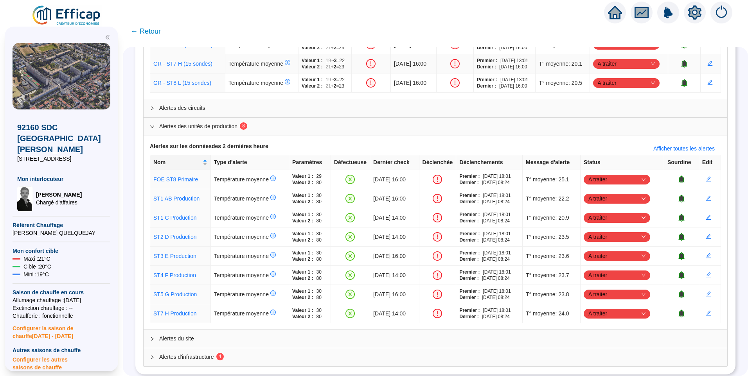
scroll to position [243, 0]
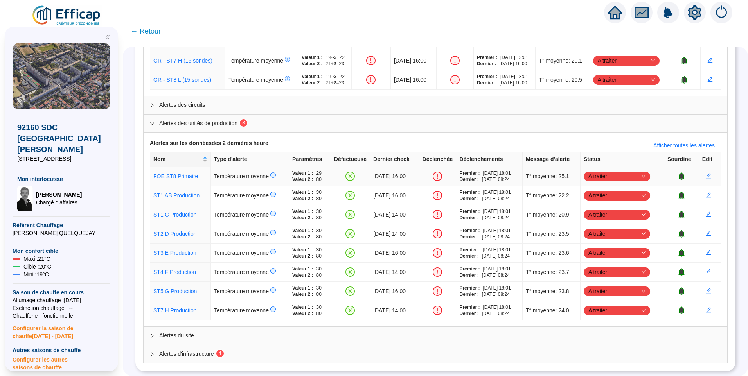
click at [600, 171] on span "A traiter" at bounding box center [616, 177] width 57 height 12
click at [602, 208] on div "Traité" at bounding box center [620, 210] width 54 height 8
click at [602, 228] on span "A traiter" at bounding box center [616, 234] width 57 height 12
click at [601, 270] on div "Traité" at bounding box center [620, 268] width 54 height 8
click at [602, 266] on span "A traiter" at bounding box center [616, 272] width 57 height 12
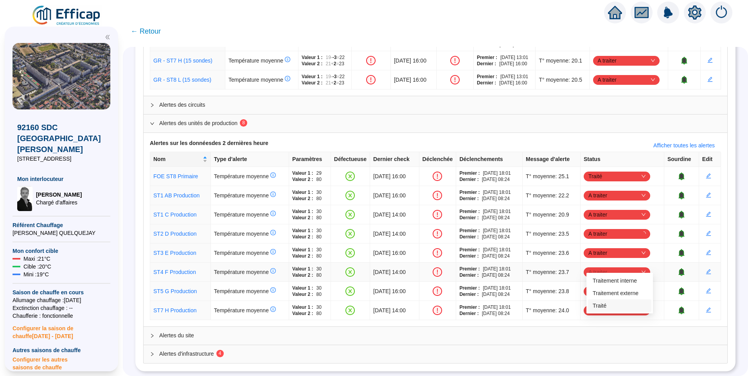
click at [596, 307] on div "Traité" at bounding box center [620, 306] width 54 height 8
click at [603, 307] on span "A traiter" at bounding box center [616, 311] width 57 height 12
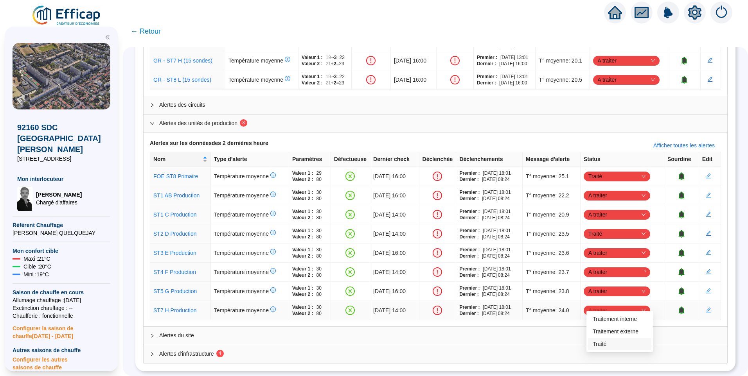
click at [600, 346] on div "Traité" at bounding box center [620, 344] width 54 height 8
click at [613, 287] on span "A traiter" at bounding box center [616, 292] width 57 height 12
click at [600, 323] on div "Traité" at bounding box center [620, 325] width 54 height 8
click at [606, 209] on span "A traiter" at bounding box center [616, 215] width 57 height 12
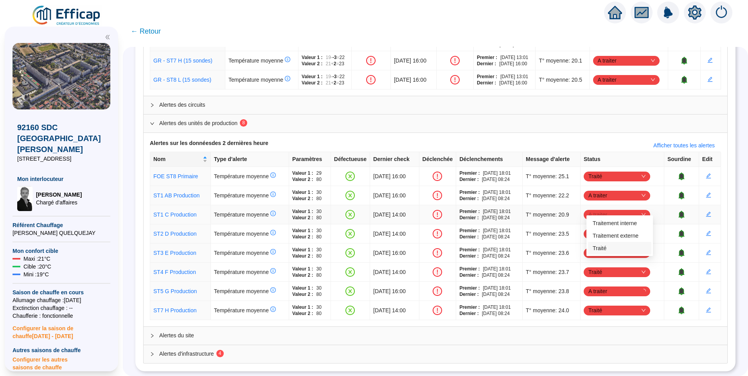
click at [604, 249] on div "Traité" at bounding box center [620, 248] width 54 height 8
drag, startPoint x: 239, startPoint y: 348, endPoint x: 336, endPoint y: 264, distance: 128.5
click at [244, 350] on span "Alertes d'infrastructure 4" at bounding box center [440, 354] width 562 height 8
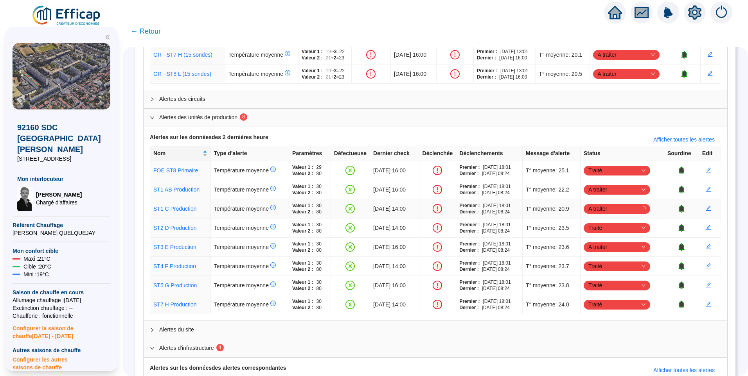
scroll to position [386, 0]
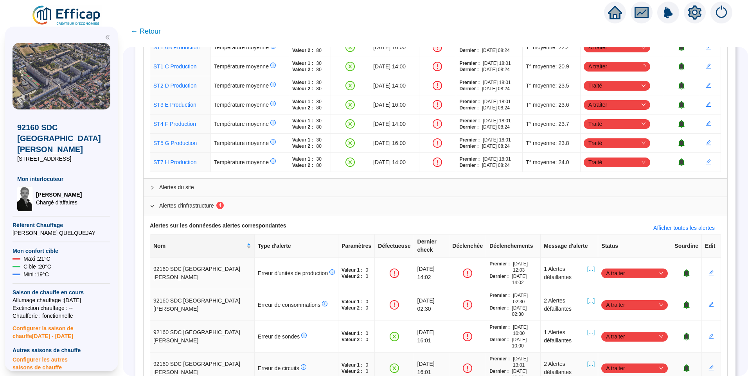
click at [622, 363] on span "A traiter" at bounding box center [634, 369] width 57 height 12
click at [615, 324] on div "Traité" at bounding box center [630, 324] width 54 height 8
click at [629, 331] on span "A traiter" at bounding box center [634, 337] width 57 height 12
click at [611, 354] on div "Traité" at bounding box center [630, 353] width 54 height 8
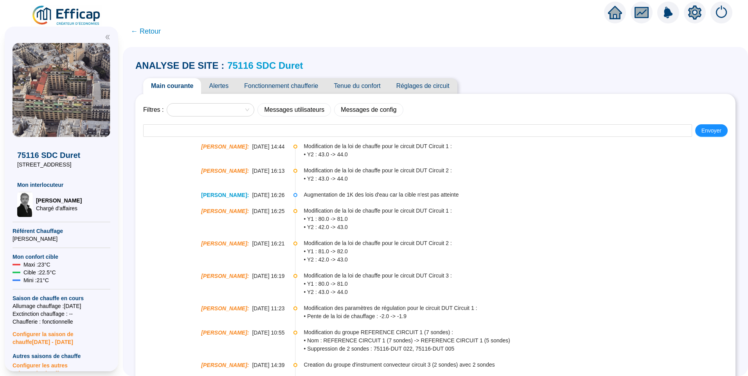
click at [364, 83] on span "Tenue du confort" at bounding box center [357, 86] width 62 height 16
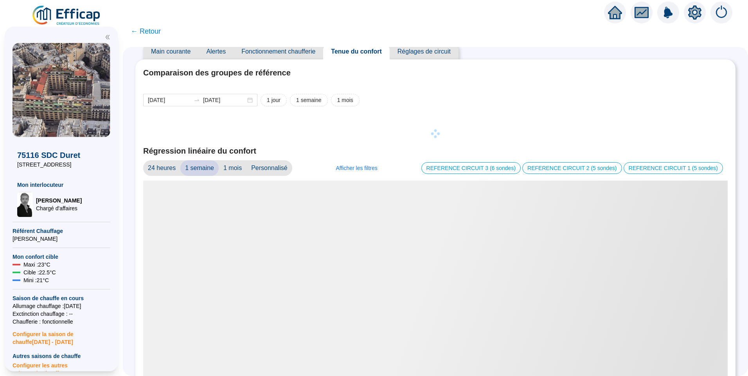
scroll to position [78, 0]
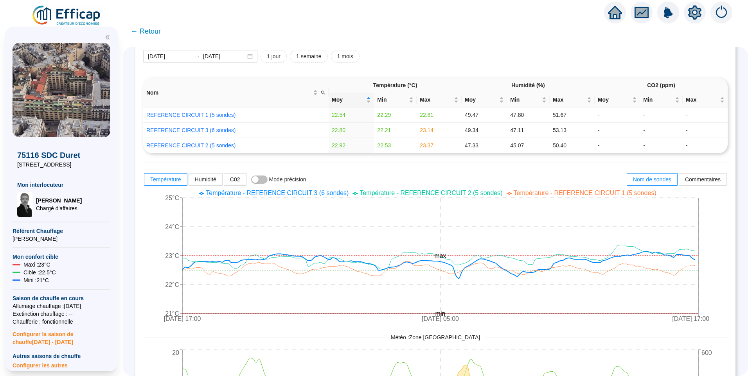
click at [298, 195] on span "Température - REFERENCE CIRCUIT 3 (6 sondes)" at bounding box center [277, 193] width 143 height 7
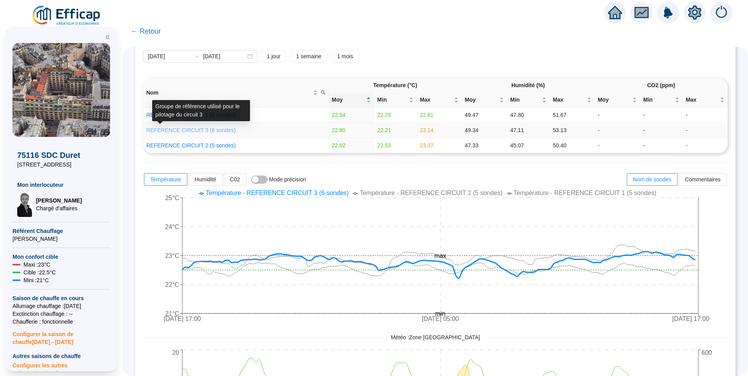
click at [208, 131] on link "REFERENCE CIRCUIT 3 (6 sondes)" at bounding box center [190, 130] width 89 height 6
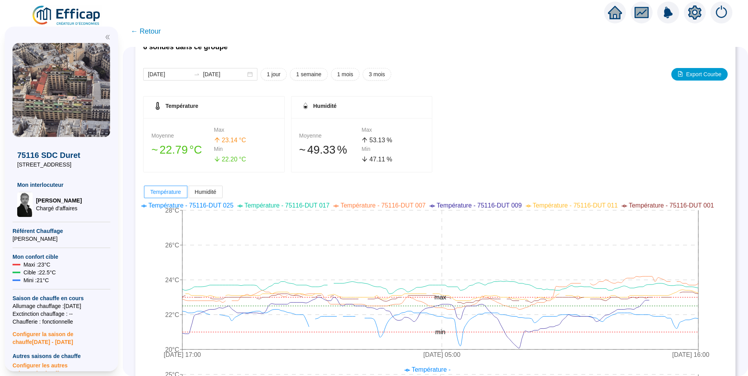
scroll to position [78, 0]
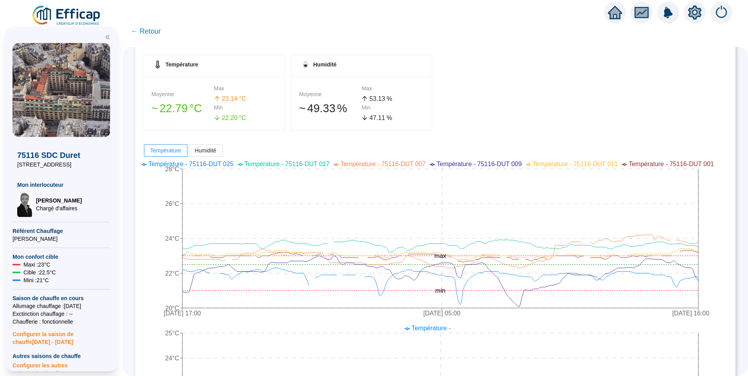
click at [154, 35] on span "← Retour" at bounding box center [146, 31] width 30 height 11
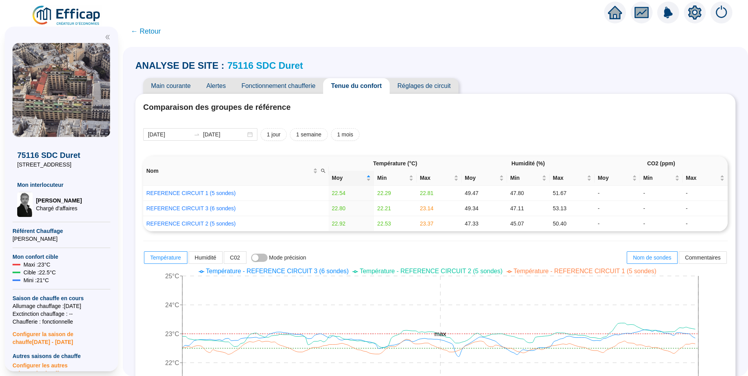
click at [439, 85] on span "Réglages de circuit" at bounding box center [424, 86] width 69 height 16
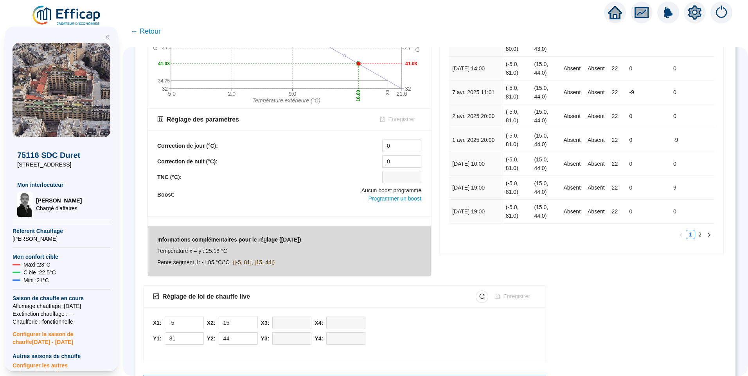
scroll to position [225, 0]
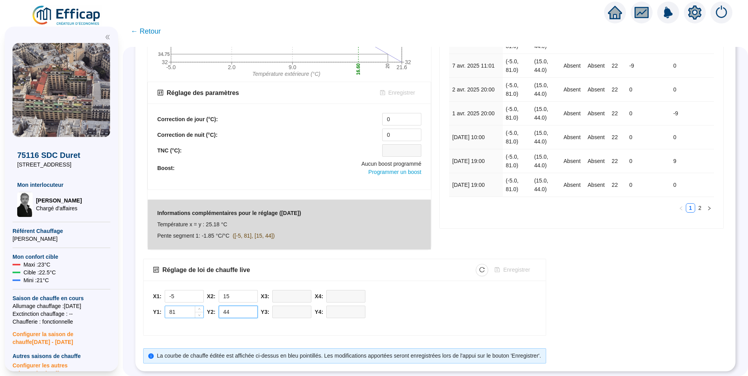
drag, startPoint x: 245, startPoint y: 304, endPoint x: 209, endPoint y: 307, distance: 35.8
click at [209, 307] on div "X1: -5 Y1: 81 X2: 15 Y2: 44 X3: Y3: X4: Y4:" at bounding box center [344, 306] width 383 height 32
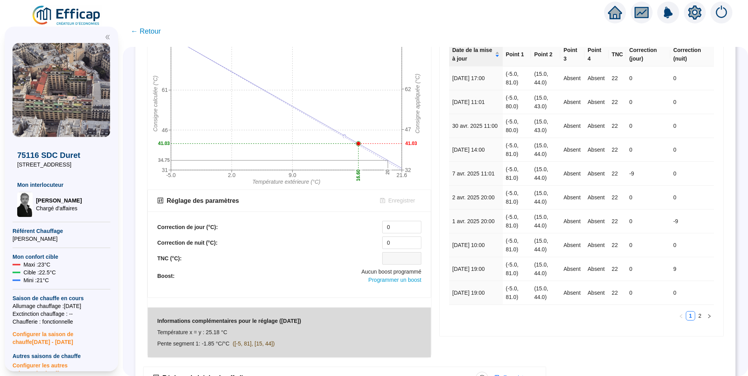
scroll to position [0, 0]
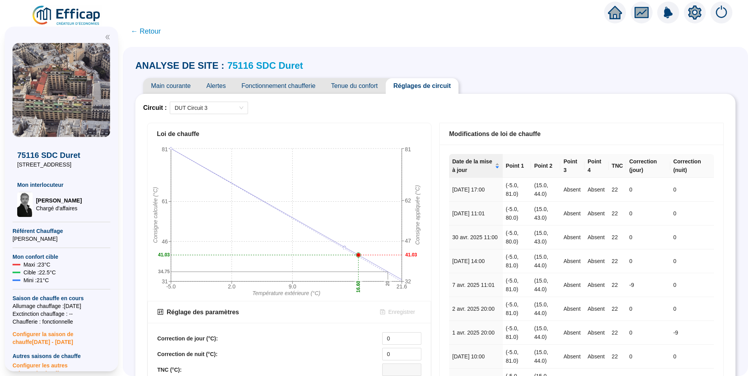
type input "43.5"
click at [168, 89] on span "Main courante" at bounding box center [170, 86] width 55 height 16
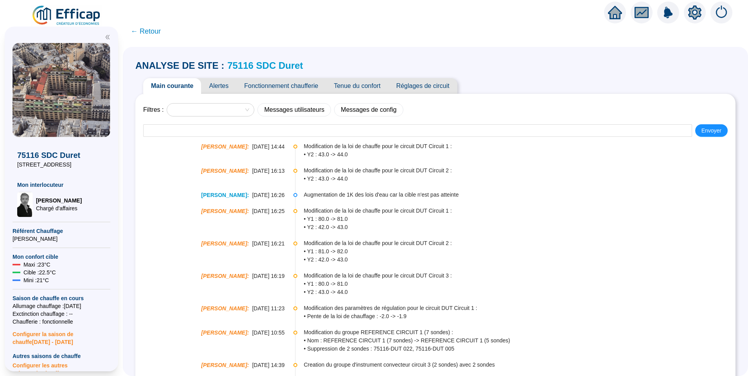
click at [433, 85] on span "Réglages de circuit" at bounding box center [422, 86] width 69 height 16
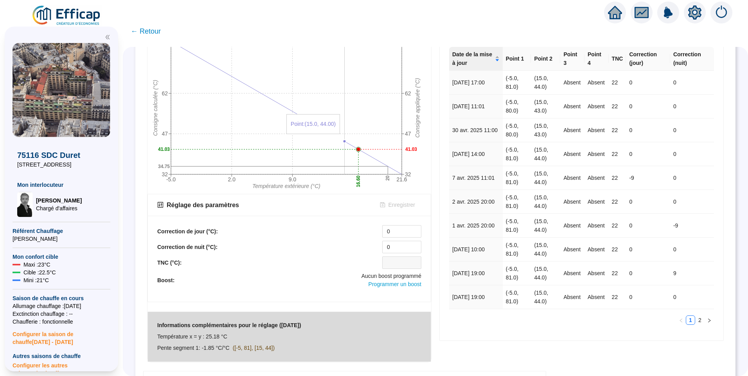
scroll to position [225, 0]
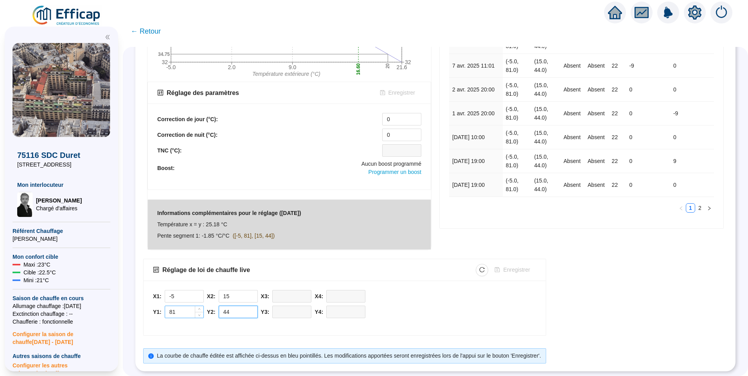
drag, startPoint x: 248, startPoint y: 310, endPoint x: 175, endPoint y: 310, distance: 72.8
click at [175, 310] on div "X1: -5 Y1: 81 X2: 15 Y2: 44 X3: Y3: X4: Y4:" at bounding box center [344, 306] width 383 height 32
type input "43.5"
click at [519, 266] on span "Enregistrer" at bounding box center [516, 270] width 27 height 8
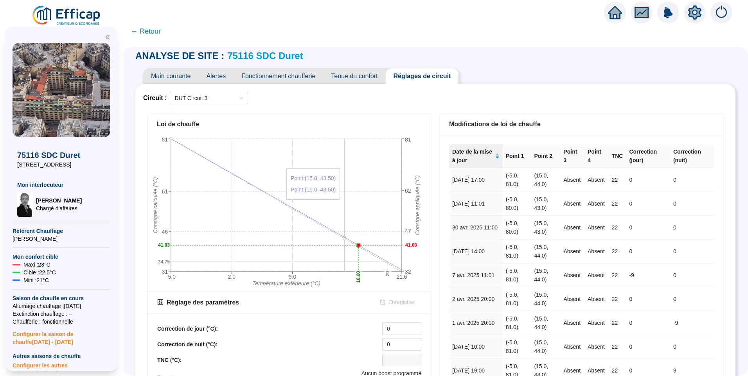
scroll to position [0, 0]
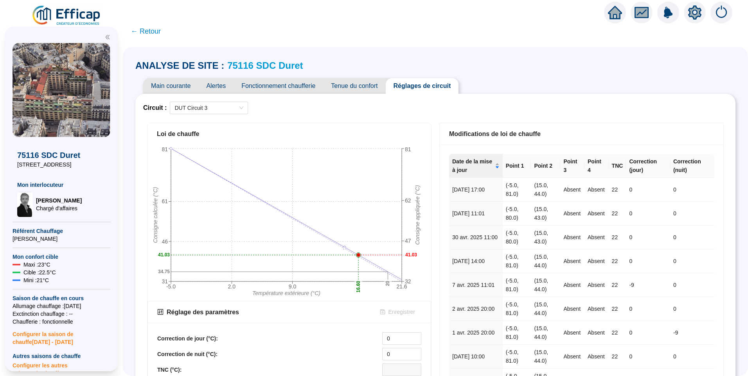
click at [369, 85] on span "Tenue du confort" at bounding box center [354, 86] width 62 height 16
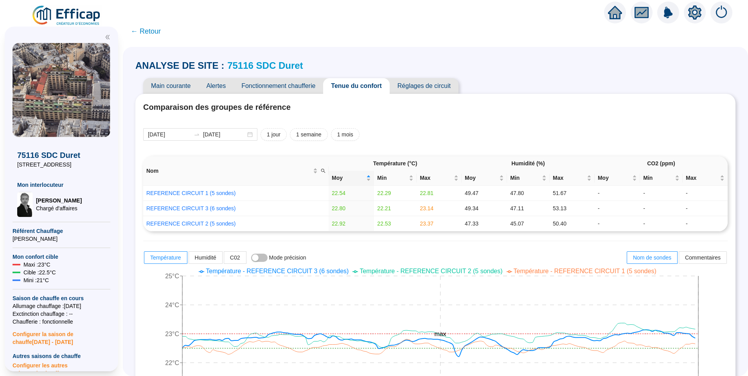
click at [328, 271] on span "Température - REFERENCE CIRCUIT 3 (6 sondes)" at bounding box center [277, 271] width 143 height 7
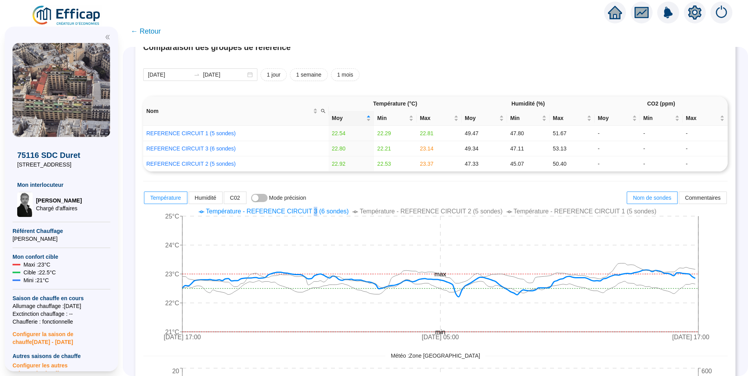
scroll to position [39, 0]
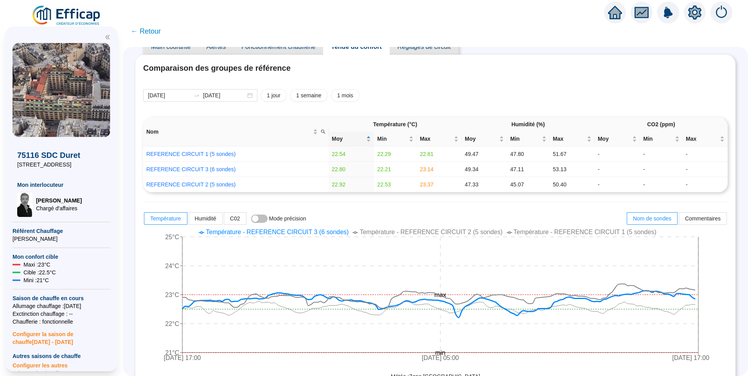
click at [415, 232] on span "Température - REFERENCE CIRCUIT 2 (5 sondes)" at bounding box center [430, 232] width 143 height 7
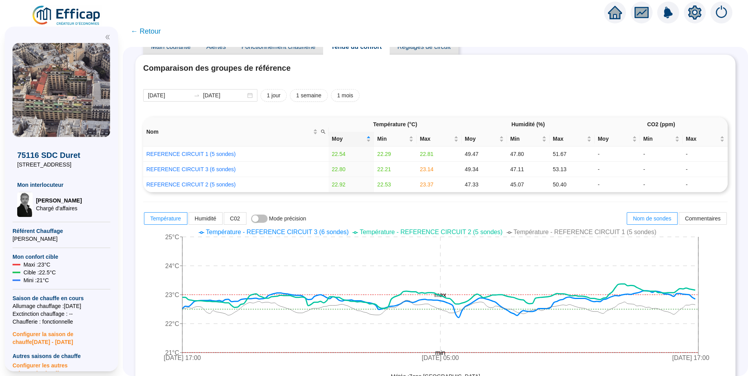
click at [281, 232] on span "Température - REFERENCE CIRCUIT 3 (6 sondes)" at bounding box center [277, 232] width 143 height 7
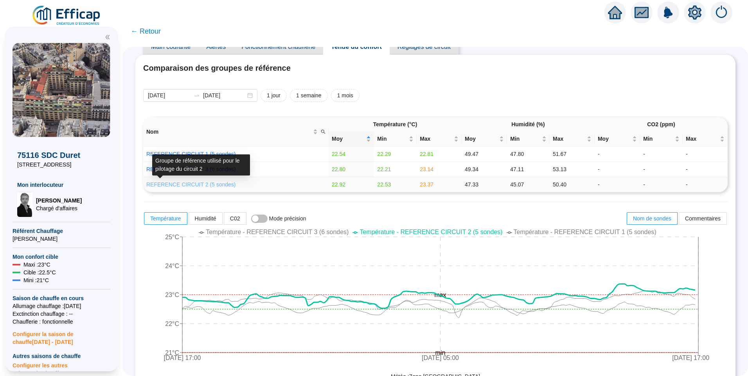
click at [208, 185] on link "REFERENCE CIRCUIT 2 (5 sondes)" at bounding box center [190, 184] width 89 height 6
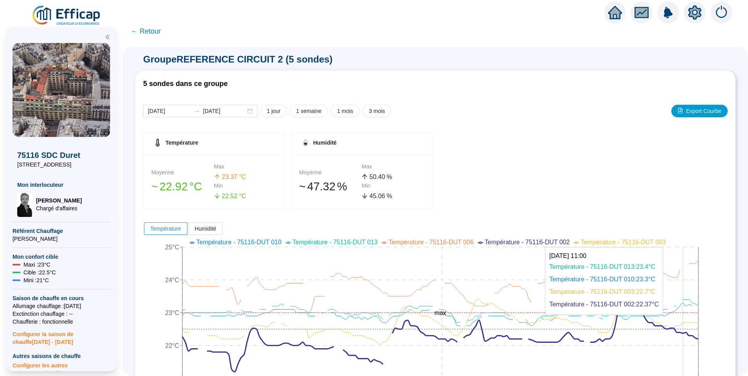
click at [689, 334] on icon at bounding box center [440, 335] width 516 height 75
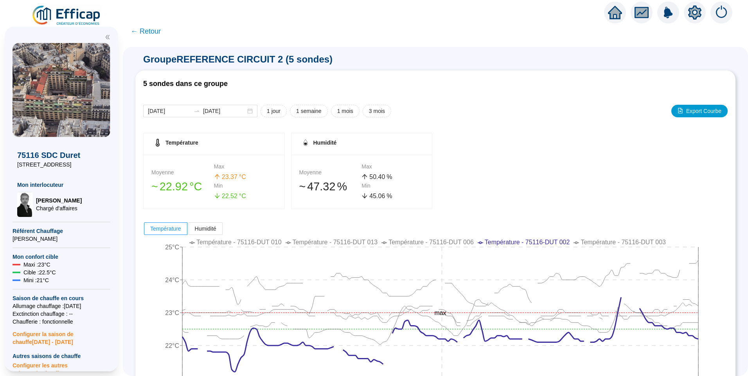
click at [148, 35] on span "← Retour" at bounding box center [146, 31] width 30 height 11
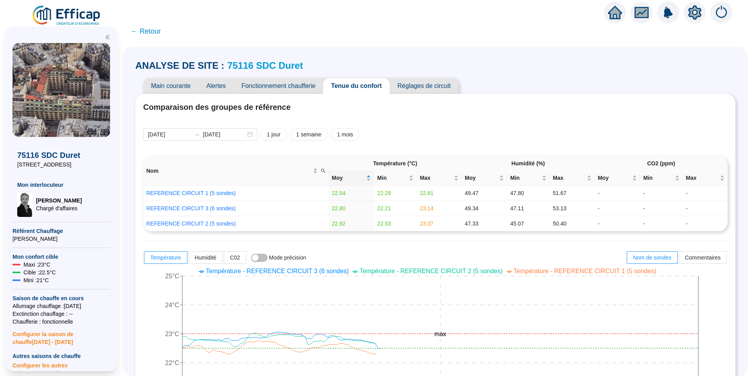
click at [430, 87] on span "Réglages de circuit" at bounding box center [424, 86] width 69 height 16
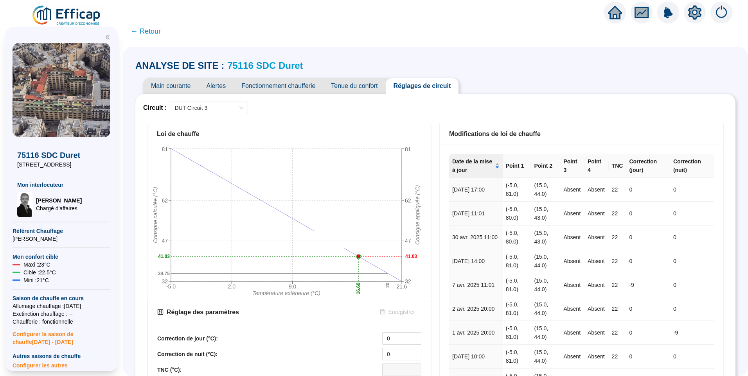
click at [199, 115] on div "Circuit : DUT Circuit 3 Loi de chauffe -5.0 2.0 9.0 21.6 Température extérieure…" at bounding box center [435, 342] width 584 height 481
click at [205, 110] on span "DUT Circuit 3" at bounding box center [208, 108] width 69 height 12
click at [237, 137] on div "DUT Circuit 2" at bounding box center [214, 136] width 66 height 8
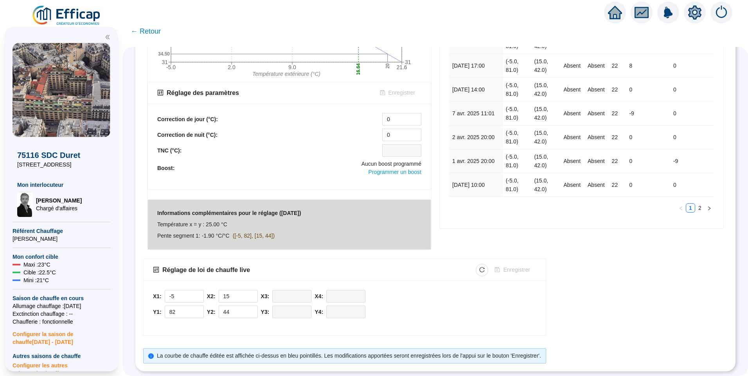
scroll to position [225, 0]
drag, startPoint x: 239, startPoint y: 309, endPoint x: 43, endPoint y: 302, distance: 196.5
click at [43, 302] on div "X 75116 SDC Duret 18 rue Duret Mon interlocuteur David THOMAS Chargé d'affaires…" at bounding box center [374, 199] width 748 height 354
type input "43.5"
click at [509, 266] on span "Enregistrer" at bounding box center [516, 270] width 27 height 8
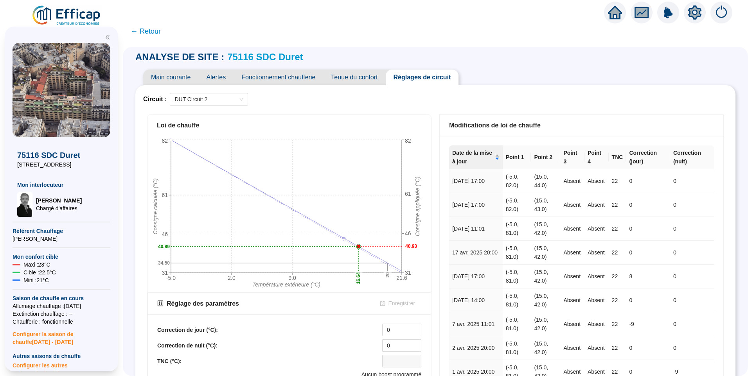
scroll to position [0, 0]
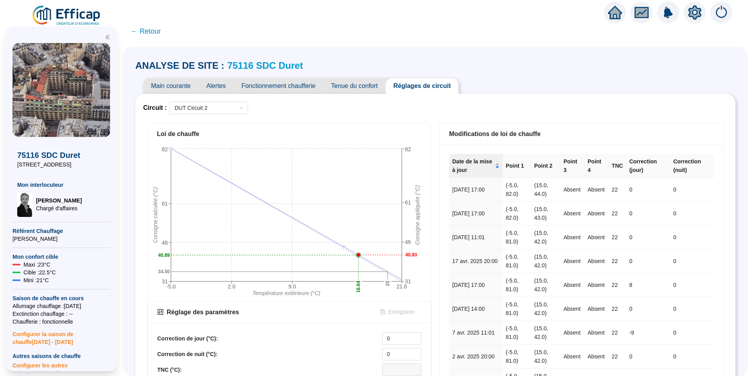
click at [353, 88] on span "Tenue du confort" at bounding box center [354, 86] width 62 height 16
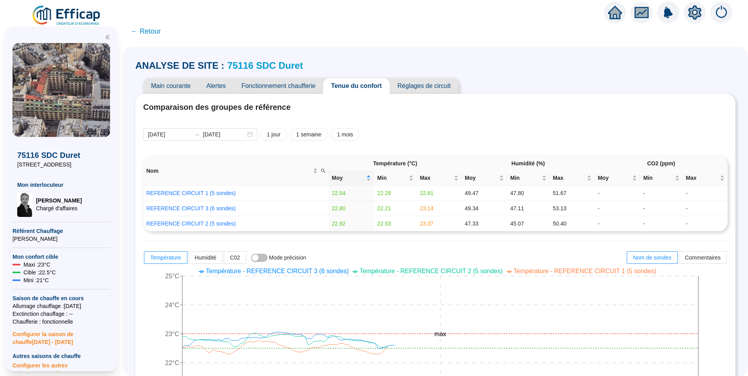
click at [224, 86] on span "Alertes" at bounding box center [215, 86] width 35 height 16
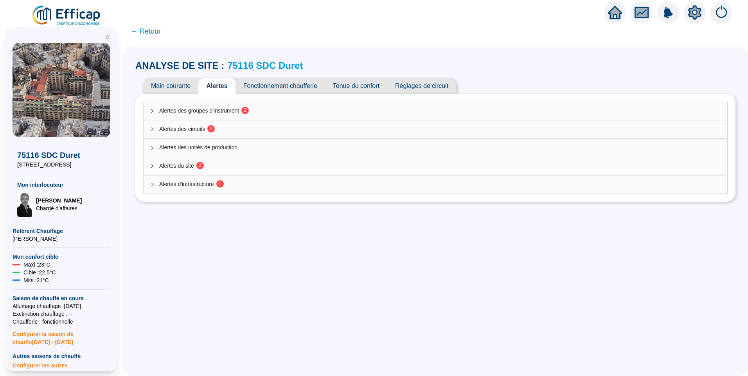
click at [232, 110] on span "Alertes des groupes d'instrument 2" at bounding box center [440, 111] width 562 height 8
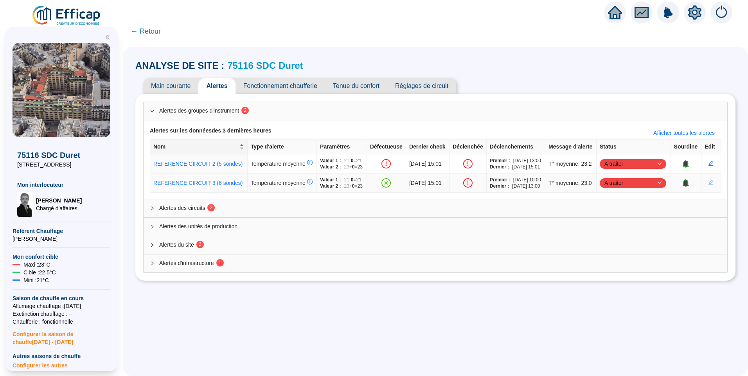
click at [704, 189] on button "button" at bounding box center [710, 183] width 13 height 13
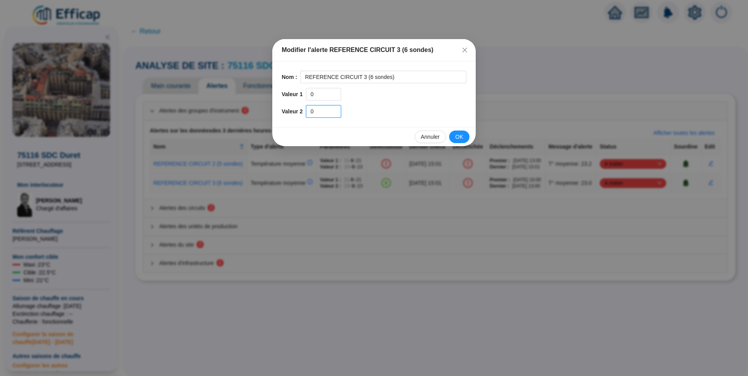
drag, startPoint x: 317, startPoint y: 112, endPoint x: 293, endPoint y: 111, distance: 23.9
click at [293, 111] on div "Valeur 2 0" at bounding box center [374, 111] width 185 height 13
type input "0.2"
click at [460, 138] on span "OK" at bounding box center [459, 137] width 8 height 8
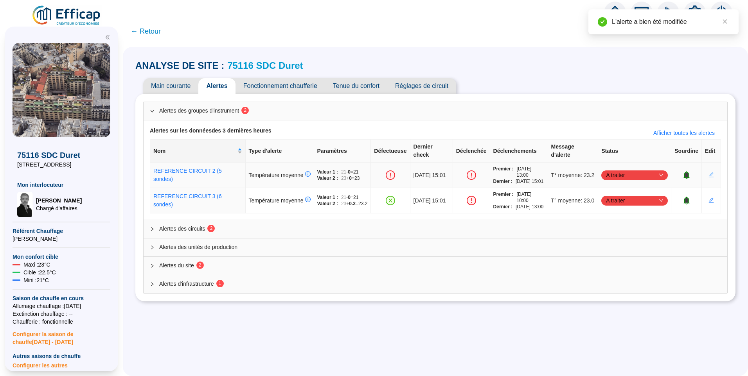
click at [708, 176] on icon "edit" at bounding box center [710, 174] width 5 height 5
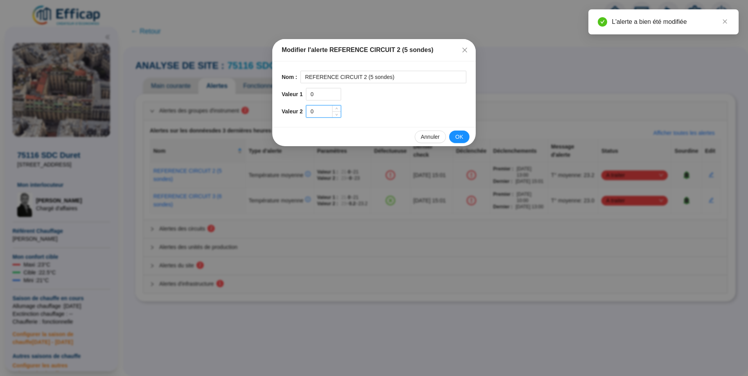
click at [319, 110] on input "0" at bounding box center [323, 112] width 34 height 12
type input "0.2"
click at [457, 135] on span "OK" at bounding box center [459, 137] width 8 height 8
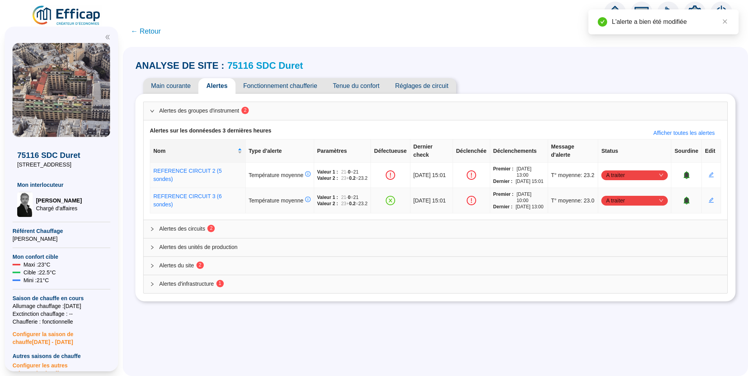
click at [645, 207] on span "A traiter" at bounding box center [634, 201] width 57 height 12
click at [622, 250] on div "Traité" at bounding box center [630, 250] width 54 height 8
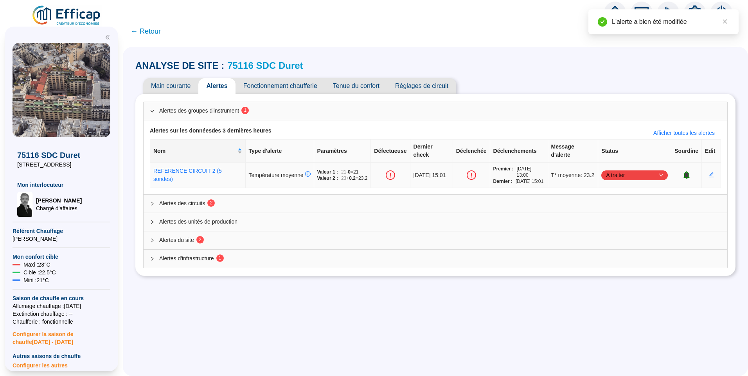
click at [615, 179] on span "A traiter" at bounding box center [634, 175] width 57 height 12
click at [634, 198] on div "Traitement interne" at bounding box center [629, 193] width 63 height 13
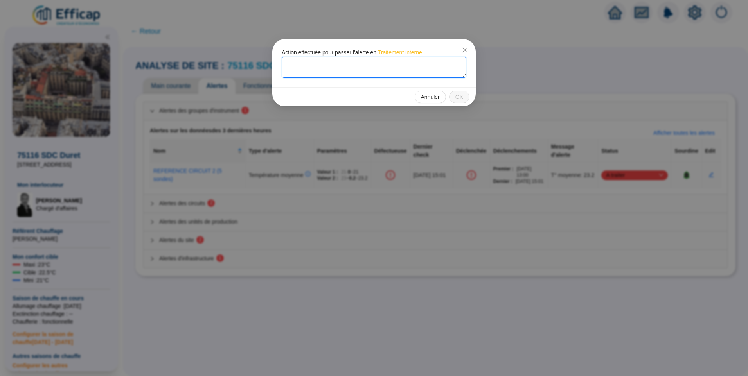
click at [320, 62] on textarea at bounding box center [374, 67] width 185 height 21
type textarea "Baisse legere de la loi d'eau"
click at [453, 95] on button "OK" at bounding box center [459, 97] width 20 height 13
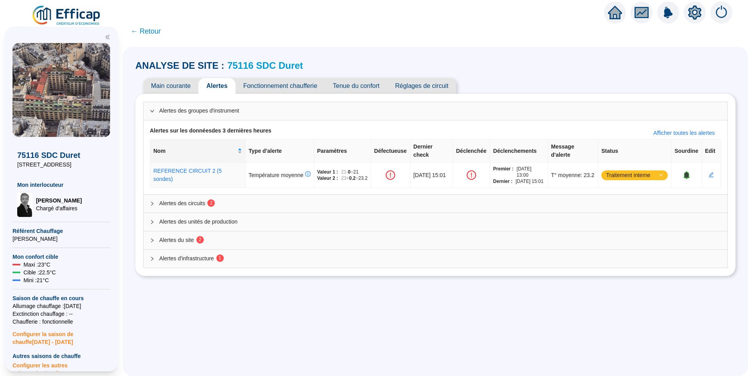
click at [183, 208] on span "Alertes des circuits 2" at bounding box center [440, 203] width 562 height 8
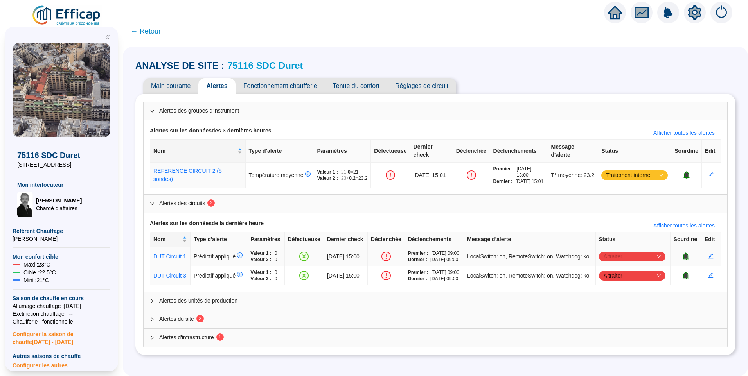
click at [614, 262] on span "A traiter" at bounding box center [632, 257] width 57 height 12
click at [618, 311] on div "Traité" at bounding box center [630, 309] width 54 height 8
click at [620, 282] on span "A traiter" at bounding box center [632, 276] width 57 height 12
click at [617, 341] on div "Traité" at bounding box center [630, 340] width 54 height 8
click at [211, 323] on span "Alertes du site 2" at bounding box center [440, 319] width 562 height 8
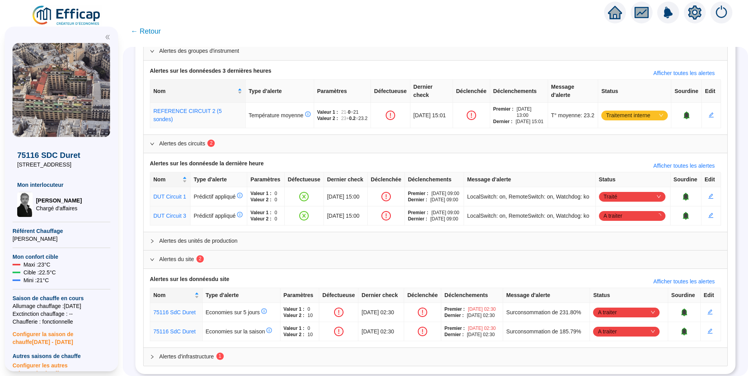
scroll to position [100, 0]
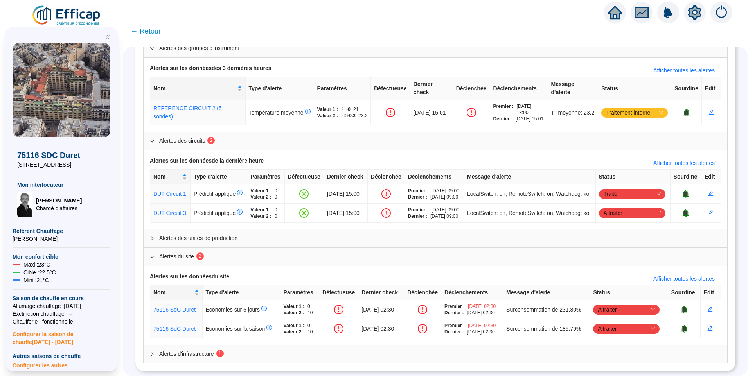
click at [208, 356] on div "Alertes d'infrastructure 1" at bounding box center [436, 354] width 584 height 18
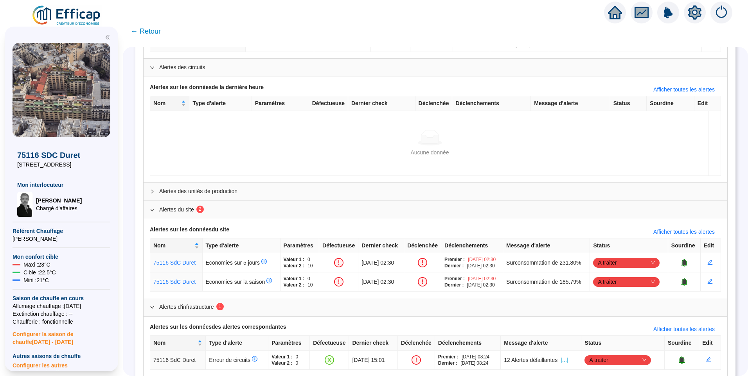
scroll to position [161, 0]
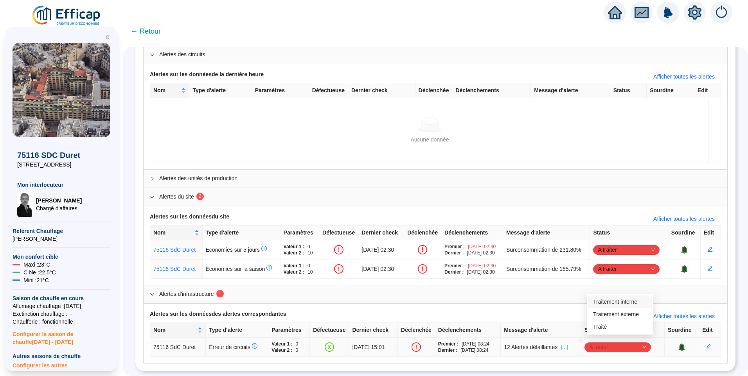
click at [633, 344] on span "A traiter" at bounding box center [617, 347] width 57 height 12
click at [615, 327] on div "Traité" at bounding box center [620, 327] width 54 height 8
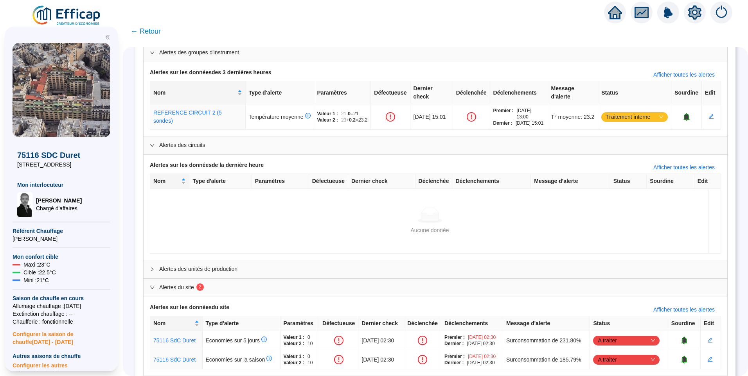
scroll to position [0, 0]
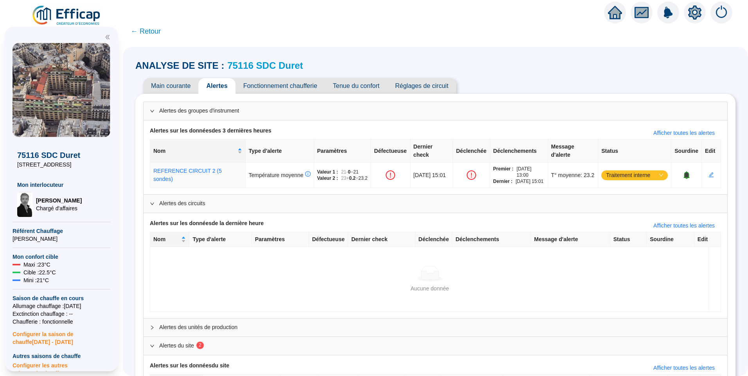
click at [264, 68] on link "75116 SDC Duret" at bounding box center [264, 65] width 75 height 11
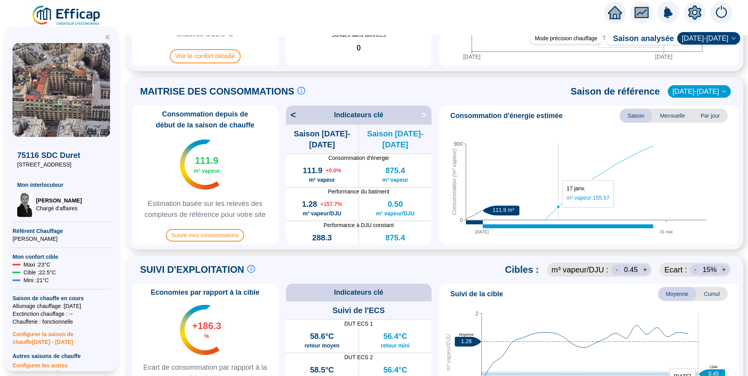
scroll to position [78, 0]
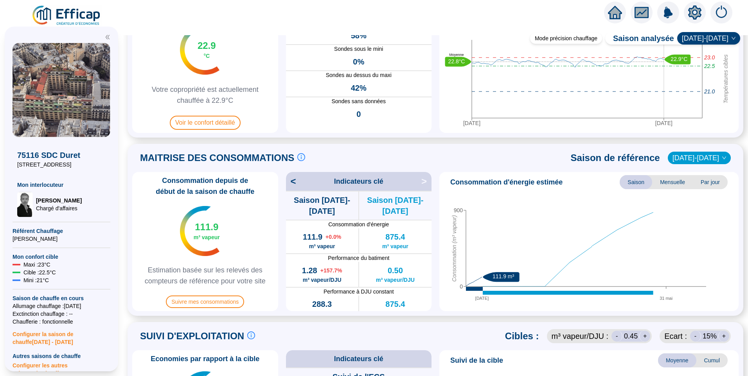
click at [701, 156] on span "2023-2024" at bounding box center [699, 158] width 54 height 12
click at [697, 172] on div "2024-2025" at bounding box center [699, 174] width 37 height 8
click at [713, 162] on span "2024-2025" at bounding box center [699, 158] width 54 height 12
click at [698, 188] on div "2023-2024" at bounding box center [699, 186] width 37 height 8
click at [713, 154] on span "2023-2024" at bounding box center [699, 158] width 54 height 12
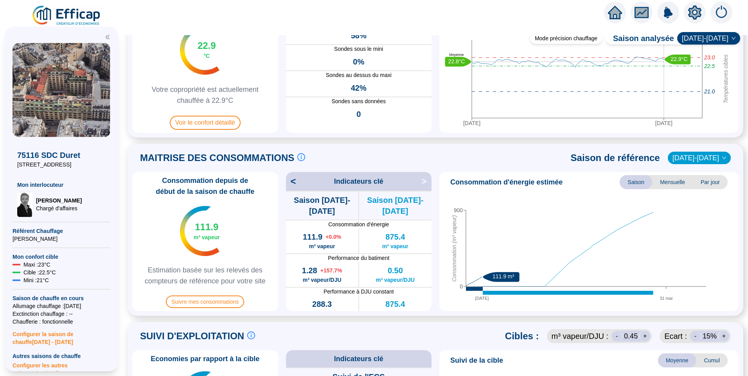
click at [567, 166] on div "MAITRISE DES CONSOMMATIONS Les consommations d'énergie proviennent des fourniss…" at bounding box center [435, 158] width 606 height 19
click at [712, 159] on span "2023-2024" at bounding box center [699, 158] width 54 height 12
click at [568, 165] on div "MAITRISE DES CONSOMMATIONS Les consommations d'énergie proviennent des fourniss…" at bounding box center [435, 158] width 606 height 19
click at [226, 303] on span "Suivre mes consommations" at bounding box center [205, 302] width 78 height 13
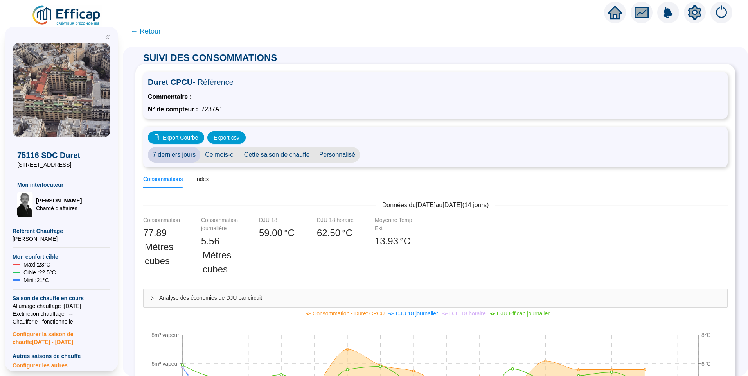
click at [153, 32] on span "← Retour" at bounding box center [146, 31] width 30 height 11
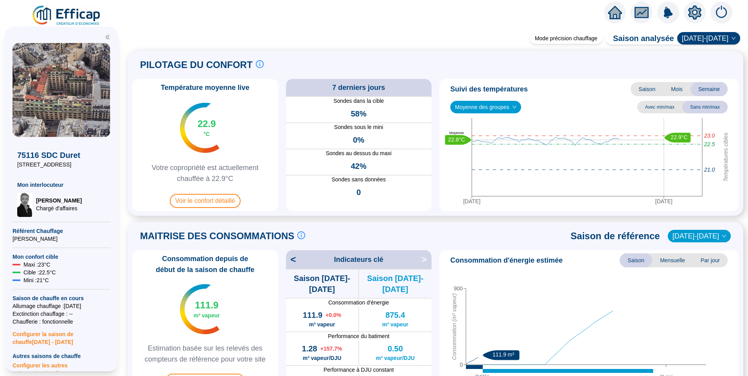
click at [699, 14] on icon "setting" at bounding box center [694, 12] width 13 height 13
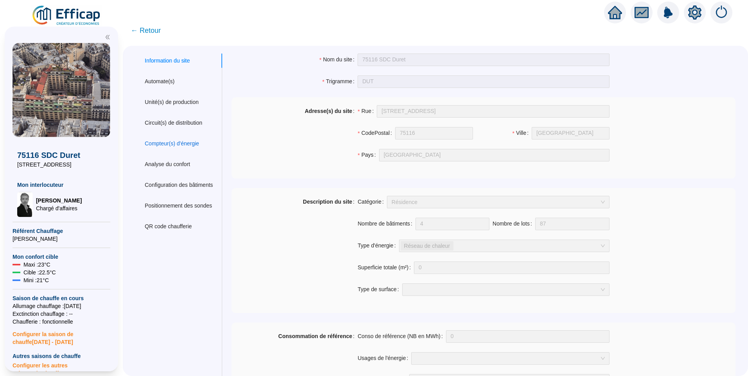
click at [176, 144] on div "Compteur(s) d'énergie" at bounding box center [172, 144] width 54 height 8
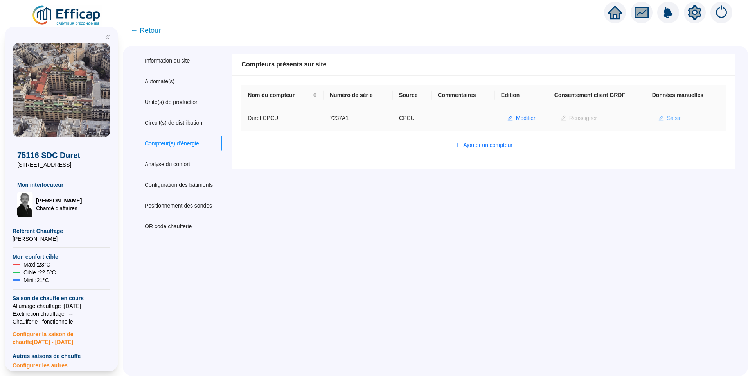
click at [670, 121] on span "Saisir" at bounding box center [674, 118] width 14 height 8
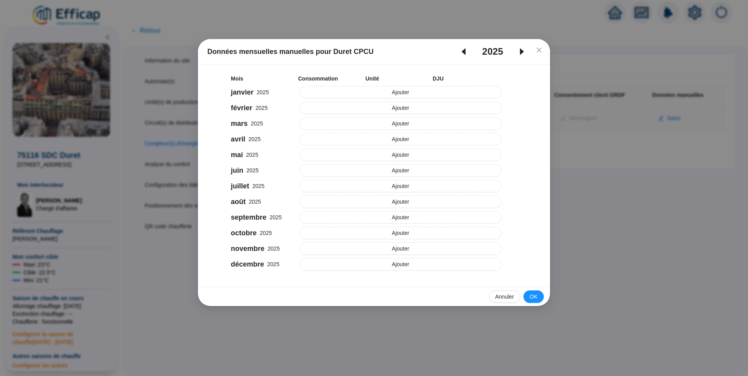
click at [463, 55] on icon "caret-left" at bounding box center [463, 51] width 9 height 9
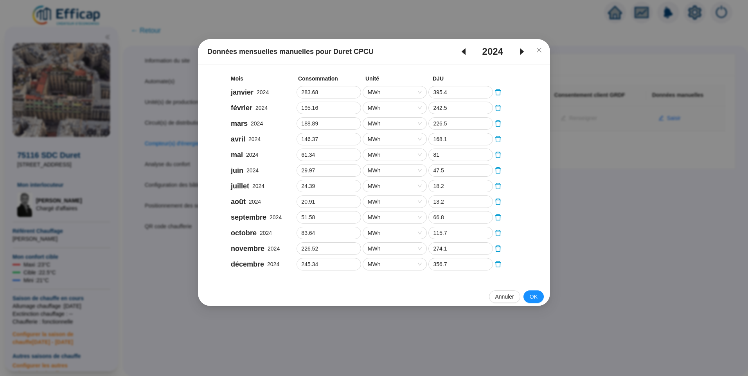
click at [463, 55] on icon "caret-left" at bounding box center [463, 51] width 9 height 9
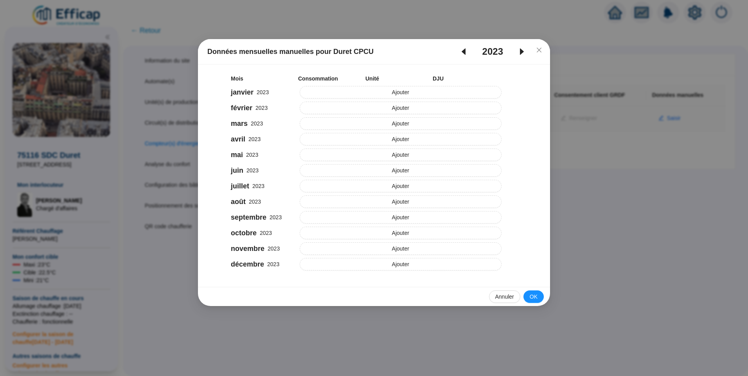
click at [521, 52] on icon "caret-right" at bounding box center [522, 52] width 4 height 7
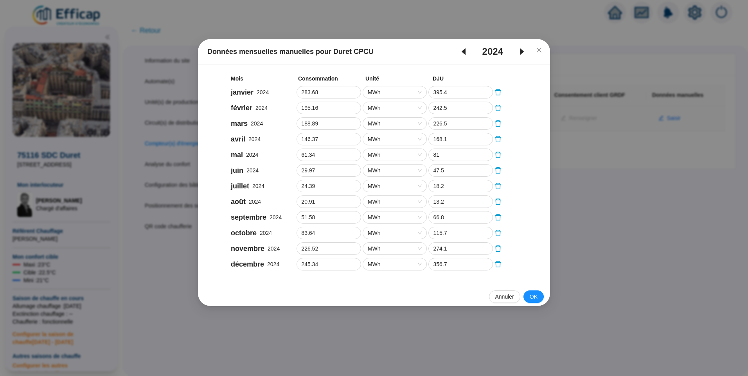
click at [464, 48] on icon "caret-left" at bounding box center [463, 51] width 9 height 9
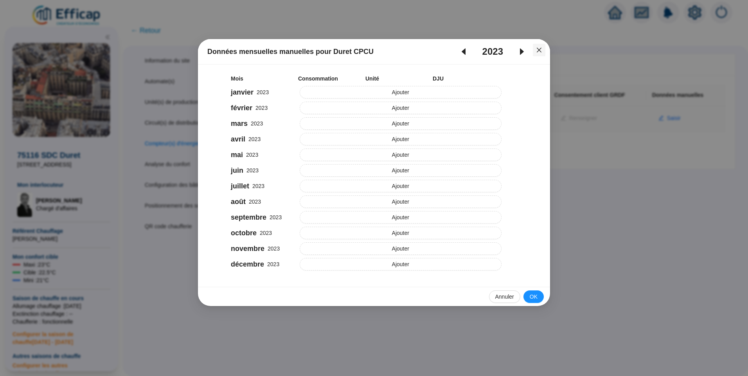
click at [539, 50] on icon "close" at bounding box center [539, 50] width 5 height 5
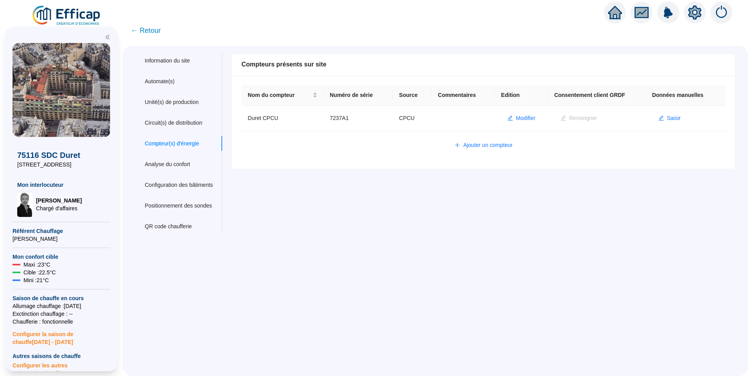
click at [145, 32] on span "← Retour" at bounding box center [146, 30] width 30 height 11
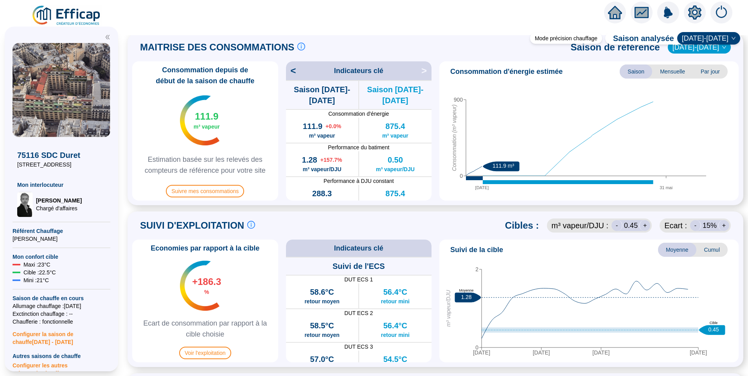
scroll to position [196, 0]
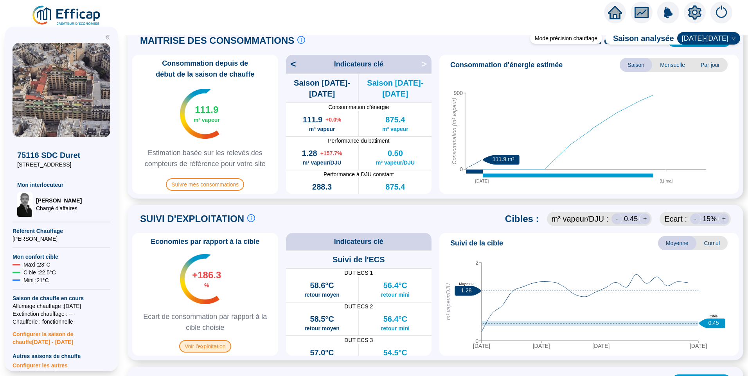
click at [219, 347] on span "Voir l'exploitation" at bounding box center [205, 346] width 52 height 13
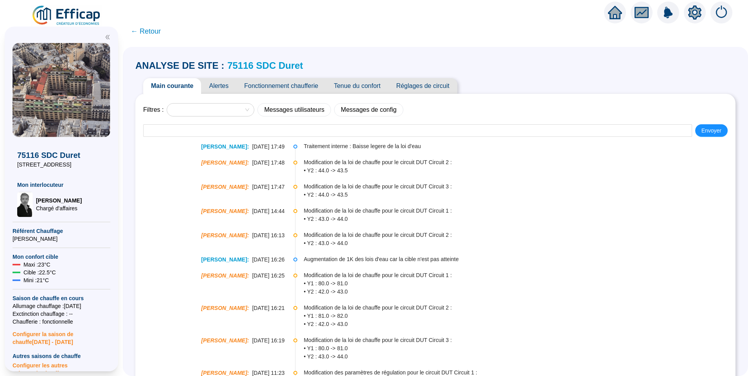
click at [226, 86] on span "Alertes" at bounding box center [218, 86] width 35 height 16
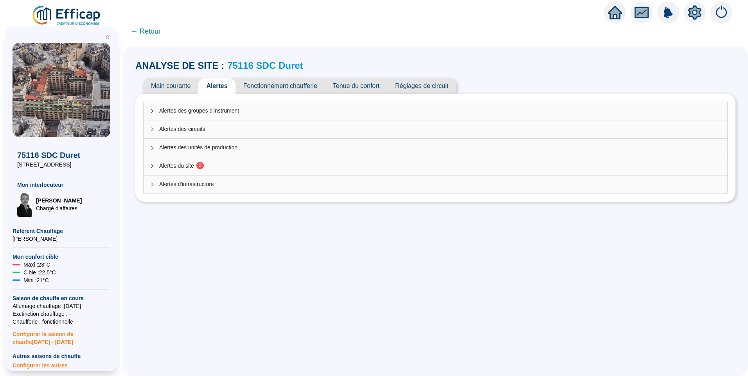
click at [186, 170] on div "Alertes du site 2" at bounding box center [436, 166] width 584 height 18
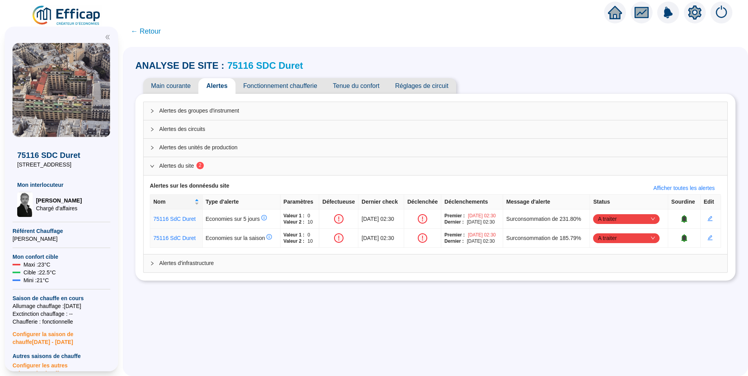
click at [281, 65] on link "75116 SDC Duret" at bounding box center [264, 65] width 75 height 11
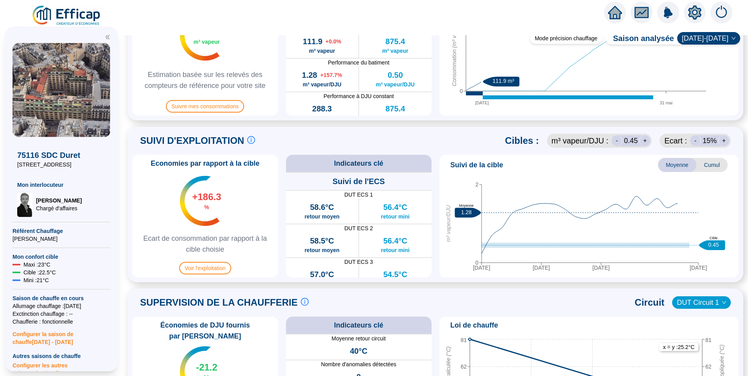
scroll to position [117, 0]
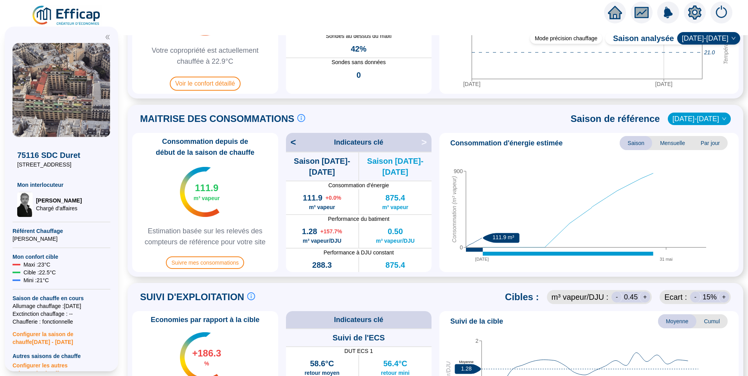
click at [498, 117] on div "MAITRISE DES CONSOMMATIONS Les consommations d'énergie proviennent des fourniss…" at bounding box center [435, 119] width 606 height 19
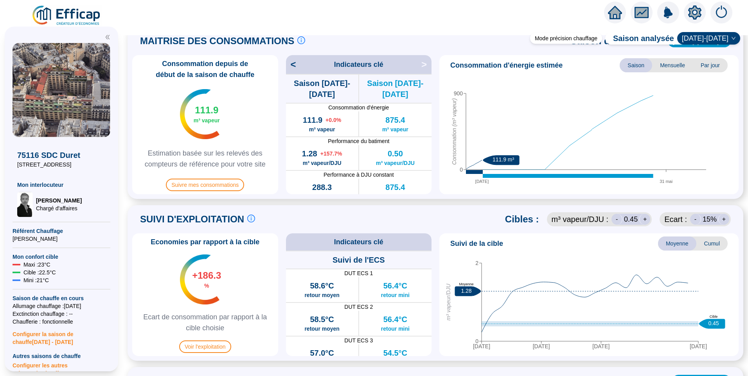
scroll to position [196, 0]
click at [213, 347] on span "Voir l'exploitation" at bounding box center [205, 346] width 52 height 13
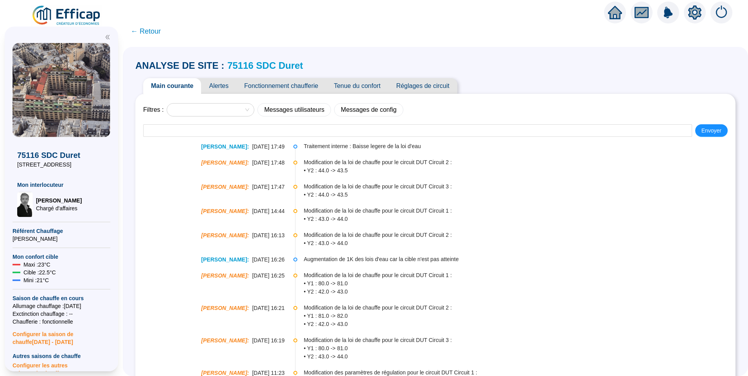
click at [223, 84] on span "Alertes" at bounding box center [218, 86] width 35 height 16
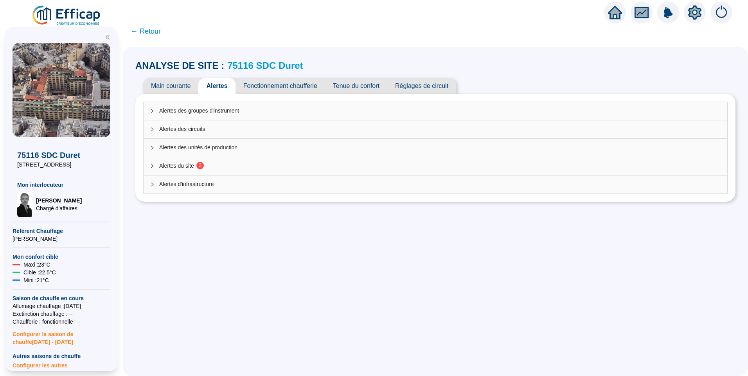
click at [188, 174] on div "Alertes du site 2" at bounding box center [436, 166] width 584 height 18
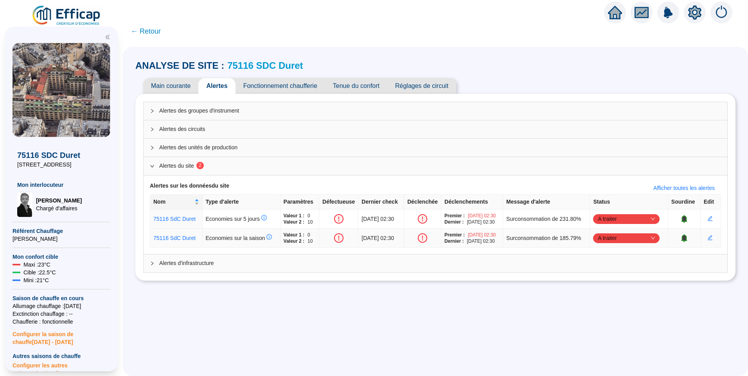
click at [681, 241] on icon "bell" at bounding box center [684, 238] width 6 height 8
click at [685, 238] on icon "bell" at bounding box center [687, 237] width 5 height 5
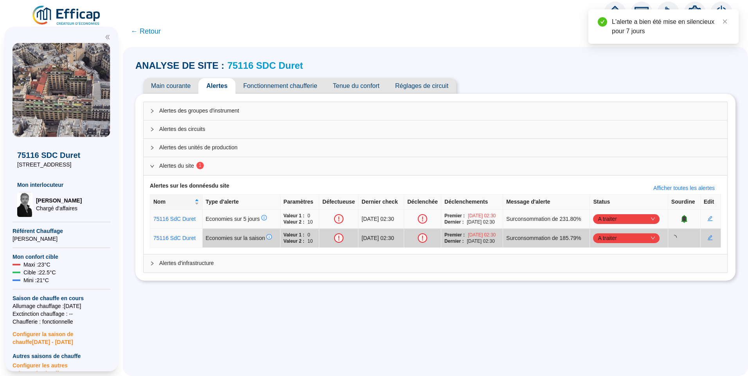
click at [627, 216] on span "A traiter" at bounding box center [626, 219] width 57 height 12
click at [627, 232] on div "Traitement interne" at bounding box center [628, 234] width 54 height 8
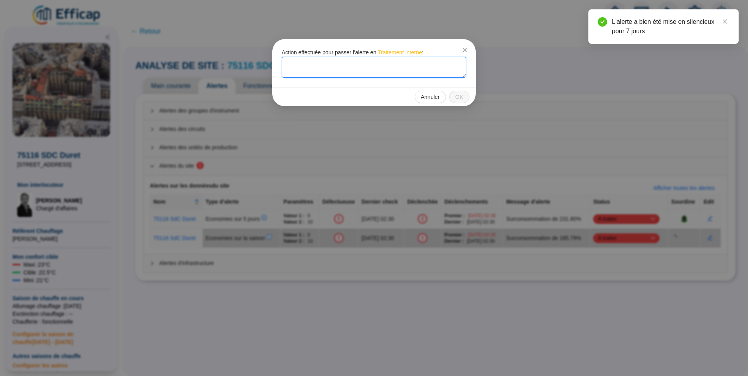
click at [334, 70] on textarea at bounding box center [374, 67] width 185 height 21
type textarea "Ticket créé, les données sont incohérentes"
click at [461, 95] on span "OK" at bounding box center [459, 97] width 8 height 8
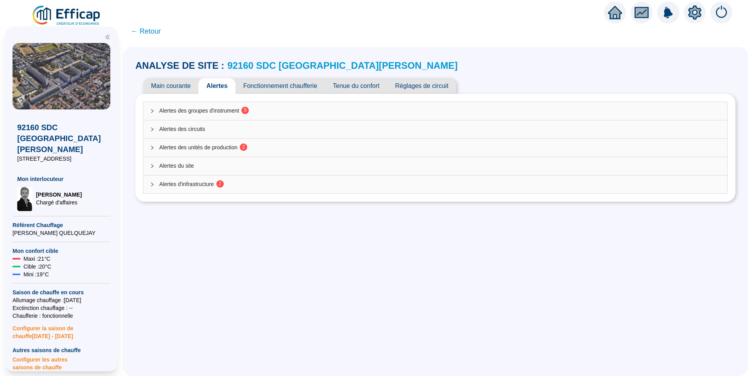
click at [238, 144] on span "Alertes des unités de production 2" at bounding box center [440, 148] width 562 height 8
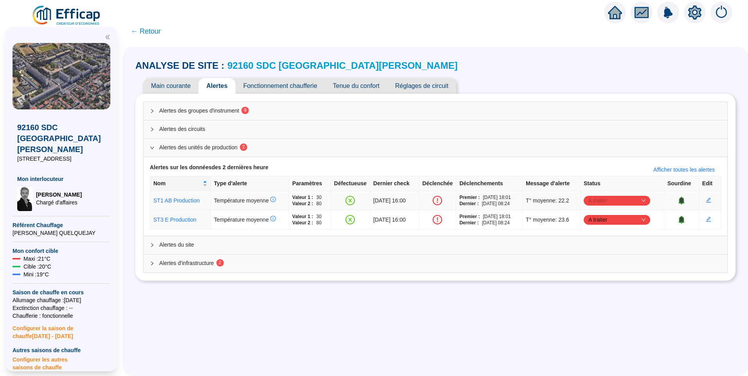
click at [612, 201] on span "A traiter" at bounding box center [616, 201] width 57 height 12
click at [611, 240] on div "Traité" at bounding box center [620, 240] width 54 height 8
click at [610, 221] on span "A traiter" at bounding box center [616, 220] width 57 height 12
click at [612, 259] on div "Traité" at bounding box center [620, 259] width 54 height 8
click at [211, 263] on span "Alertes d'infrastructure 2" at bounding box center [440, 263] width 562 height 8
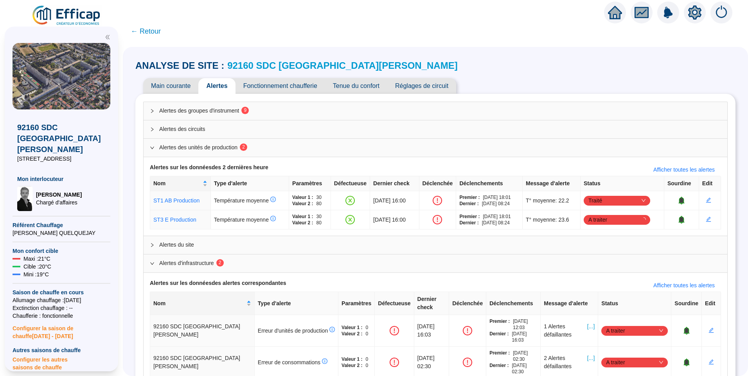
click at [215, 114] on span "Alertes des groupes d'instrument 9" at bounding box center [440, 111] width 562 height 8
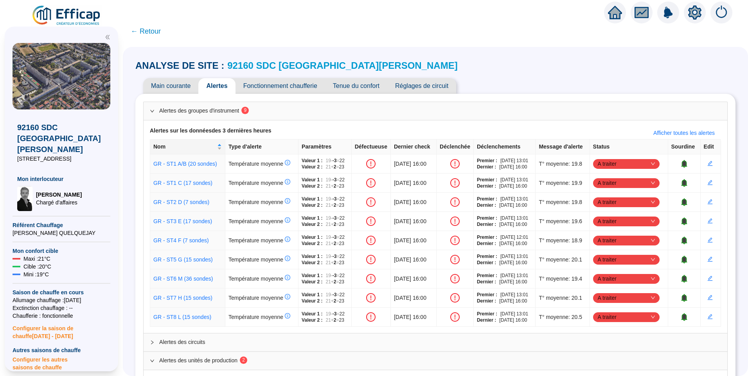
click at [354, 85] on span "Tenue du confort" at bounding box center [356, 86] width 62 height 16
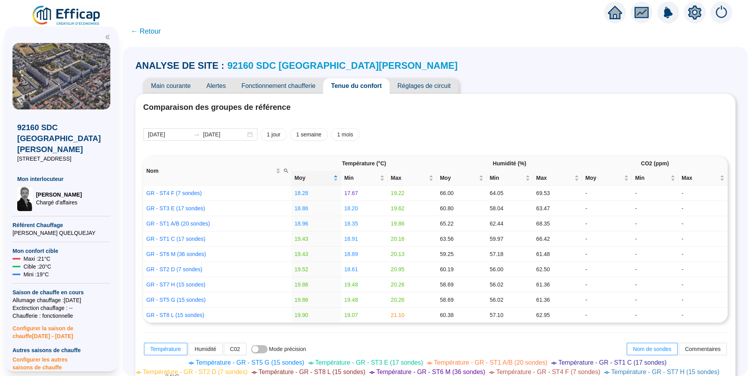
click at [225, 84] on span "Alertes" at bounding box center [215, 86] width 35 height 16
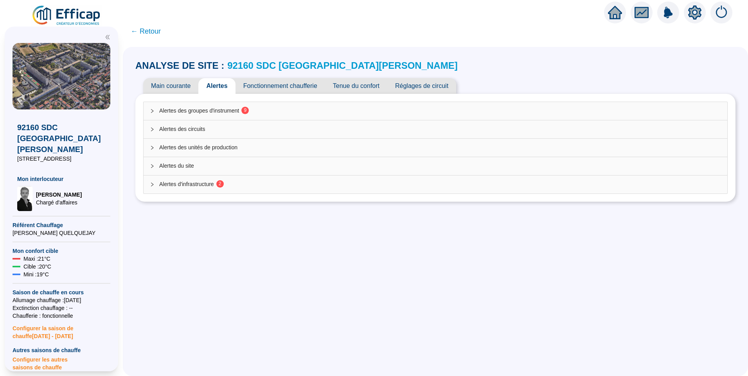
click at [236, 94] on div "Alertes des groupes d'instrument 9 Alertes des circuits Alertes des unités de p…" at bounding box center [435, 148] width 600 height 108
click at [233, 105] on div "Alertes des groupes d'instrument 9" at bounding box center [436, 111] width 584 height 18
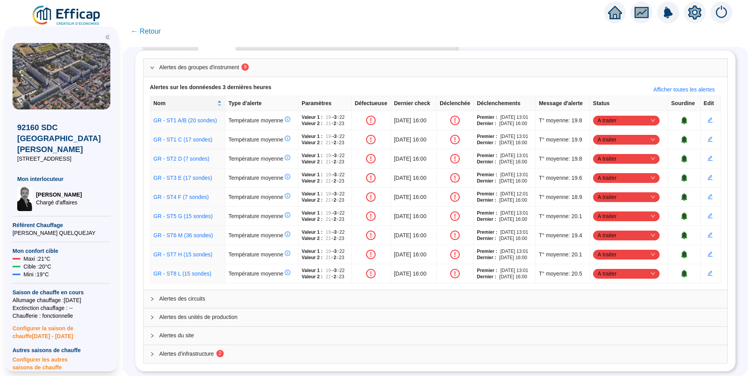
scroll to position [49, 0]
click at [211, 350] on span "Alertes d'infrastructure 2" at bounding box center [440, 354] width 562 height 8
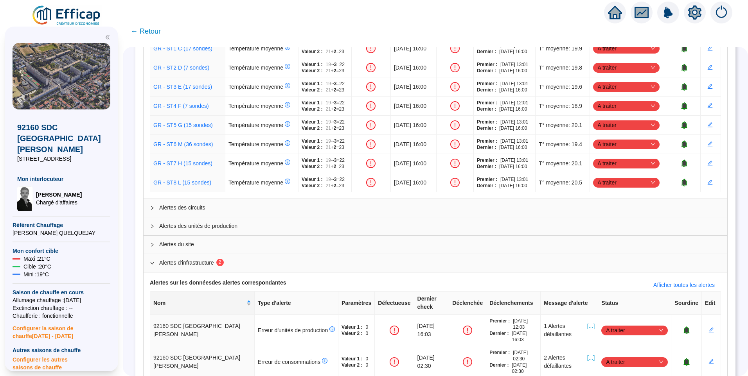
scroll to position [141, 0]
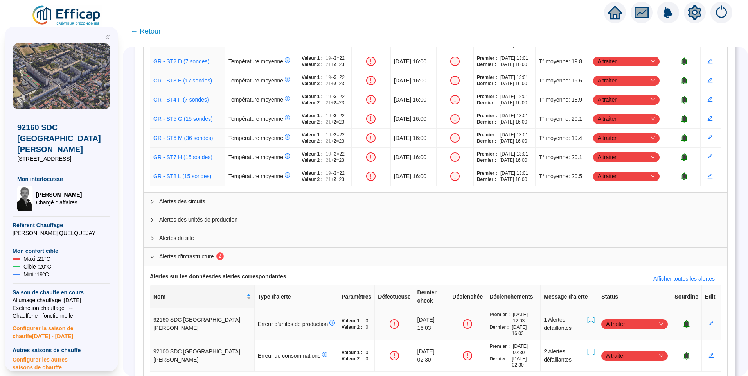
click at [589, 316] on span "[...]" at bounding box center [590, 324] width 7 height 16
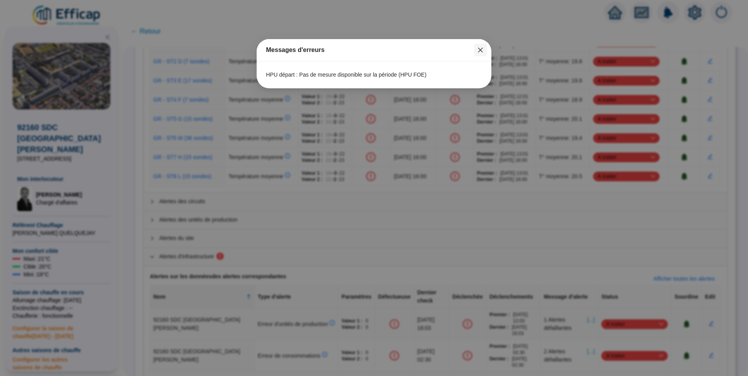
click at [480, 51] on icon "close" at bounding box center [480, 50] width 5 height 5
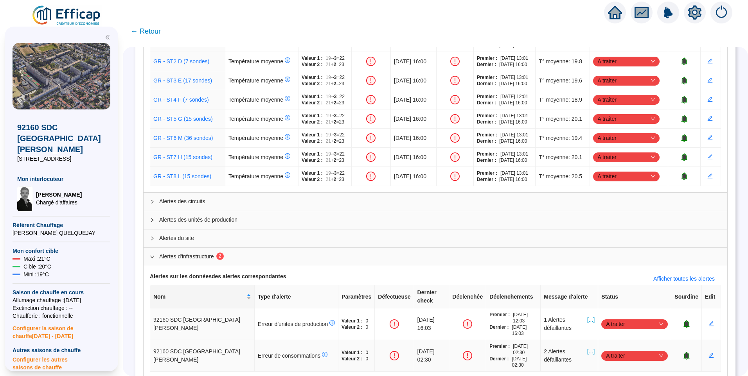
click at [589, 348] on span "[...]" at bounding box center [590, 356] width 7 height 16
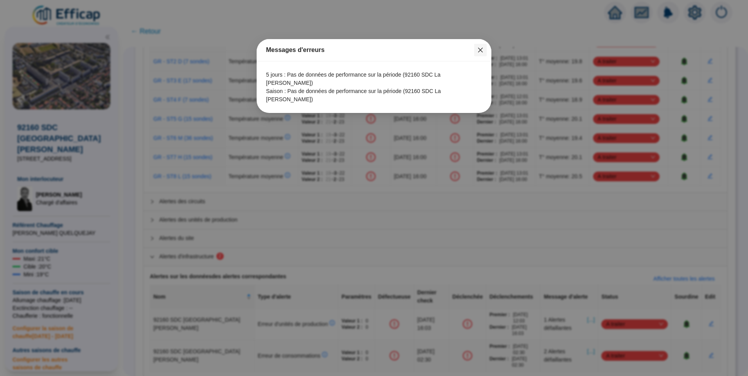
click at [476, 51] on span "Fermer" at bounding box center [480, 50] width 13 height 6
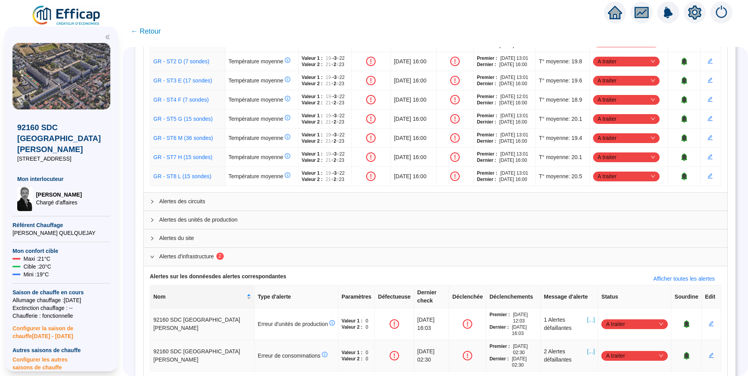
click at [683, 352] on icon "bell" at bounding box center [687, 356] width 8 height 8
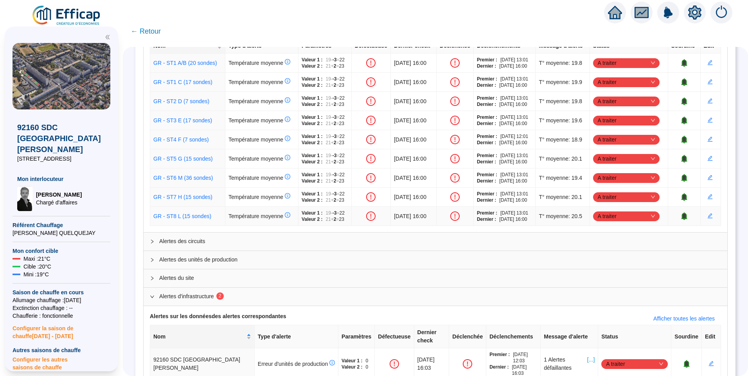
scroll to position [0, 0]
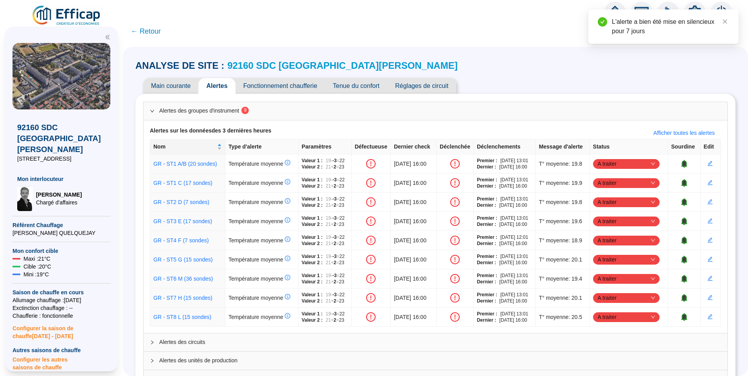
click at [296, 84] on span "Fonctionnement chaufferie" at bounding box center [280, 86] width 90 height 16
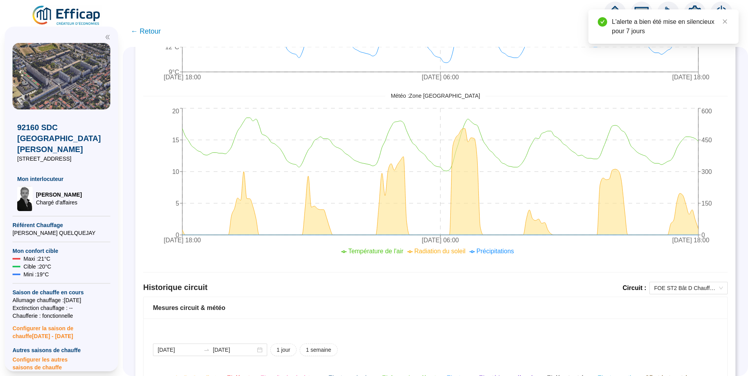
scroll to position [548, 0]
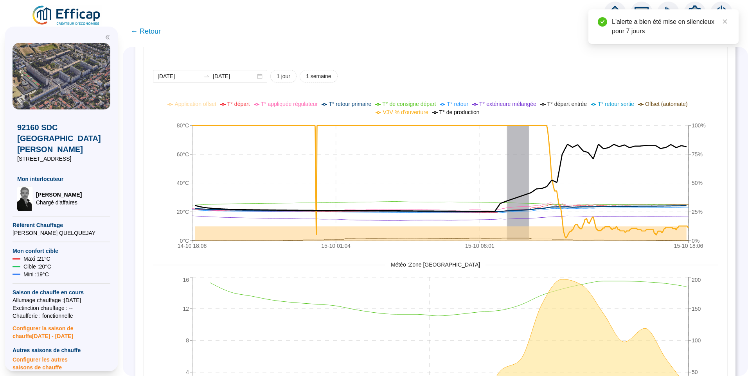
click at [453, 110] on span "T° de production" at bounding box center [459, 112] width 40 height 6
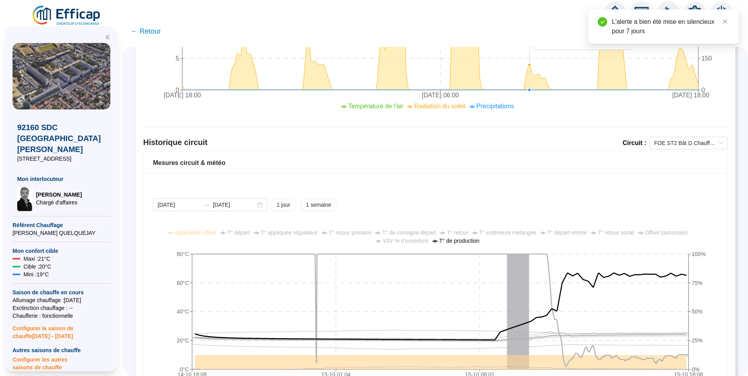
scroll to position [313, 0]
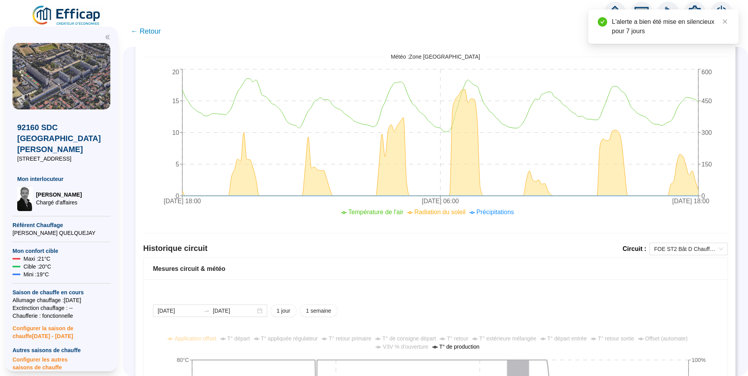
click at [694, 7] on icon "setting" at bounding box center [694, 12] width 13 height 13
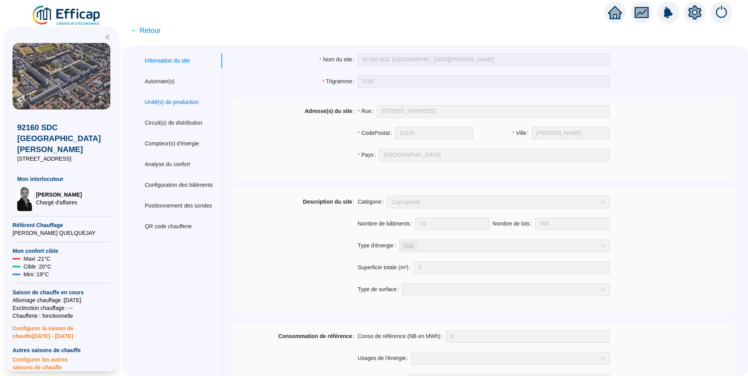
click at [177, 104] on div "Unité(s) de production" at bounding box center [172, 102] width 54 height 8
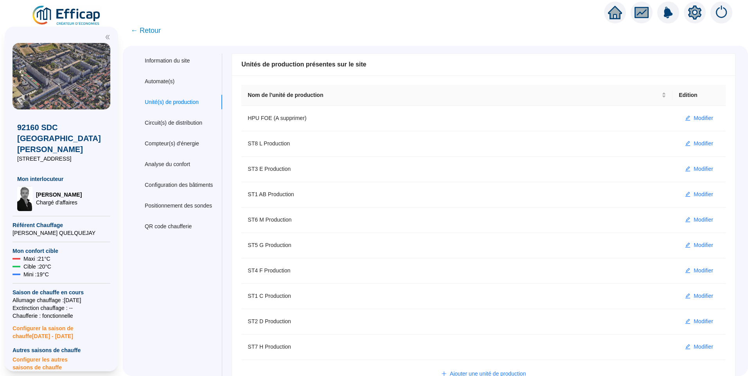
click at [149, 33] on span "← Retour" at bounding box center [146, 30] width 30 height 11
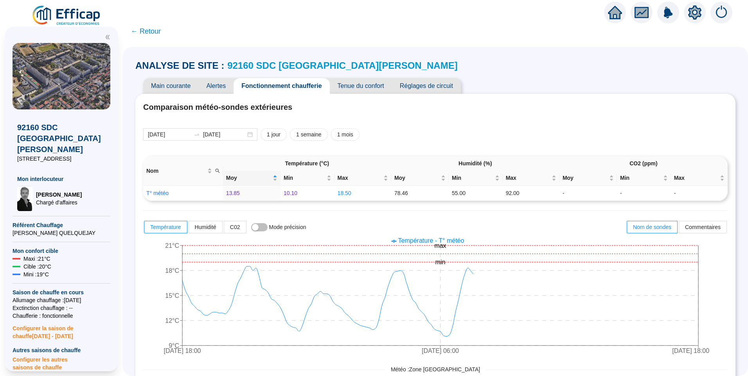
click at [218, 86] on span "Alertes" at bounding box center [215, 86] width 35 height 16
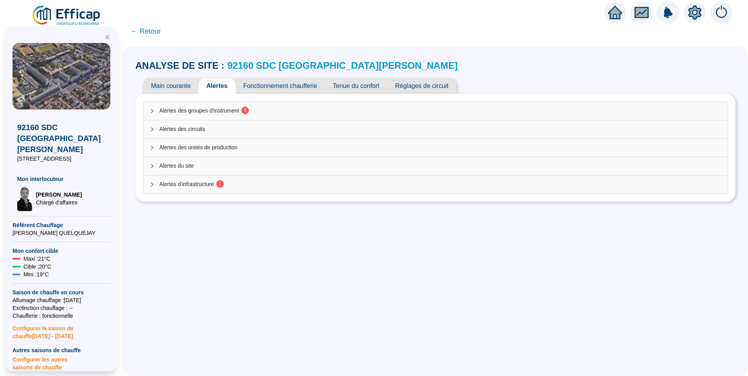
click at [221, 185] on span "1" at bounding box center [220, 183] width 3 height 5
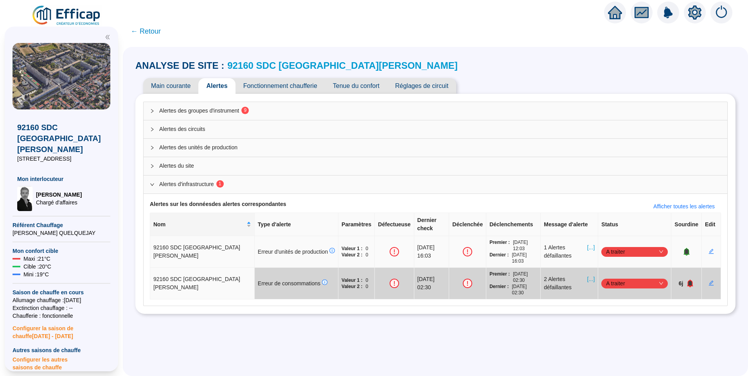
click at [587, 244] on span "[...]" at bounding box center [590, 252] width 7 height 16
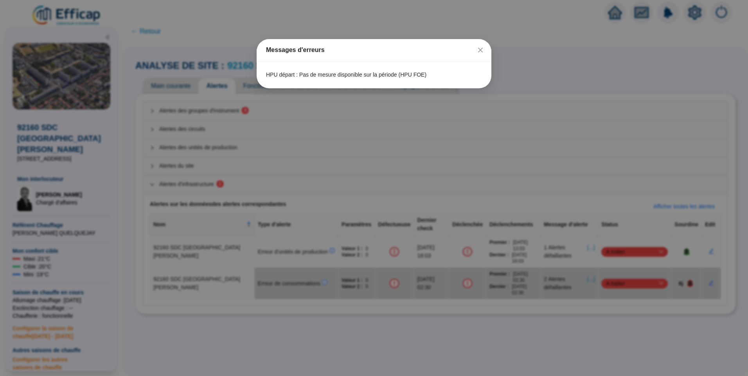
click at [491, 301] on div "Messages d'erreurs HPU départ : Pas de mesure disponible sur la période (HPU FO…" at bounding box center [374, 188] width 748 height 376
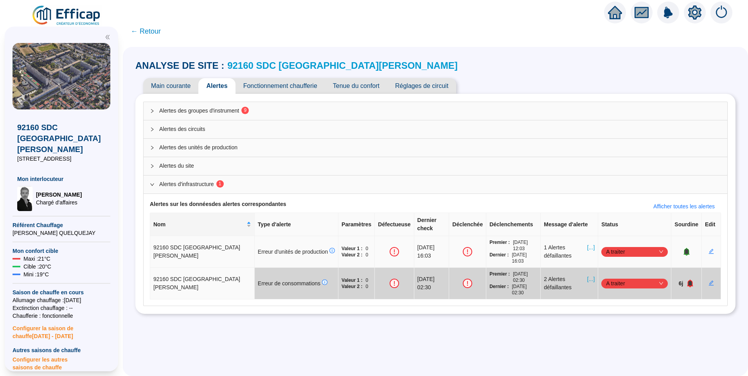
click at [684, 249] on icon "bell" at bounding box center [686, 251] width 5 height 5
click at [688, 249] on icon "bell" at bounding box center [690, 251] width 5 height 5
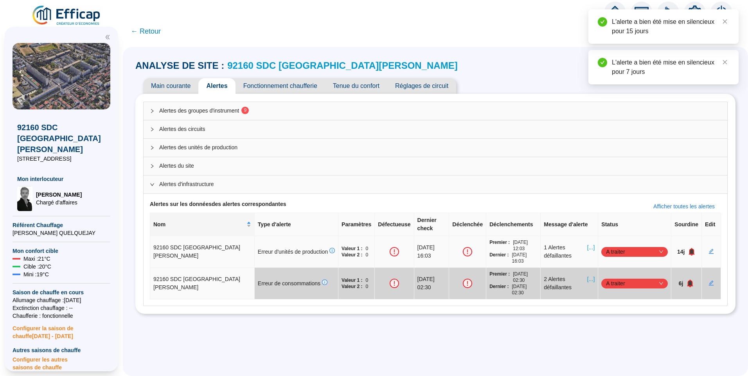
click at [689, 249] on icon "bell" at bounding box center [691, 251] width 5 height 5
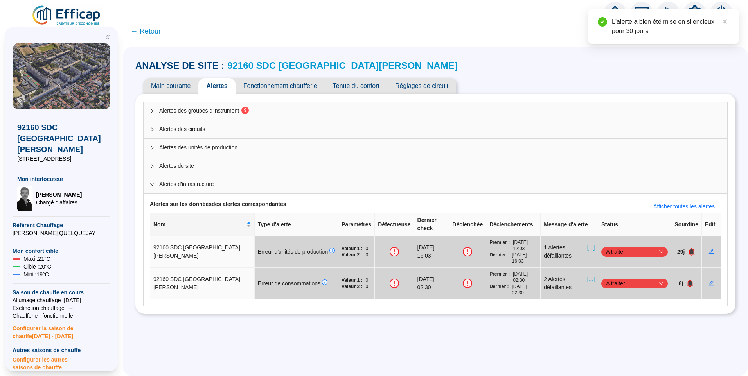
click at [441, 340] on div "ANALYSE DE SITE : 92160 SDC La Fontaine Main courante Alertes Fonctionnement ch…" at bounding box center [435, 211] width 625 height 329
click at [210, 110] on span "Alertes des groupes d'instrument 9" at bounding box center [440, 111] width 562 height 8
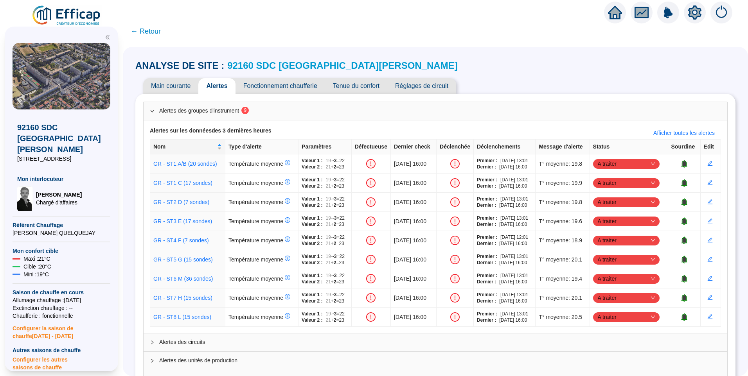
drag, startPoint x: 268, startPoint y: 29, endPoint x: 270, endPoint y: 2, distance: 27.1
click at [269, 27] on span "← Retour" at bounding box center [435, 31] width 625 height 19
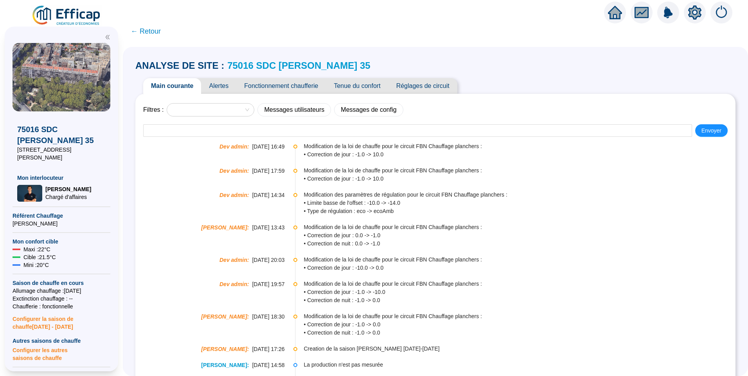
click at [223, 88] on span "Alertes" at bounding box center [218, 86] width 35 height 16
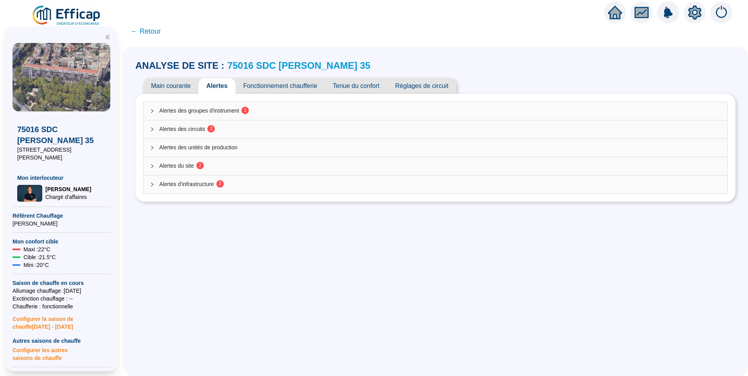
click at [237, 102] on div "Alertes des groupes d'instrument 1" at bounding box center [436, 111] width 584 height 18
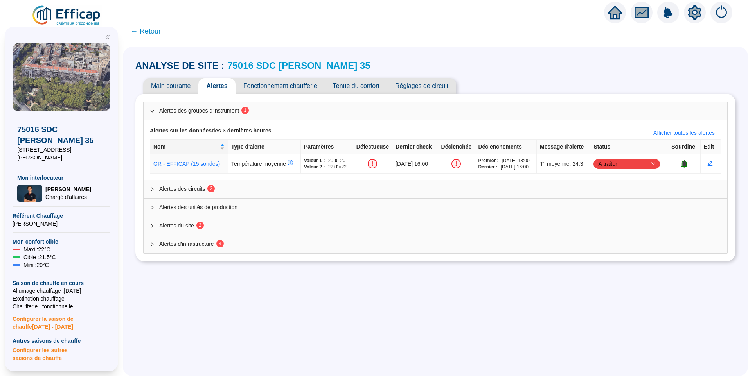
click at [356, 83] on span "Tenue du confort" at bounding box center [356, 86] width 62 height 16
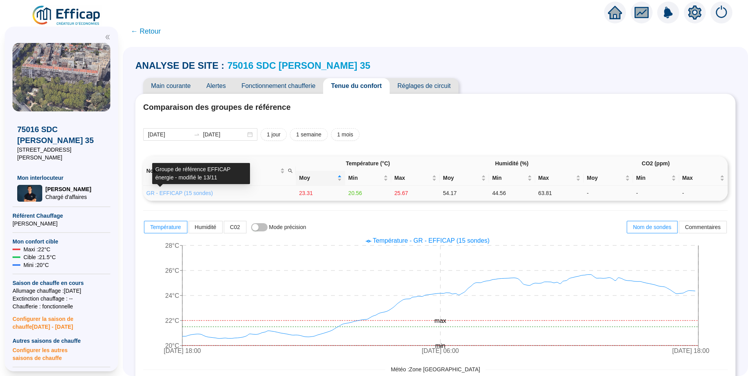
click at [197, 193] on link "GR - EFFICAP (15 sondes)" at bounding box center [179, 193] width 66 height 6
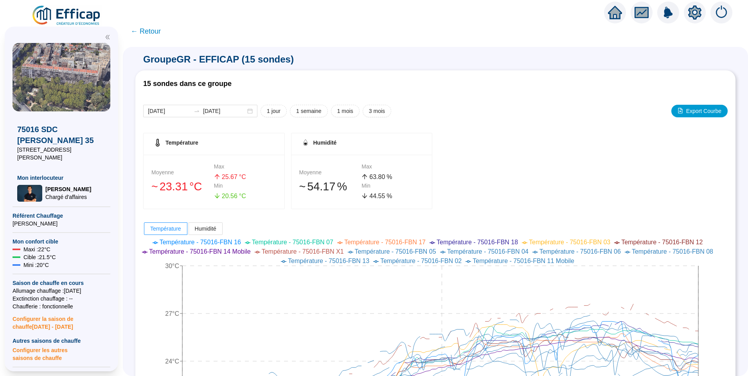
click at [153, 32] on span "← Retour" at bounding box center [146, 31] width 30 height 11
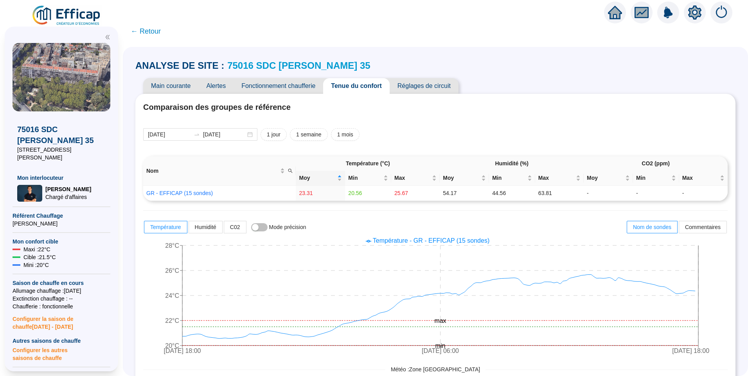
click at [411, 93] on span "Réglages de circuit" at bounding box center [424, 86] width 69 height 16
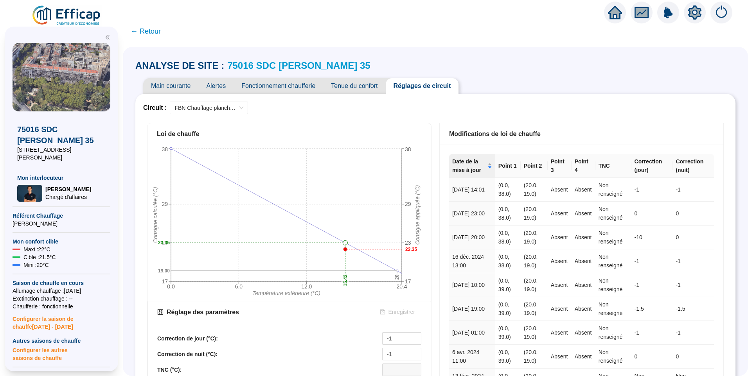
click at [178, 85] on span "Main courante" at bounding box center [170, 86] width 55 height 16
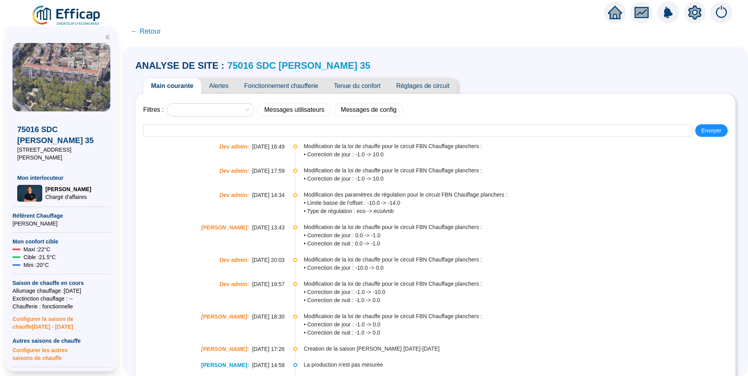
click at [422, 86] on span "Réglages de circuit" at bounding box center [422, 86] width 69 height 16
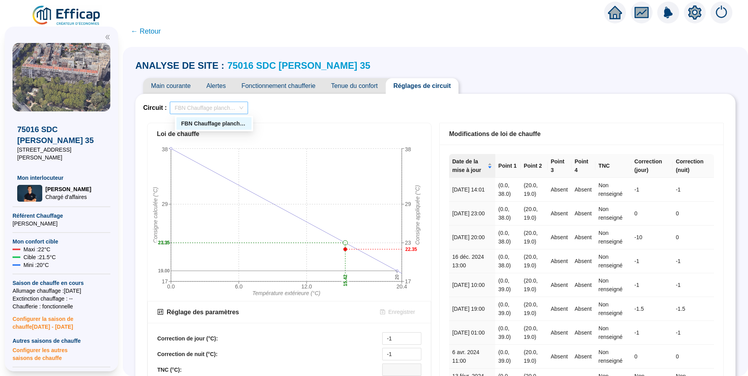
click at [228, 113] on span "FBN Chauffage planchers" at bounding box center [208, 108] width 69 height 12
click at [391, 114] on div "Circuit : FBN Chauffage planchers [PERSON_NAME] 0.0 6.0 12.0 20.4 Température e…" at bounding box center [435, 342] width 584 height 481
click at [184, 80] on span "Main courante" at bounding box center [170, 86] width 55 height 16
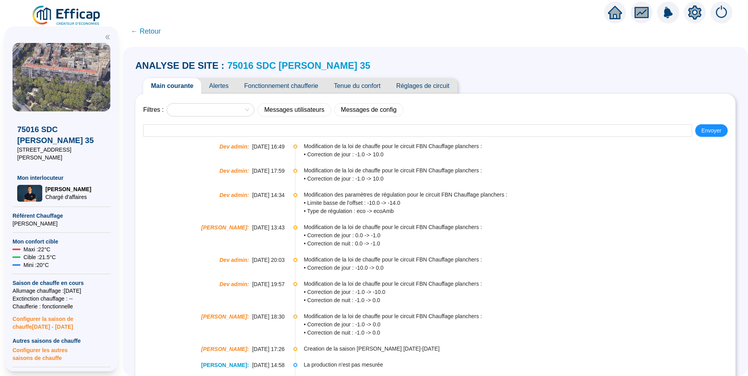
click at [70, 20] on img at bounding box center [66, 16] width 71 height 22
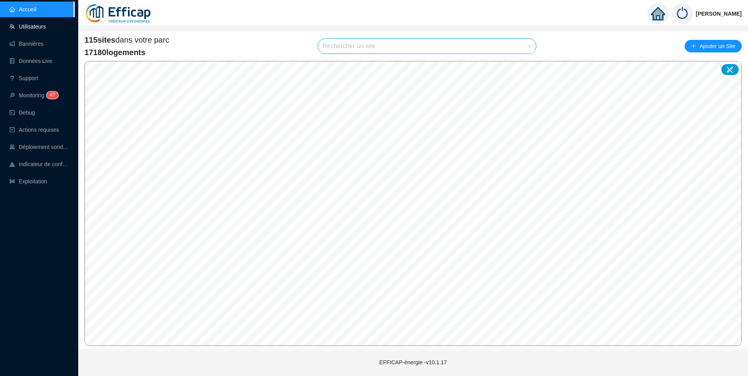
click at [32, 30] on link "Utilisateurs" at bounding box center [27, 26] width 36 height 6
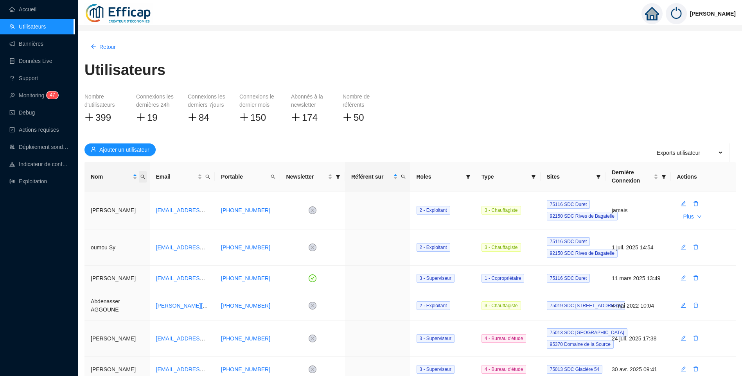
click at [144, 176] on icon "search" at bounding box center [142, 177] width 4 height 4
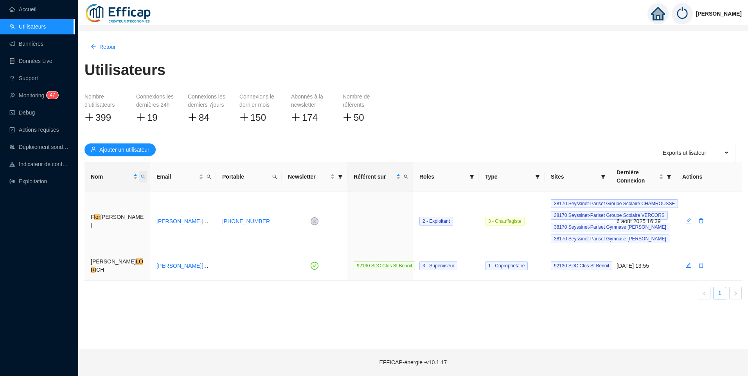
click at [144, 176] on icon "search" at bounding box center [143, 176] width 5 height 5
type input "cai"
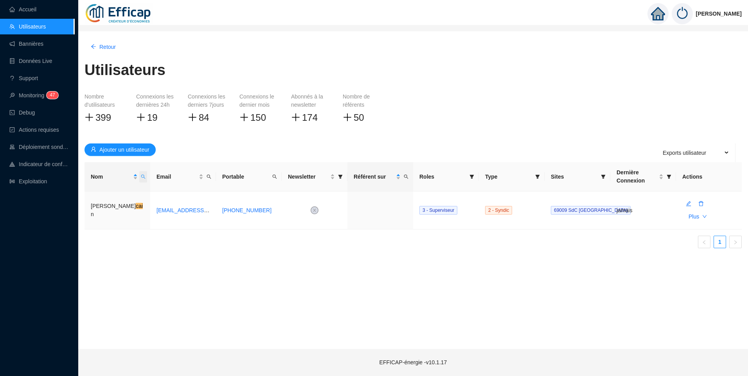
click at [146, 176] on span "Nom" at bounding box center [143, 176] width 8 height 11
click at [605, 178] on span at bounding box center [603, 176] width 8 height 11
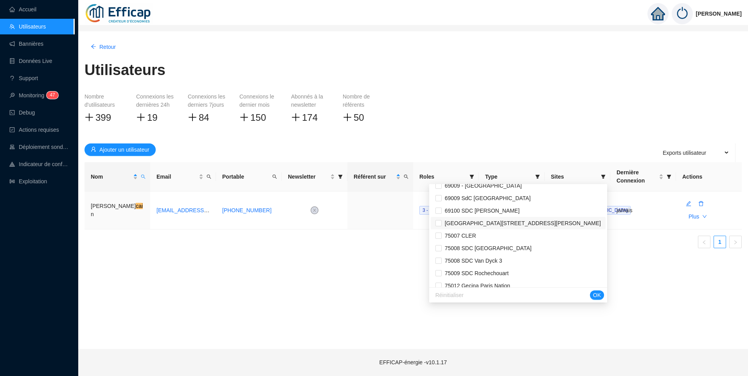
scroll to position [1352, 0]
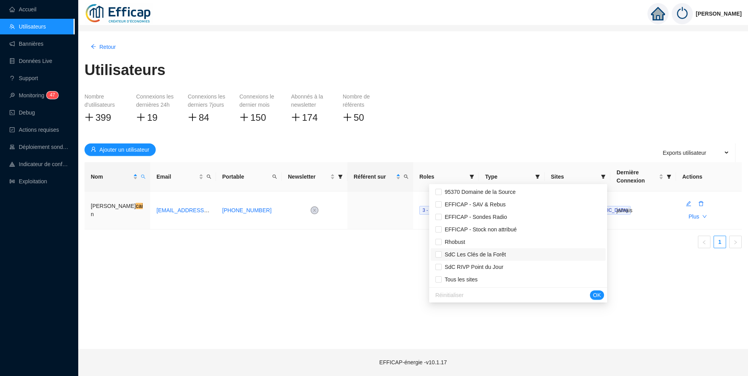
click at [470, 256] on span "SdC Les Clés de la Forêt" at bounding box center [474, 255] width 64 height 6
checkbox input "true"
click at [593, 297] on span "OK" at bounding box center [597, 295] width 8 height 8
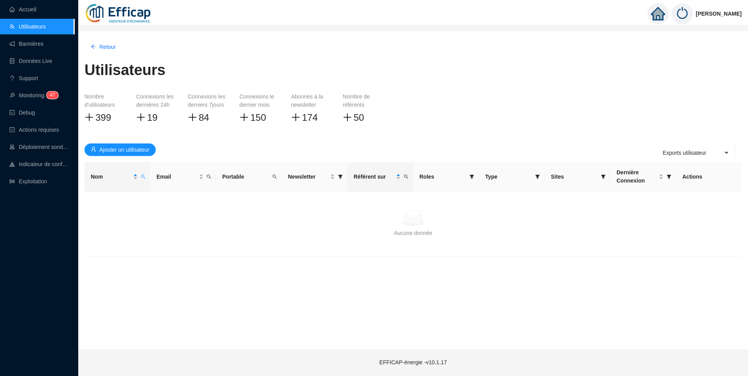
click at [25, 190] on ul "Accueil Utilisateurs Bannières Données Live Support Monitoring 4 7 Debug Action…" at bounding box center [37, 95] width 74 height 191
click at [32, 179] on link "Exploitation" at bounding box center [28, 181] width 38 height 6
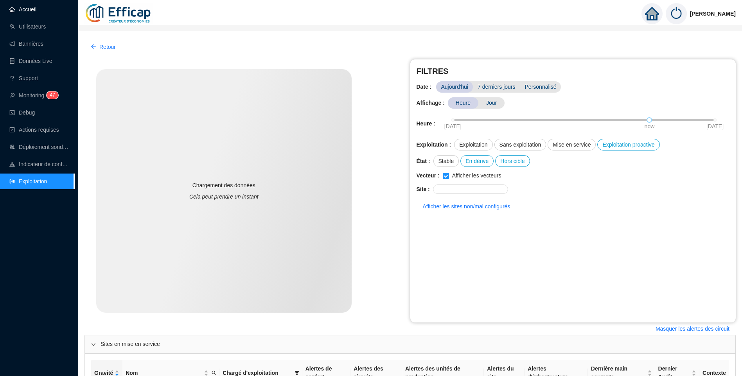
click at [28, 6] on link "Accueil" at bounding box center [22, 9] width 27 height 6
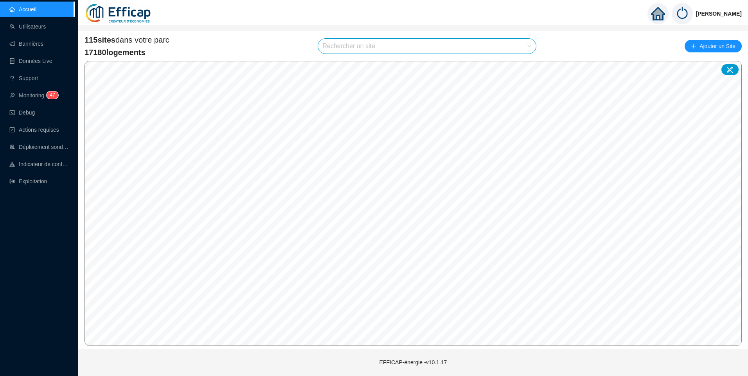
click at [359, 52] on input "search" at bounding box center [424, 46] width 202 height 15
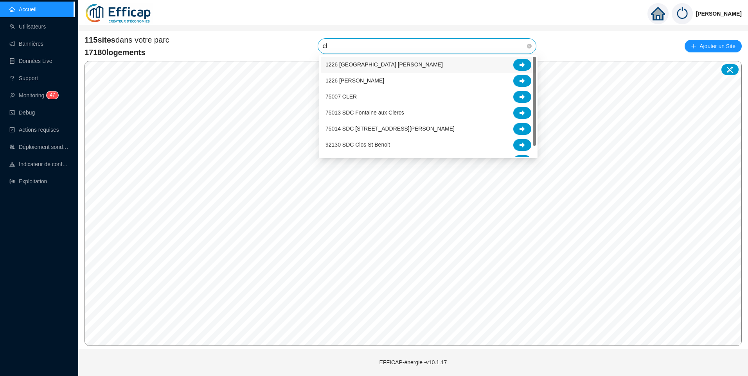
type input "cle"
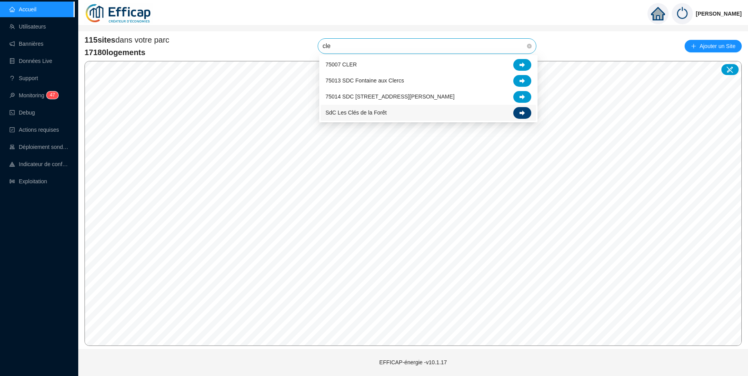
click at [522, 113] on icon at bounding box center [521, 112] width 5 height 5
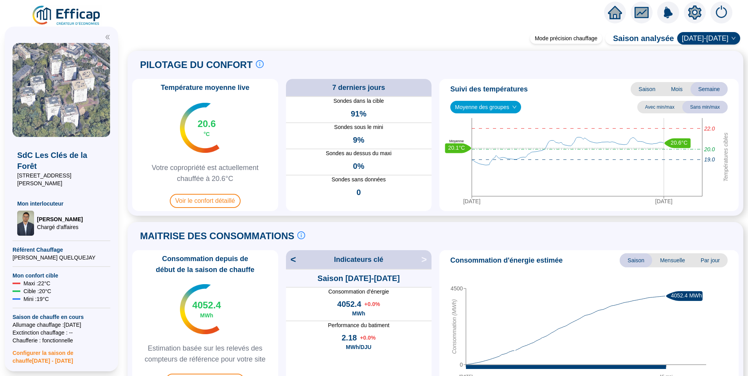
click at [341, 18] on div at bounding box center [374, 11] width 748 height 22
click at [287, 209] on div "Température moyenne live 20.6 °C Votre copropriété est actuellement chauffée à …" at bounding box center [435, 145] width 606 height 132
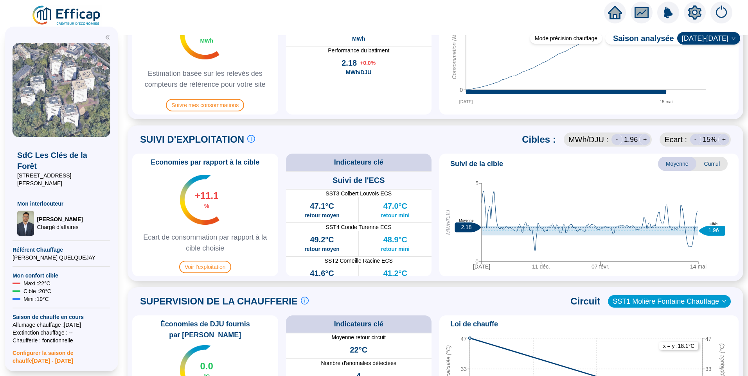
scroll to position [253, 0]
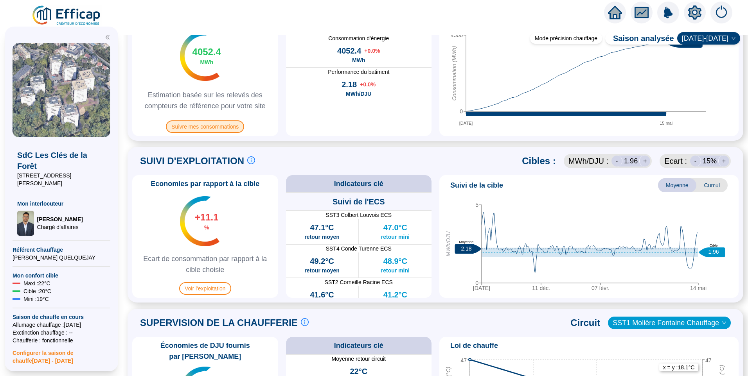
click at [225, 120] on span "Suivre mes consommations" at bounding box center [205, 126] width 78 height 13
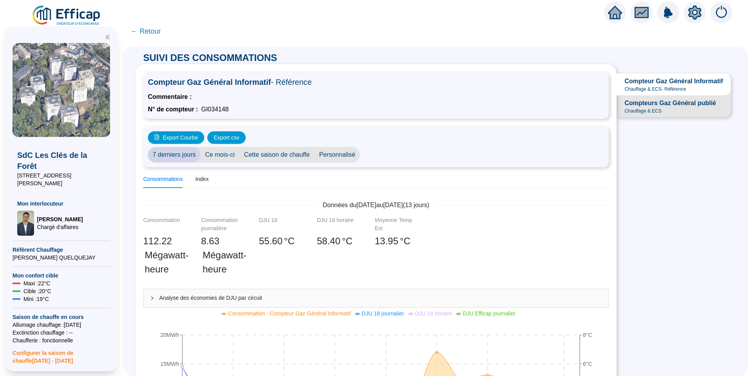
click at [662, 205] on div "SUIVI DES CONSOMMATIONS Compteur Gaz Général Informatif - Référence Commentaire…" at bounding box center [435, 211] width 625 height 329
click at [647, 192] on div "SUIVI DES CONSOMMATIONS Compteur Gaz Général Informatif - Référence Commentaire…" at bounding box center [435, 211] width 625 height 329
click at [695, 14] on icon "setting" at bounding box center [695, 12] width 14 height 14
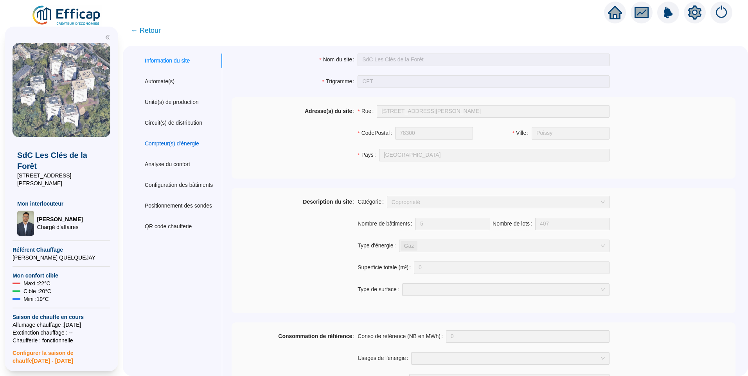
click at [170, 142] on div "Compteur(s) d'énergie" at bounding box center [172, 144] width 54 height 8
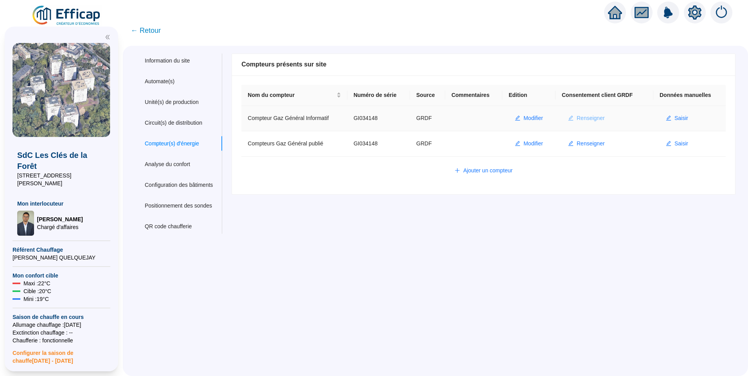
click at [577, 117] on span "Renseigner" at bounding box center [591, 118] width 28 height 8
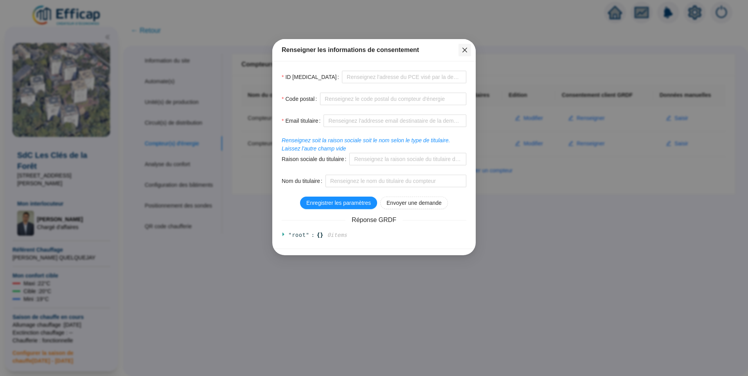
click at [468, 49] on span "Fermer" at bounding box center [464, 50] width 13 height 6
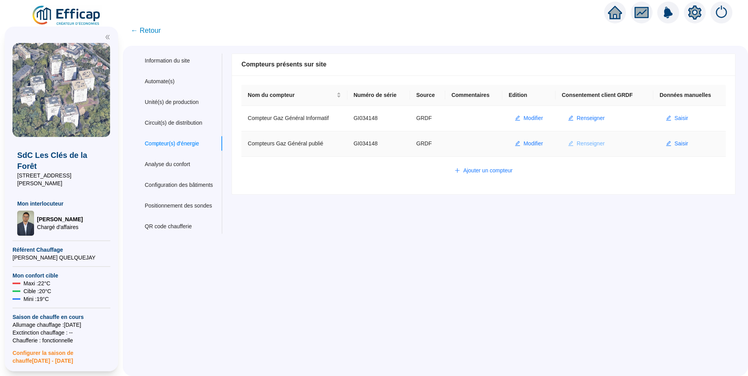
click at [591, 146] on span "Renseigner" at bounding box center [591, 144] width 28 height 8
type input "GI034148"
type input "78300"
type input "[PERSON_NAME][EMAIL_ADDRESS][PERSON_NAME][DOMAIN_NAME]"
type input "Syndicat des copropriétaires les cles de [PERSON_NAME]"
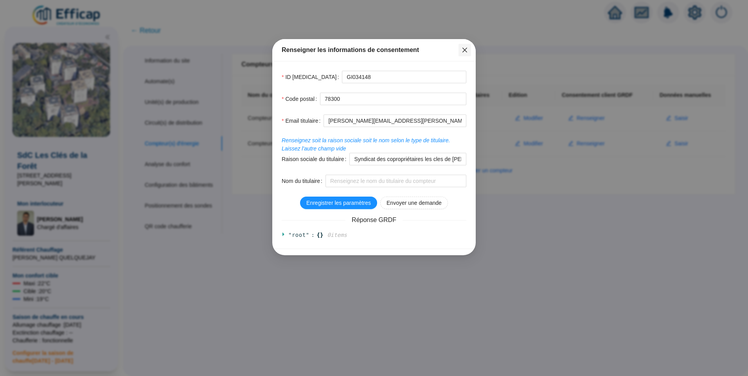
click at [467, 53] on button "Close" at bounding box center [464, 50] width 13 height 13
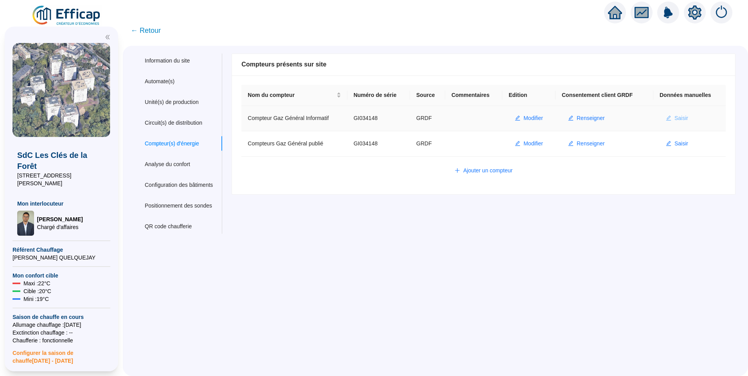
click at [678, 114] on span "Saisir" at bounding box center [681, 118] width 14 height 8
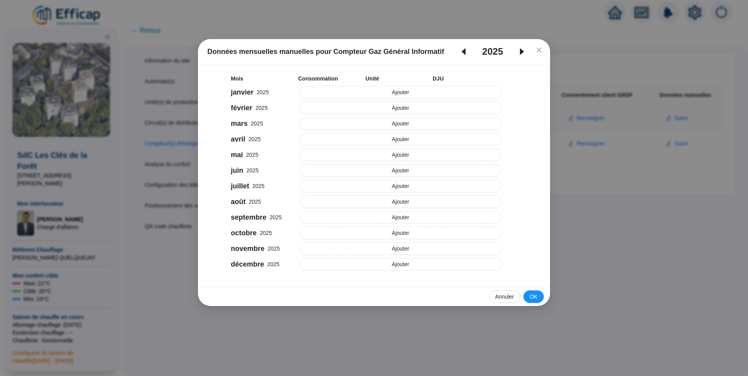
click at [463, 51] on icon "caret-left" at bounding box center [464, 52] width 4 height 7
click at [520, 52] on icon "caret-right" at bounding box center [521, 51] width 9 height 9
click at [541, 46] on button "Close" at bounding box center [539, 50] width 13 height 13
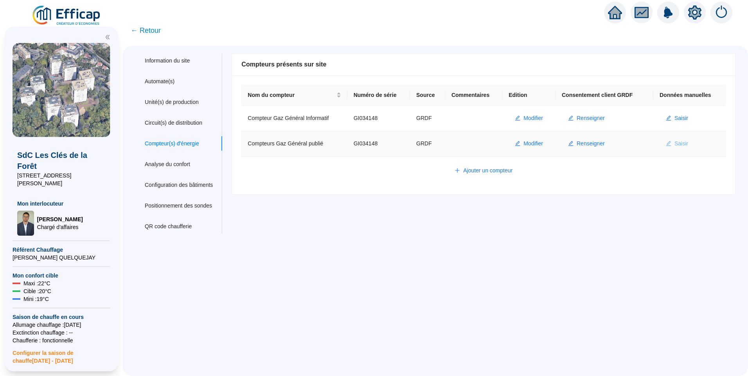
click at [679, 147] on span "Saisir" at bounding box center [681, 144] width 14 height 8
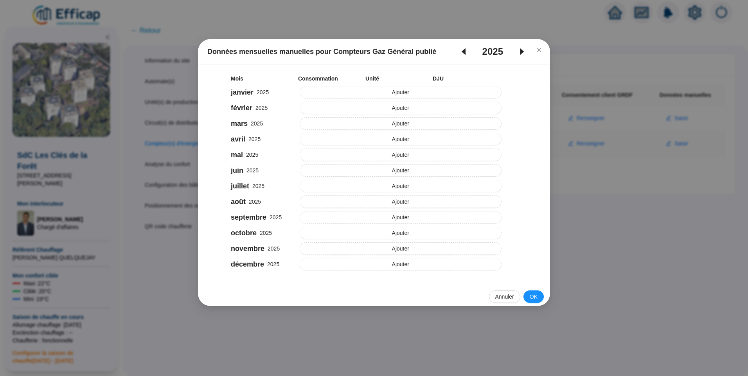
click at [464, 51] on icon "caret-left" at bounding box center [464, 52] width 4 height 7
click at [521, 55] on icon "caret-right" at bounding box center [521, 51] width 9 height 9
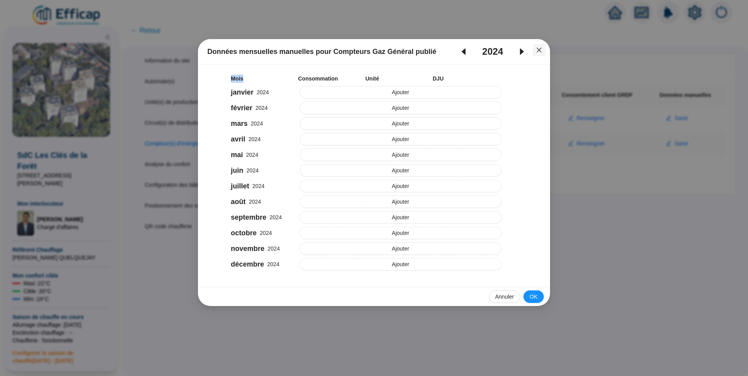
click at [538, 50] on icon "close" at bounding box center [539, 50] width 5 height 5
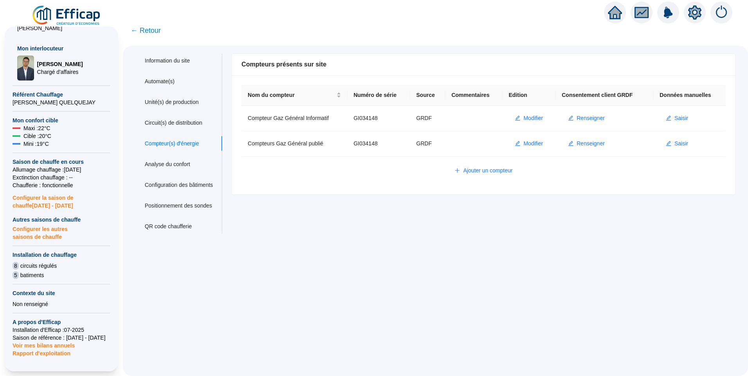
scroll to position [39, 0]
